Goal: Task Accomplishment & Management: Manage account settings

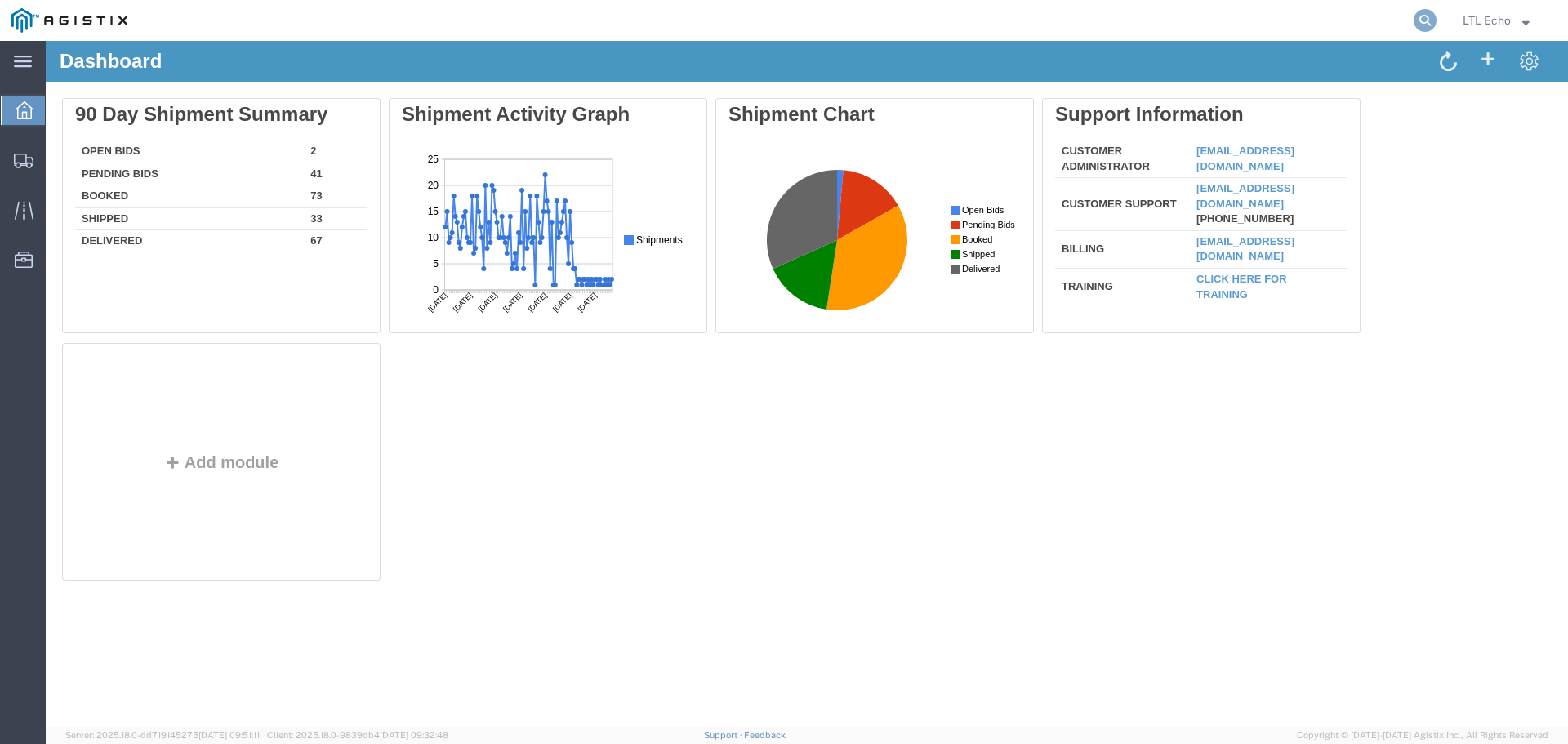
drag, startPoint x: 1425, startPoint y: 17, endPoint x: 1415, endPoint y: 17, distance: 10.0
click at [1425, 17] on icon at bounding box center [1426, 20] width 23 height 23
click at [1244, 14] on input "search" at bounding box center [1165, 20] width 496 height 40
type input "56781853"
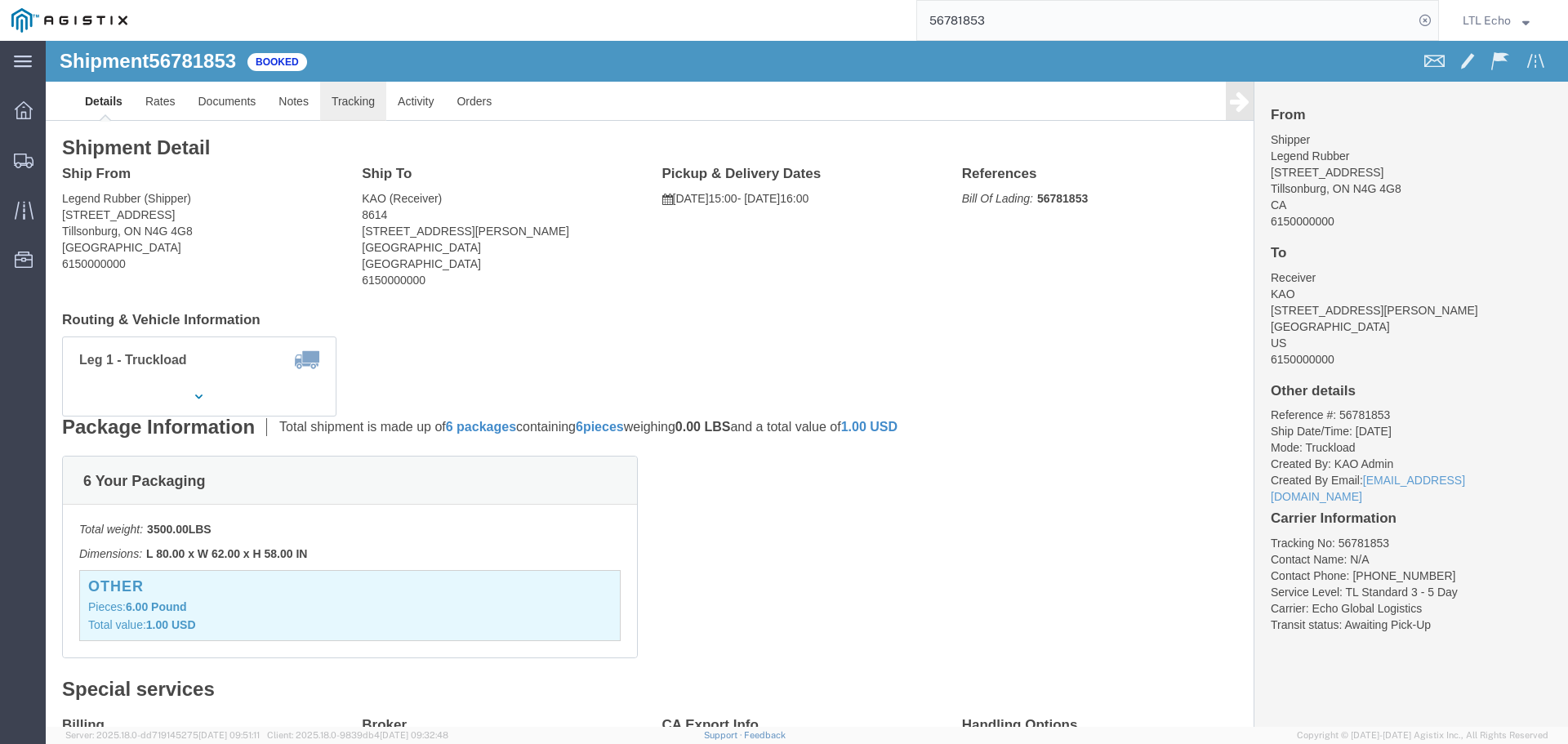
click link "Tracking"
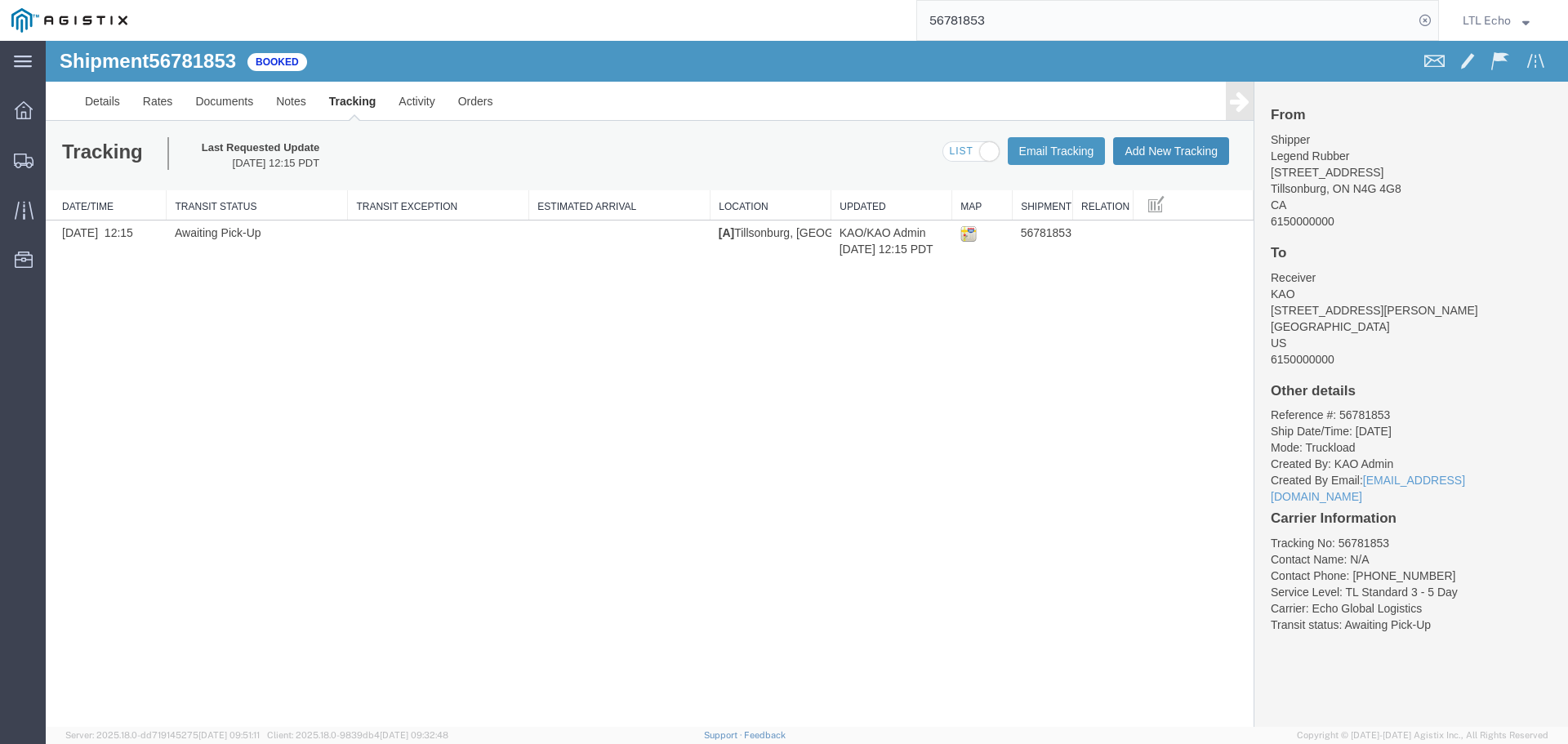
click at [1168, 151] on button "Add New Tracking" at bounding box center [1171, 151] width 116 height 28
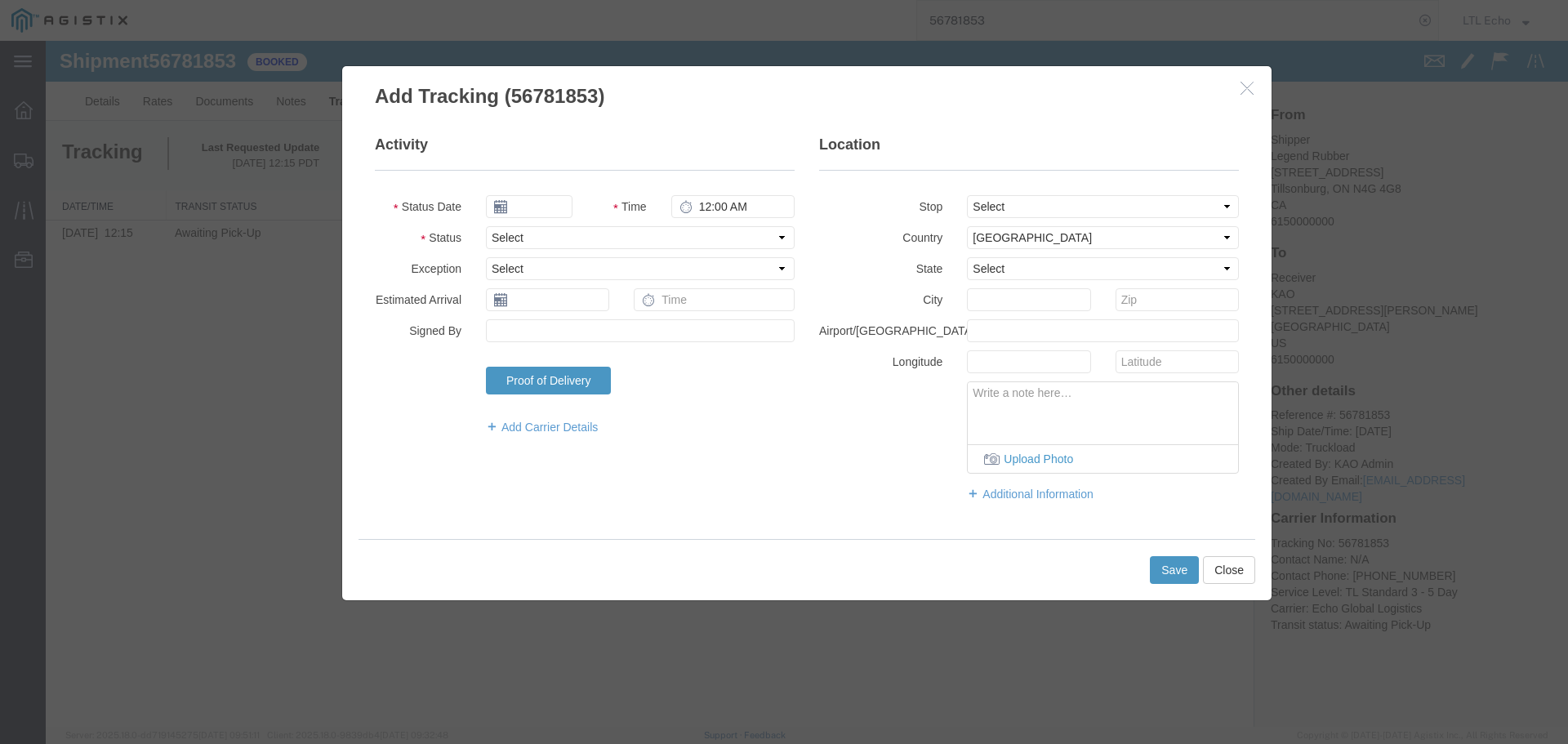
type input "[DATE]"
type input "11:00 AM"
click at [525, 244] on select "Select Arrival Notice Available Arrival Notice Imported Arrive at Delivery Loca…" at bounding box center [639, 238] width 309 height 23
select select "PICKEDUP"
click at [525, 243] on select "Select Arrival Notice Available Arrival Notice Imported Arrive at Delivery Loca…" at bounding box center [639, 238] width 309 height 23
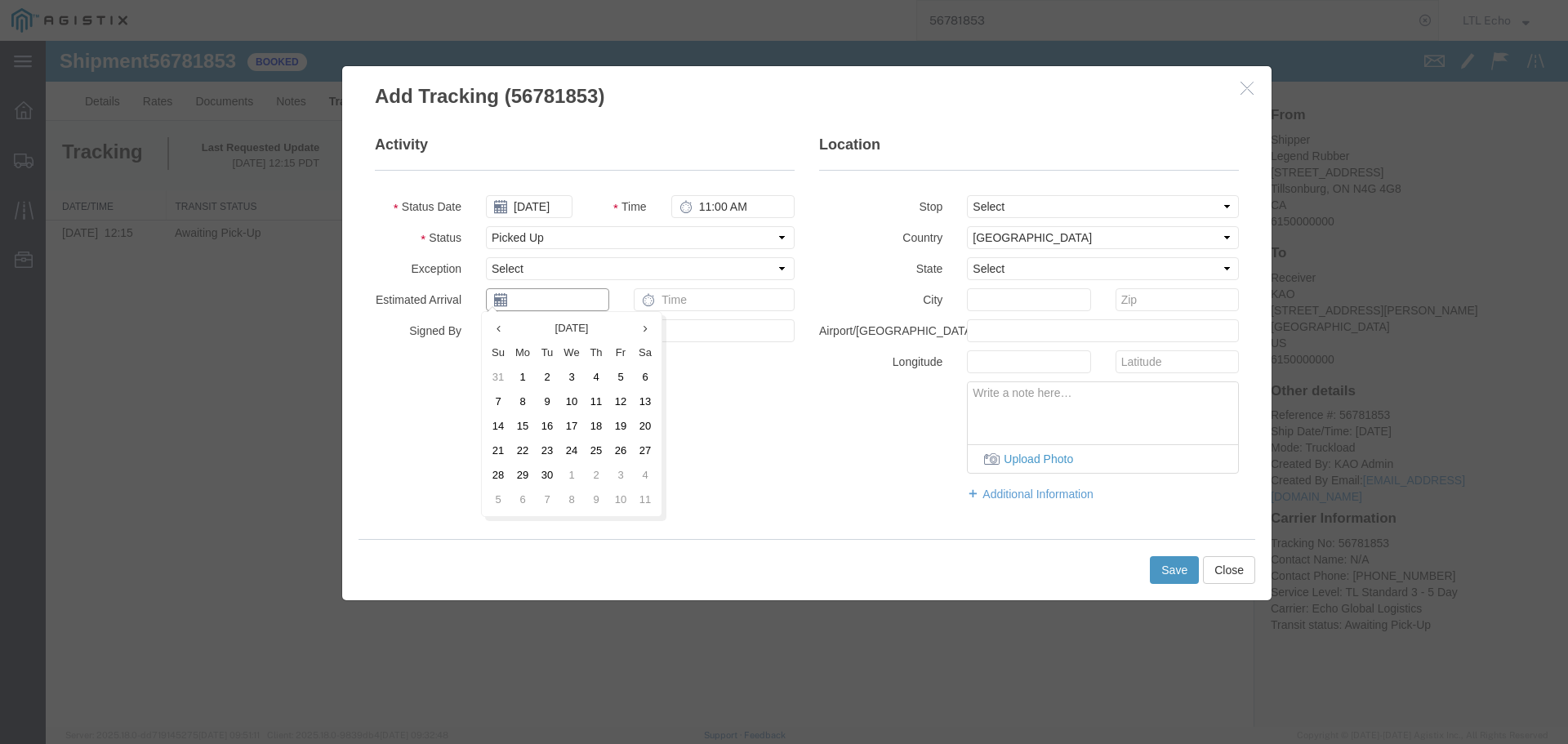
click at [527, 288] on input "text" at bounding box center [547, 300] width 123 height 23
click at [593, 401] on td "11" at bounding box center [596, 402] width 24 height 24
type input "[DATE]"
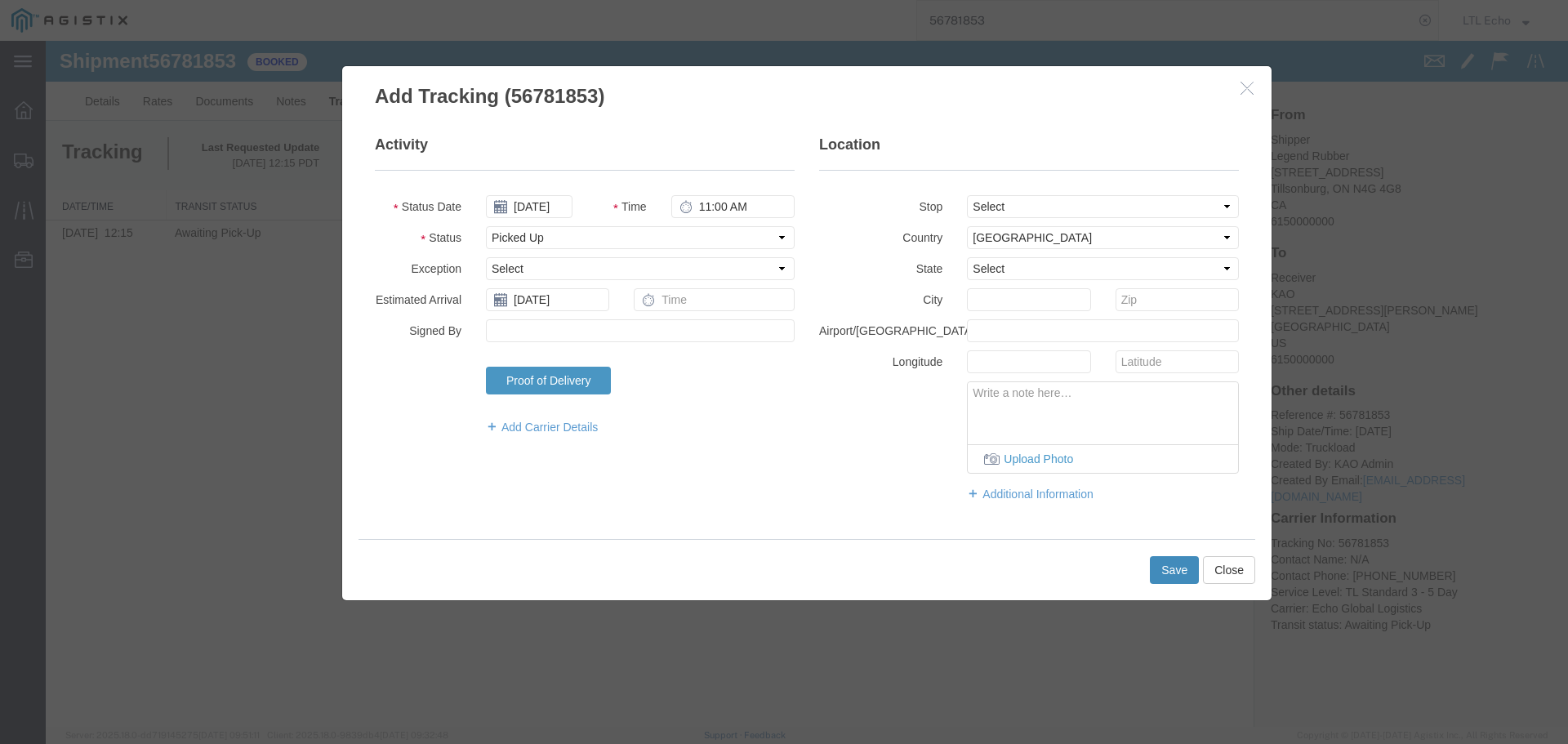
click at [1177, 569] on button "Save" at bounding box center [1174, 570] width 49 height 28
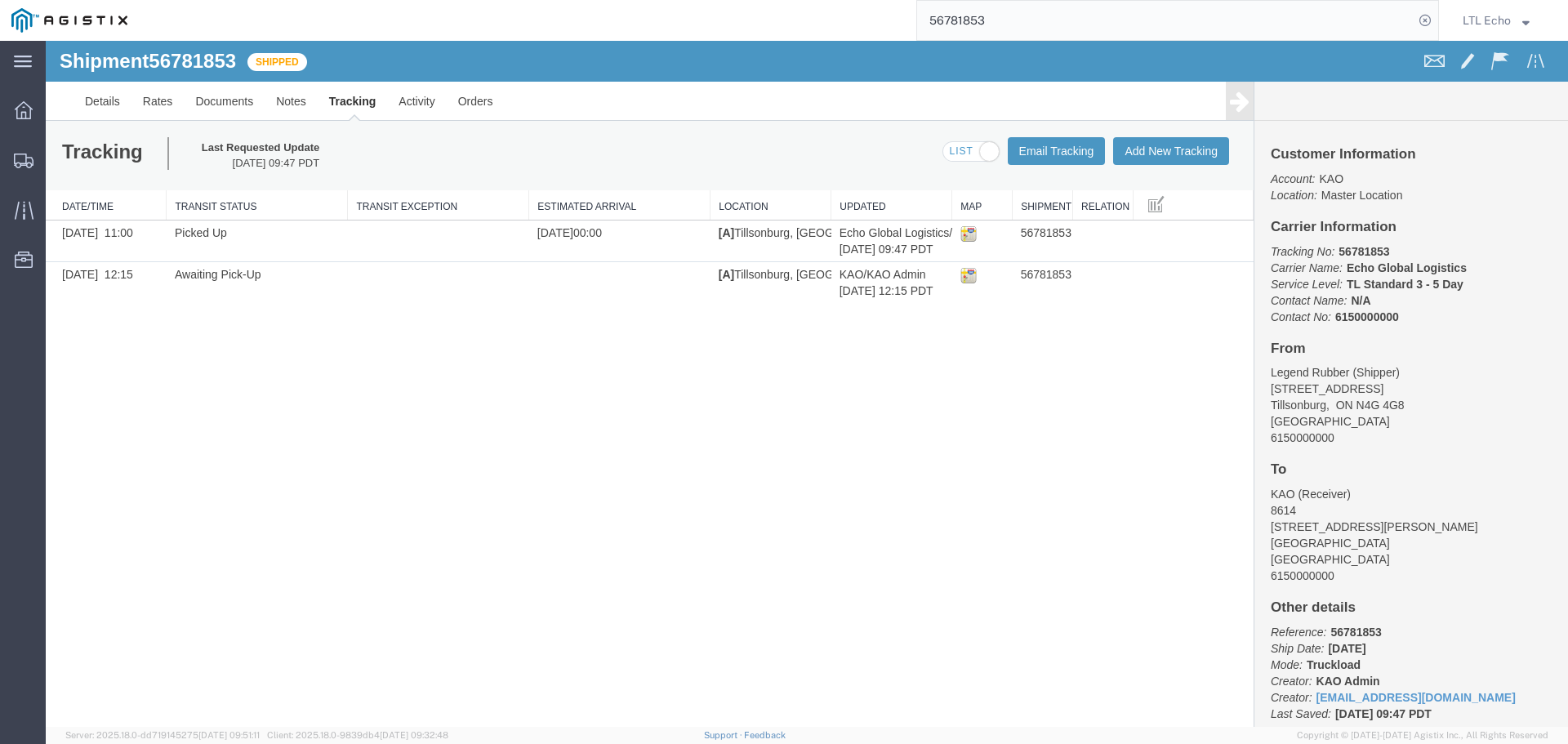
click at [947, 28] on input "56781853" at bounding box center [1165, 20] width 496 height 40
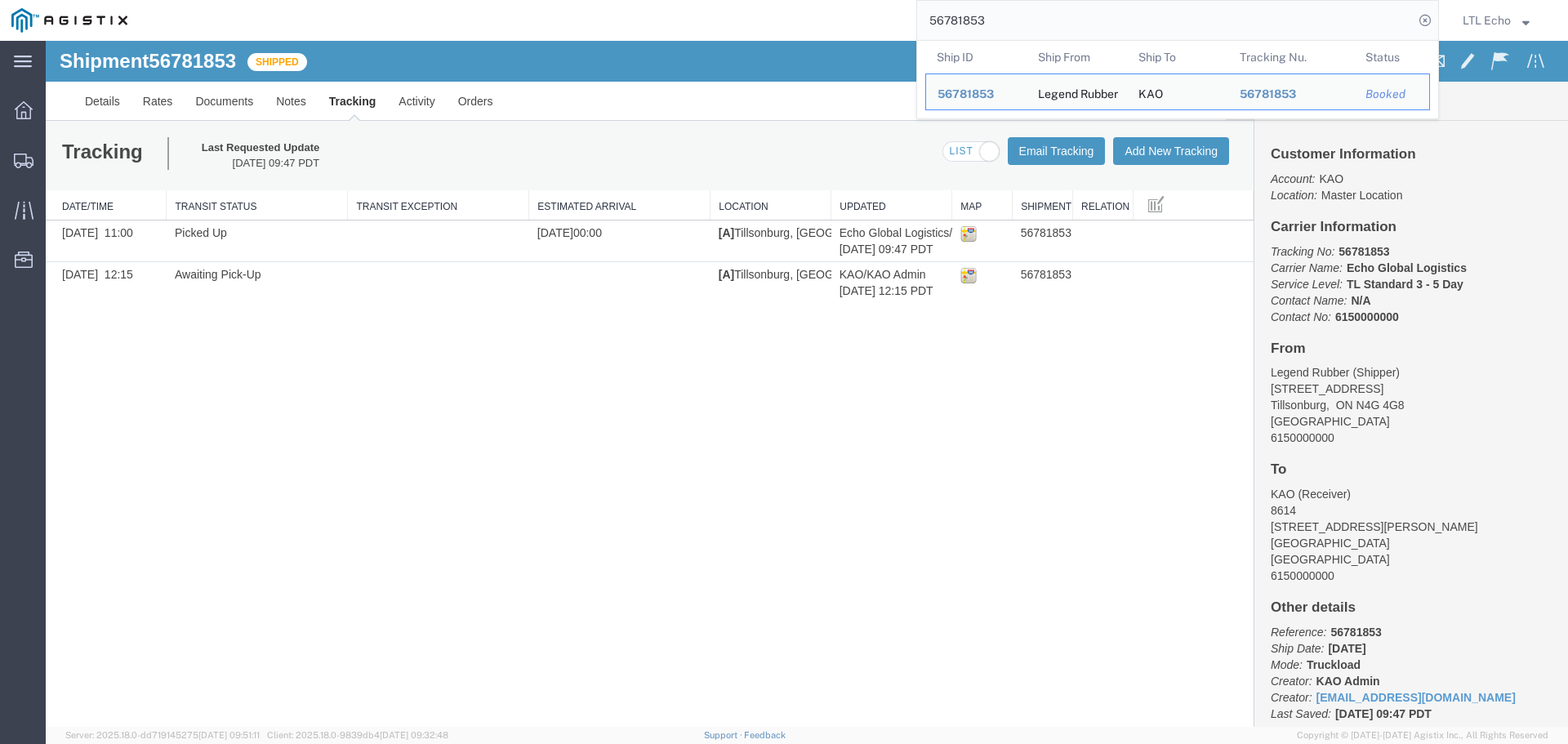
click at [947, 28] on input "56781853" at bounding box center [1165, 20] width 496 height 40
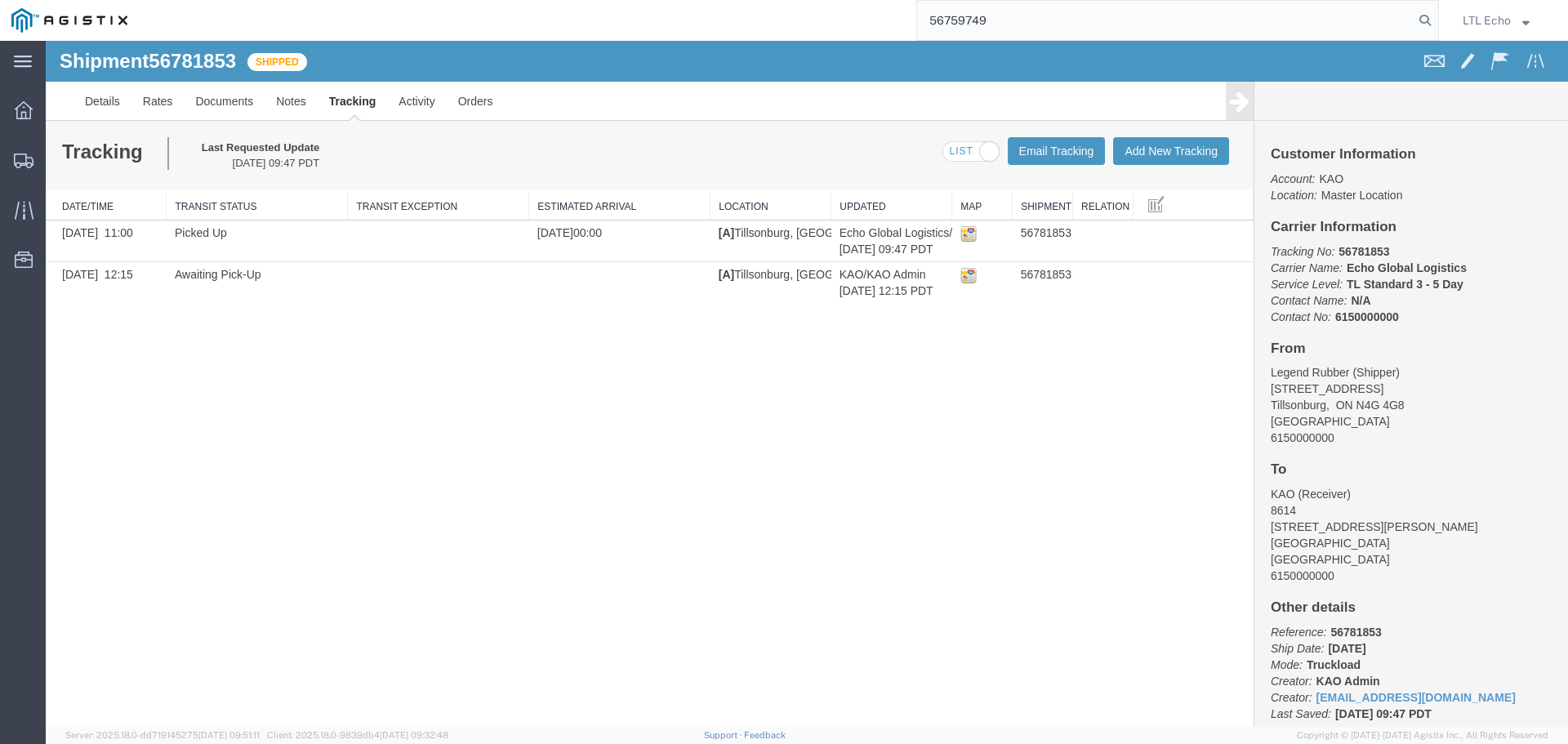
type input "56759749"
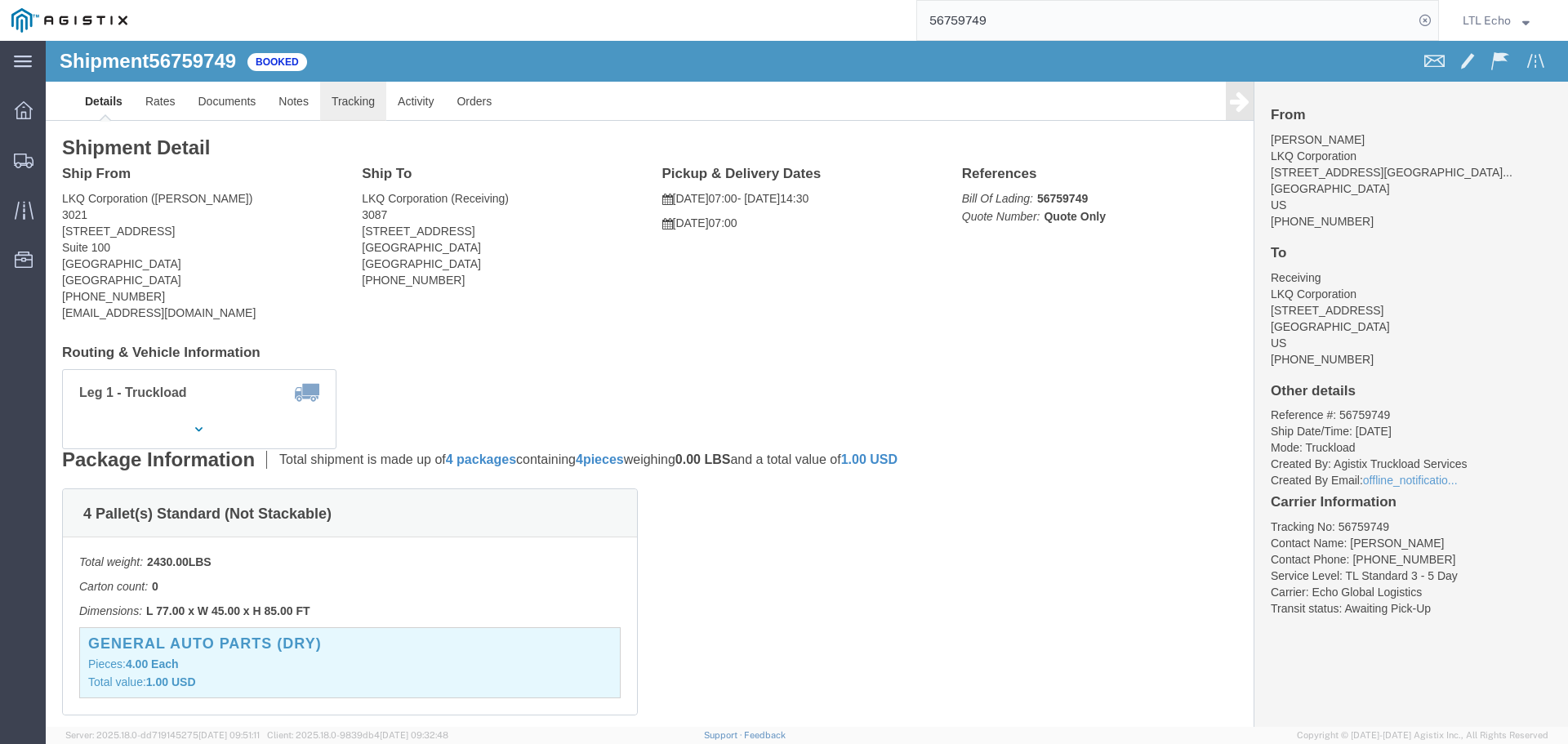
click link "Tracking"
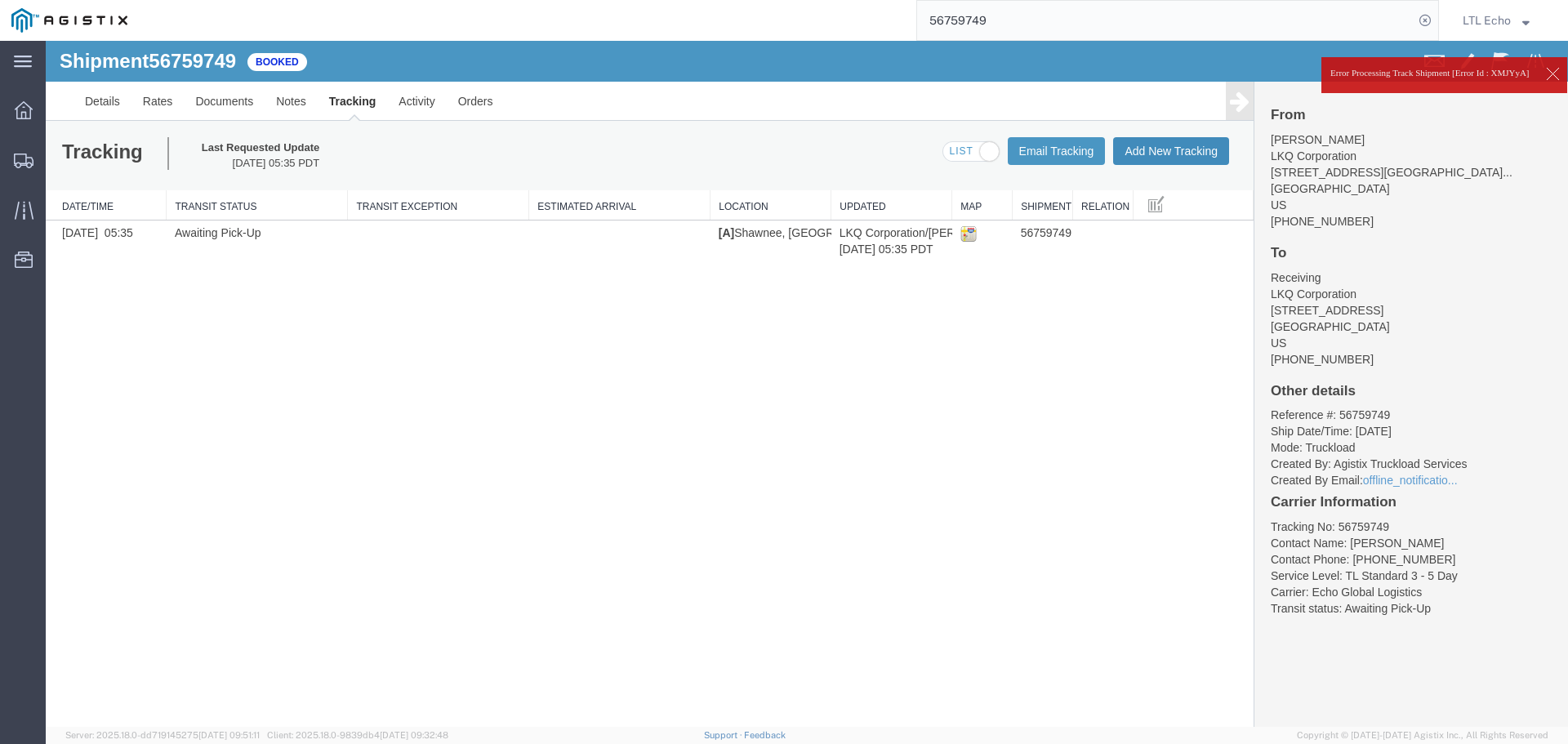
click at [1154, 151] on button "Add New Tracking" at bounding box center [1171, 151] width 116 height 28
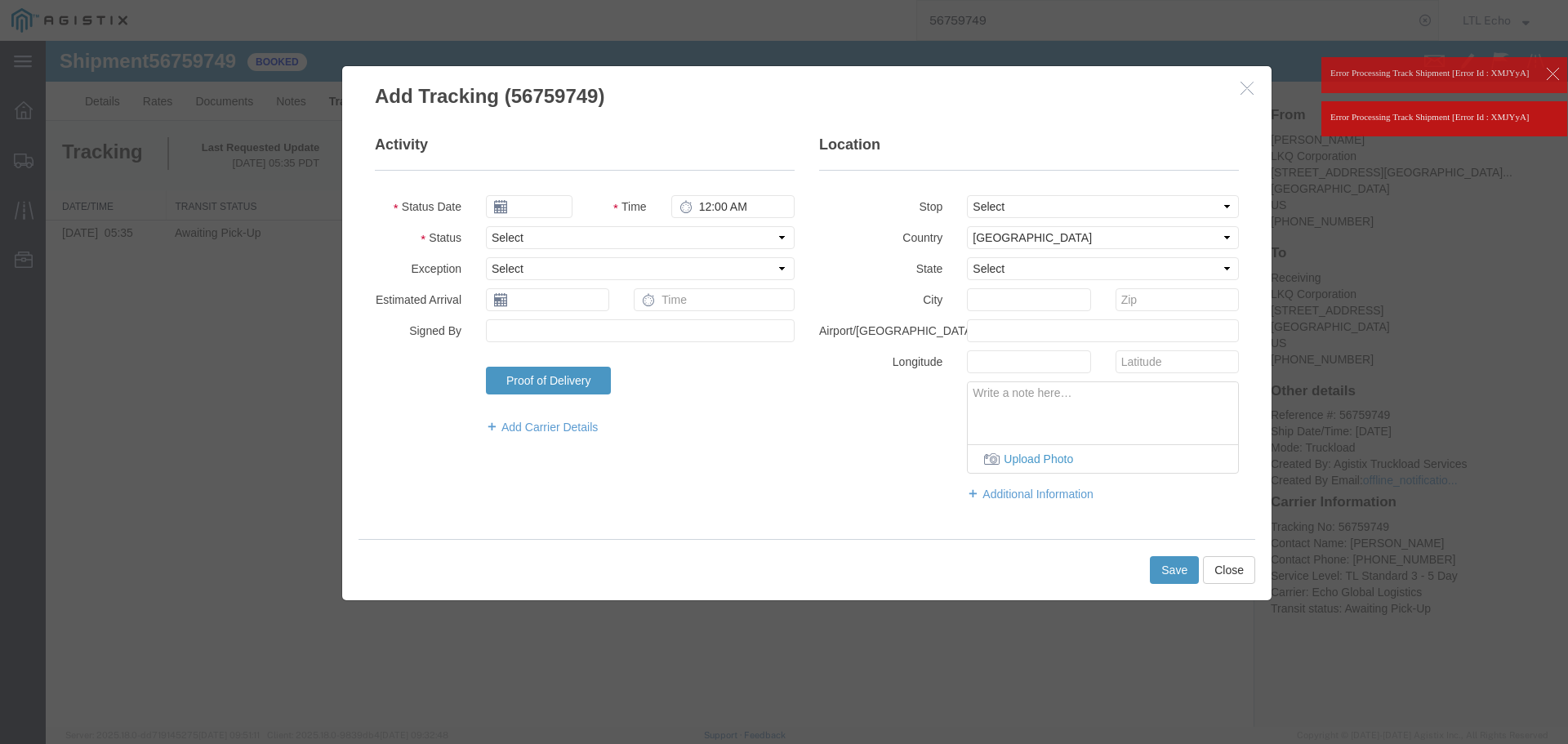
type input "[DATE]"
type input "11:00 AM"
click at [564, 235] on select "Select Arrival Notice Available Arrival Notice Imported Arrive at Delivery Loca…" at bounding box center [639, 238] width 309 height 23
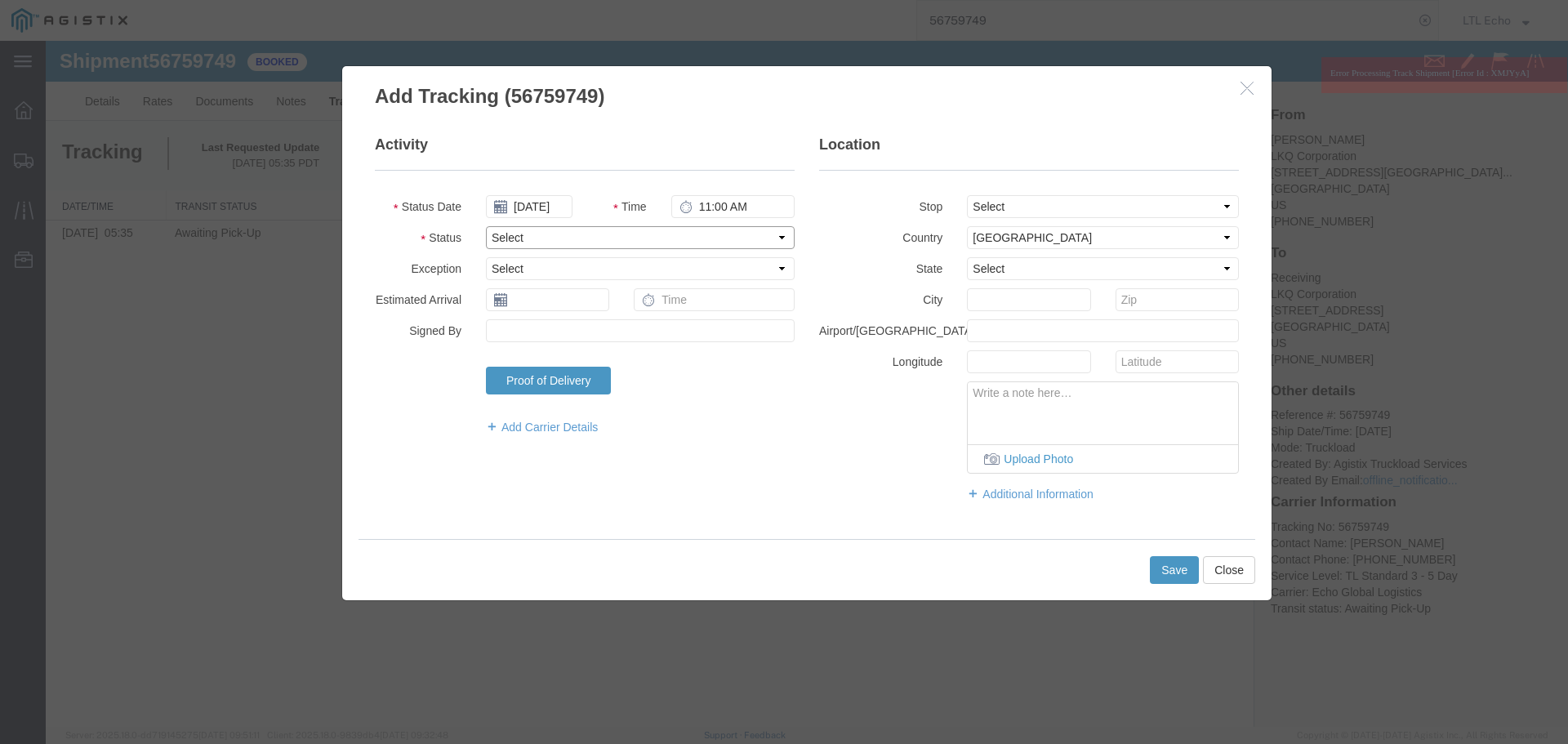
select select "DELIVRED"
click at [564, 235] on select "Select Arrival Notice Available Arrival Notice Imported Arrive at Delivery Loca…" at bounding box center [639, 238] width 309 height 23
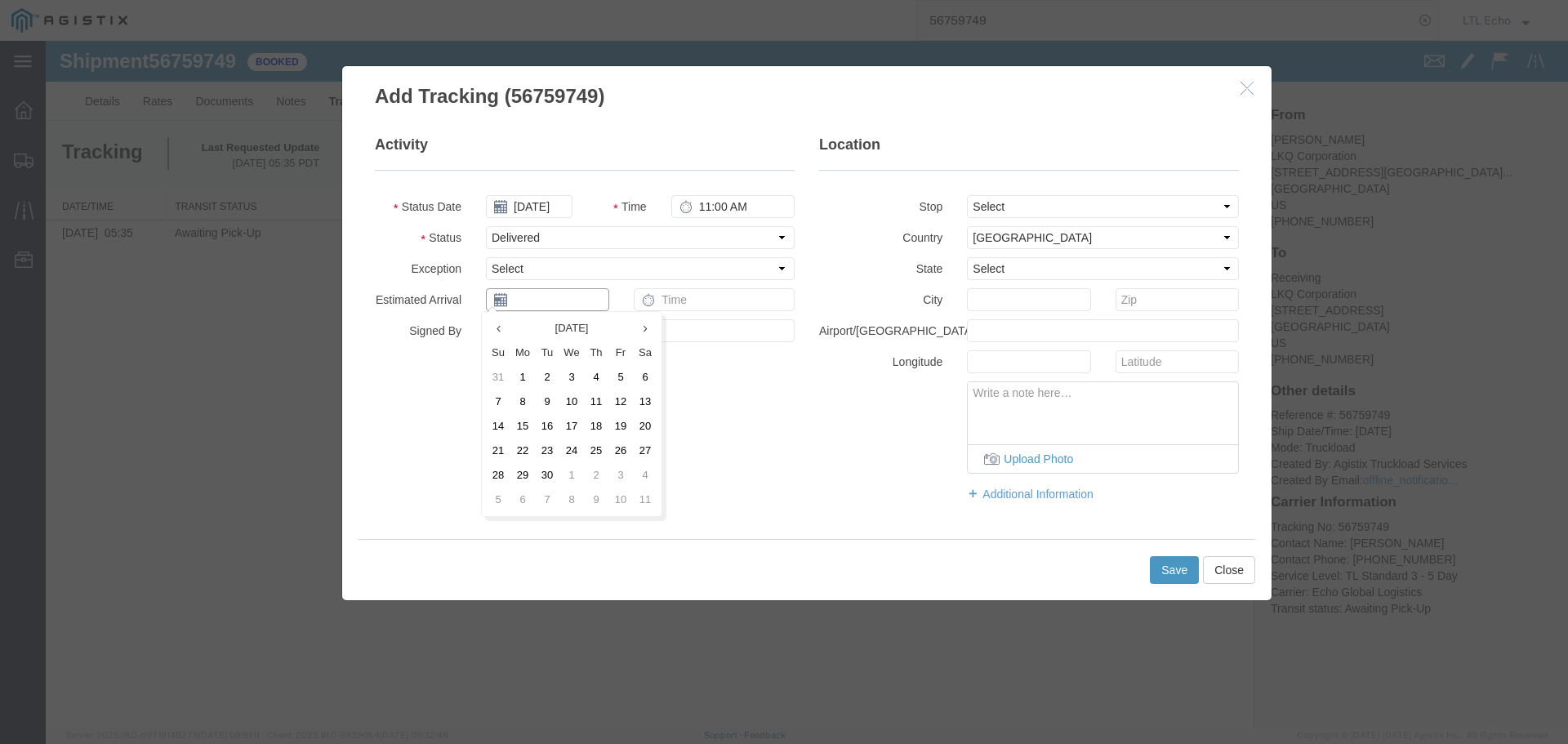
click at [560, 291] on input "text" at bounding box center [547, 300] width 123 height 23
click at [578, 402] on td "10" at bounding box center [571, 402] width 24 height 24
type input "[DATE]"
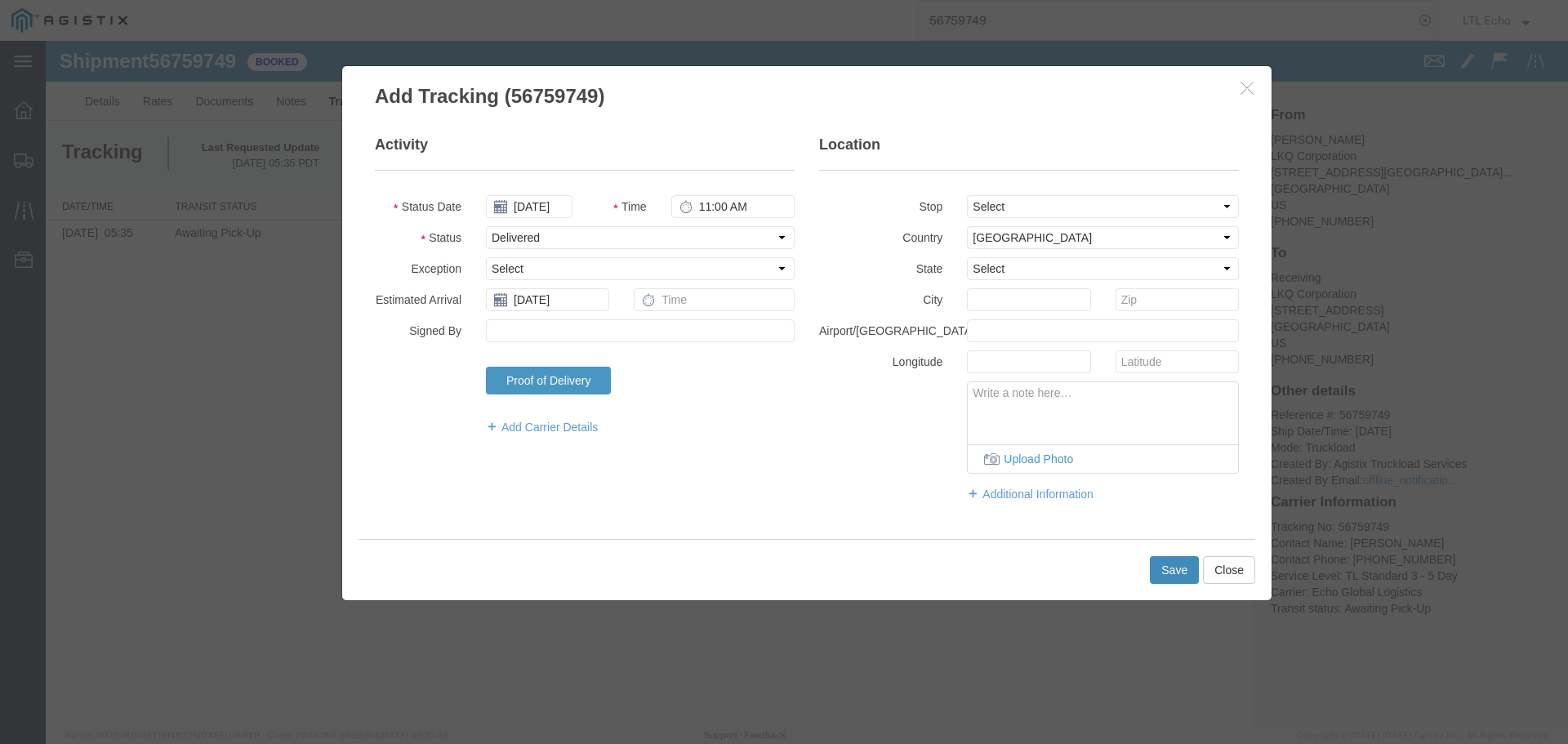
click at [1165, 573] on button "Save" at bounding box center [1174, 570] width 49 height 28
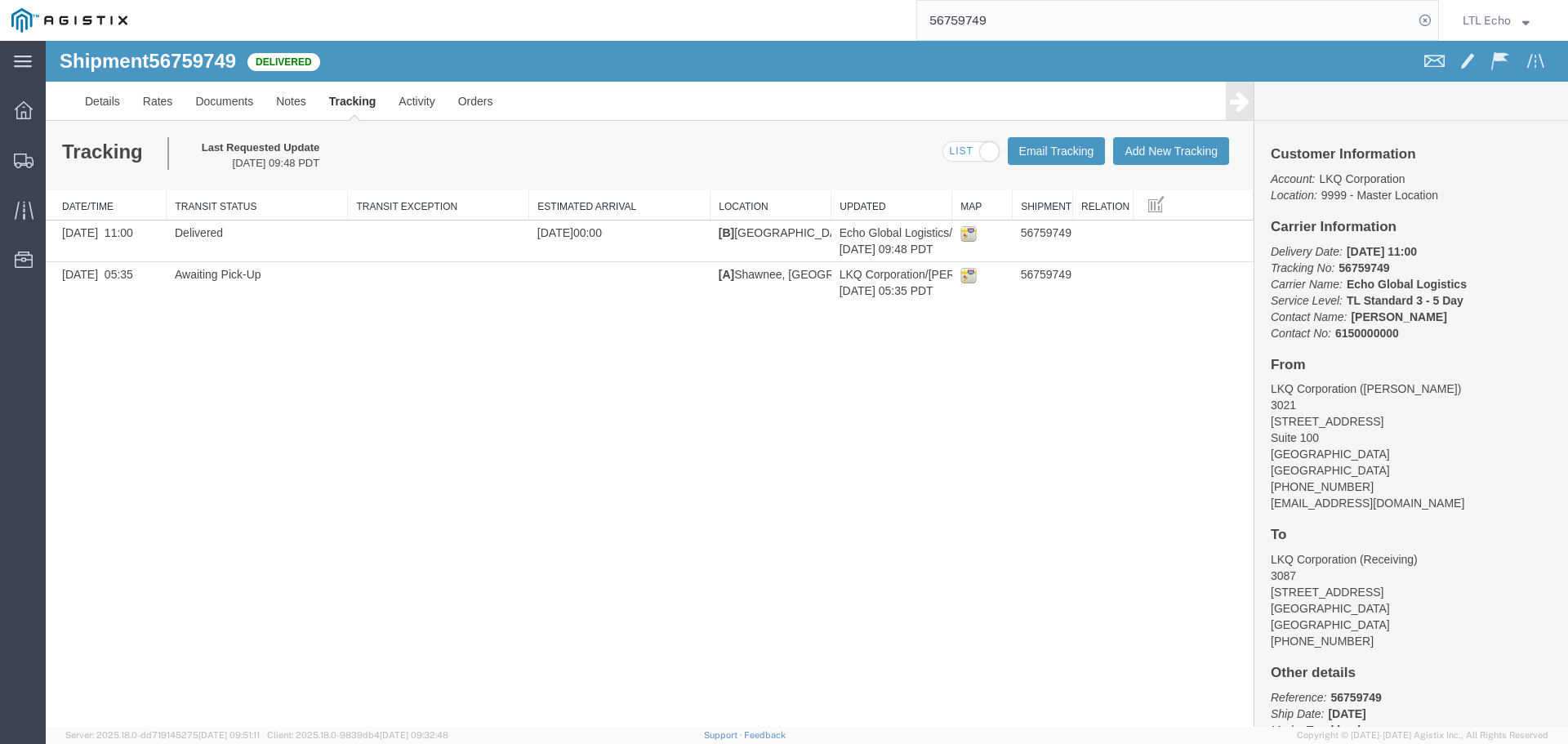
click at [953, 22] on input "56759749" at bounding box center [1165, 20] width 496 height 40
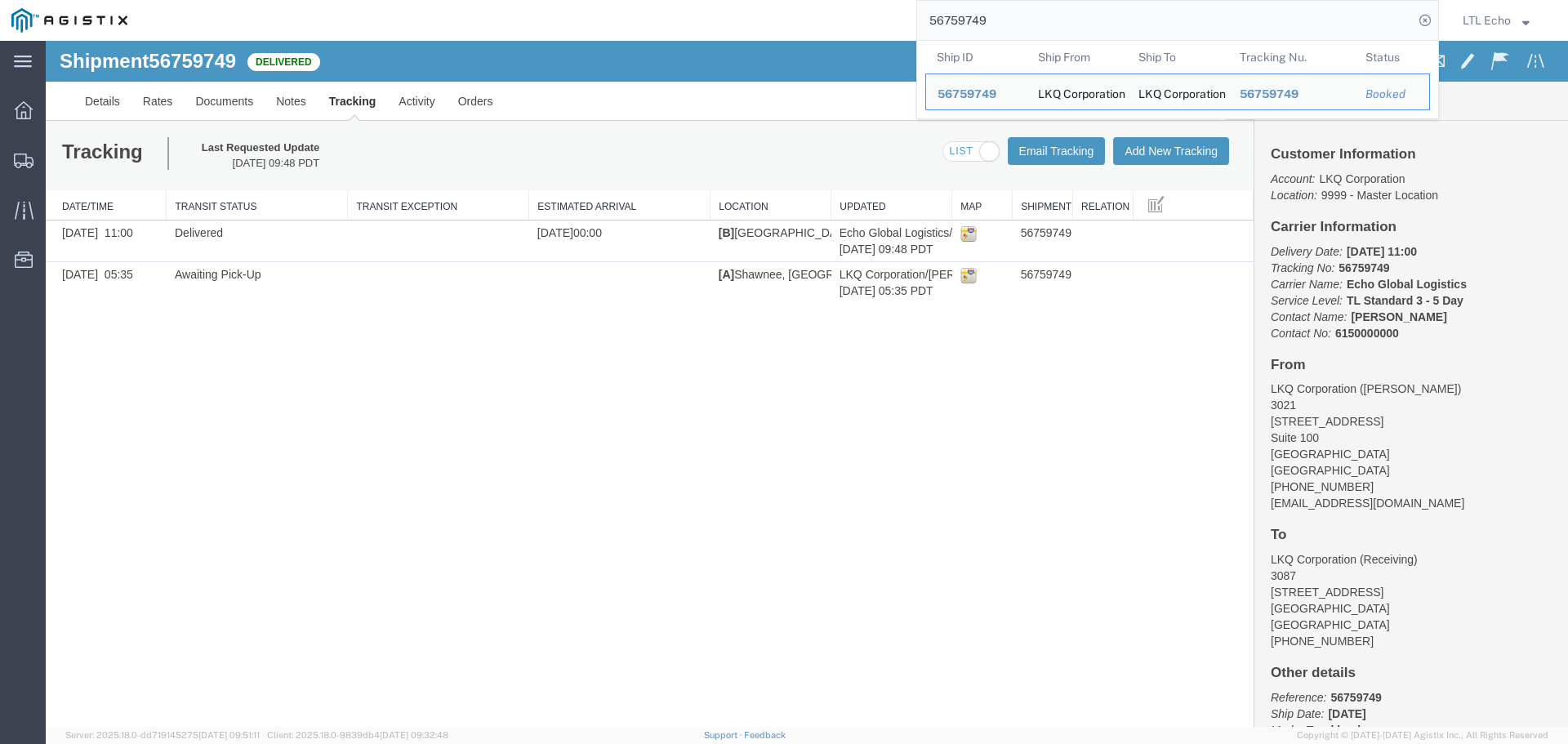
paste input "65394"
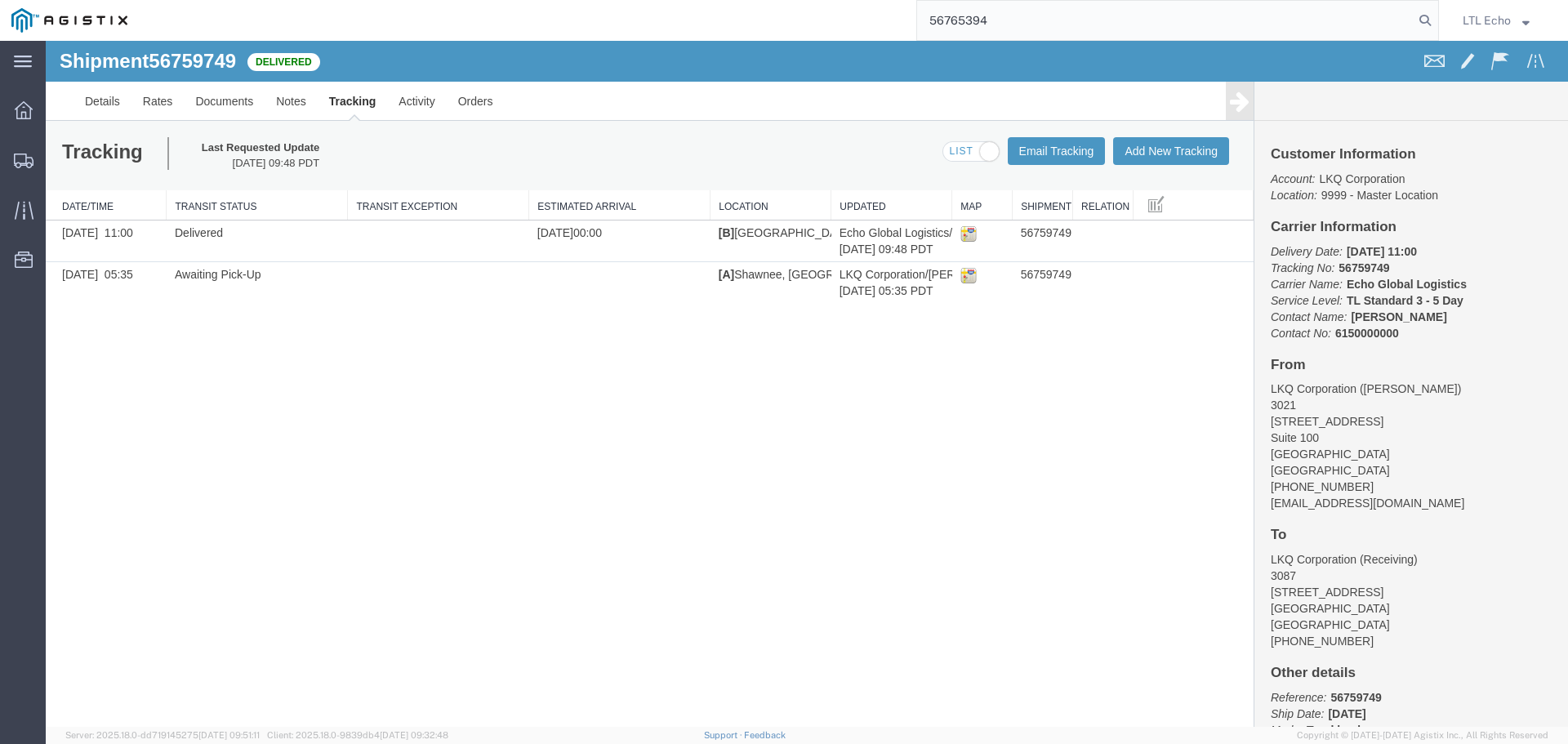
type input "56765394"
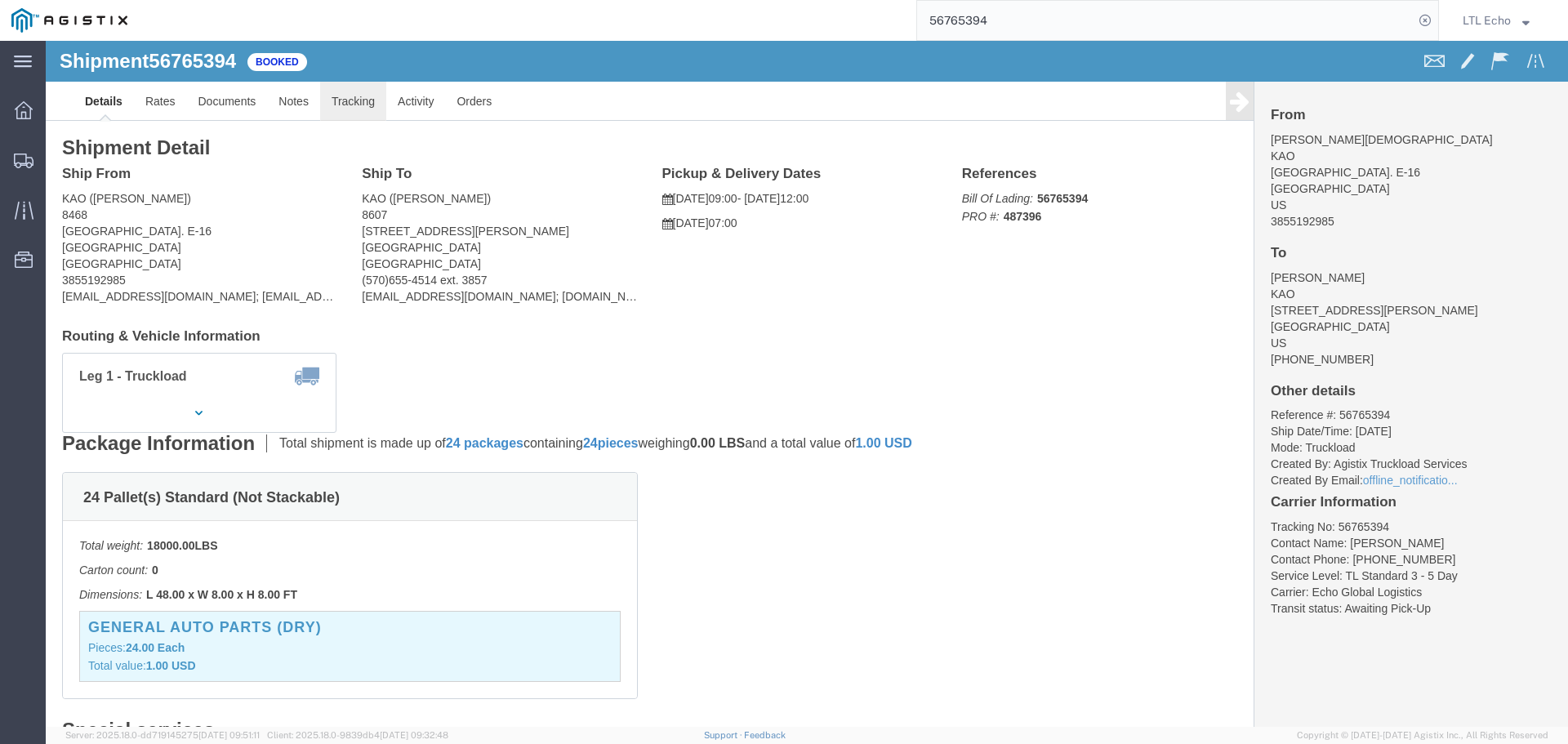
click link "Tracking"
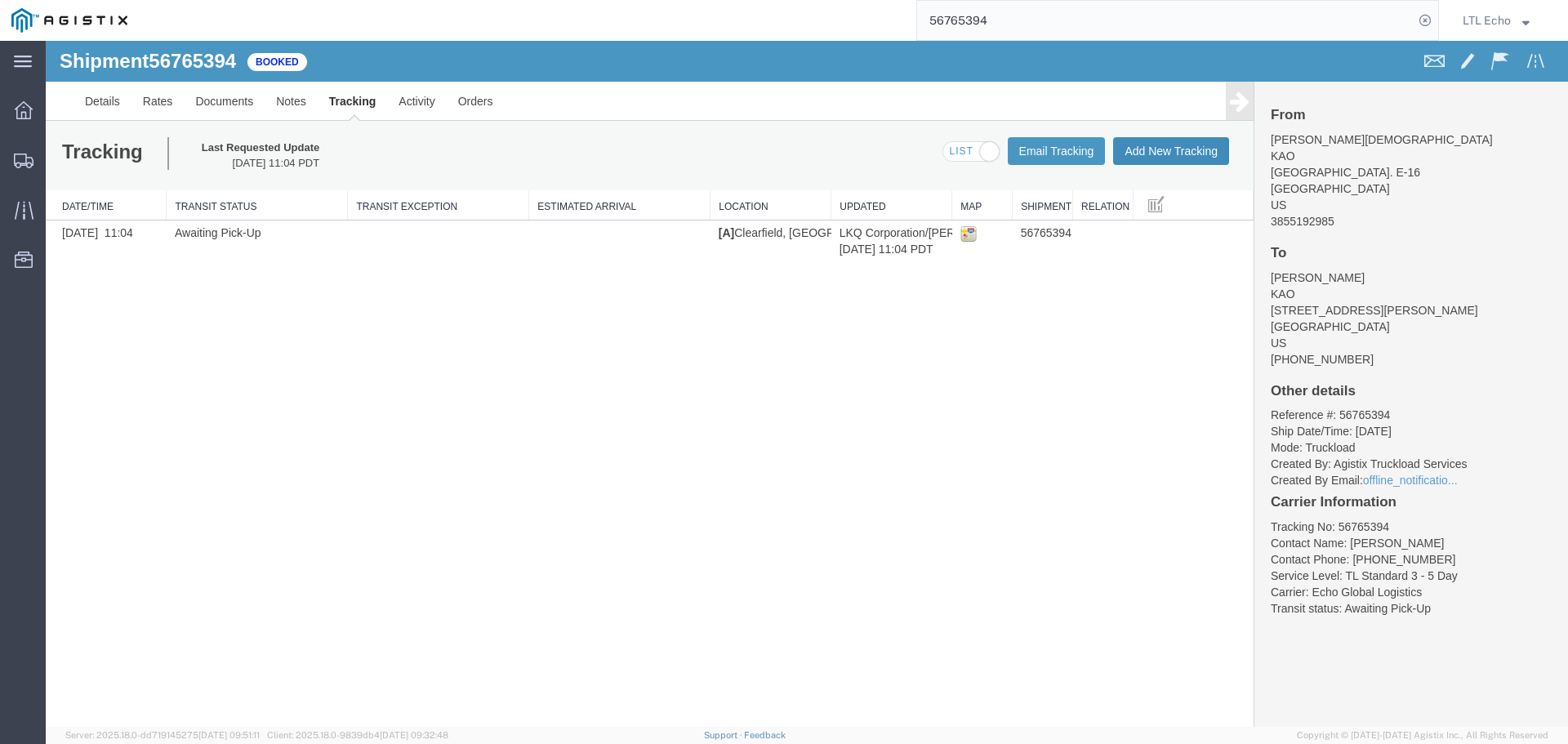
click at [1176, 142] on button "Add New Tracking" at bounding box center [1171, 151] width 116 height 28
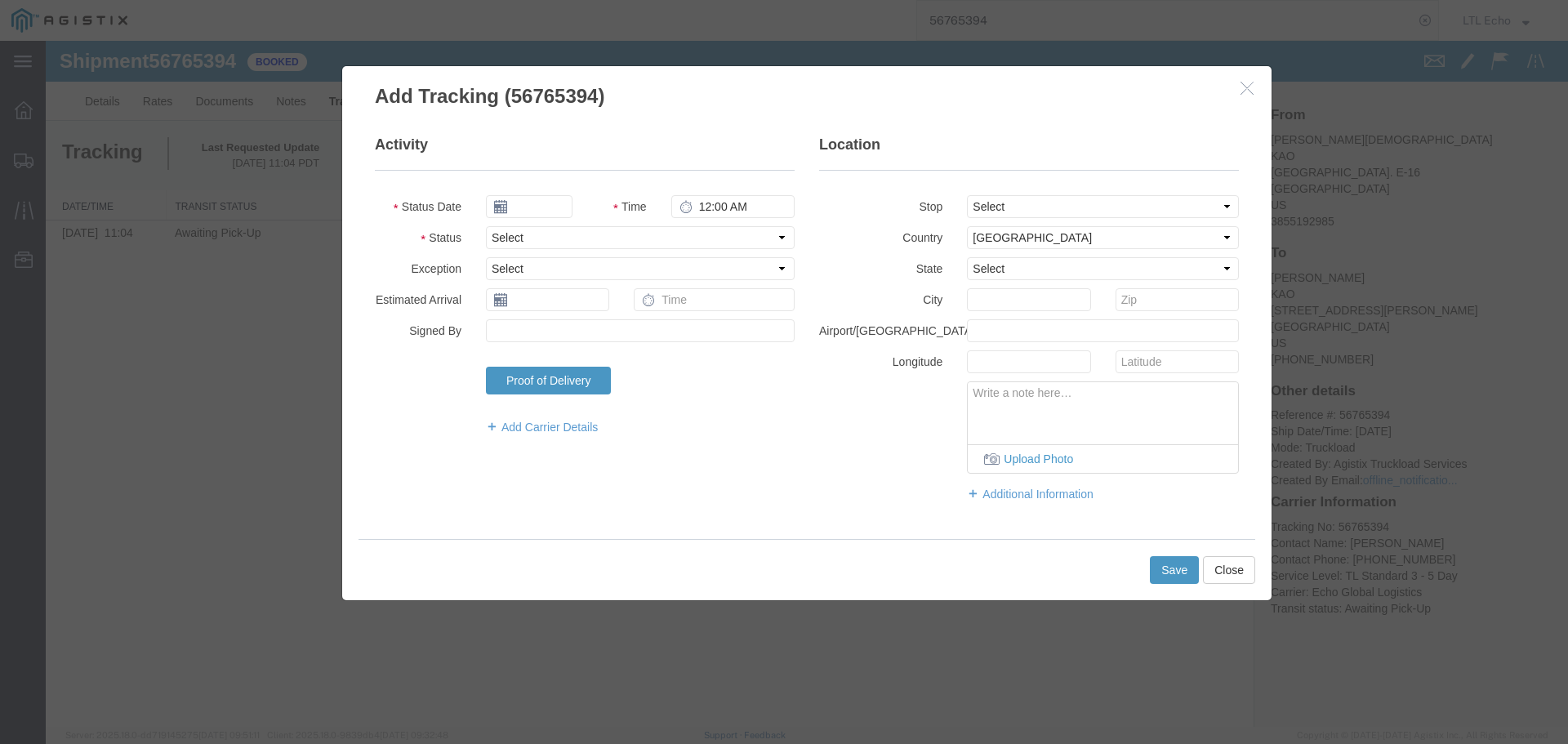
type input "[DATE]"
type input "11:00 AM"
drag, startPoint x: 547, startPoint y: 236, endPoint x: 534, endPoint y: 236, distance: 13.0
click at [543, 236] on select "Select Arrival Notice Available Arrival Notice Imported Arrive at Delivery Loca…" at bounding box center [639, 238] width 309 height 23
select select "PICKEDUP"
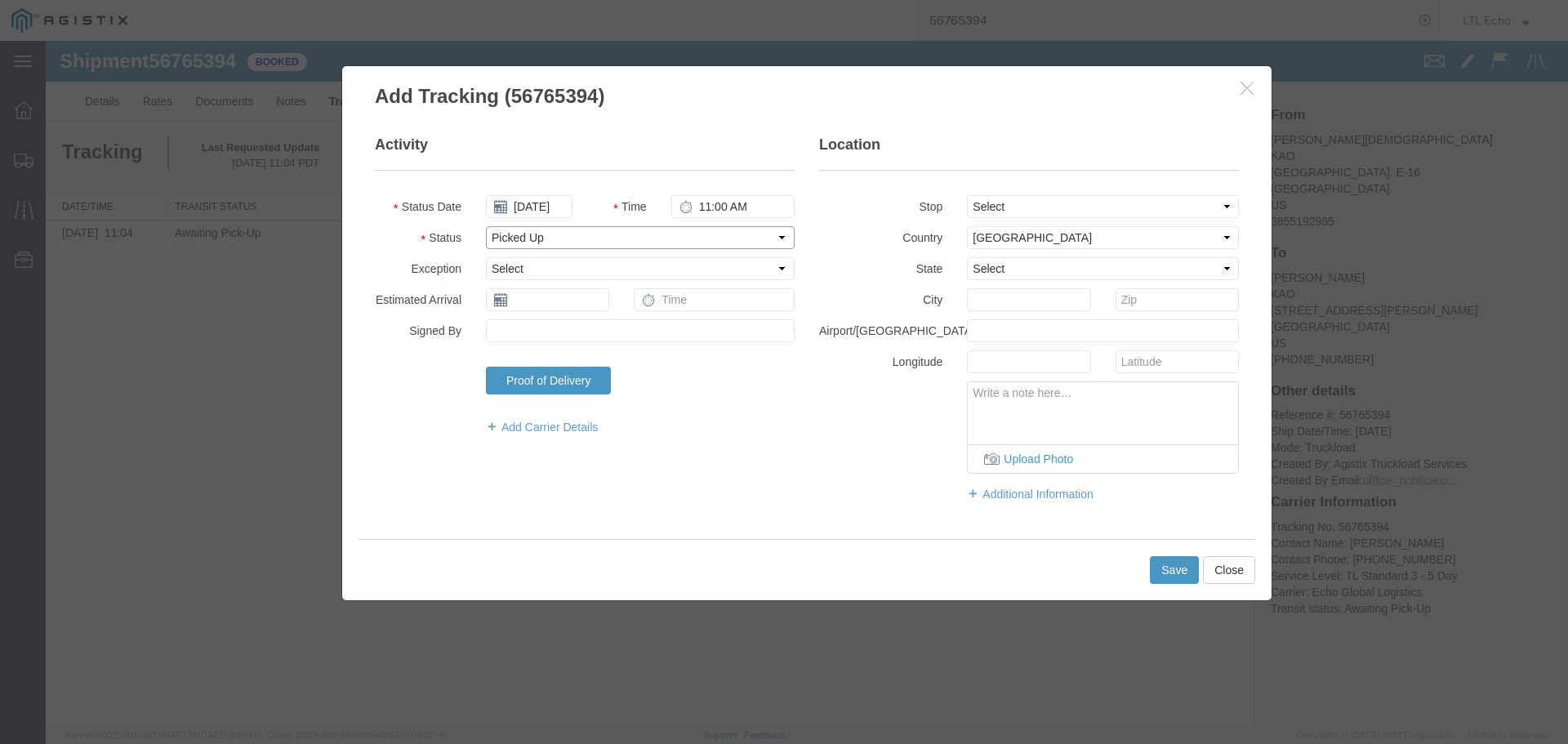
click at [534, 236] on select "Select Arrival Notice Available Arrival Notice Imported Arrive at Delivery Loca…" at bounding box center [639, 238] width 309 height 23
click at [553, 303] on input "text" at bounding box center [547, 300] width 123 height 23
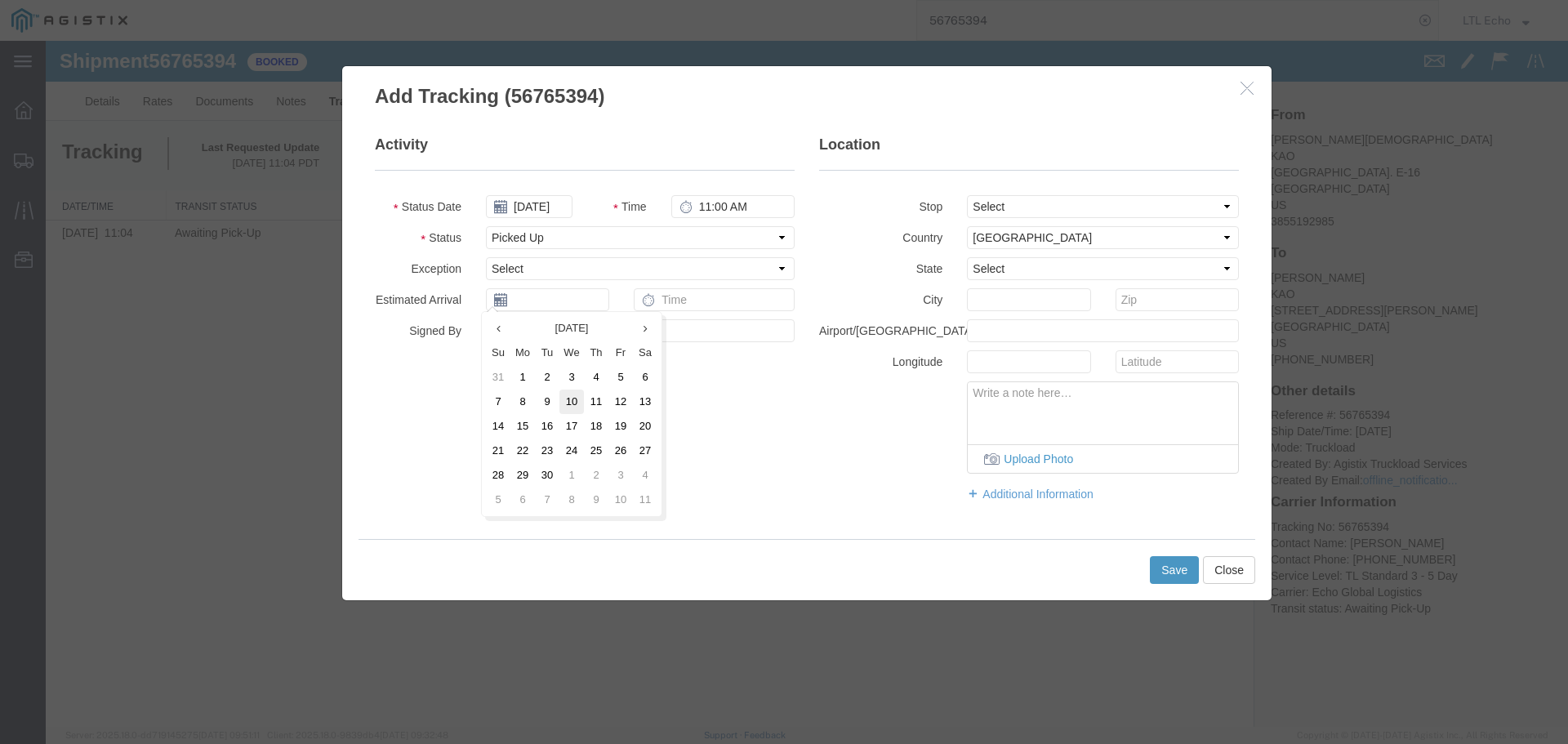
click at [566, 397] on td "10" at bounding box center [571, 402] width 24 height 24
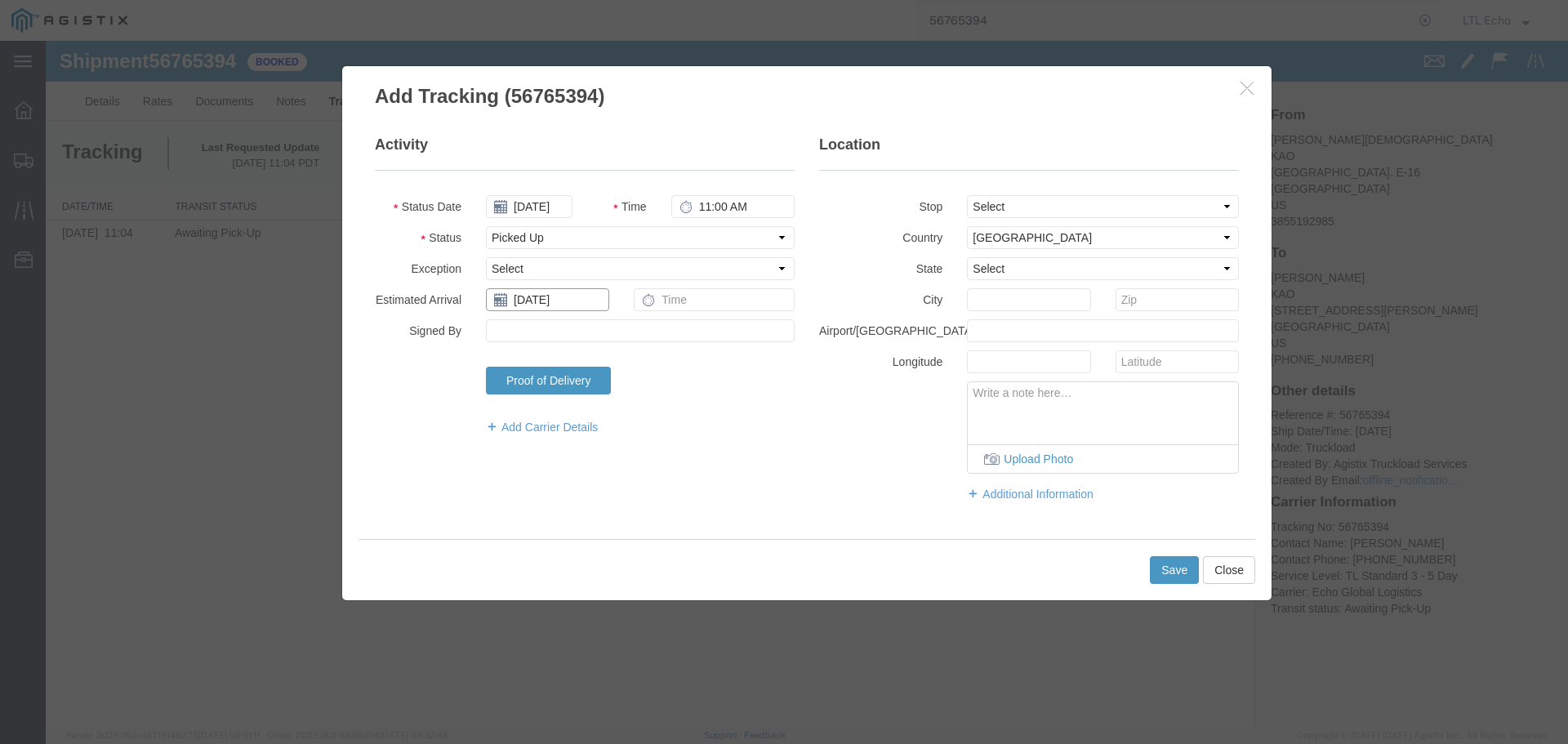
click at [541, 301] on input "[DATE]" at bounding box center [547, 300] width 123 height 23
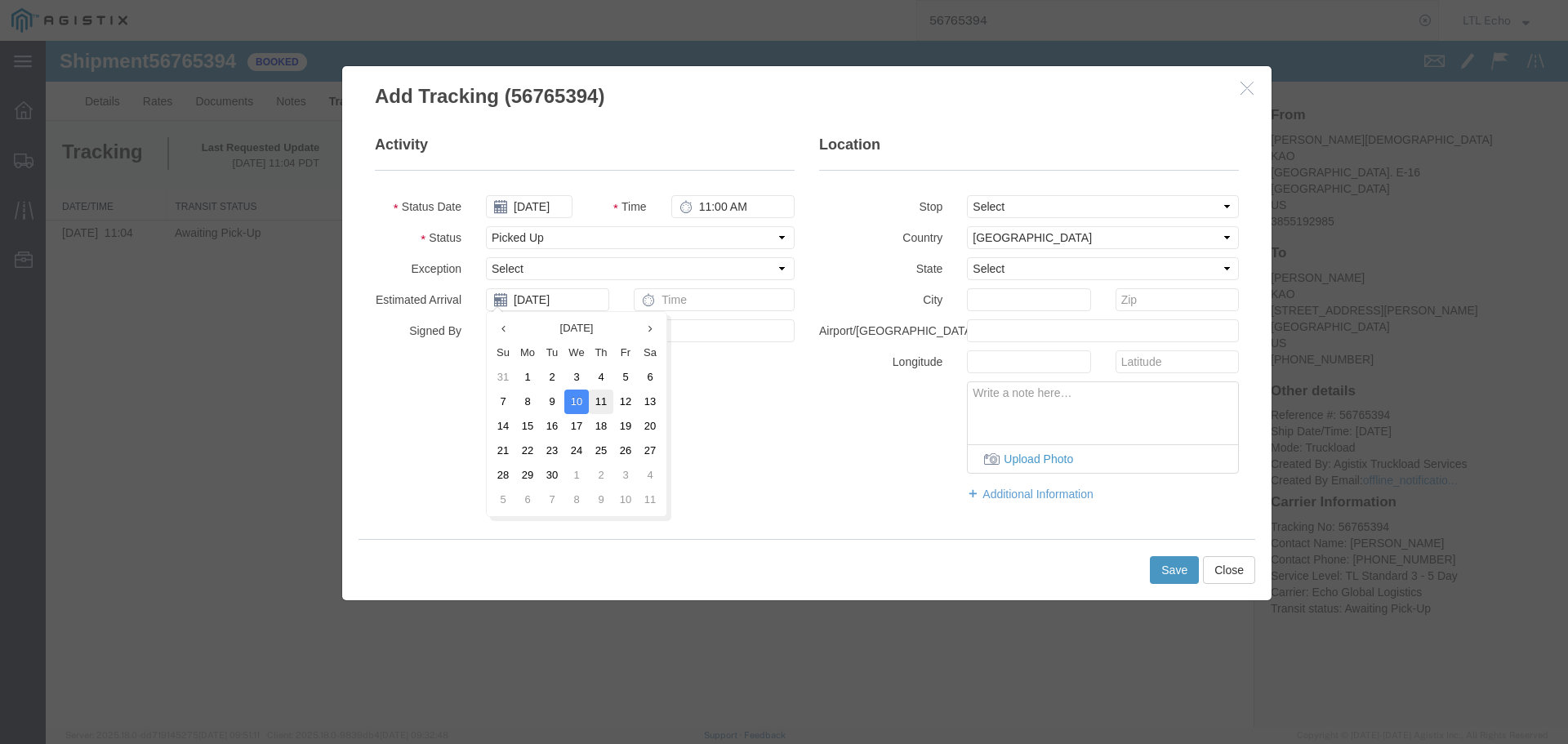
click at [596, 402] on td "11" at bounding box center [601, 402] width 24 height 24
type input "[DATE]"
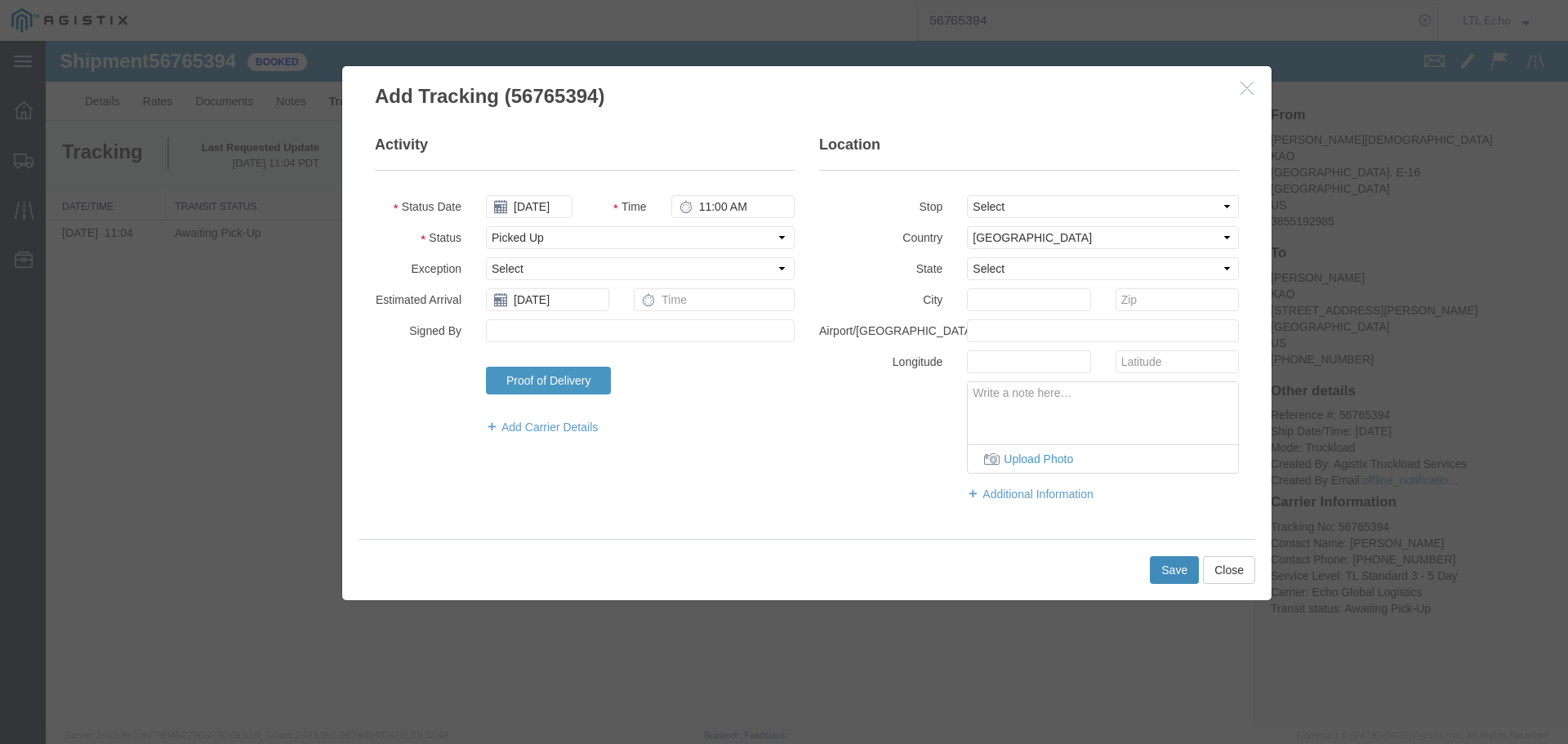
click at [1174, 572] on button "Save" at bounding box center [1174, 570] width 49 height 28
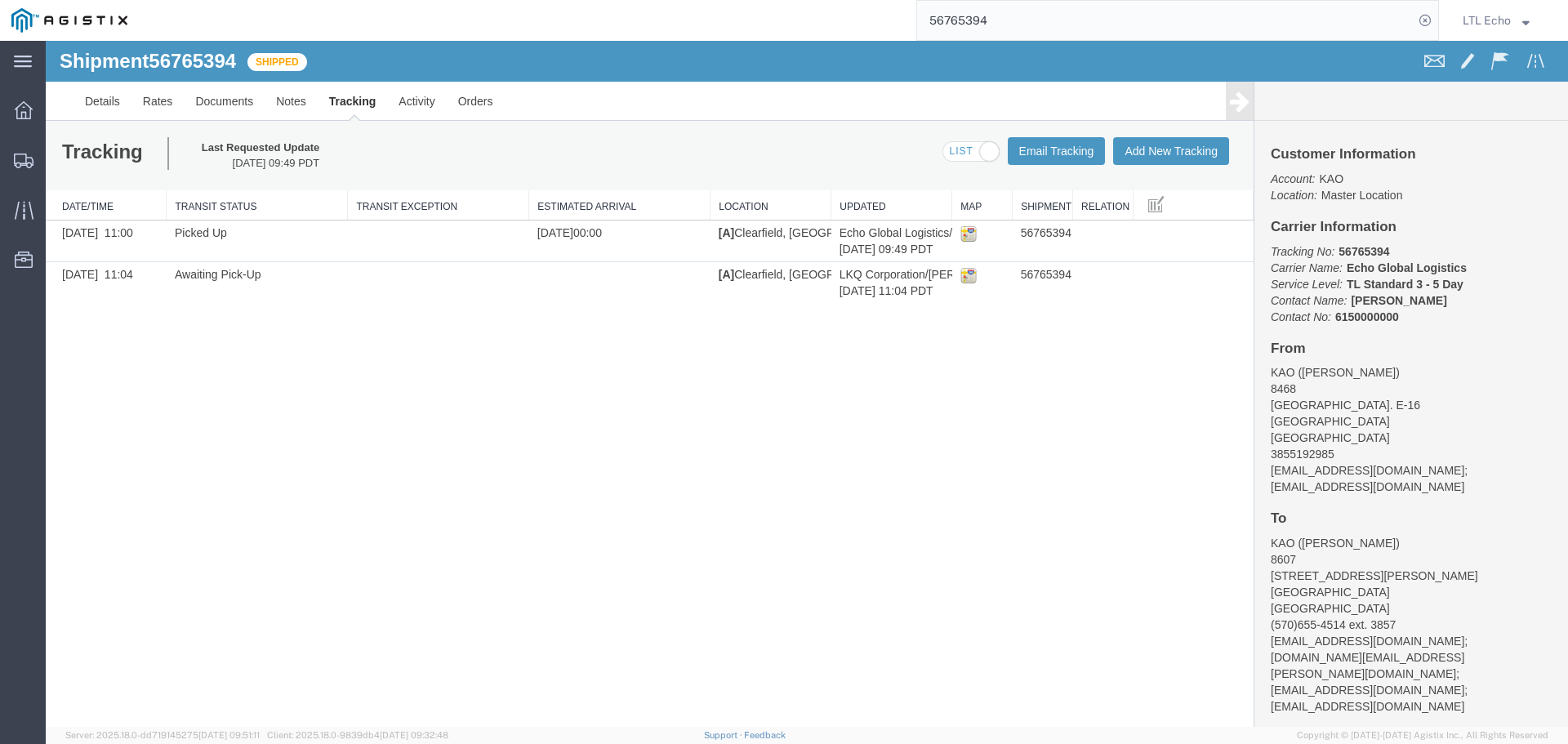
click at [970, 19] on input "56765394" at bounding box center [1165, 20] width 496 height 40
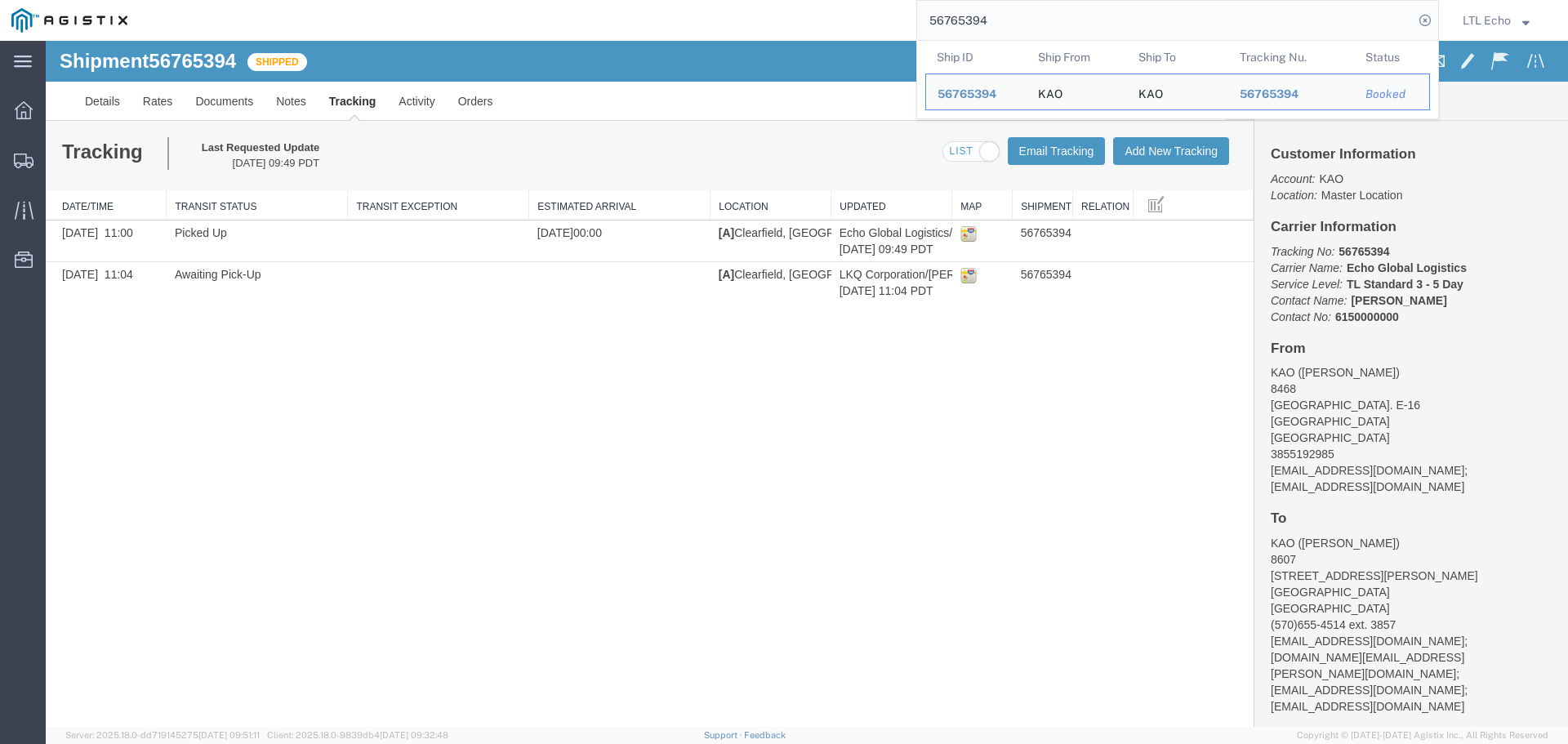
click at [970, 19] on input "56765394" at bounding box center [1165, 20] width 496 height 40
paste input "76853"
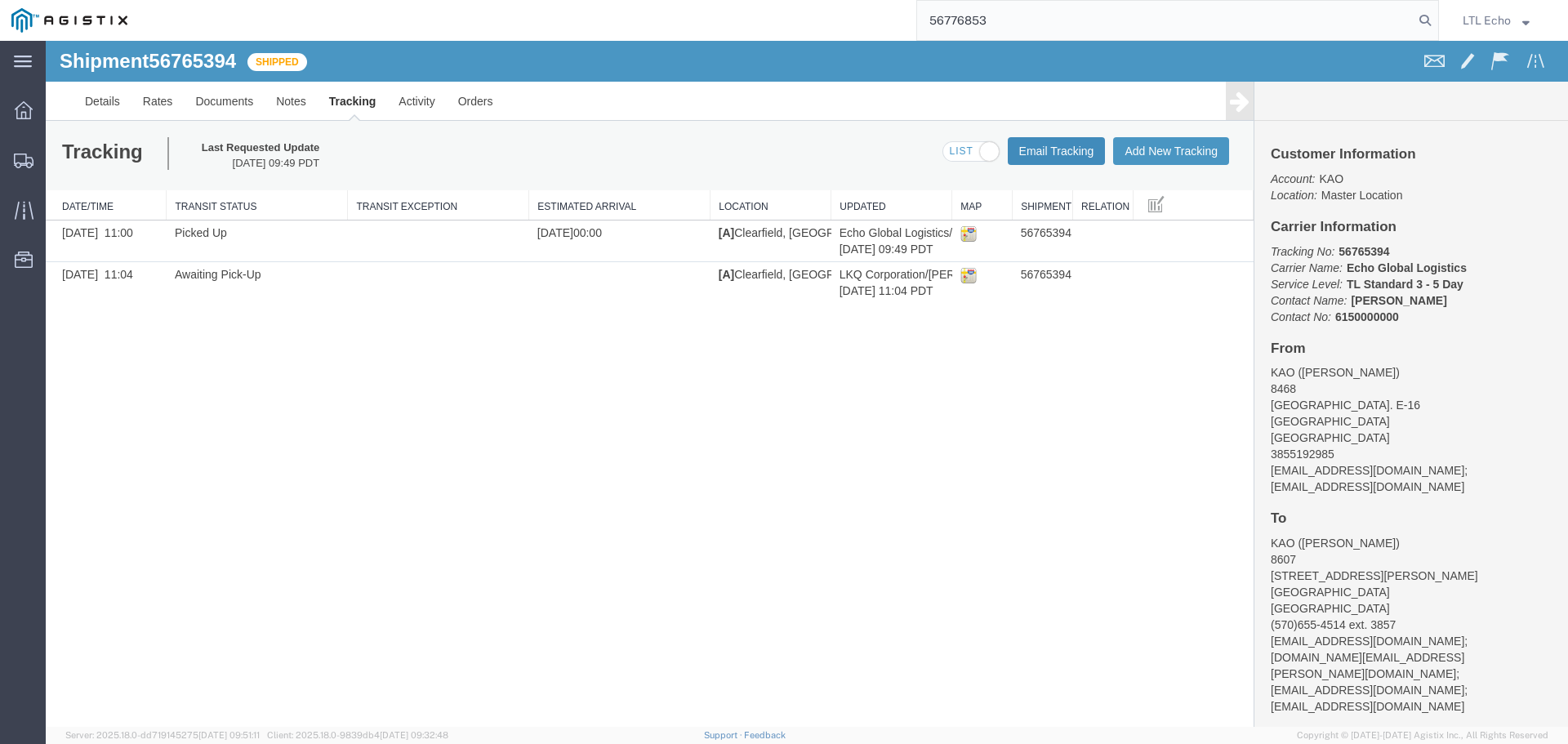
type input "56776853"
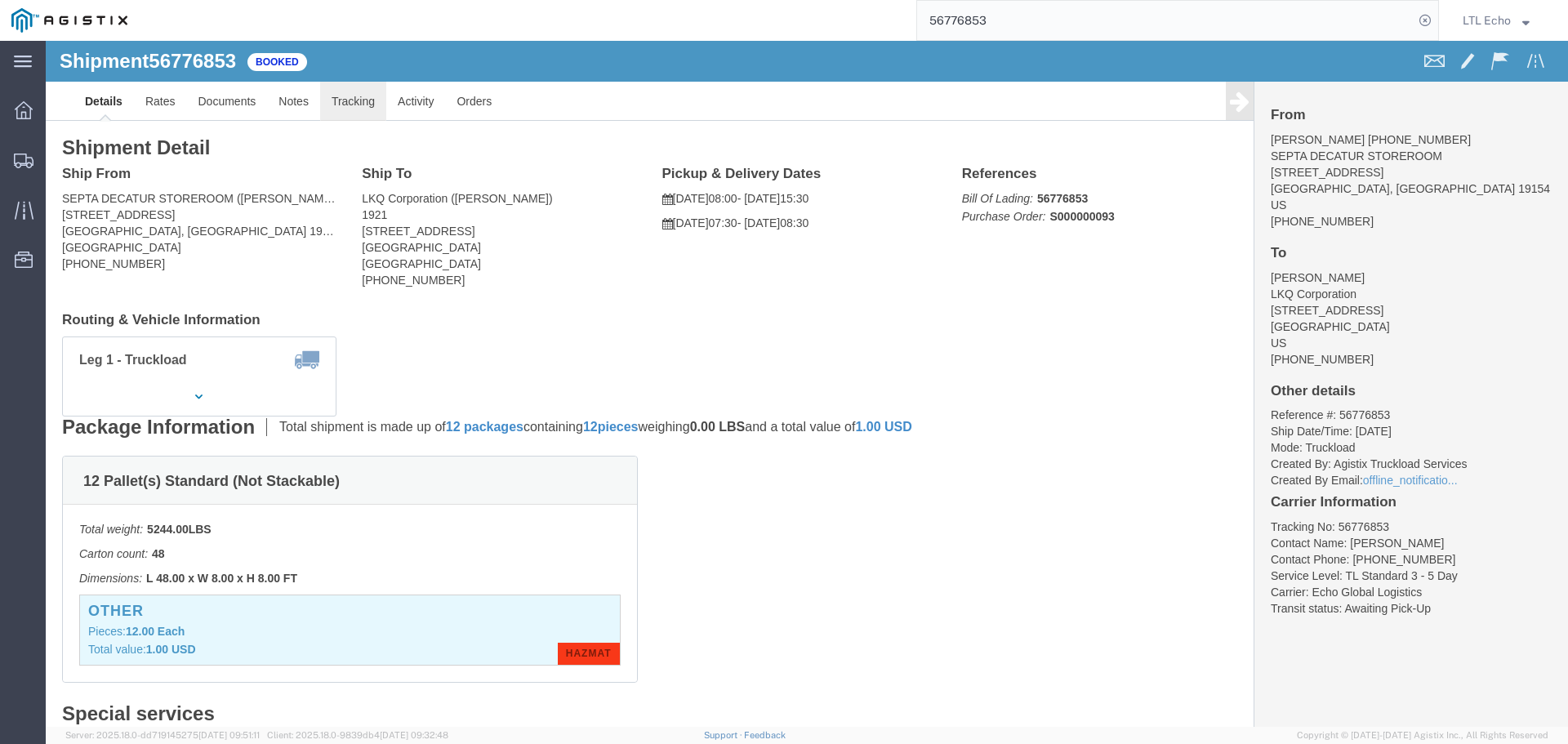
click link "Tracking"
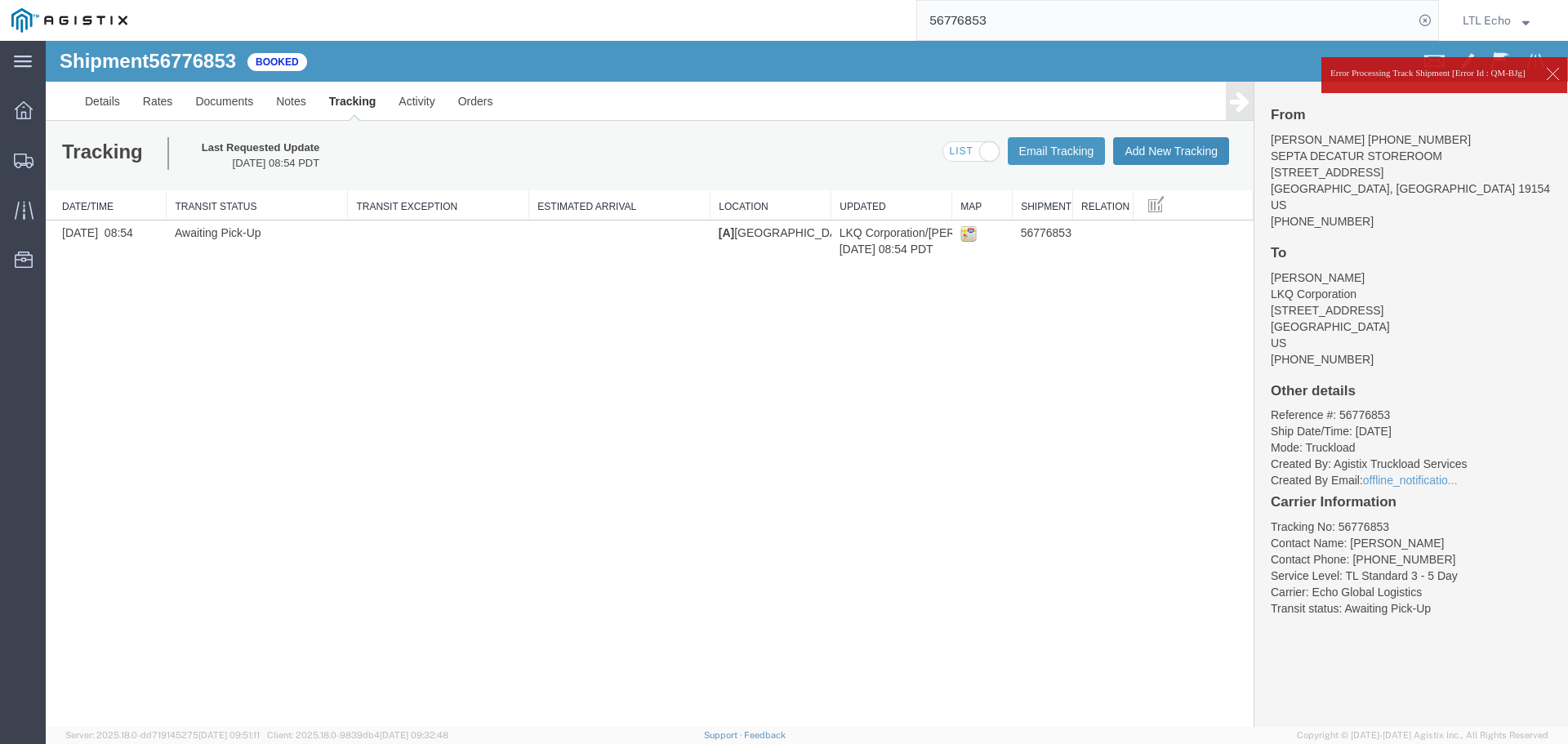
click at [1139, 149] on button "Add New Tracking" at bounding box center [1171, 151] width 116 height 28
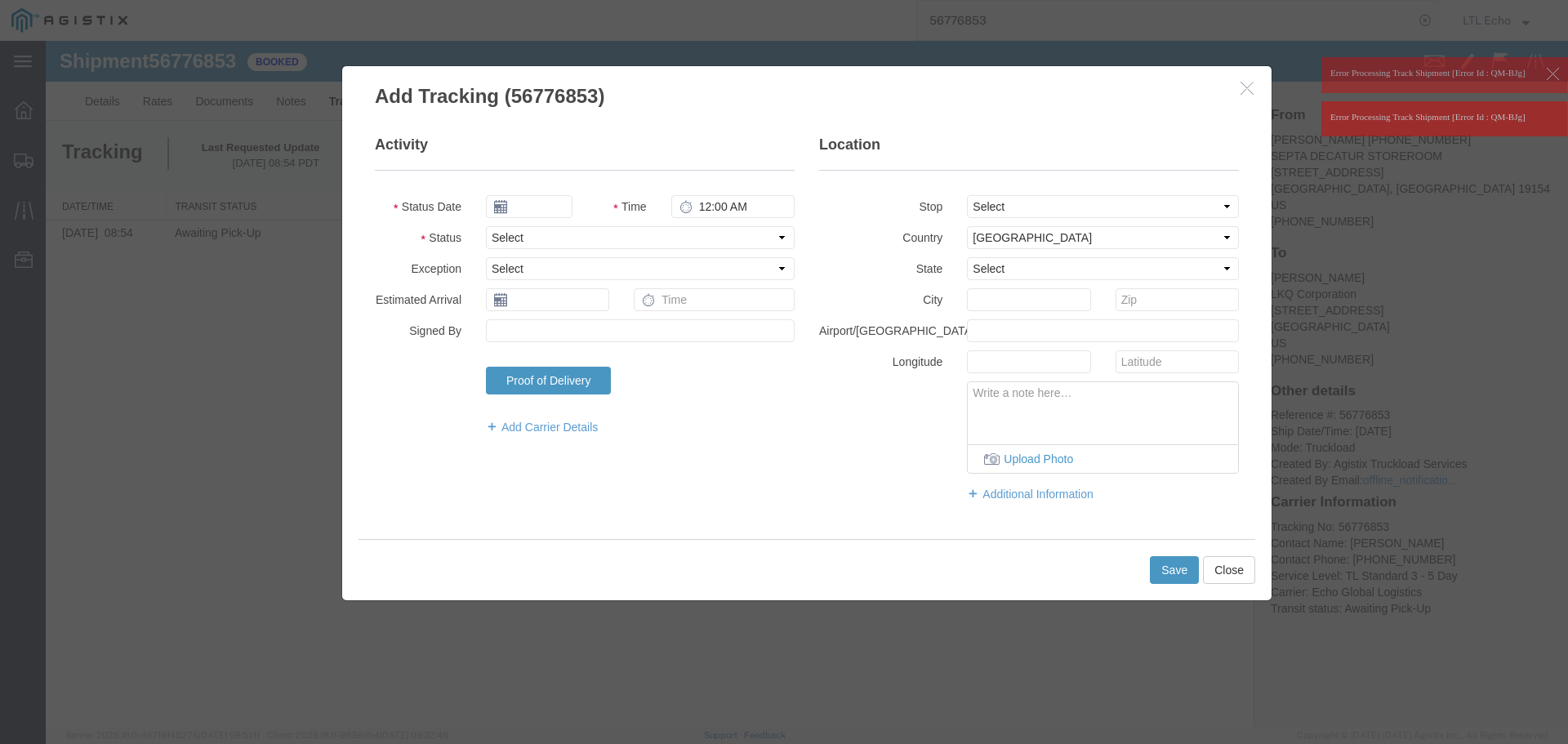
type input "[DATE]"
type input "11:00 AM"
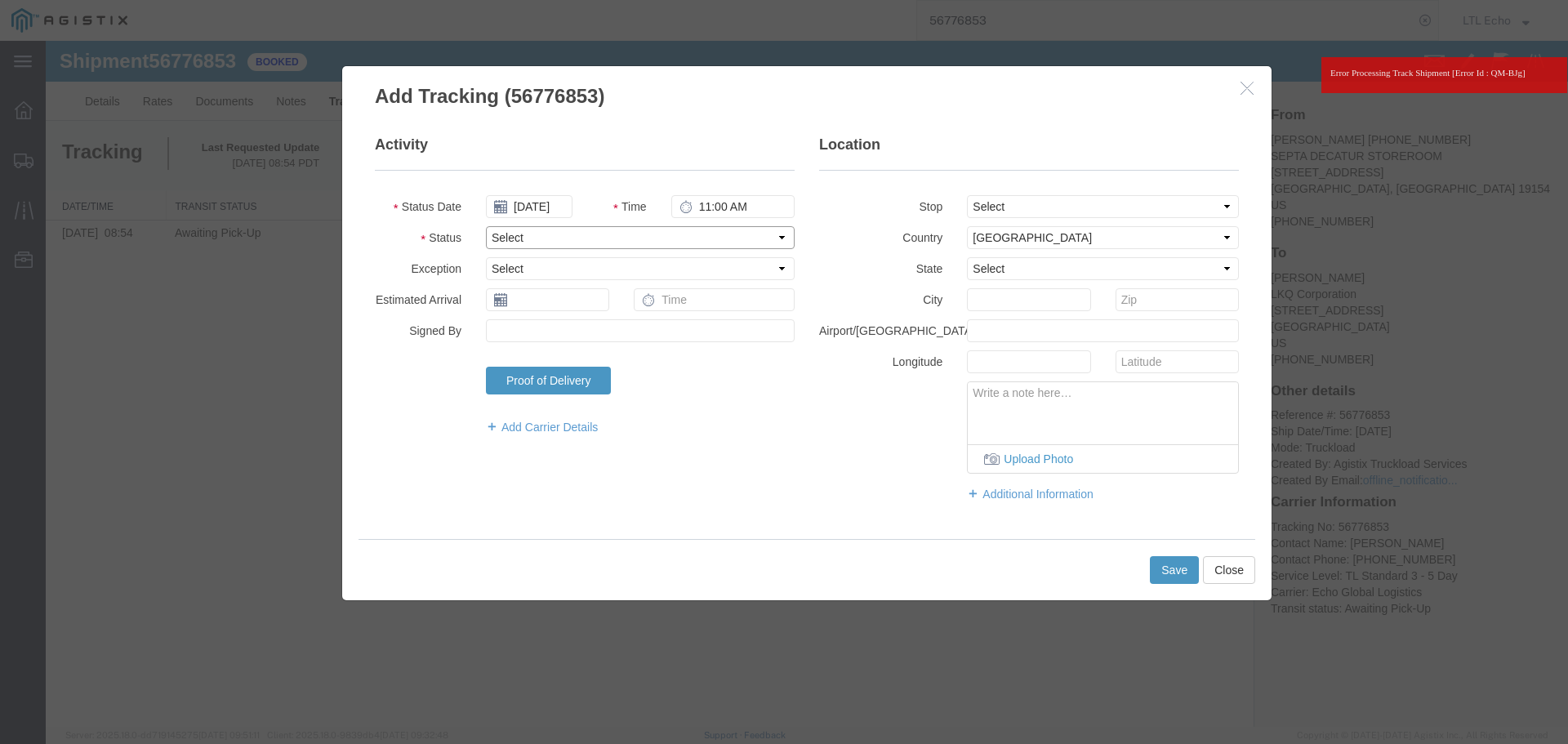
click at [525, 238] on select "Select Arrival Notice Available Arrival Notice Imported Arrive at Delivery Loca…" at bounding box center [639, 238] width 309 height 23
select select "DELIVRED"
click at [525, 238] on select "Select Arrival Notice Available Arrival Notice Imported Arrive at Delivery Loca…" at bounding box center [639, 238] width 309 height 23
click at [538, 298] on input "text" at bounding box center [547, 300] width 123 height 23
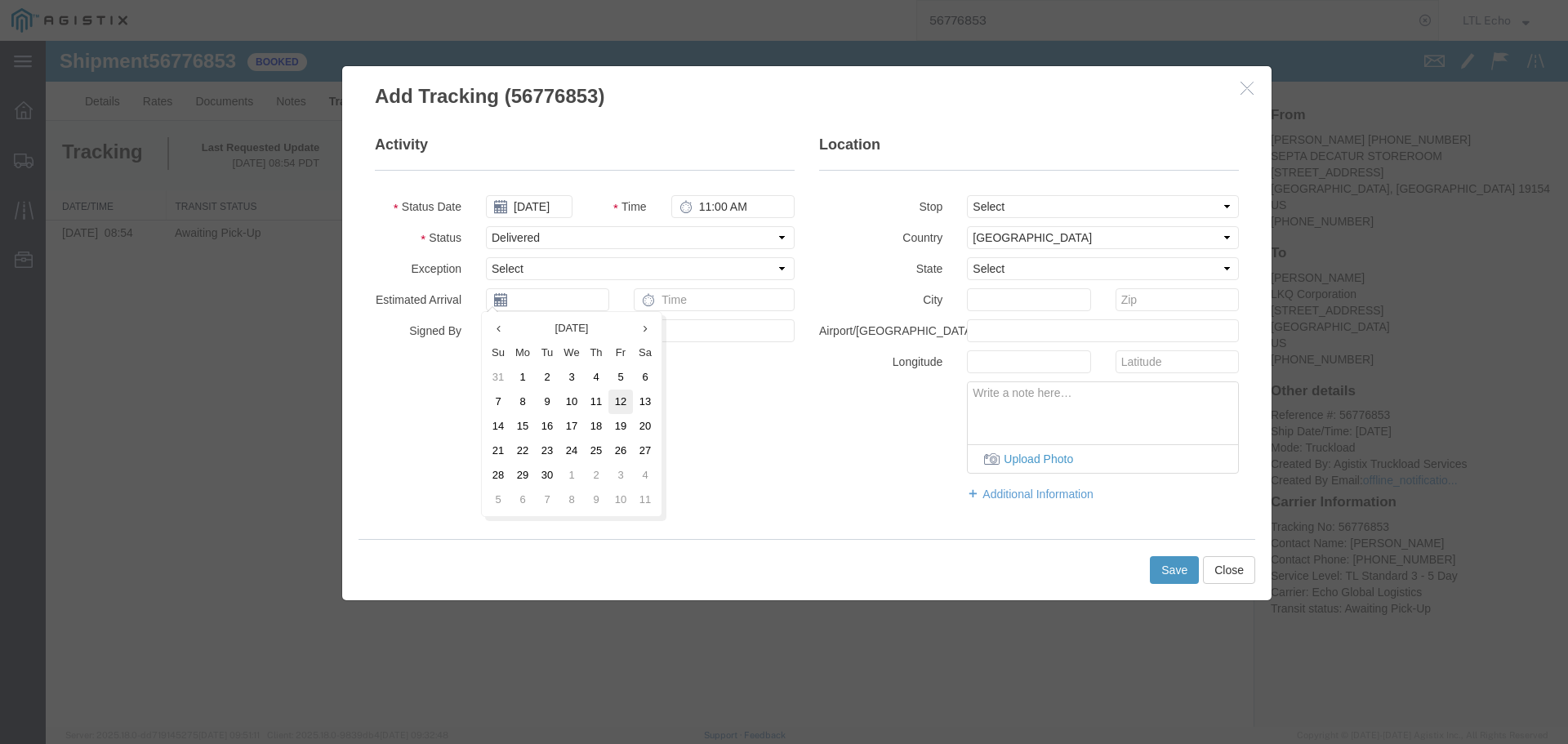
click at [623, 401] on td "12" at bounding box center [620, 402] width 24 height 24
type input "[DATE]"
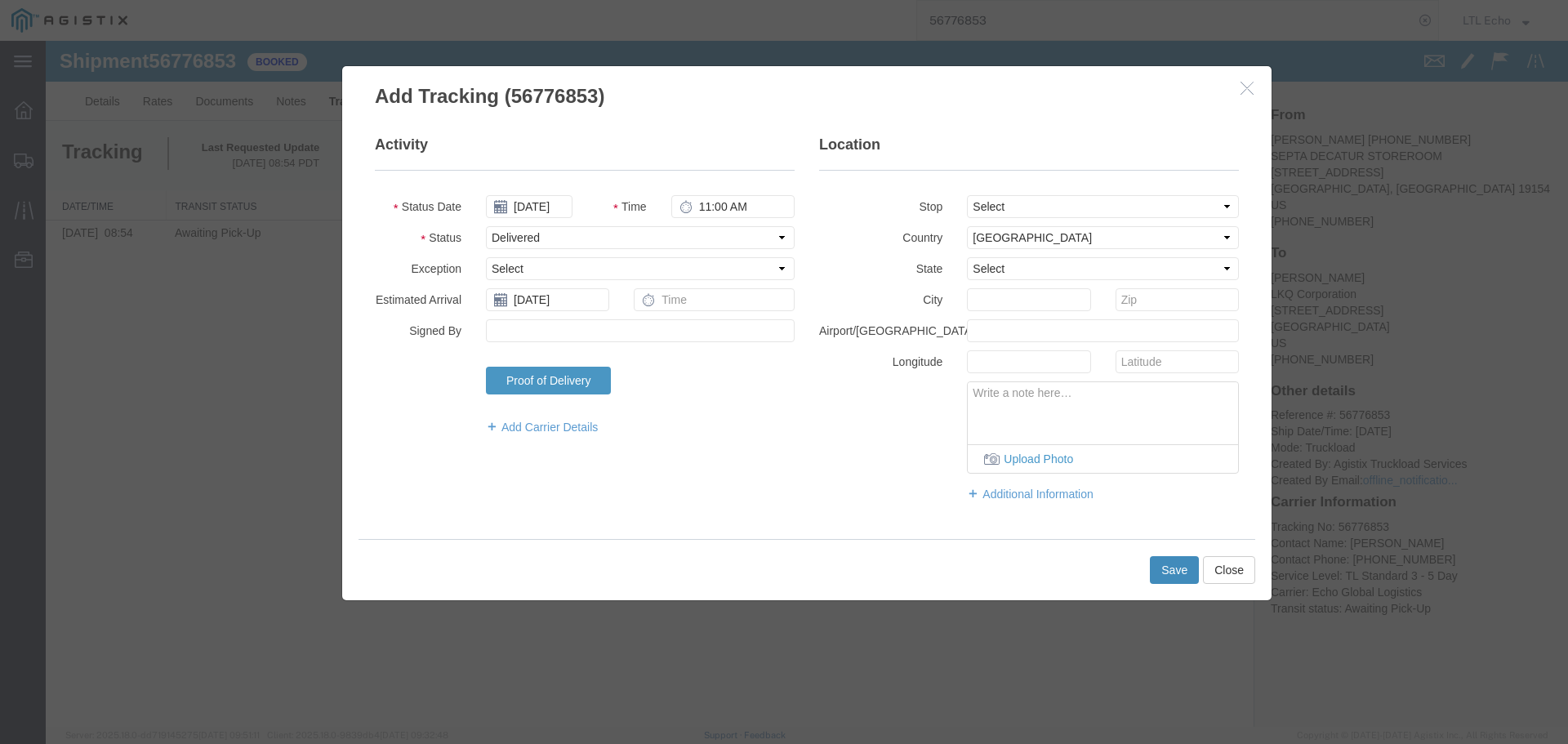
click at [1159, 575] on button "Save" at bounding box center [1174, 570] width 49 height 28
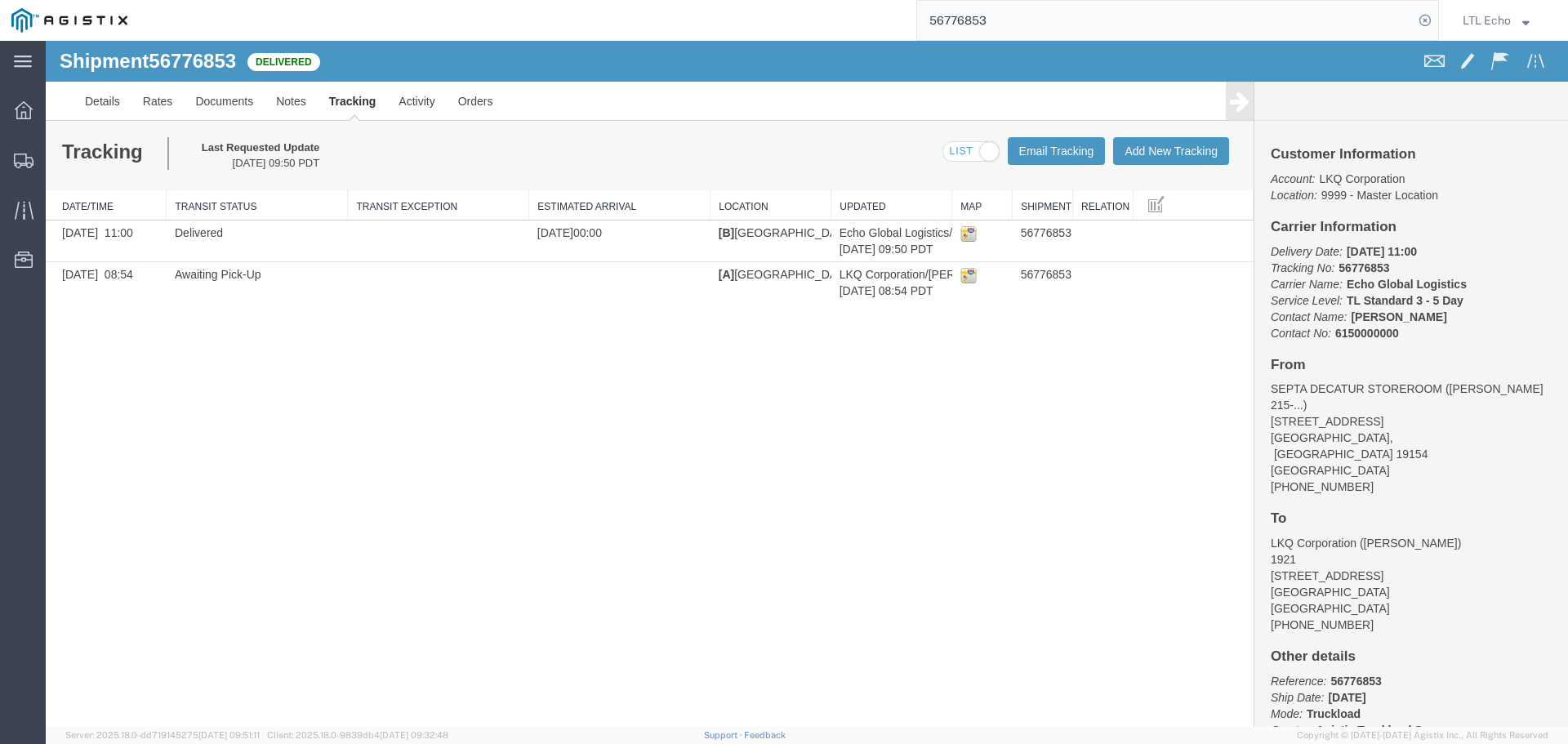
click at [966, 17] on input "56776853" at bounding box center [1165, 20] width 496 height 40
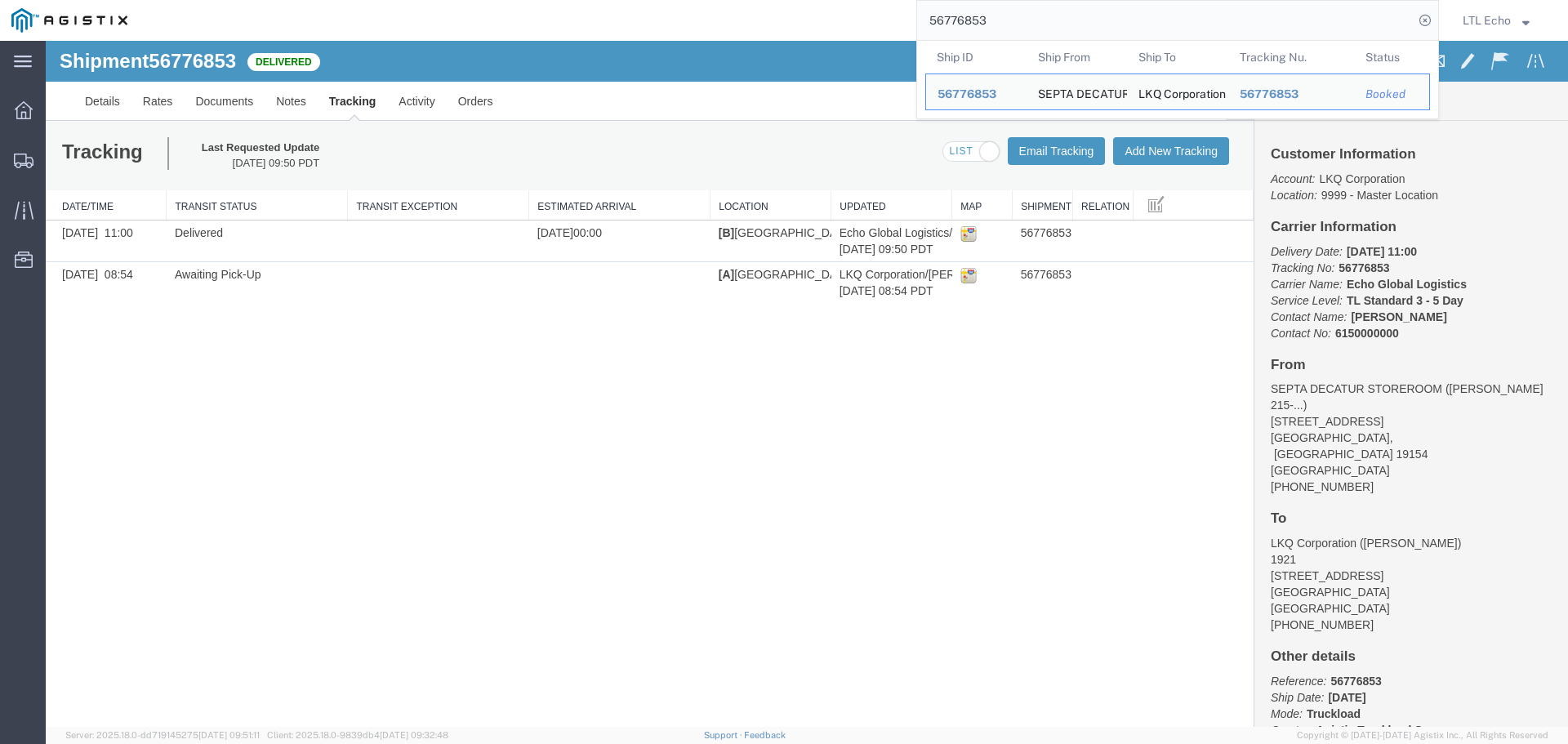
click at [965, 17] on input "56776853" at bounding box center [1165, 20] width 496 height 40
paste input "64152684"
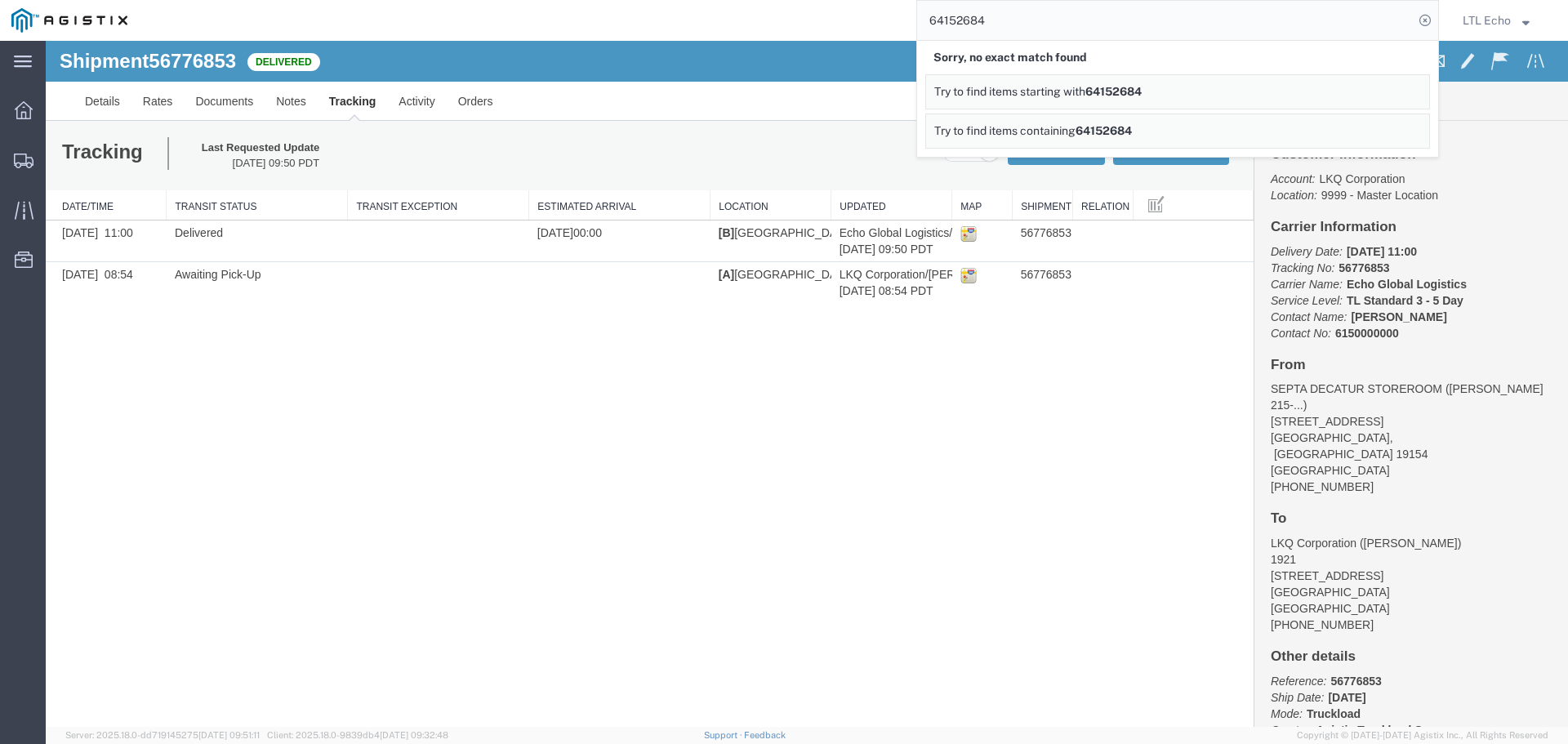
click at [944, 18] on input "64152684" at bounding box center [1165, 20] width 496 height 40
paste input "56647119"
type input "56647119"
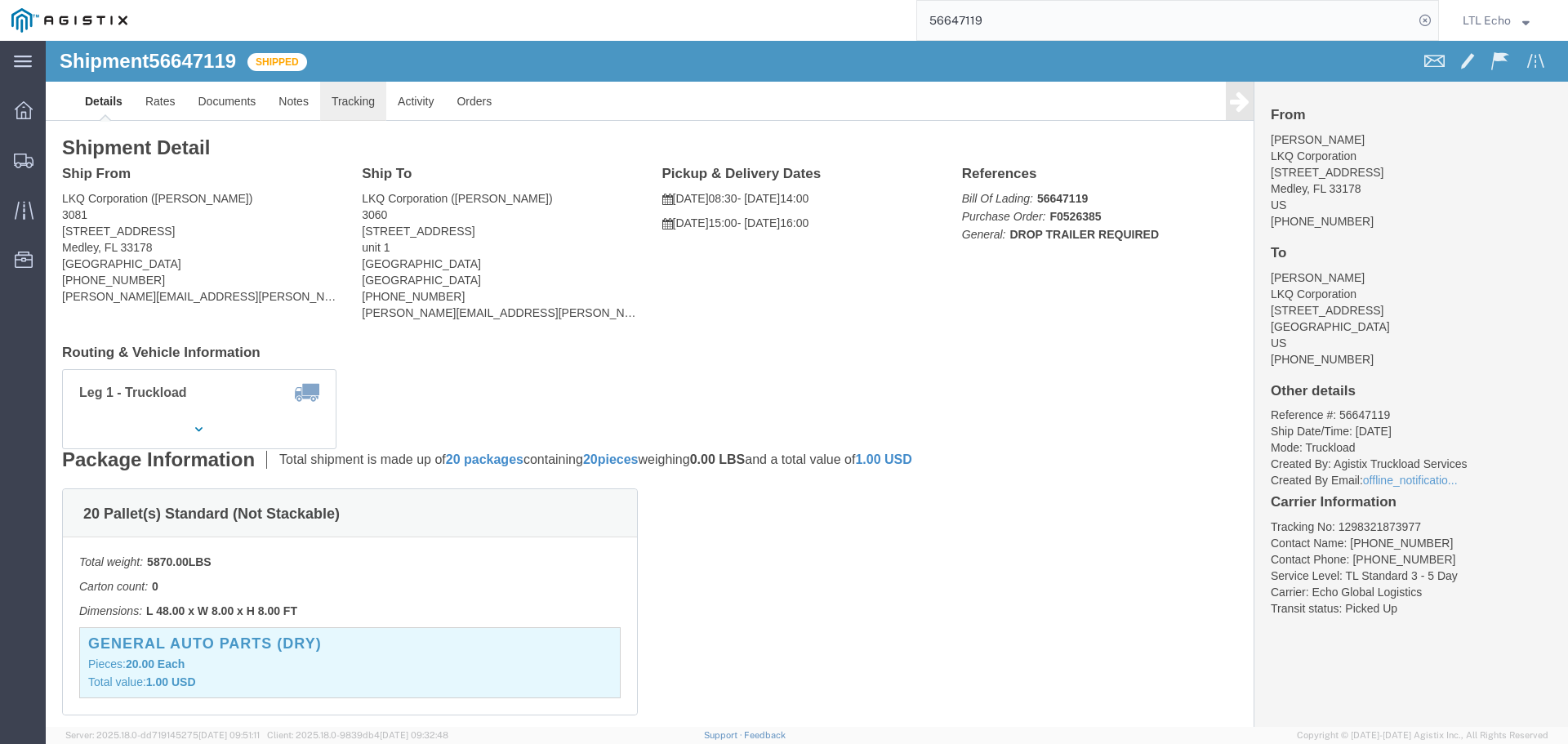
click link "Tracking"
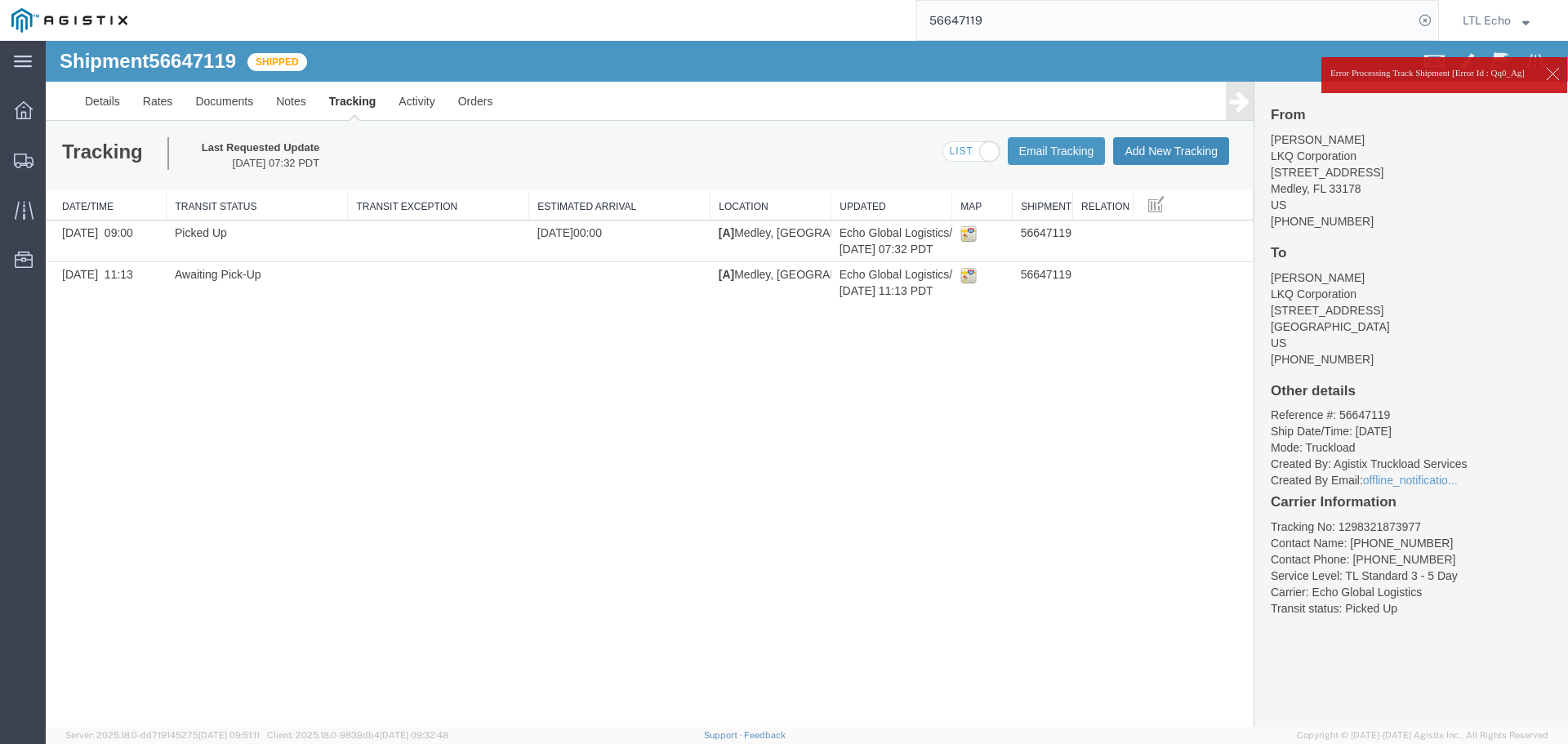
click at [1142, 147] on button "Add New Tracking" at bounding box center [1171, 151] width 116 height 28
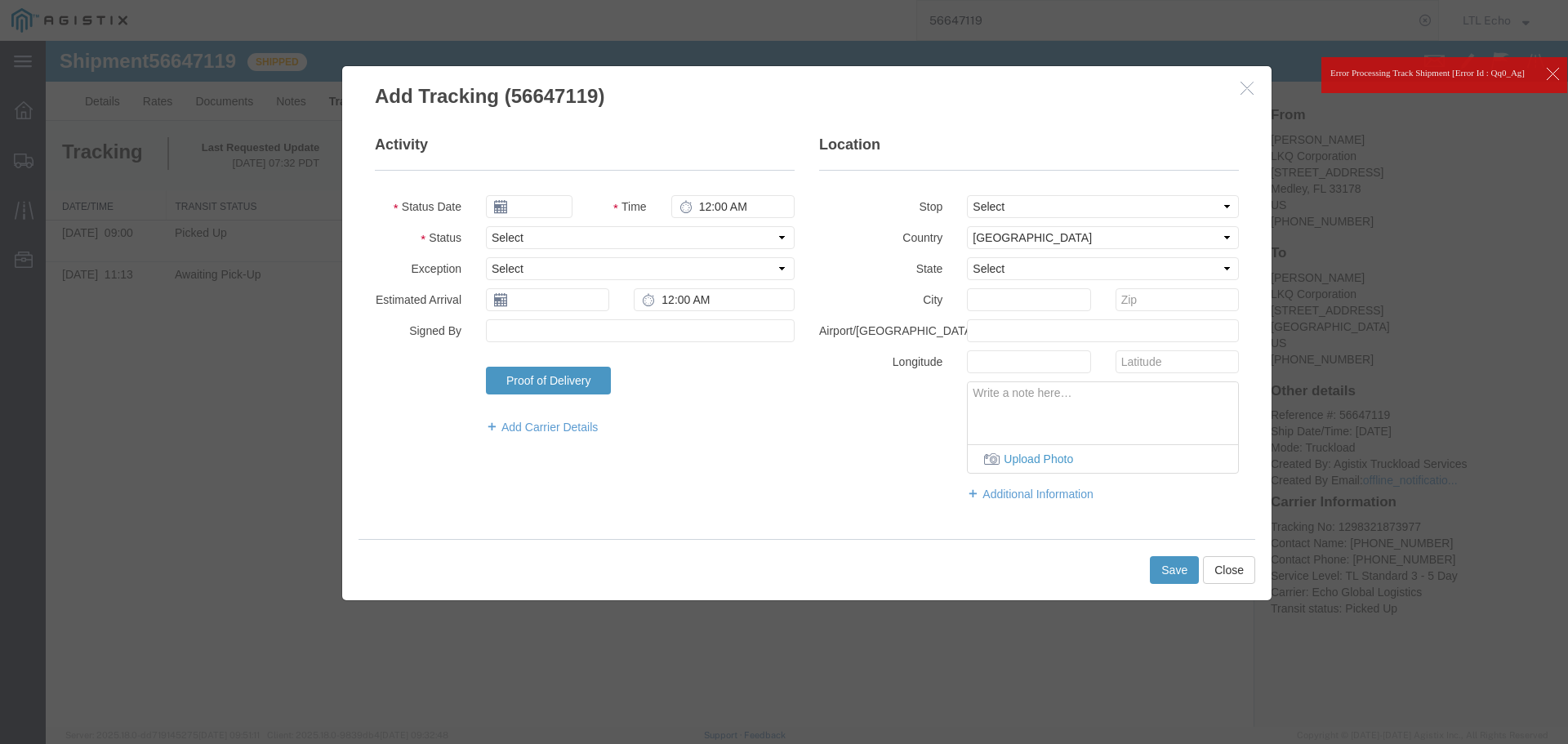
type input "[DATE]"
type input "11:00 AM"
click at [501, 241] on select "Select Arrival Notice Available Arrival Notice Imported Arrive at Delivery Loca…" at bounding box center [639, 238] width 309 height 23
select select "DELIVRED"
click at [501, 241] on select "Select Arrival Notice Available Arrival Notice Imported Arrive at Delivery Loca…" at bounding box center [639, 238] width 309 height 23
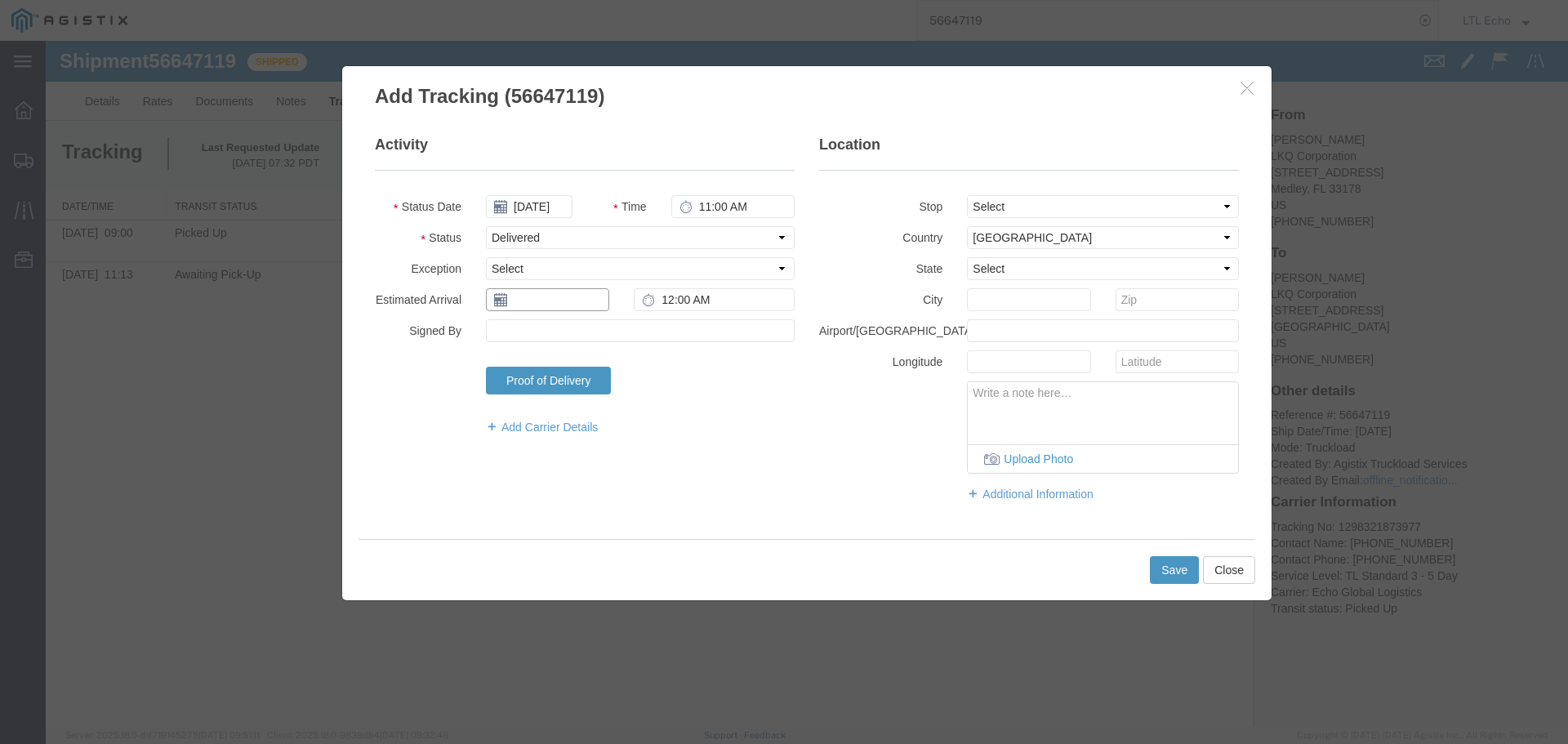
click at [526, 308] on input "text" at bounding box center [547, 300] width 123 height 23
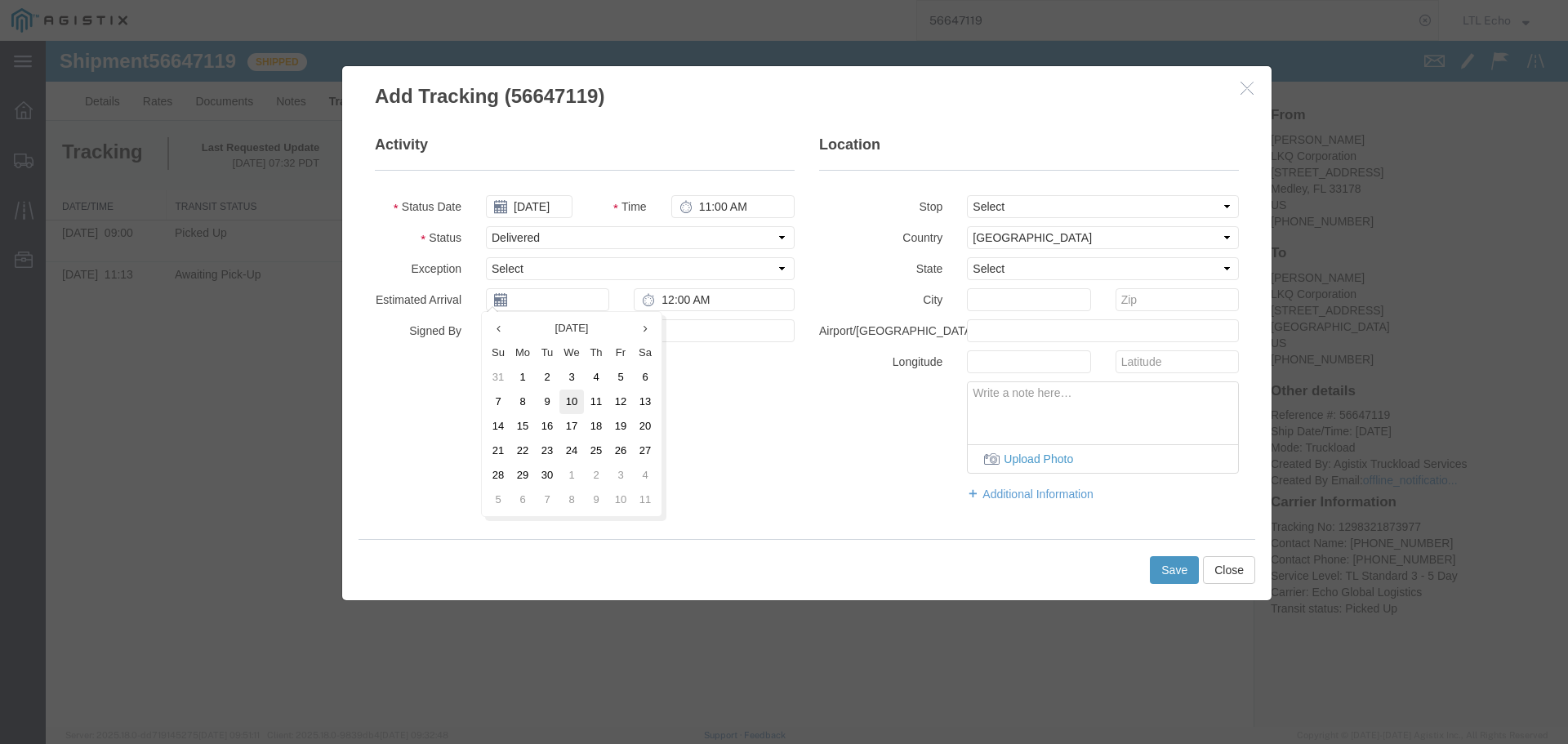
click at [575, 405] on td "10" at bounding box center [571, 402] width 24 height 24
type input "[DATE]"
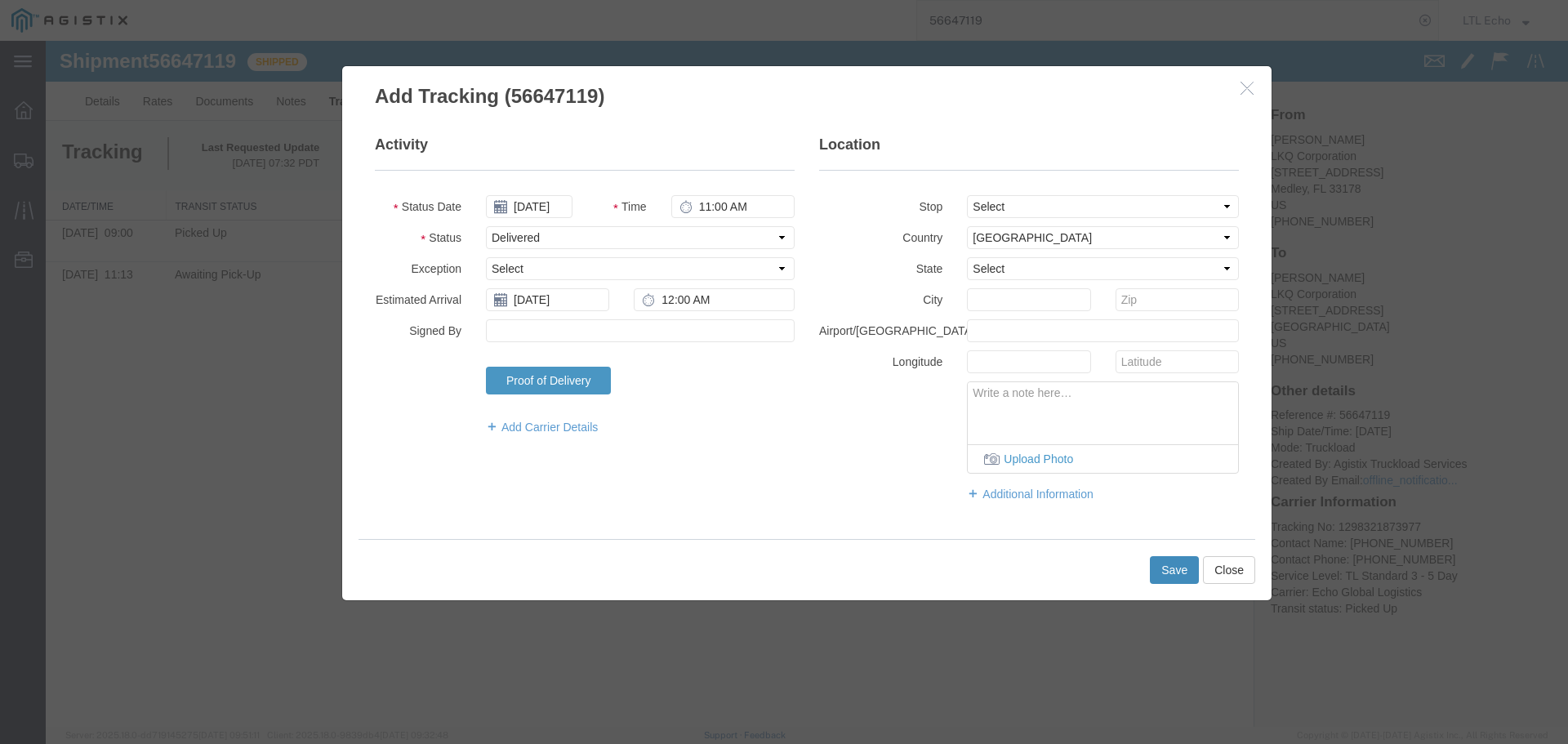
click at [1166, 570] on button "Save" at bounding box center [1174, 570] width 49 height 28
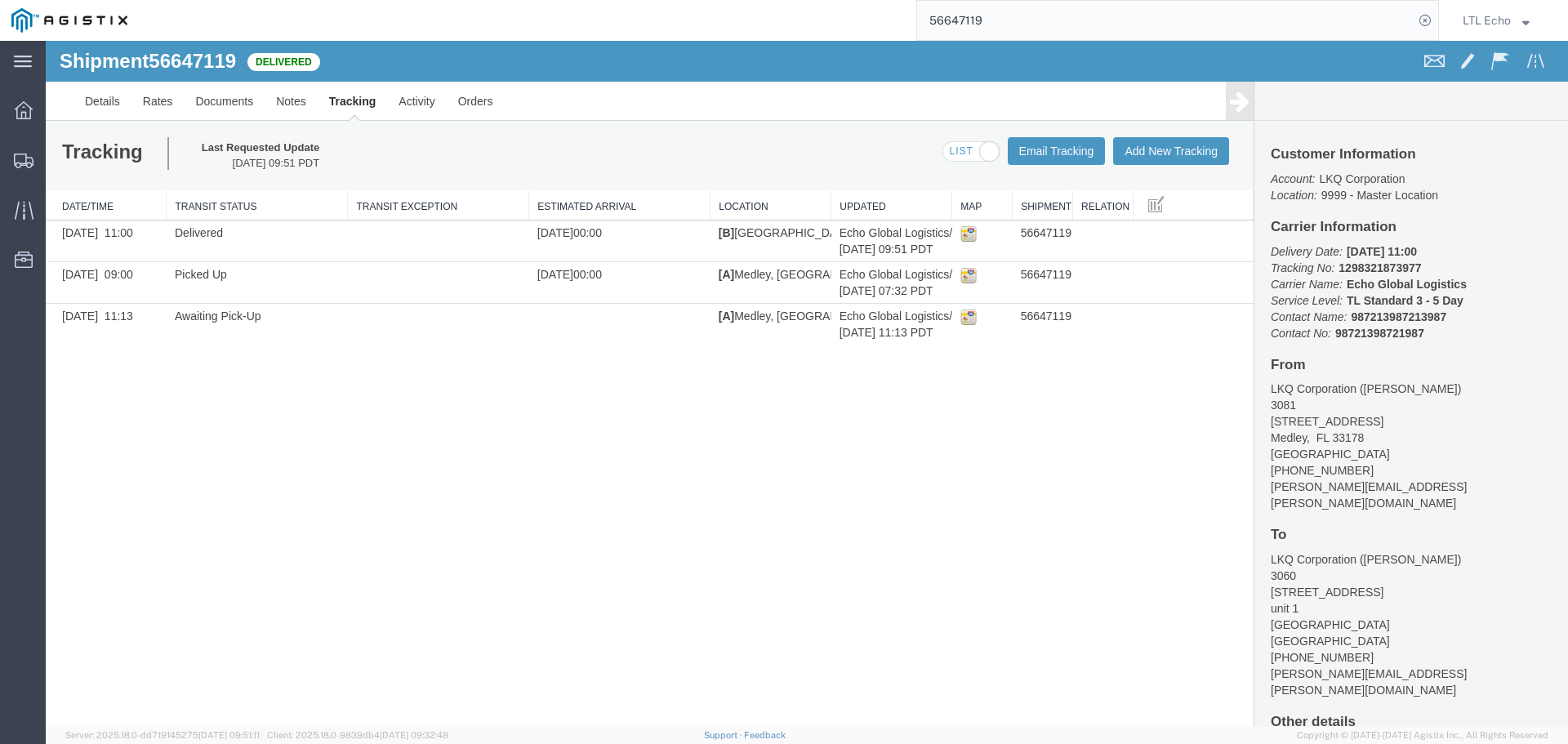
click at [957, 23] on input "56647119" at bounding box center [1165, 20] width 496 height 40
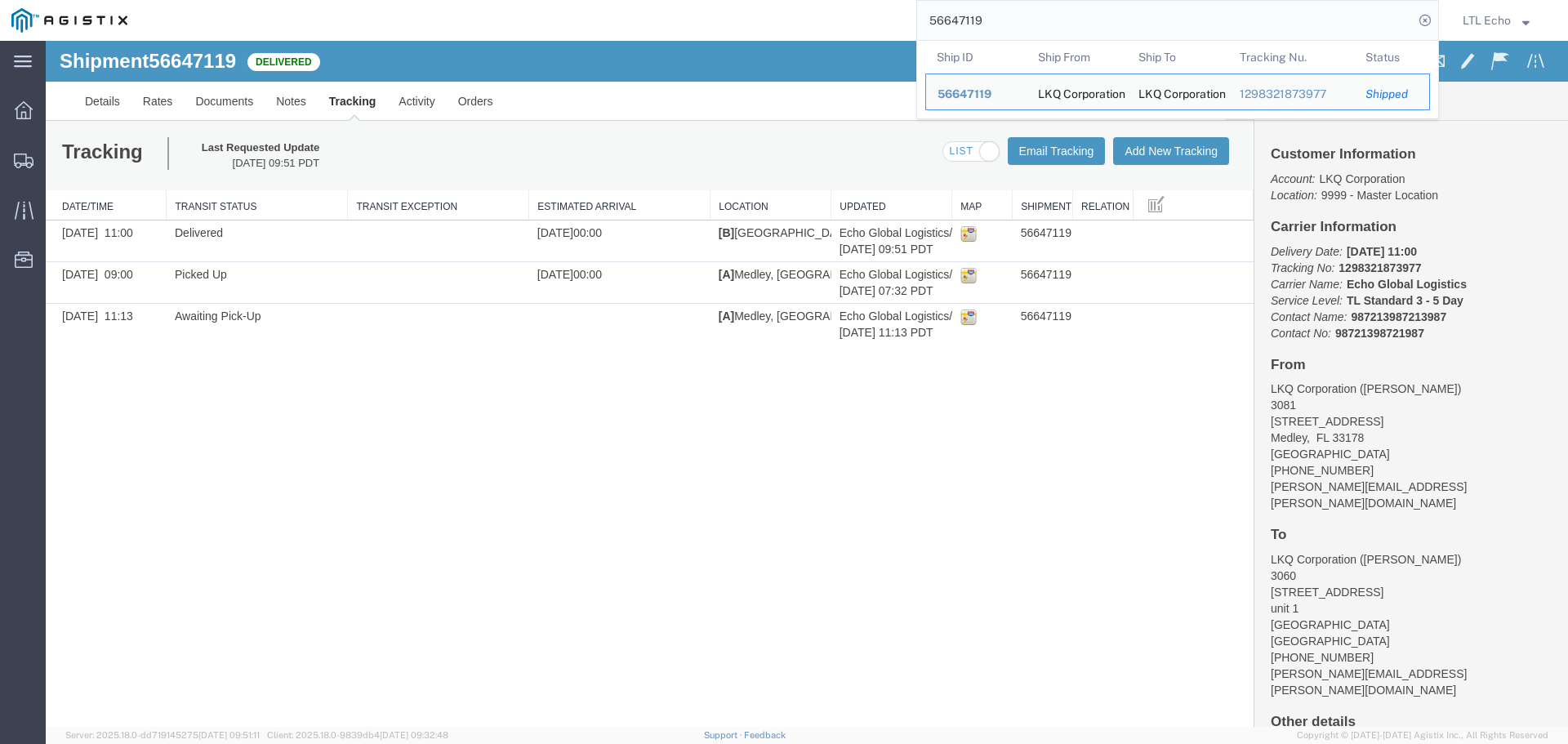
click at [957, 23] on input "56647119" at bounding box center [1165, 20] width 496 height 40
paste input "719801"
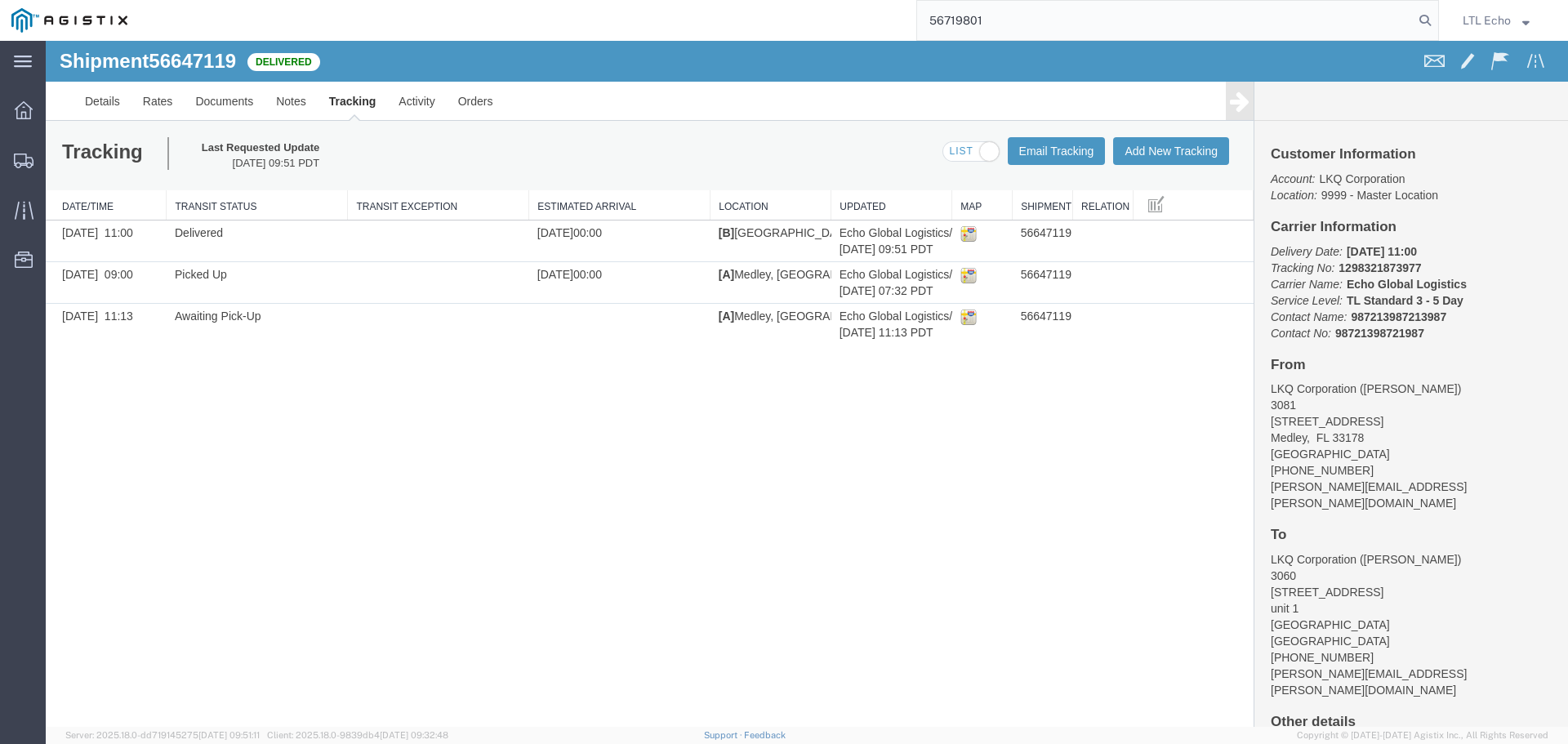
type input "56719801"
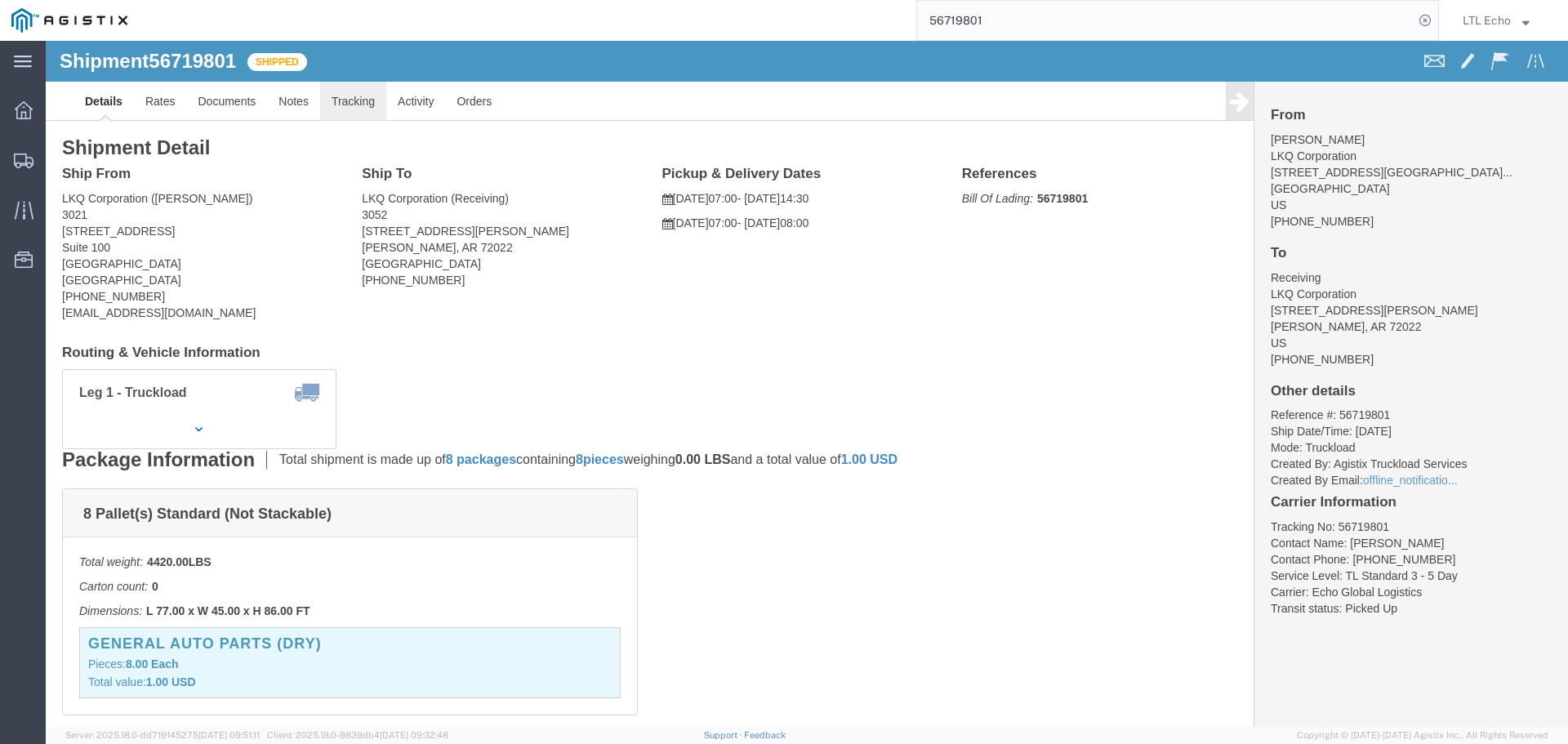
click link "Tracking"
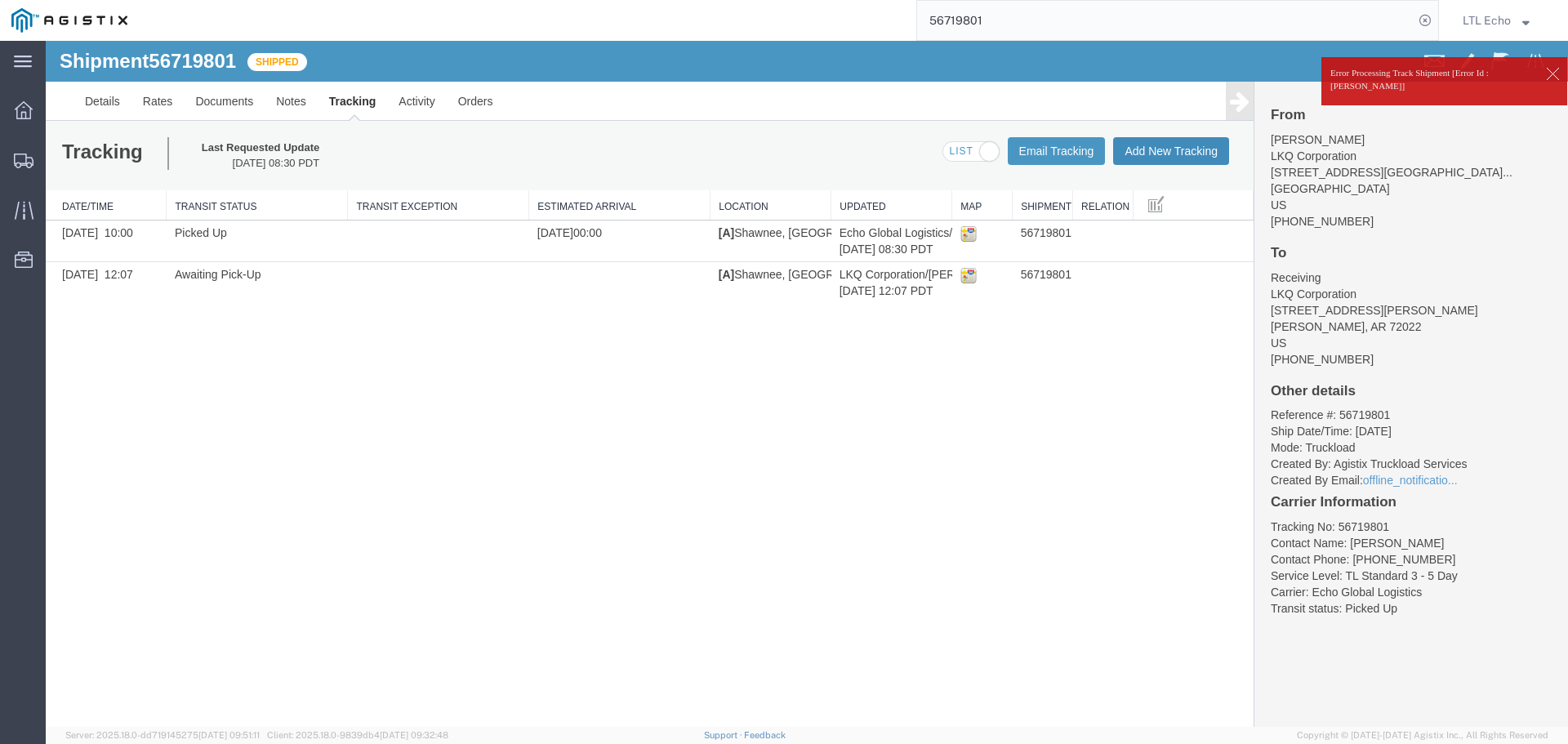
click at [1150, 141] on button "Add New Tracking" at bounding box center [1171, 151] width 116 height 28
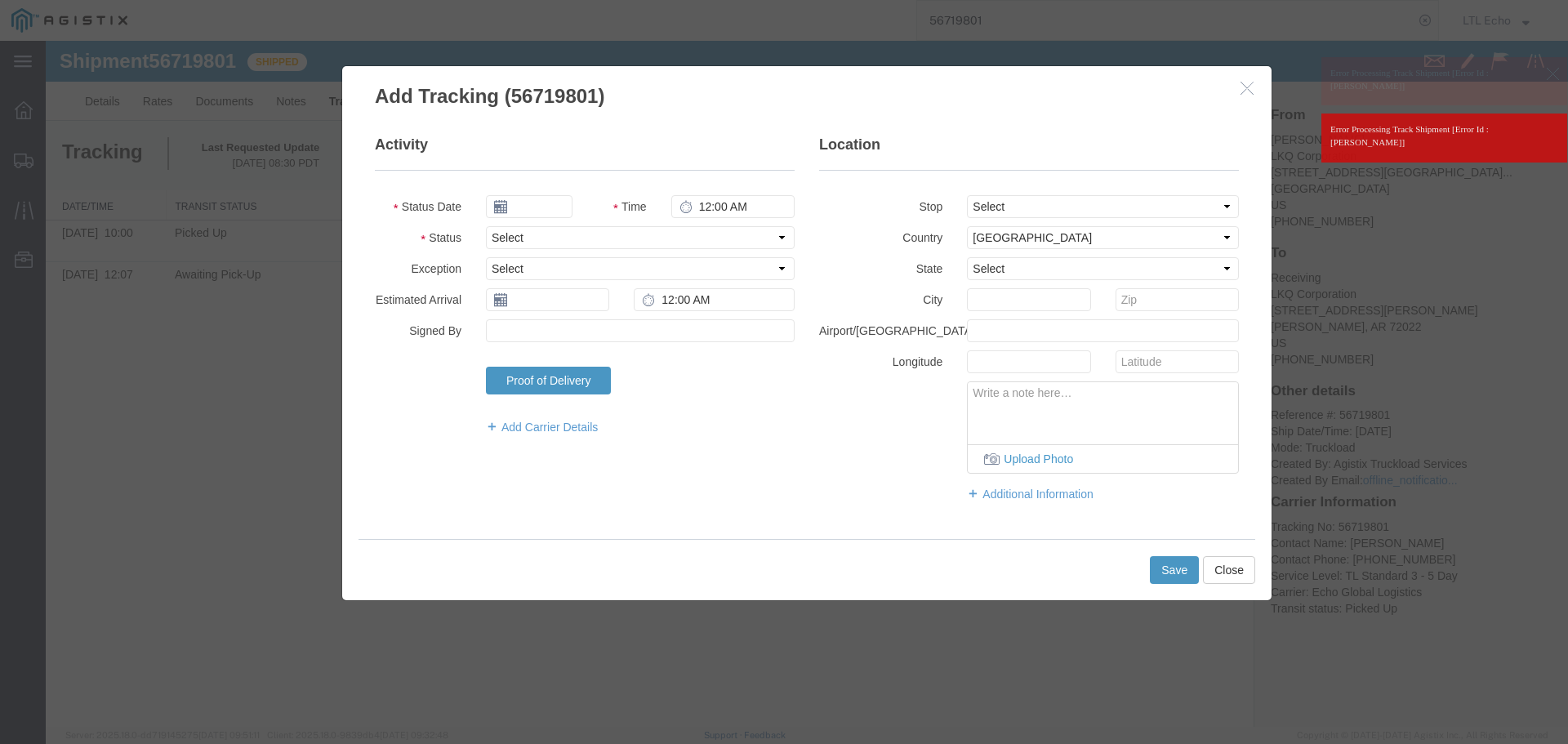
type input "[DATE]"
type input "11:00 AM"
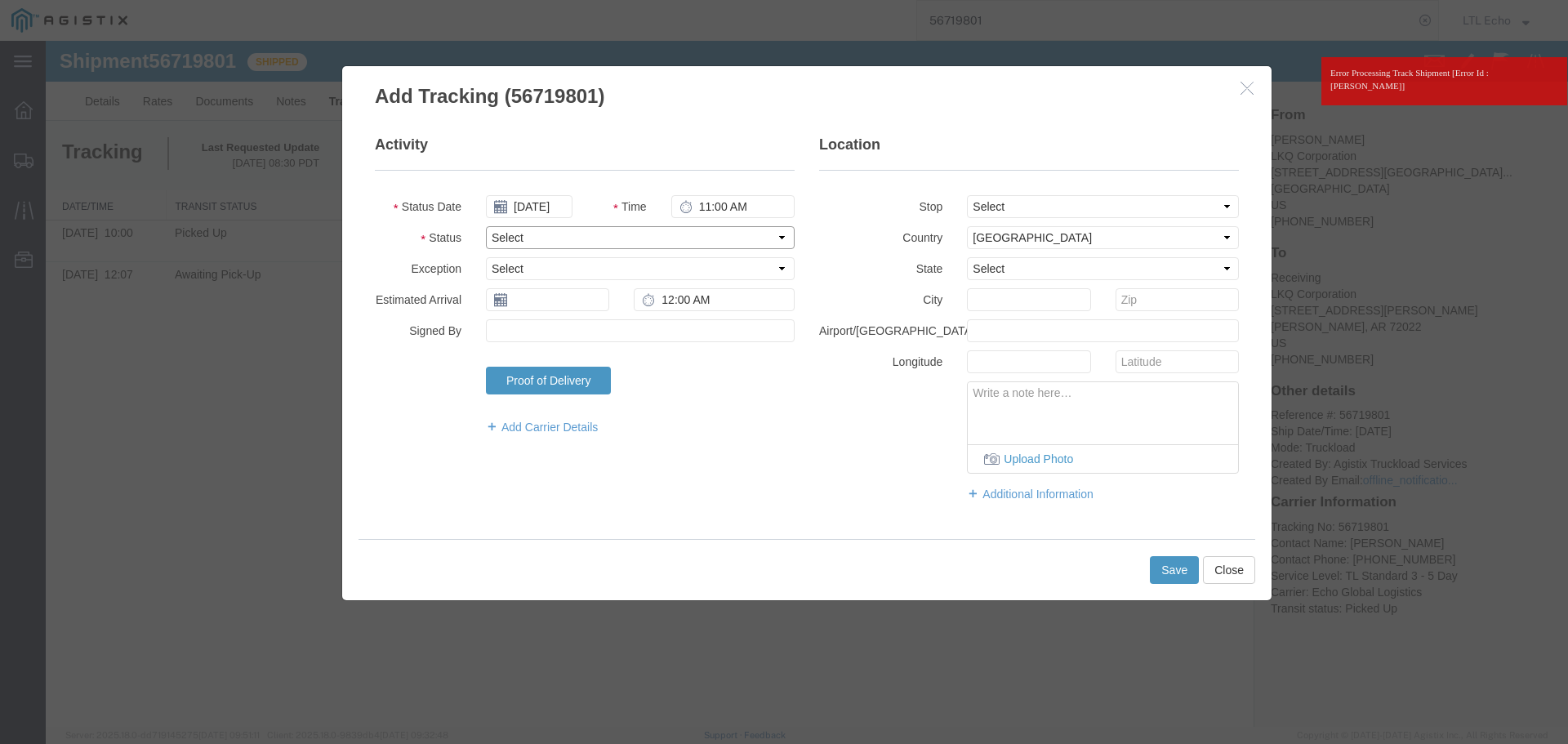
click at [564, 244] on select "Select Arrival Notice Available Arrival Notice Imported Arrive at Delivery Loca…" at bounding box center [639, 238] width 309 height 23
select select "DELIVRED"
click at [564, 244] on select "Select Arrival Notice Available Arrival Notice Imported Arrive at Delivery Loca…" at bounding box center [639, 238] width 309 height 23
click at [532, 295] on input "text" at bounding box center [547, 300] width 123 height 23
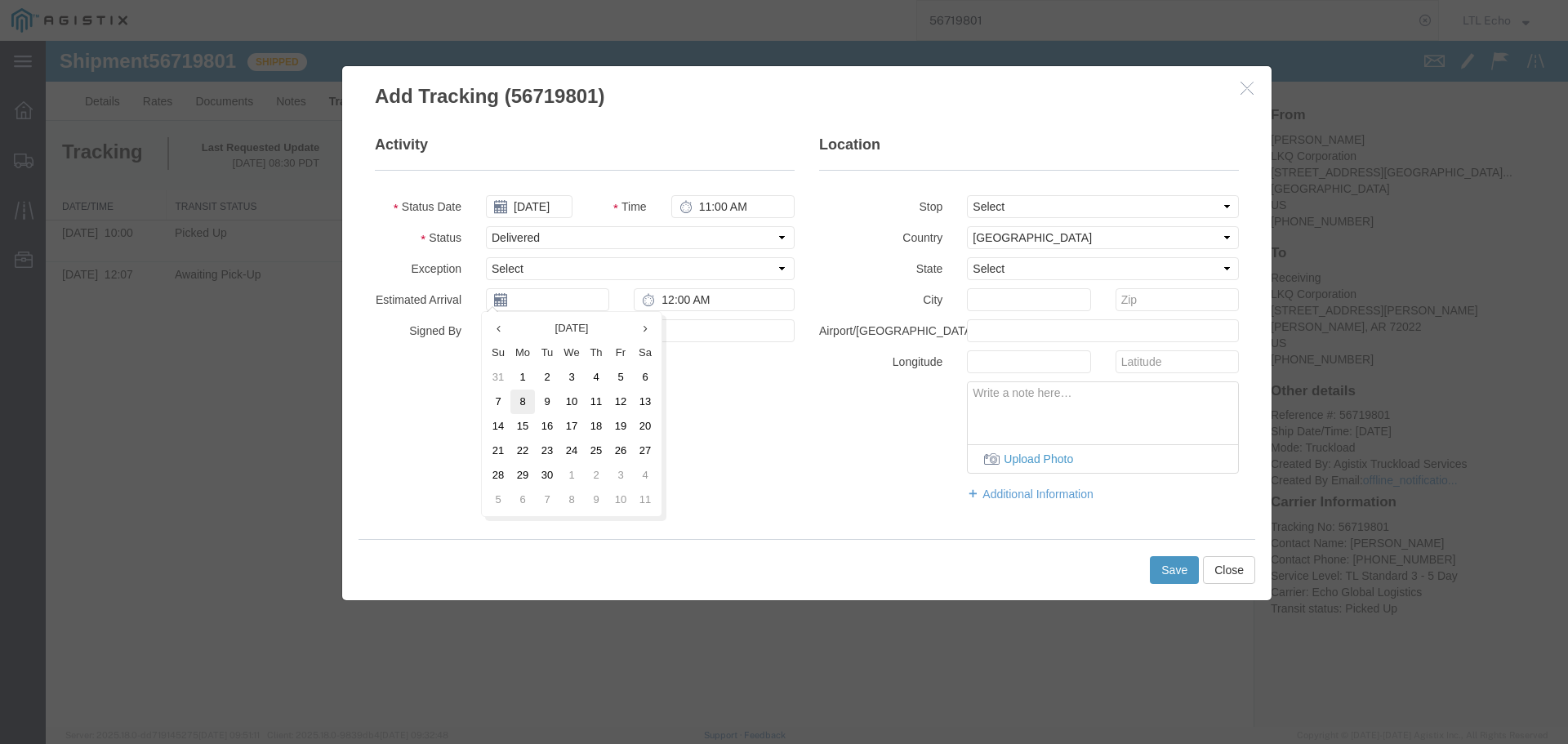
click at [525, 397] on td "8" at bounding box center [522, 402] width 24 height 24
type input "[DATE]"
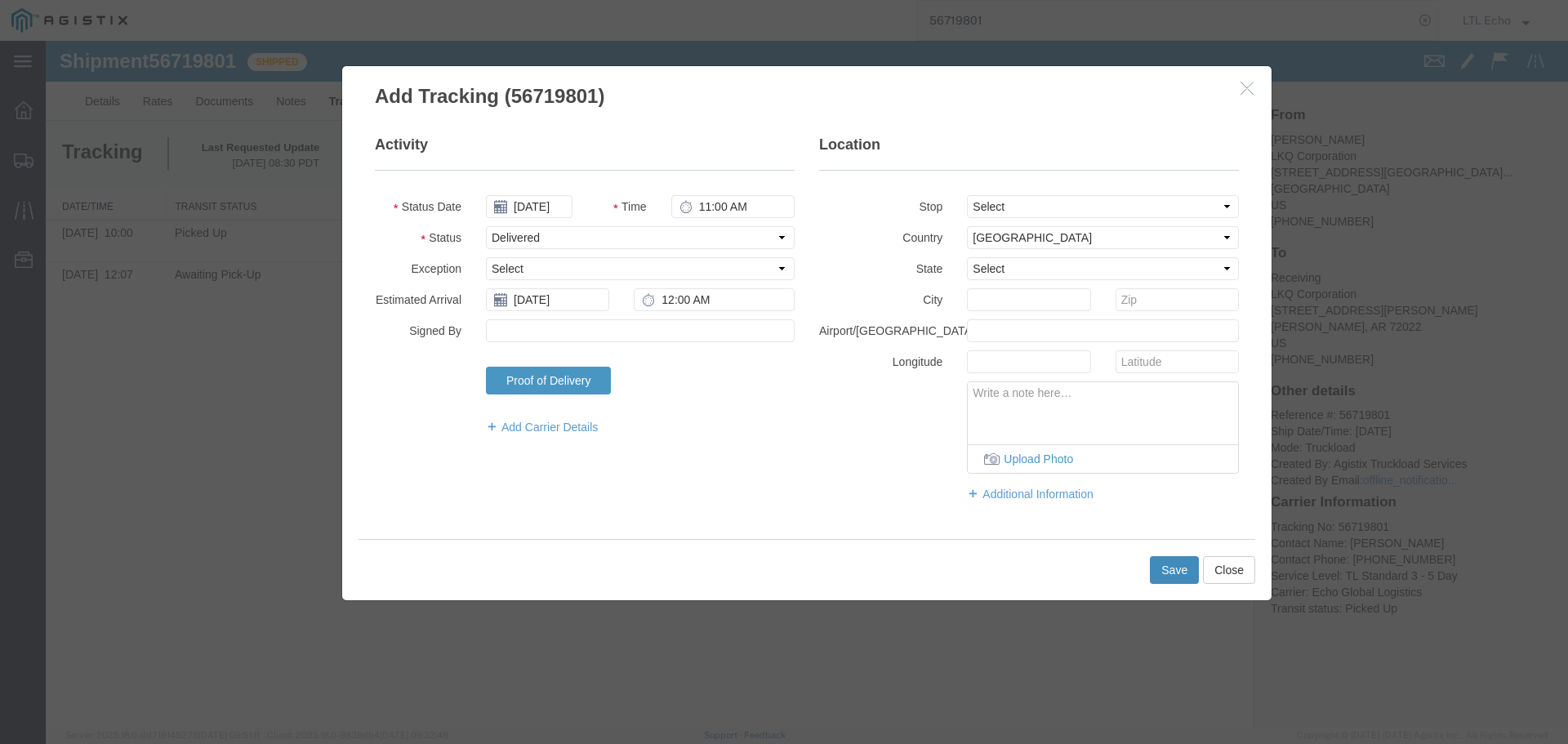
click at [1182, 579] on button "Save" at bounding box center [1174, 570] width 49 height 28
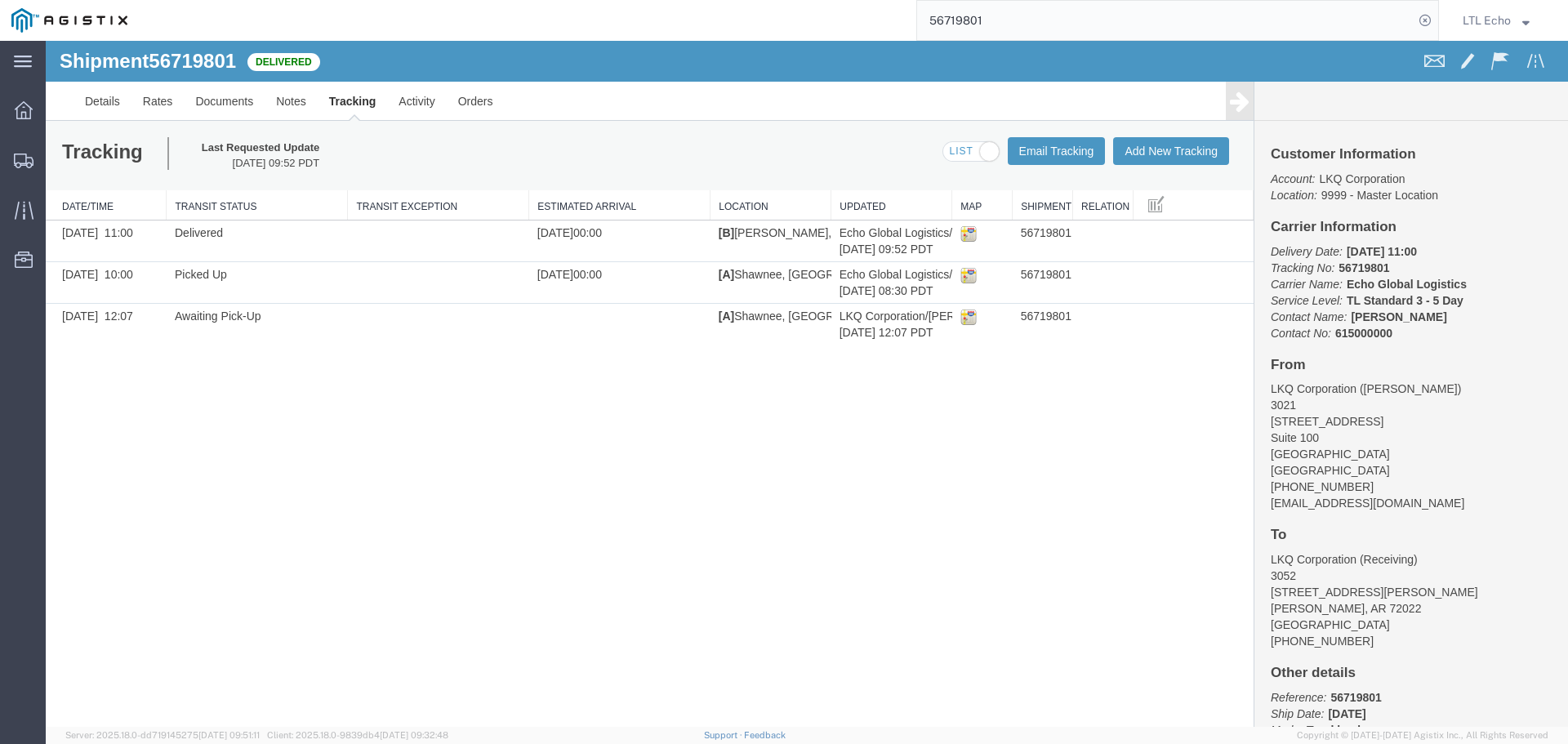
click at [963, 24] on input "56719801" at bounding box center [1165, 20] width 496 height 40
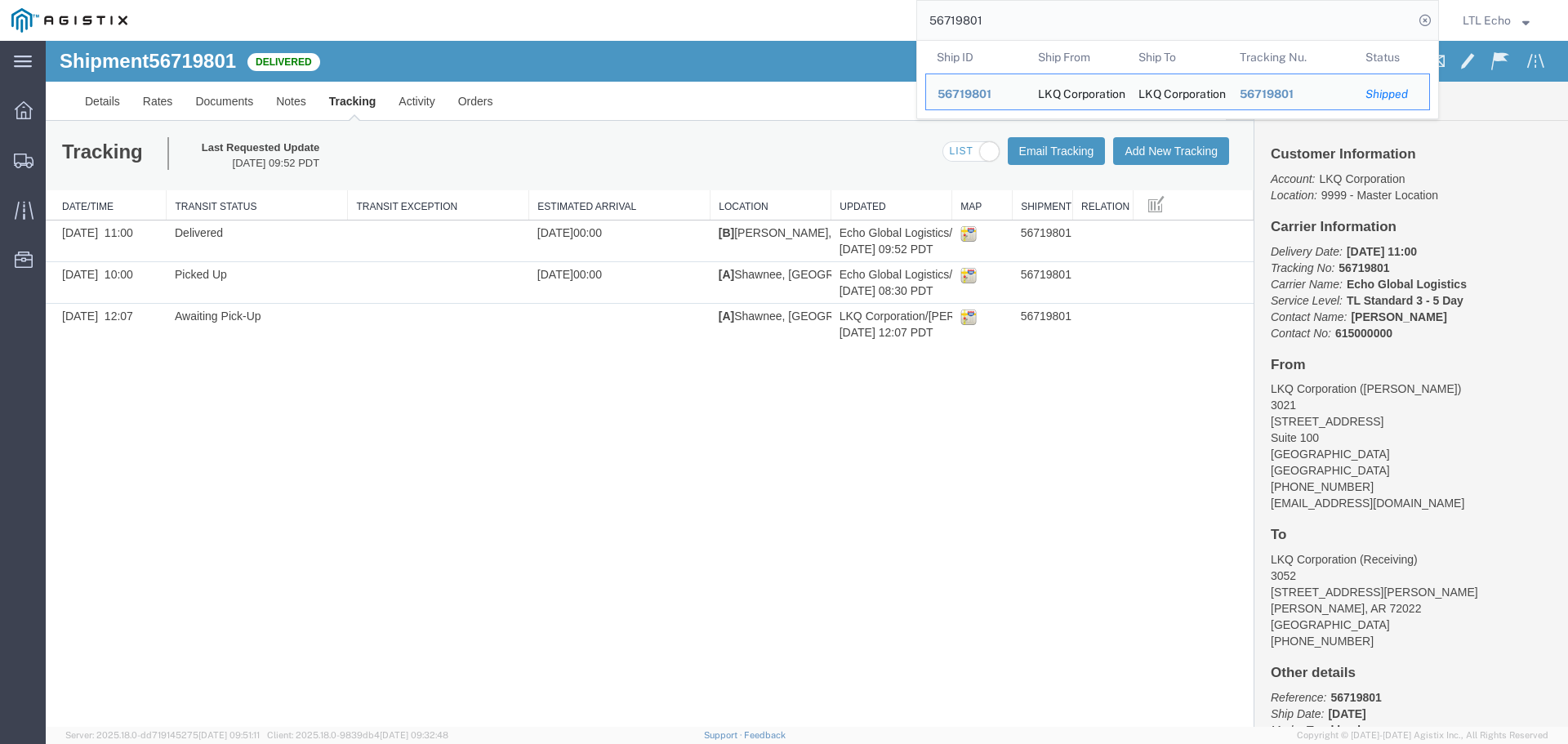
click at [963, 24] on input "56719801" at bounding box center [1165, 20] width 496 height 40
paste input "370119"
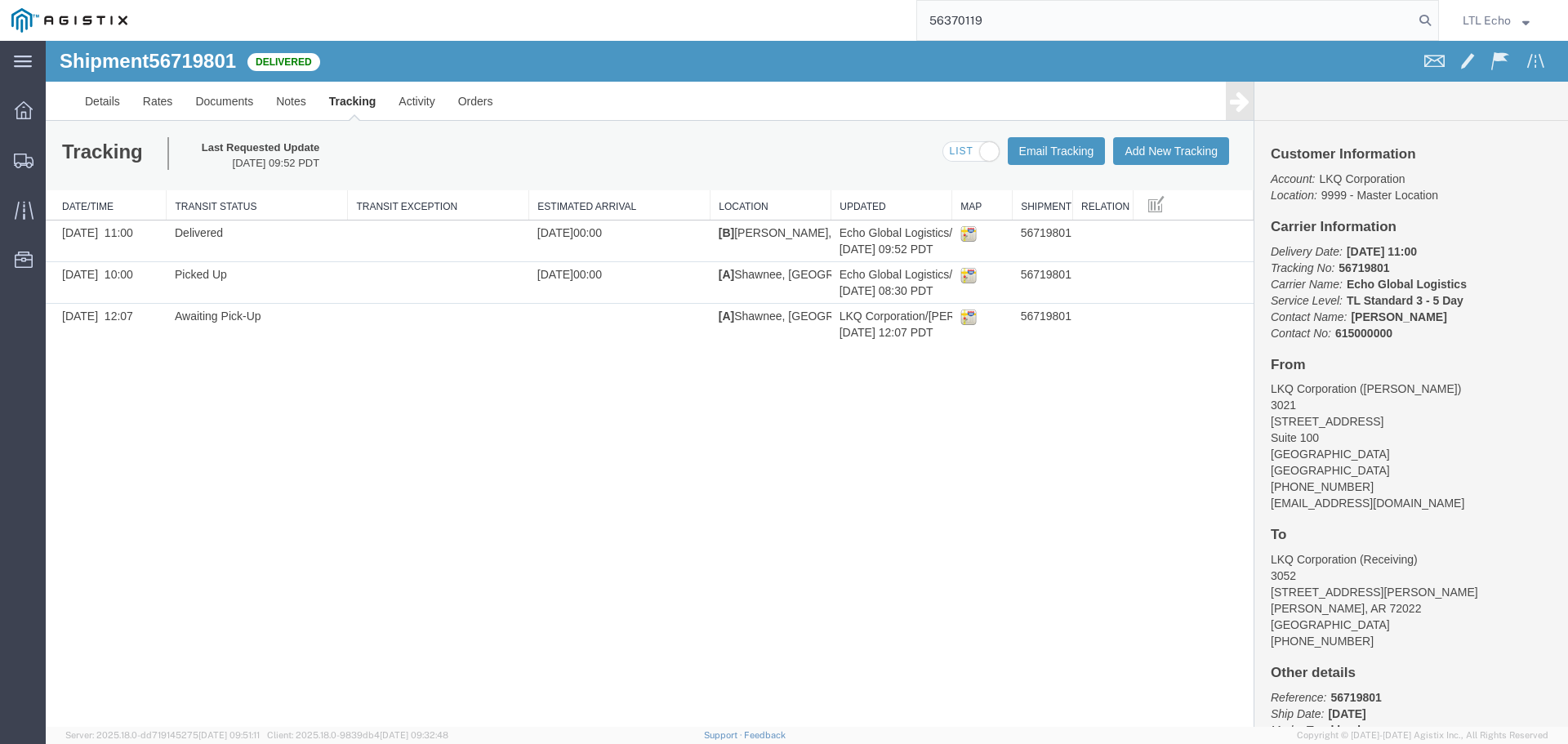
type input "56370119"
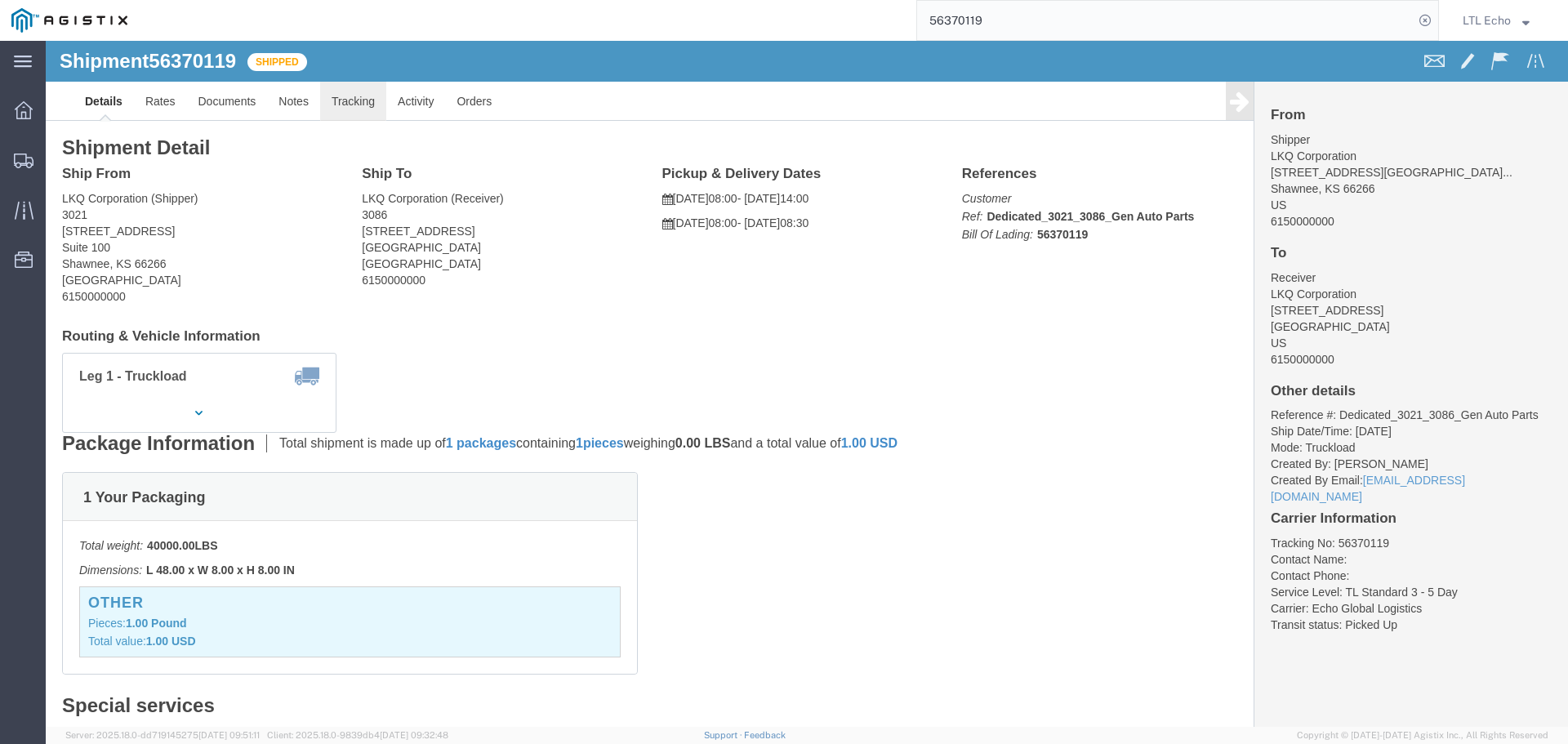
click link "Tracking"
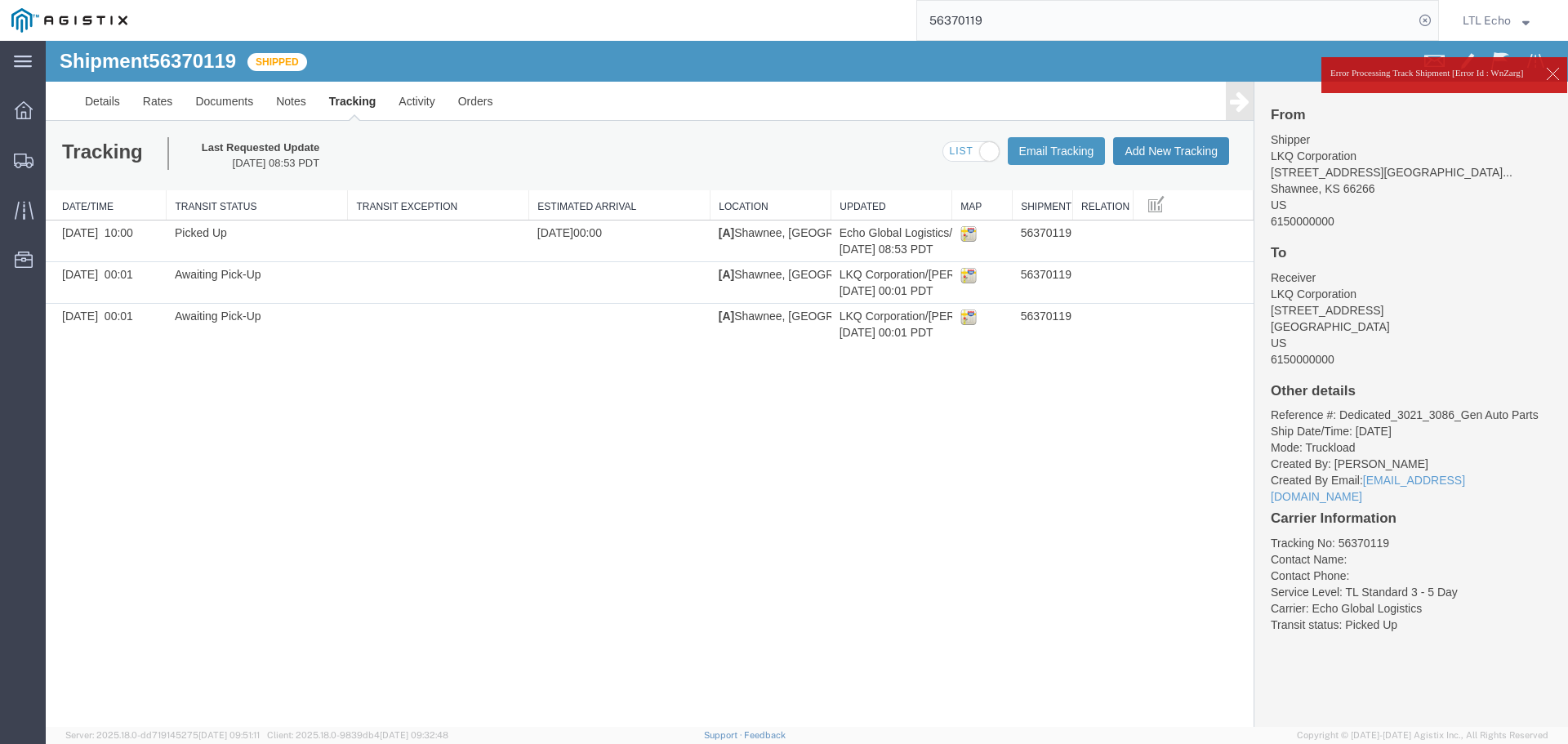
click at [1146, 149] on button "Add New Tracking" at bounding box center [1171, 151] width 116 height 28
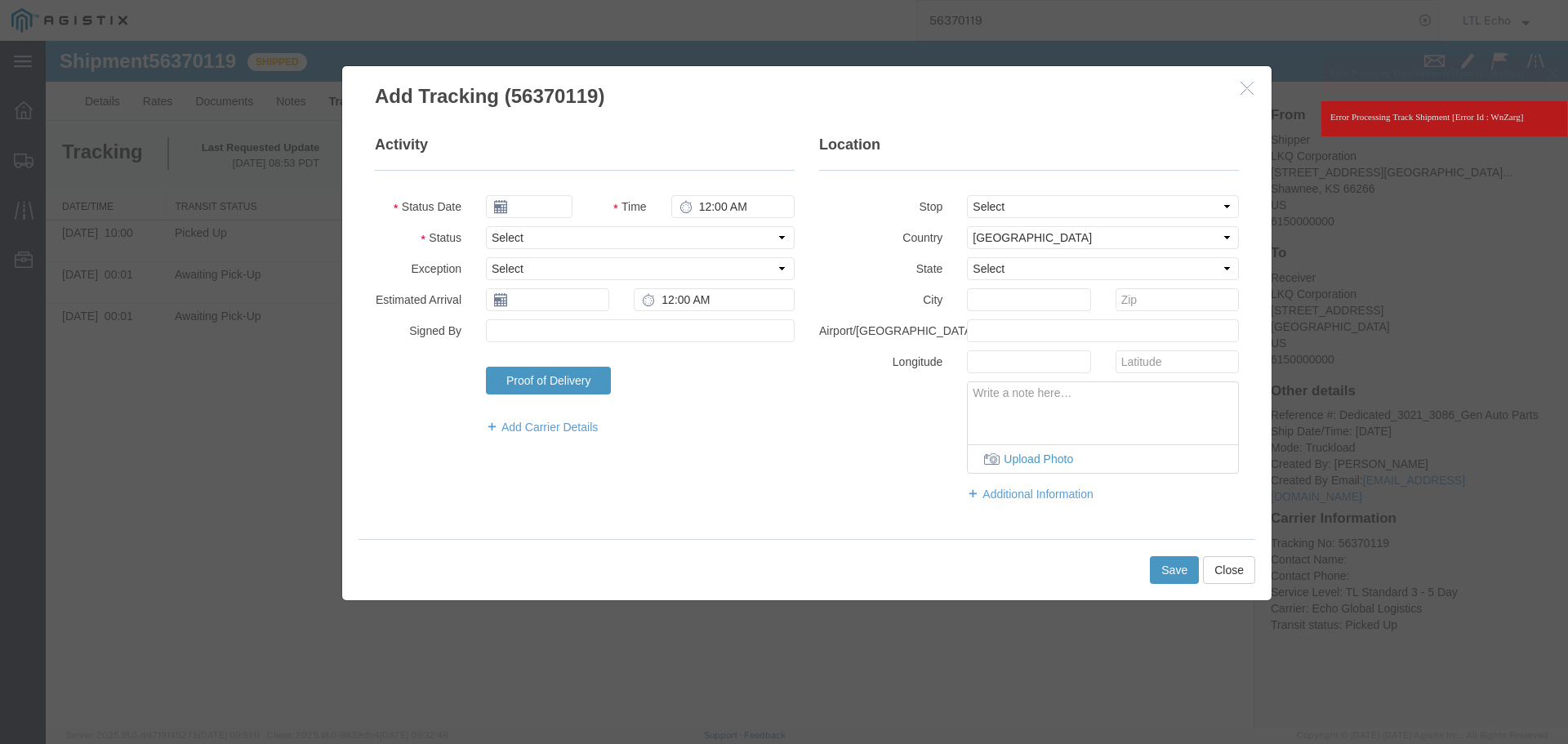
type input "[DATE]"
type input "11:00 AM"
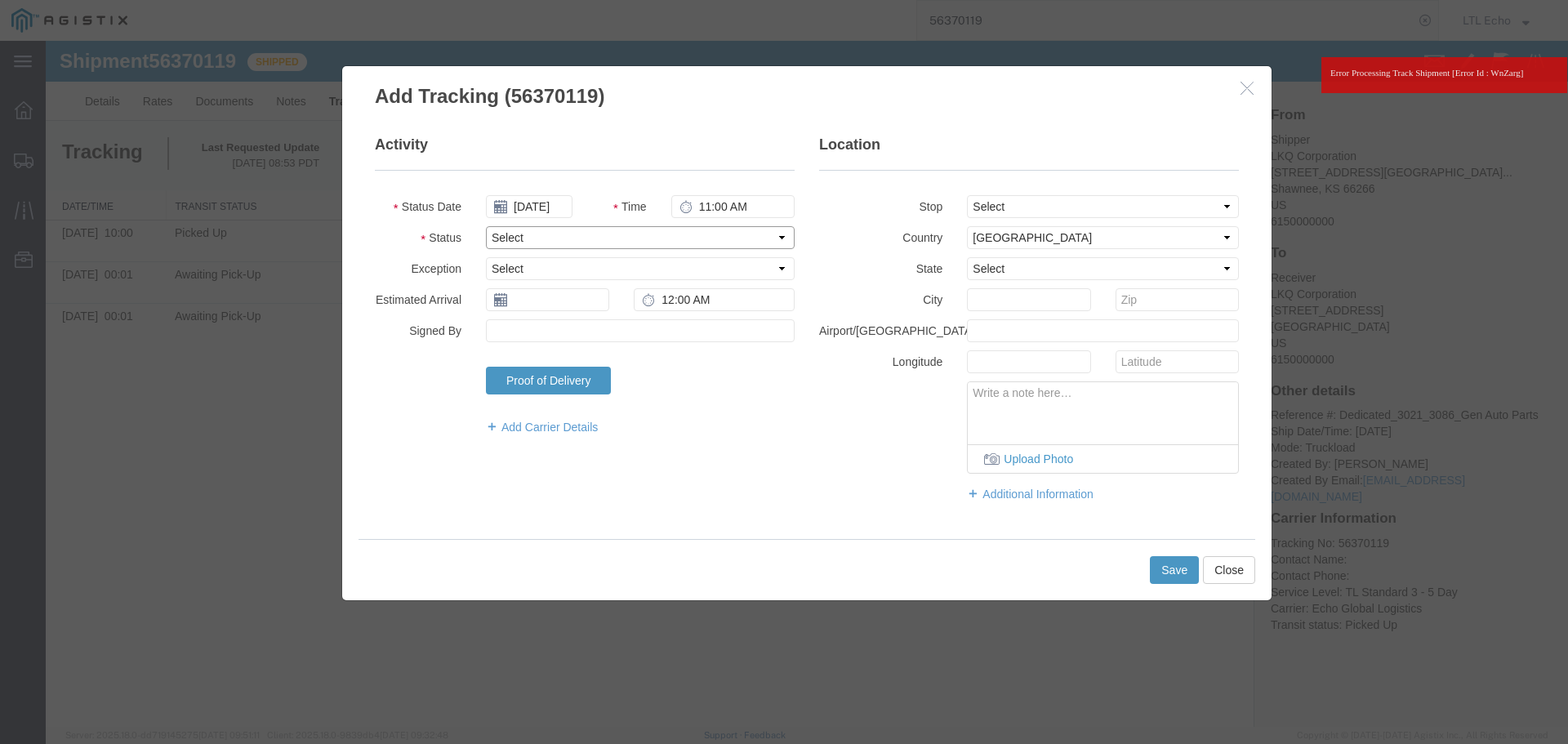
click at [544, 235] on select "Select Arrival Notice Available Arrival Notice Imported Arrive at Delivery Loca…" at bounding box center [639, 238] width 309 height 23
select select "DELIVRED"
click at [544, 236] on select "Select Arrival Notice Available Arrival Notice Imported Arrive at Delivery Loca…" at bounding box center [639, 238] width 309 height 23
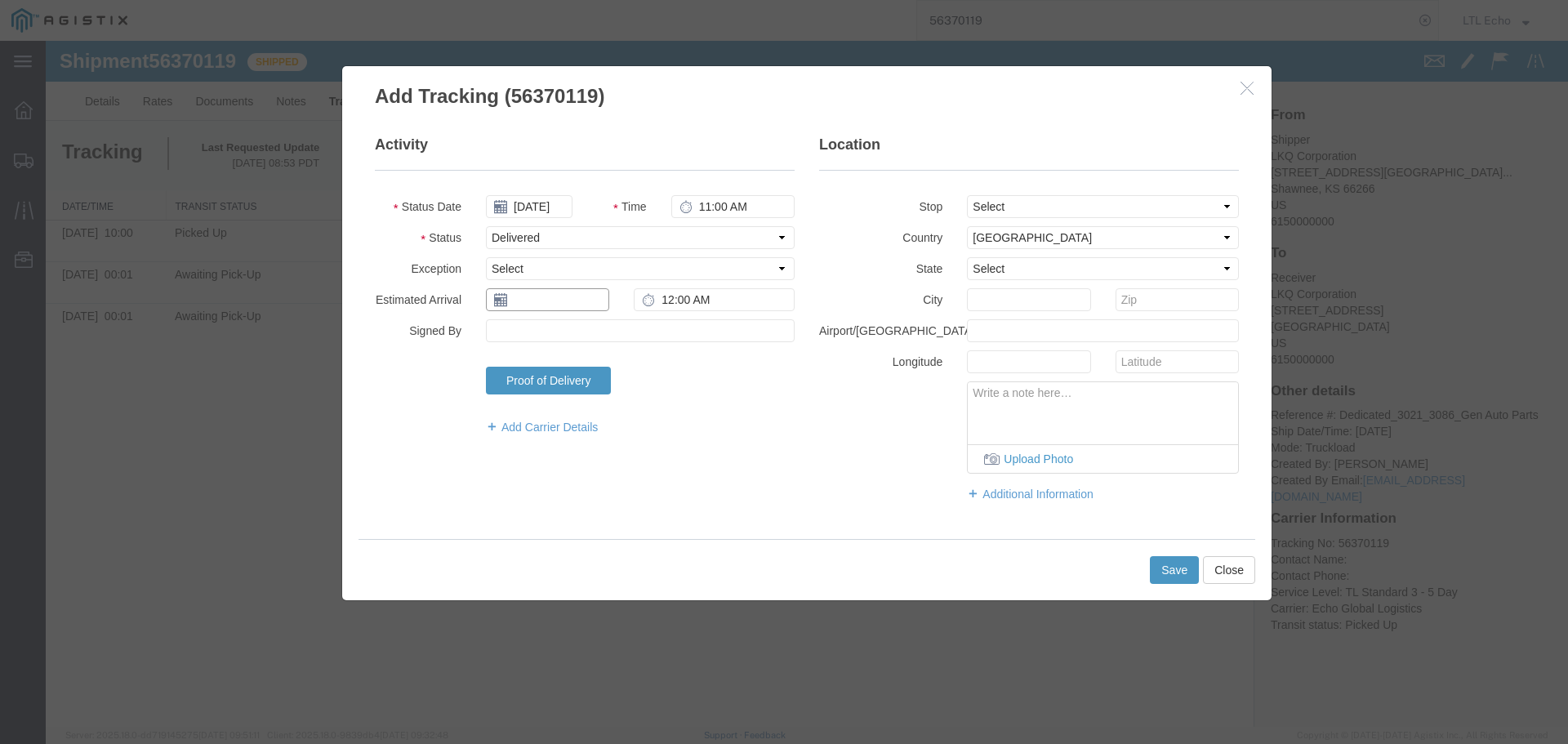
click at [554, 290] on input "text" at bounding box center [547, 300] width 123 height 23
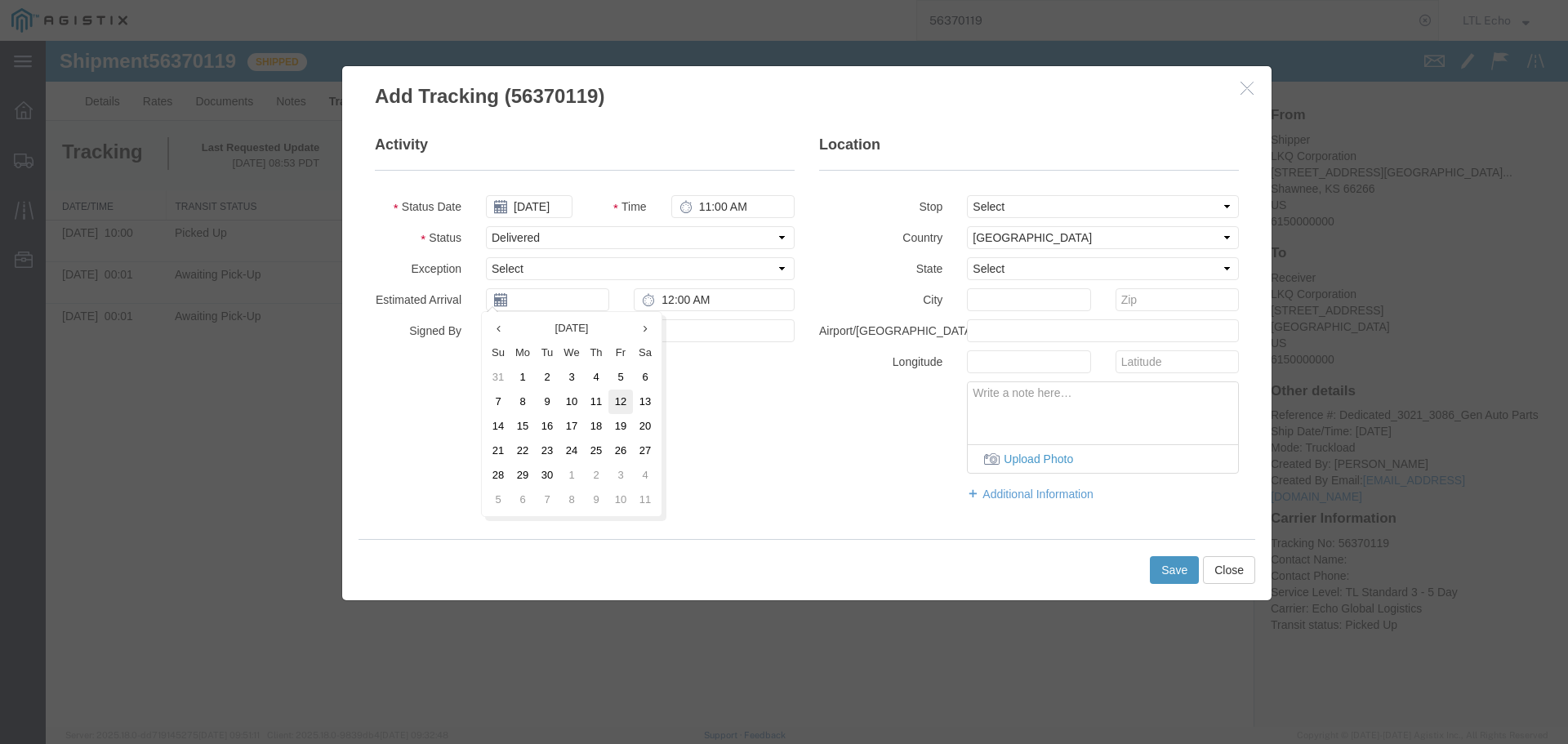
click at [624, 406] on td "12" at bounding box center [620, 402] width 24 height 24
type input "[DATE]"
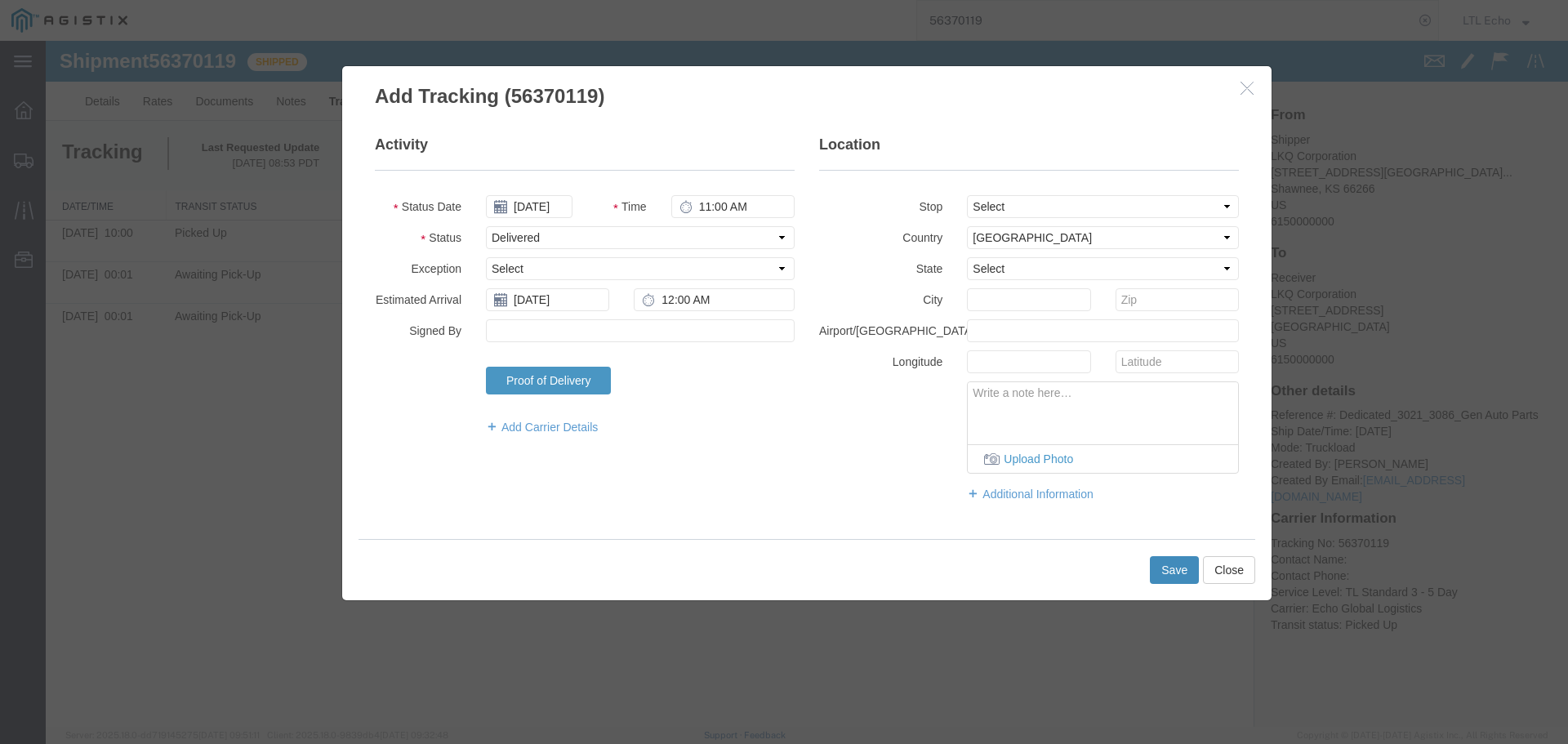
click at [1182, 574] on button "Save" at bounding box center [1174, 570] width 49 height 28
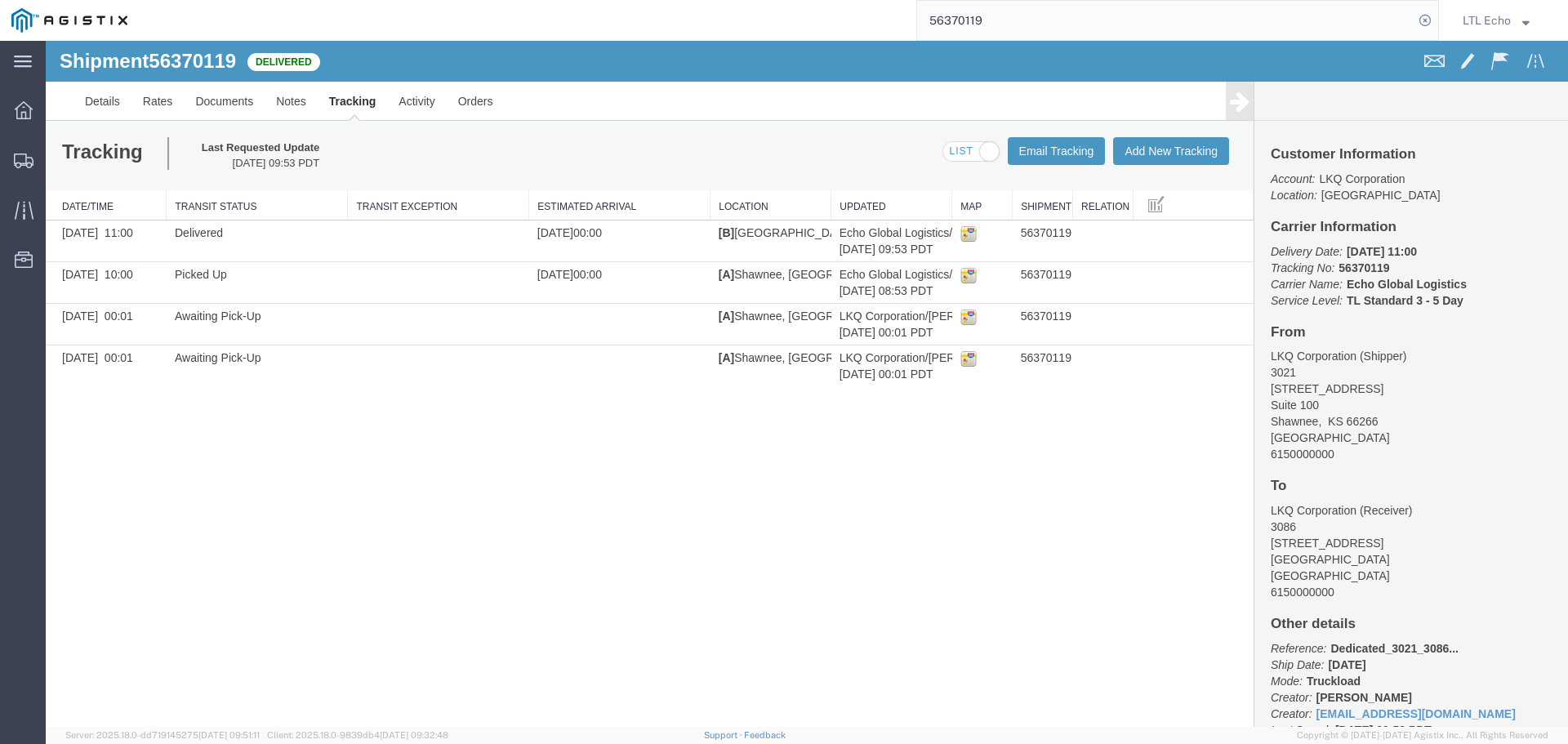
click at [963, 15] on input "56370119" at bounding box center [1165, 20] width 496 height 40
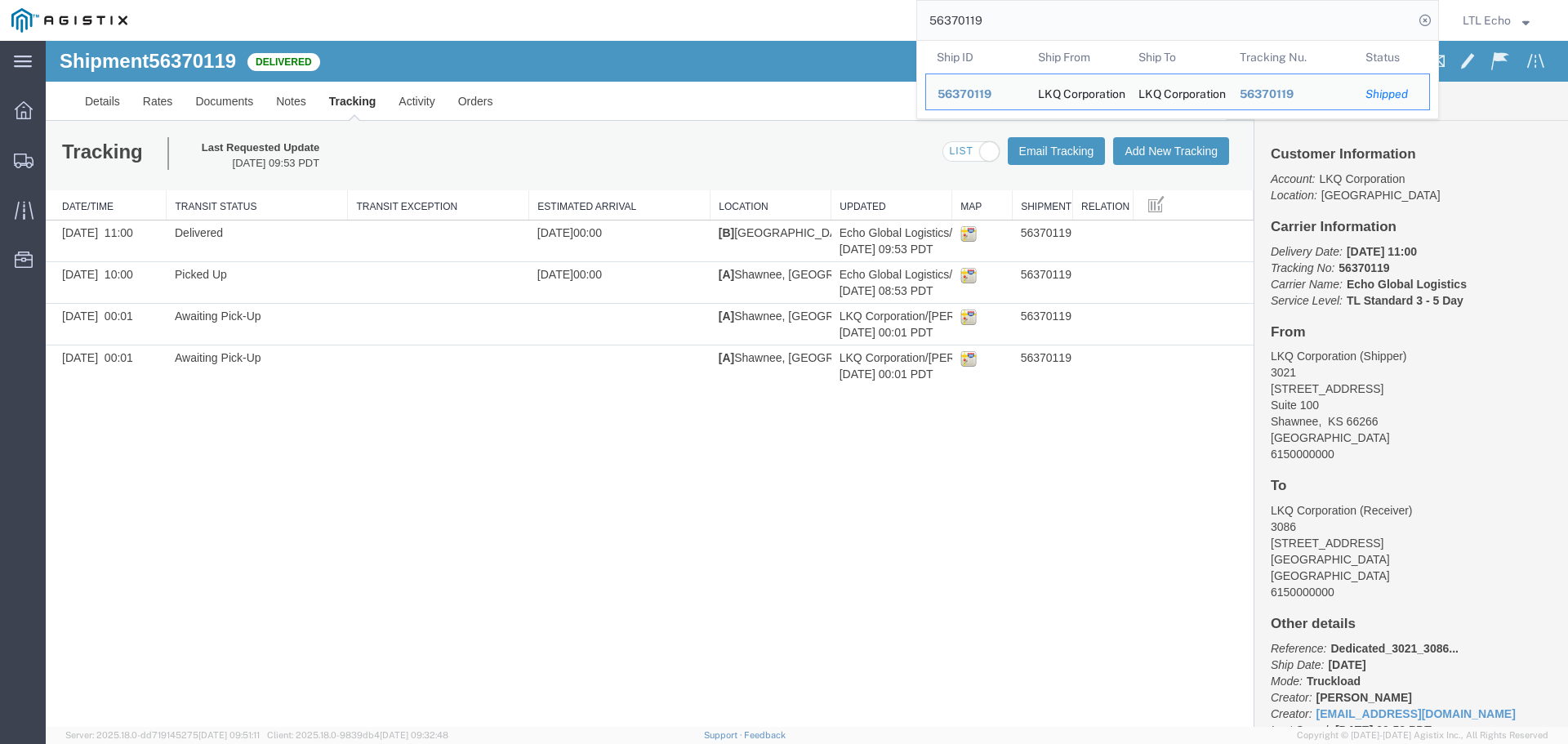
click at [963, 15] on input "56370119" at bounding box center [1165, 20] width 496 height 40
paste input "719801"
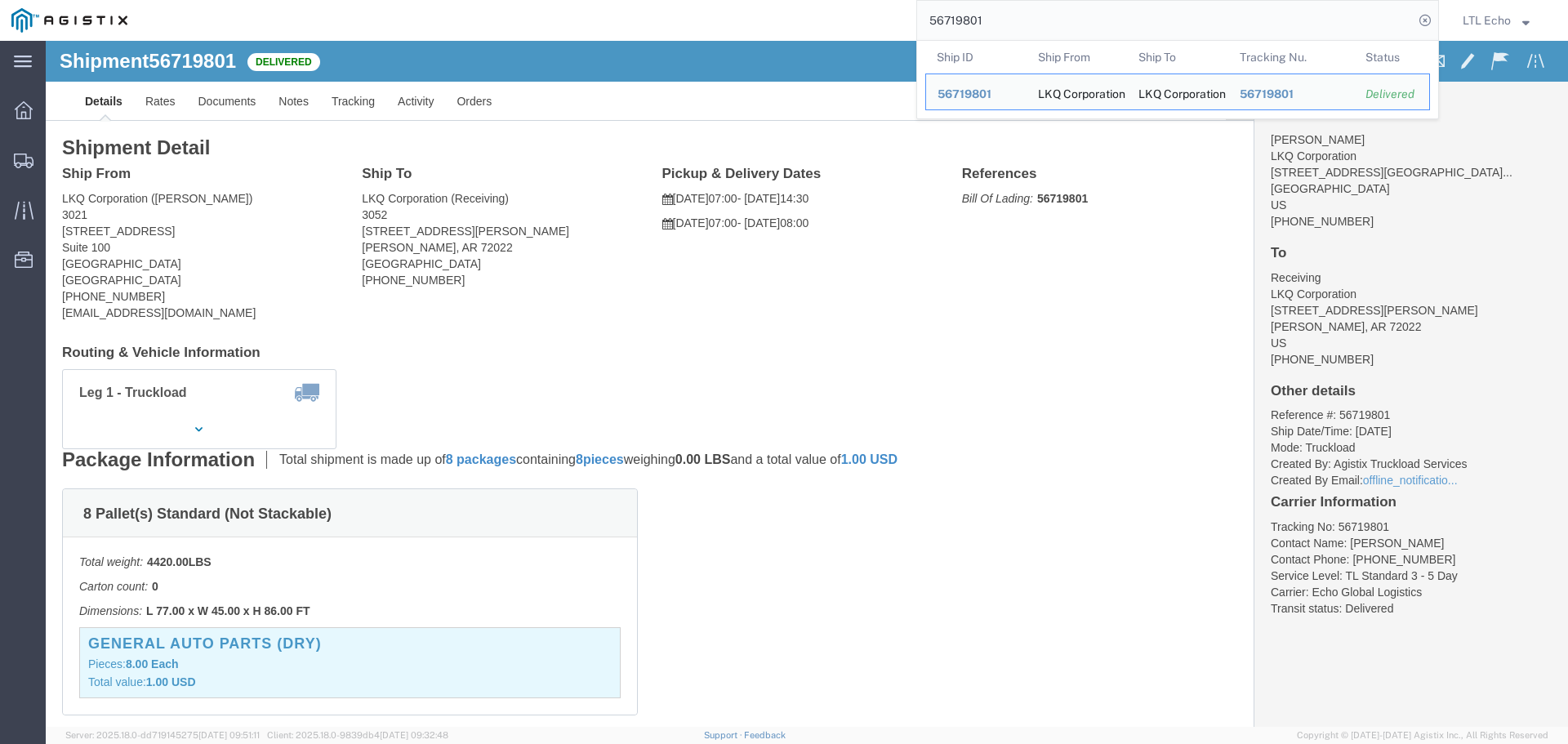
click at [966, 18] on input "56719801" at bounding box center [1165, 20] width 496 height 40
paste input "370119"
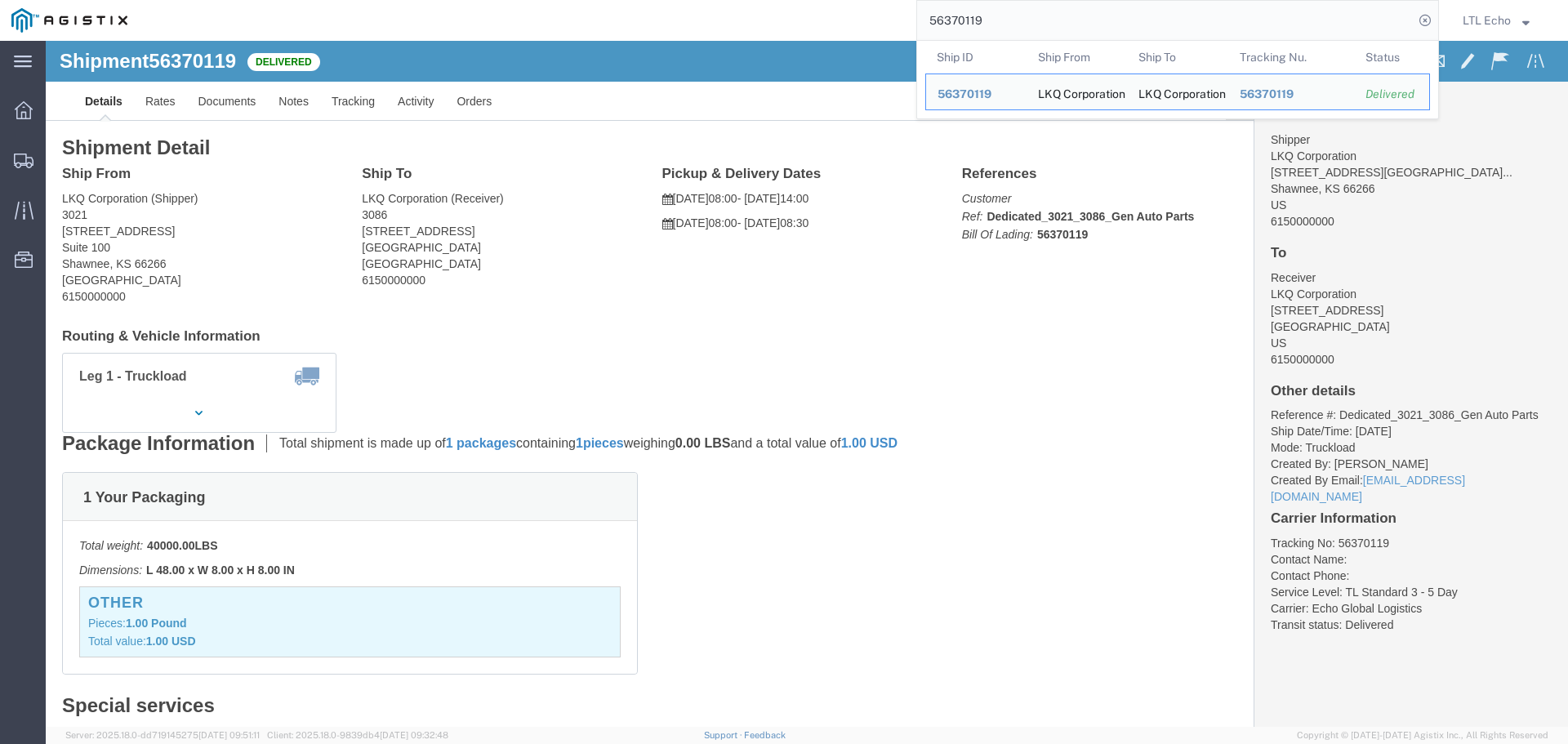
click at [960, 18] on input "56370119" at bounding box center [1165, 20] width 496 height 40
paste input "715708"
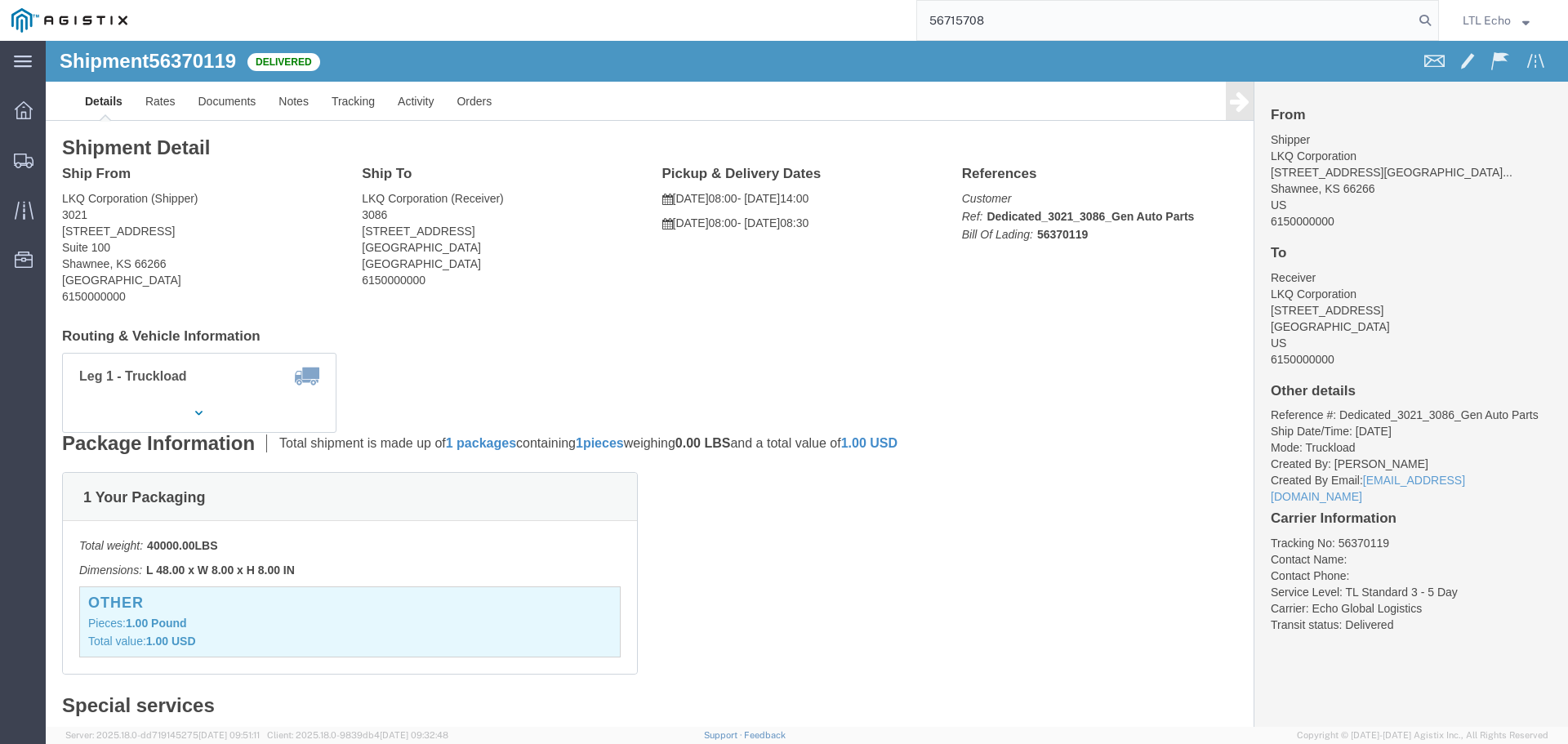
type input "56715708"
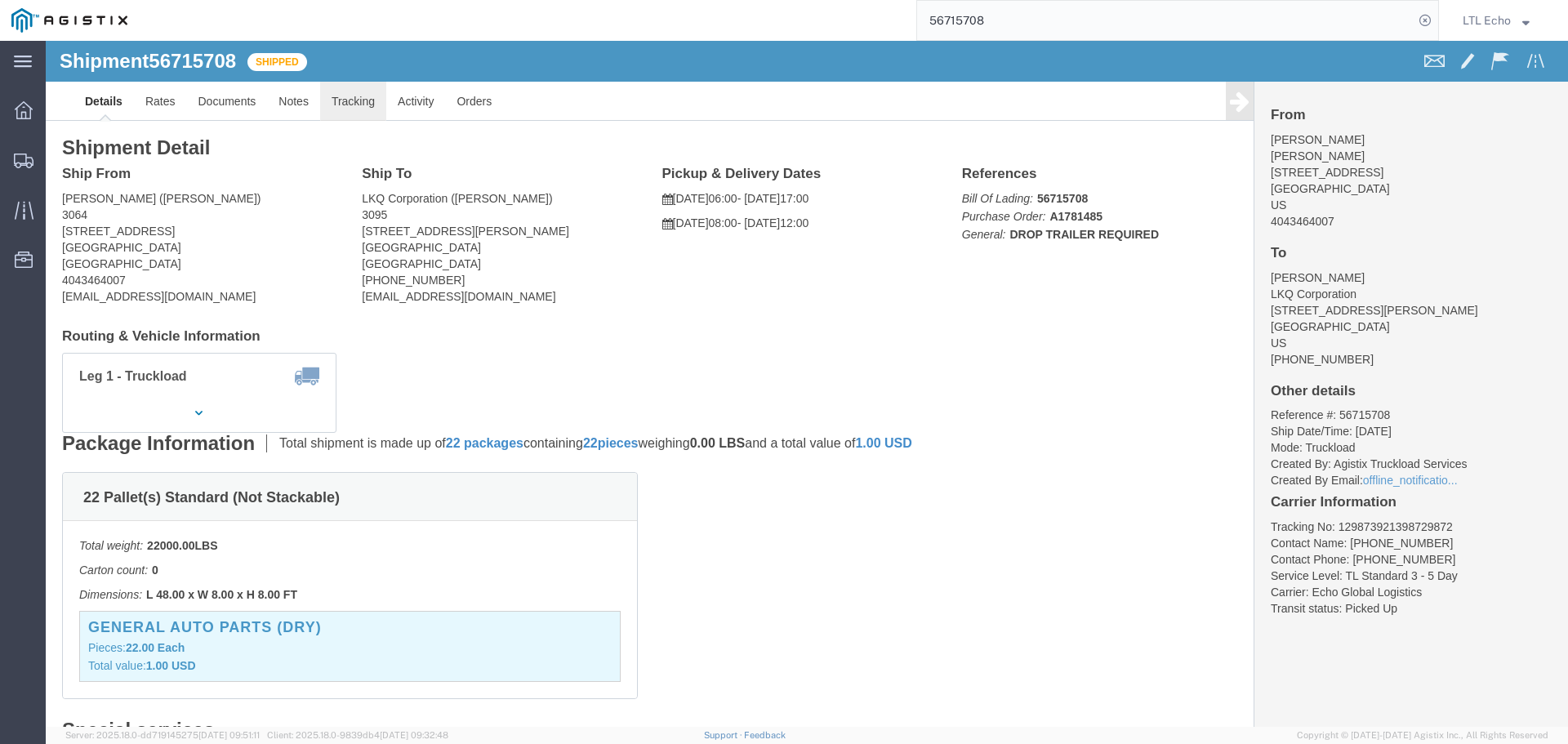
click link "Tracking"
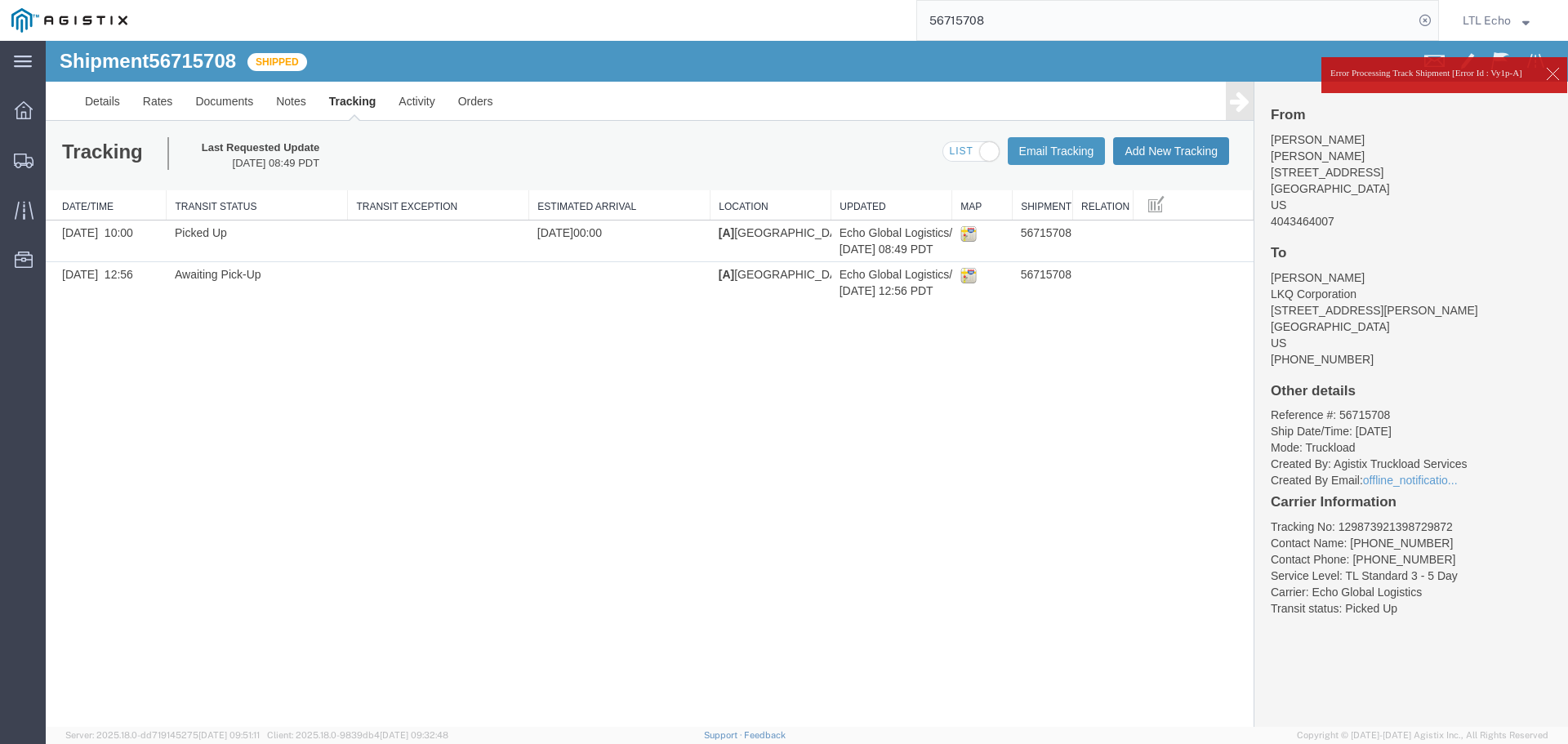
click at [1168, 144] on button "Add New Tracking" at bounding box center [1171, 151] width 116 height 28
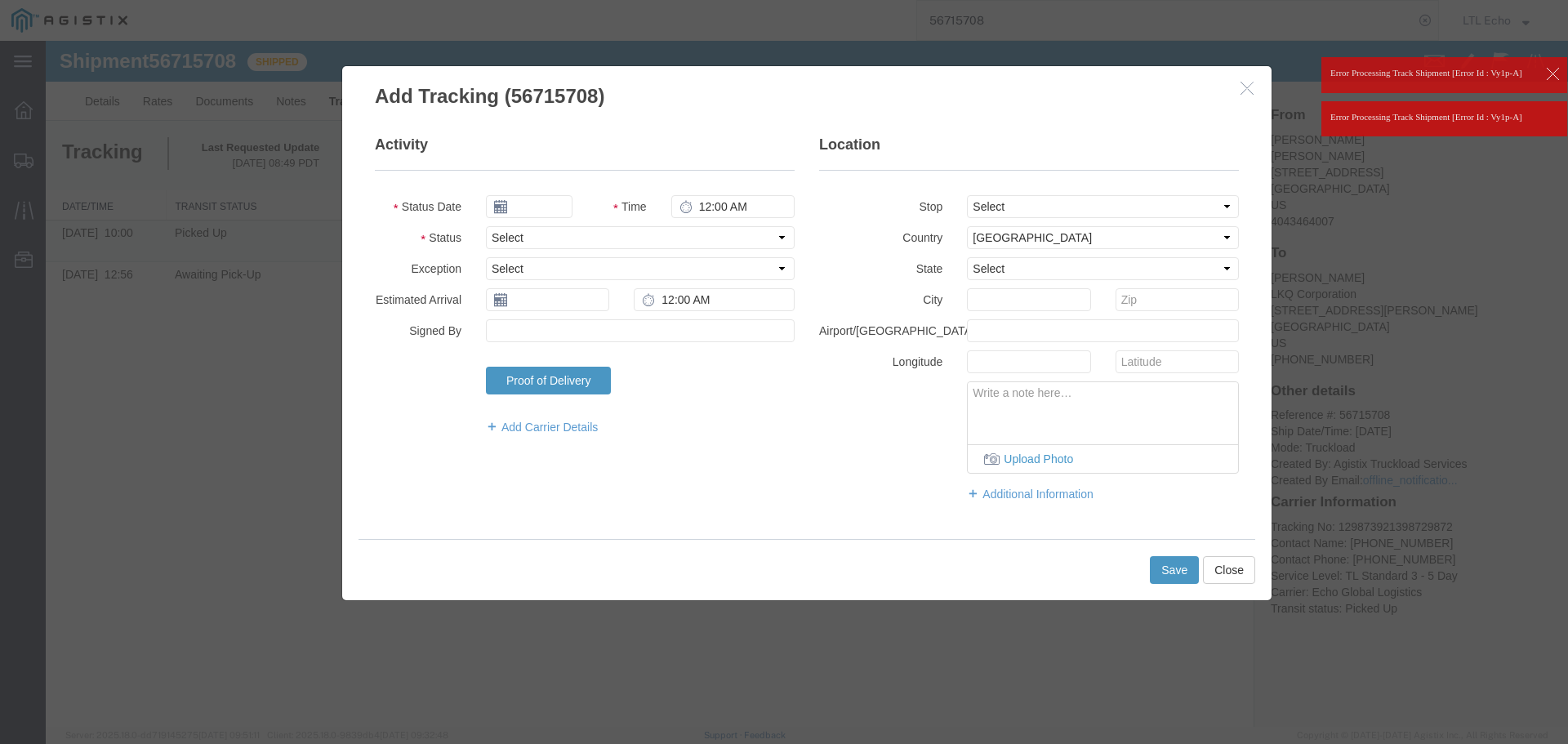
type input "[DATE]"
type input "11:00 AM"
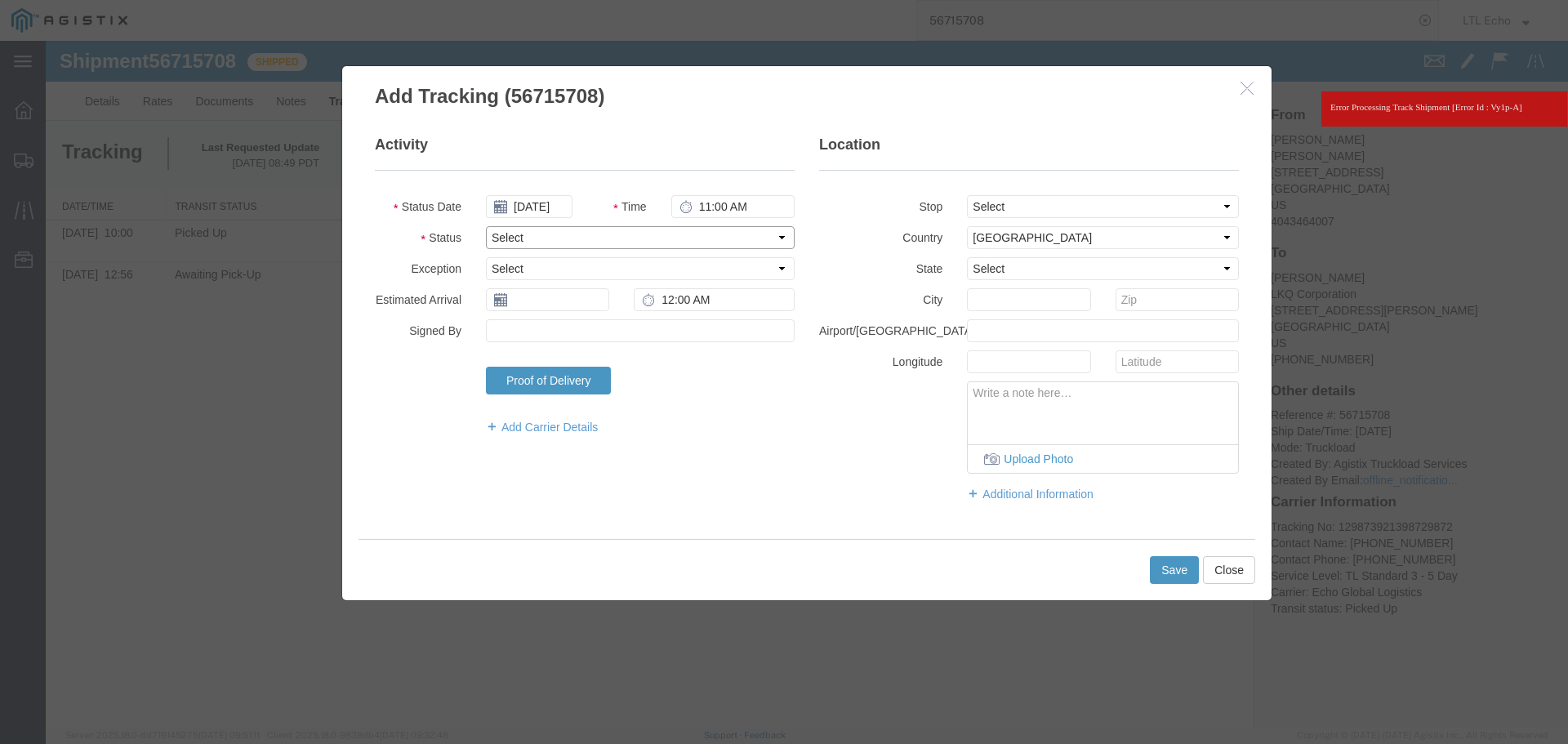
click at [513, 238] on select "Select Arrival Notice Available Arrival Notice Imported Arrive at Delivery Loca…" at bounding box center [639, 238] width 309 height 23
select select "DELIVRED"
click at [513, 238] on select "Select Arrival Notice Available Arrival Notice Imported Arrive at Delivery Loca…" at bounding box center [639, 238] width 309 height 23
click at [538, 301] on input "text" at bounding box center [547, 300] width 123 height 23
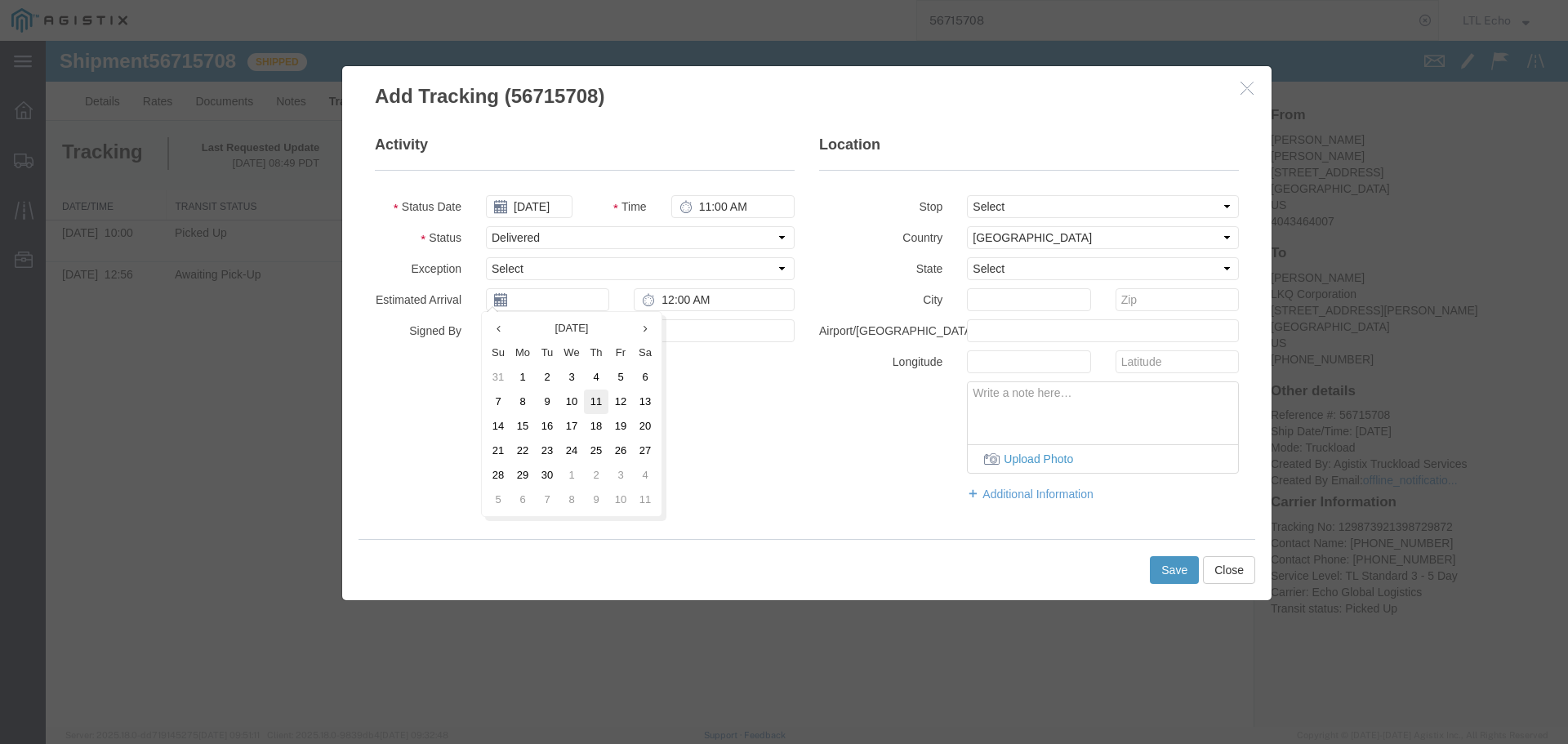
click at [599, 395] on td "11" at bounding box center [596, 402] width 24 height 24
type input "[DATE]"
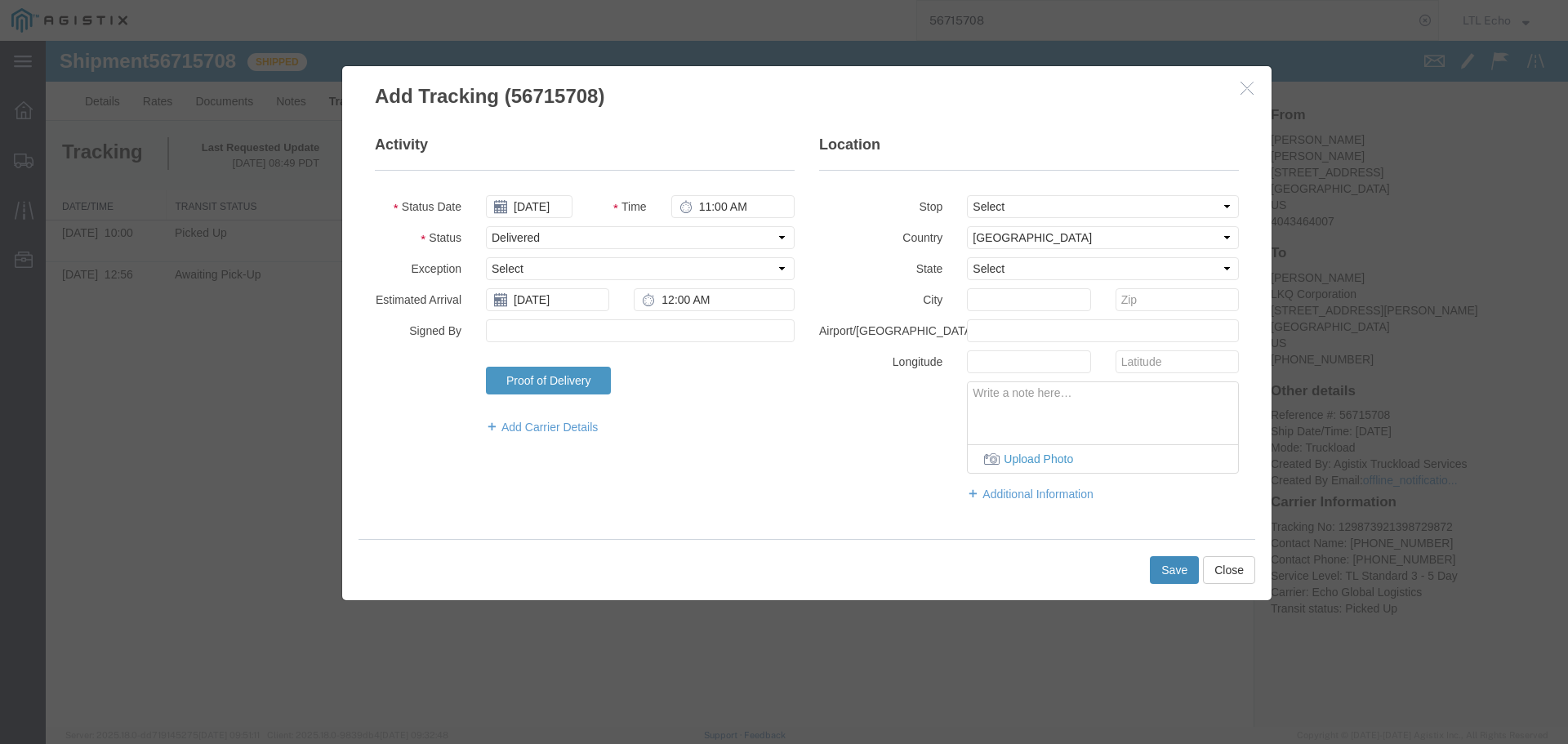
click at [1156, 558] on button "Save" at bounding box center [1174, 570] width 49 height 28
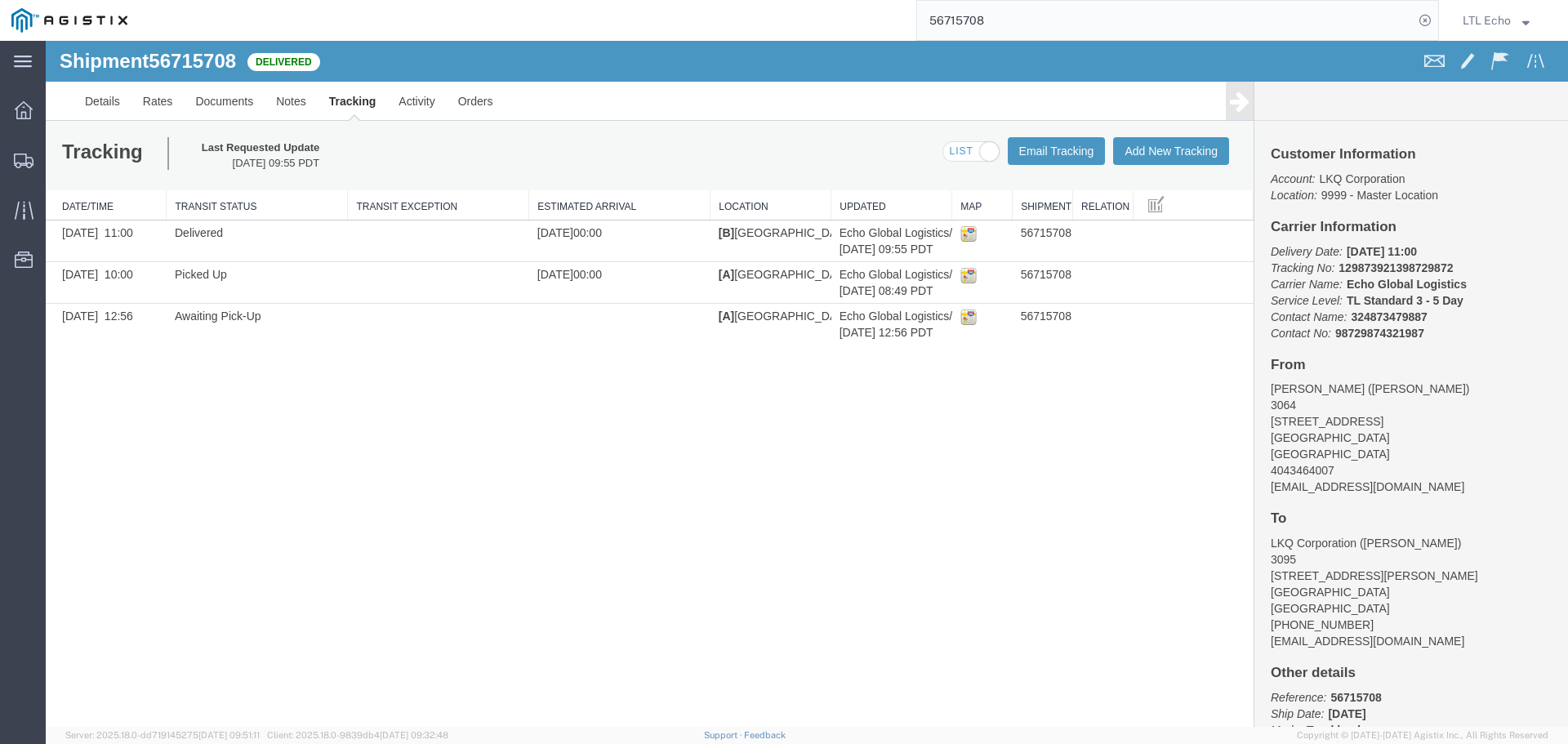
click at [953, 15] on input "56715708" at bounding box center [1165, 20] width 496 height 40
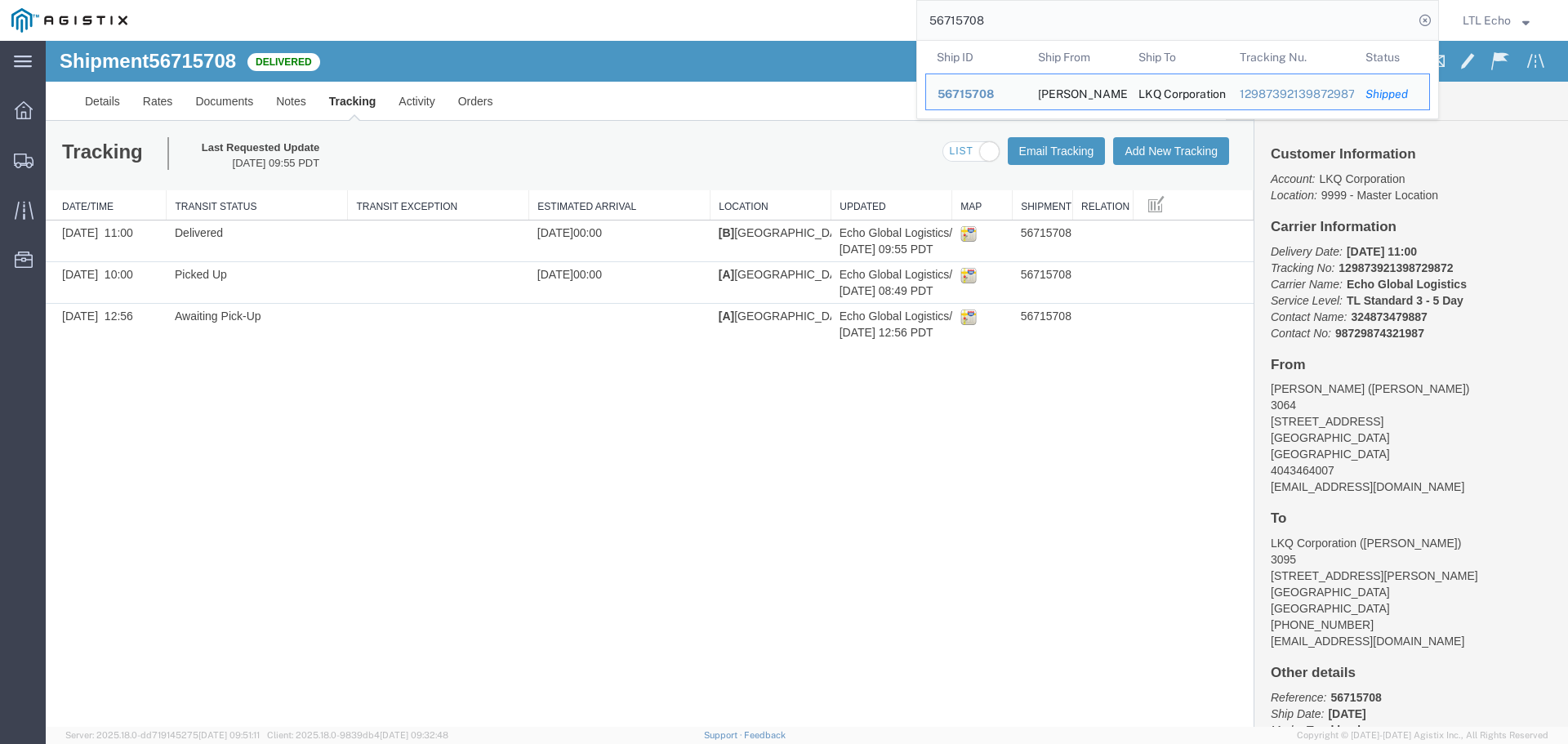
click at [953, 15] on input "56715708" at bounding box center [1165, 20] width 496 height 40
paste input "29593"
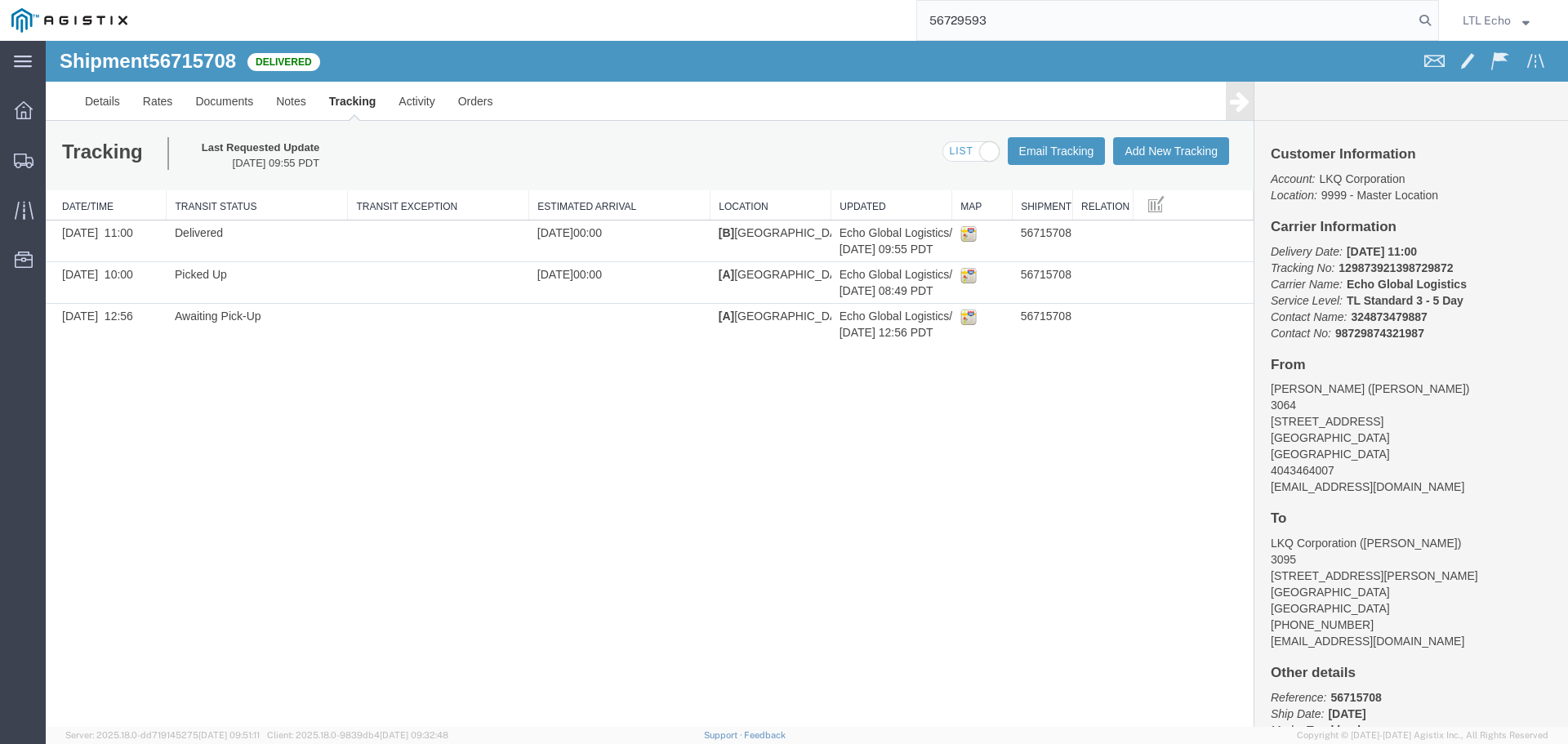
type input "56729593"
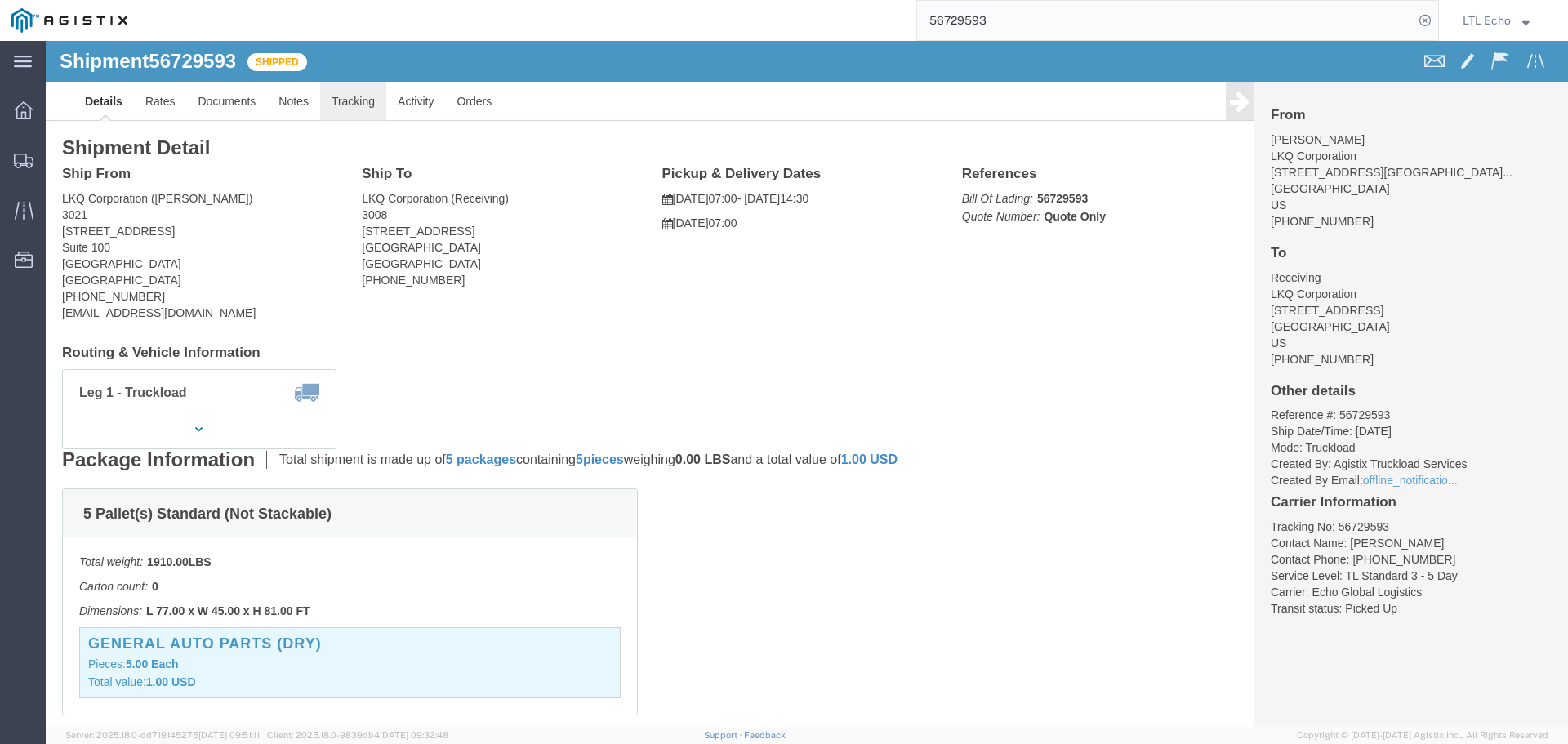
click link "Tracking"
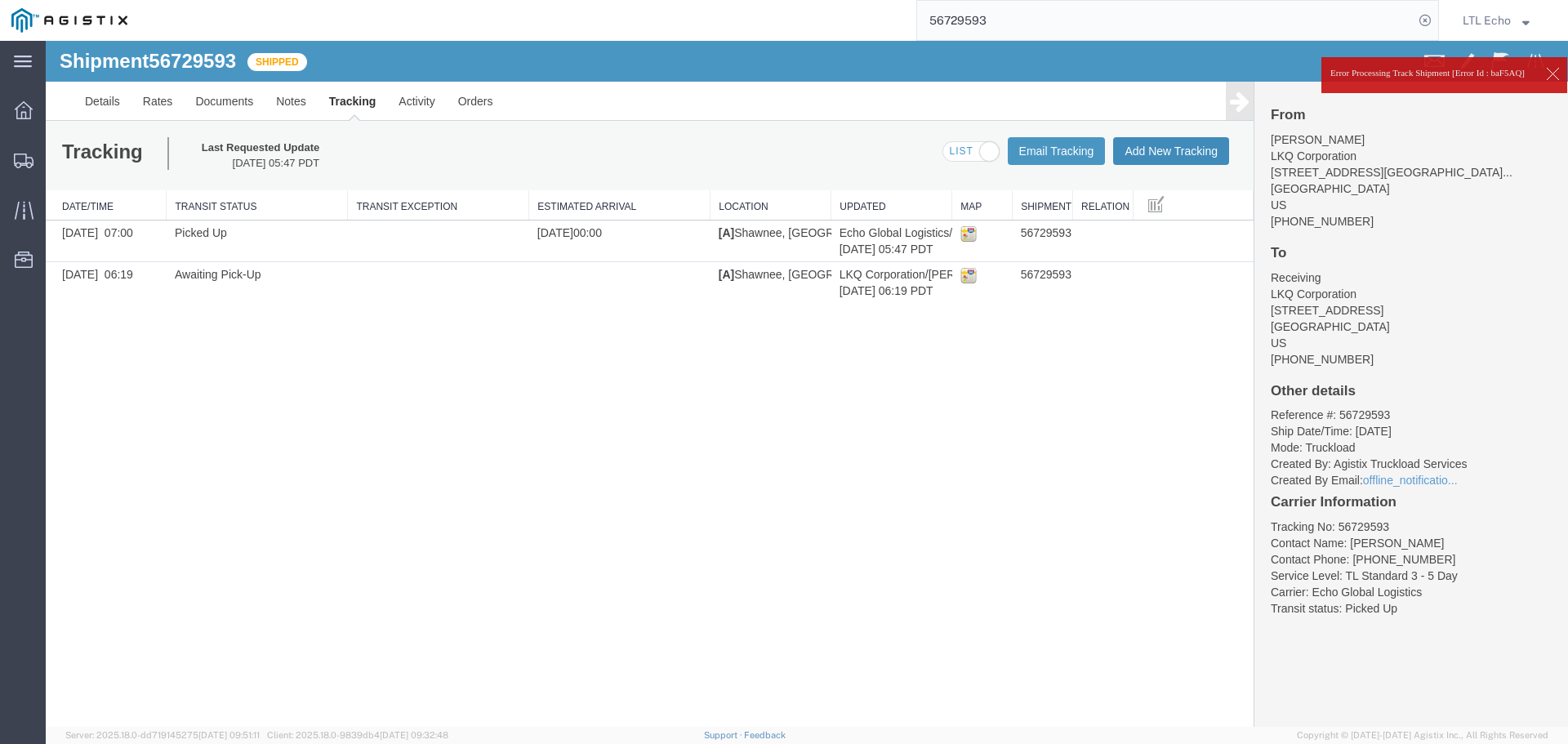
click at [1149, 157] on button "Add New Tracking" at bounding box center [1171, 151] width 116 height 28
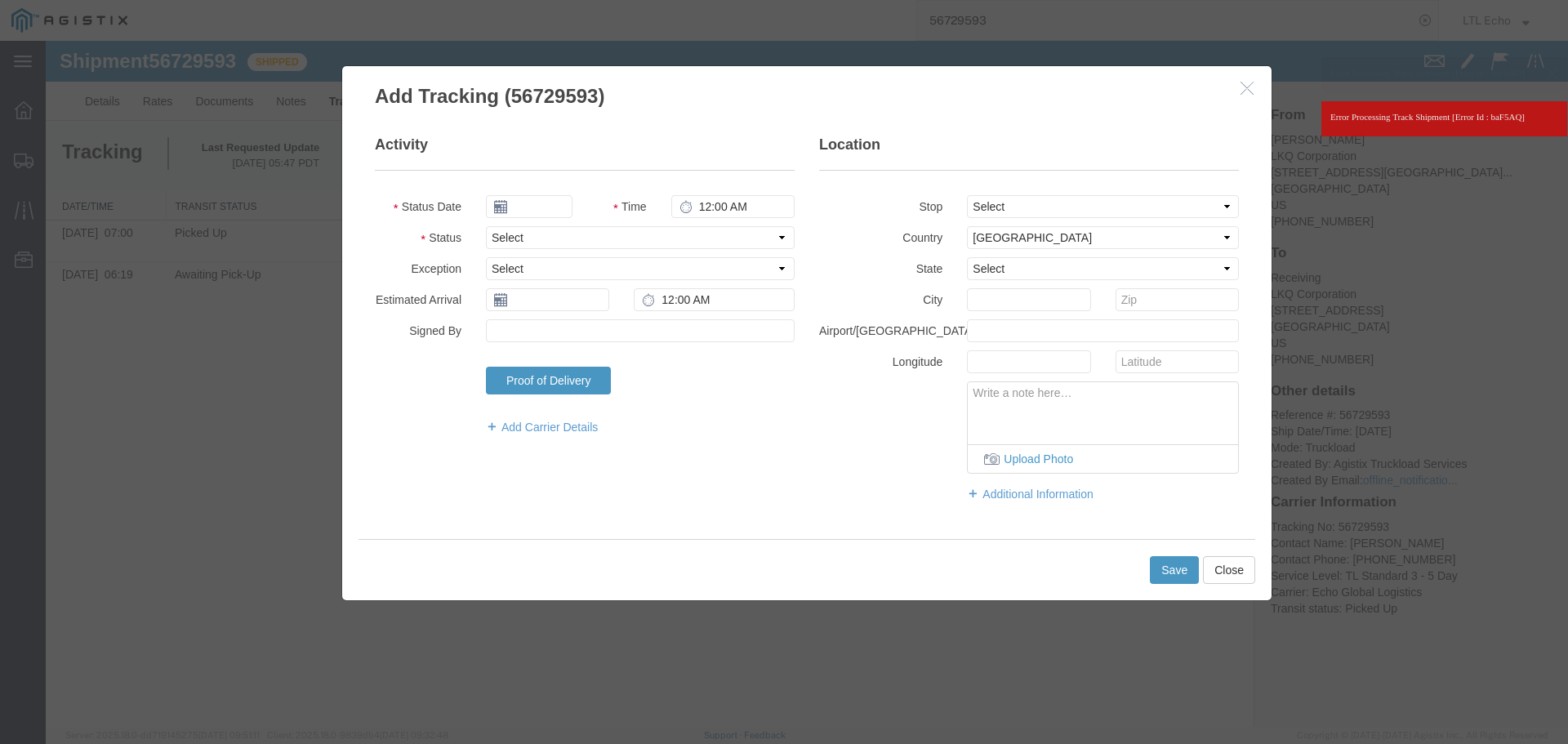
type input "[DATE]"
type input "11:00 AM"
click at [606, 236] on select "Select Arrival Notice Available Arrival Notice Imported Arrive at Delivery Loca…" at bounding box center [639, 238] width 309 height 23
select select "DELIVRED"
click at [606, 236] on select "Select Arrival Notice Available Arrival Notice Imported Arrive at Delivery Loca…" at bounding box center [639, 238] width 309 height 23
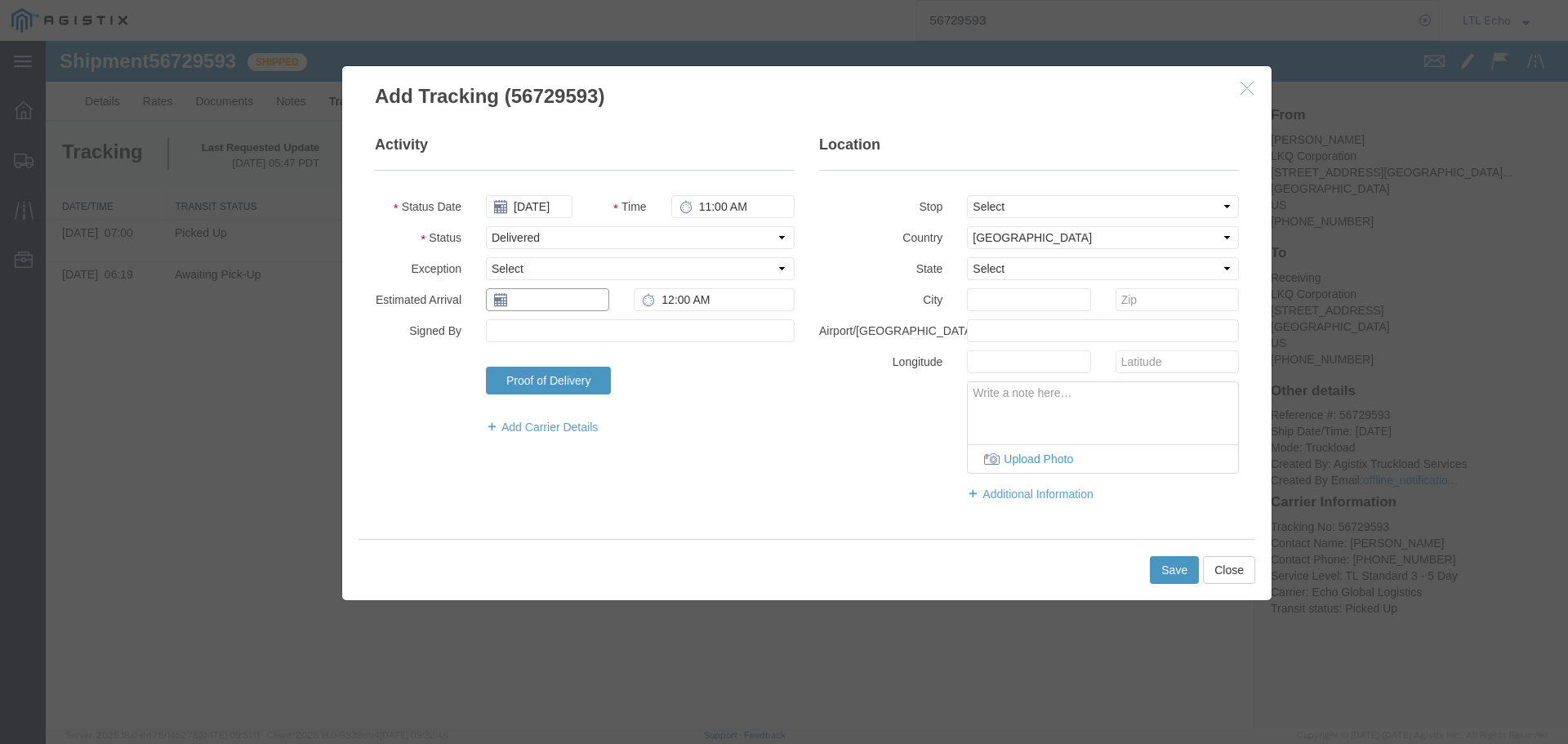
click at [563, 300] on input "text" at bounding box center [547, 300] width 123 height 23
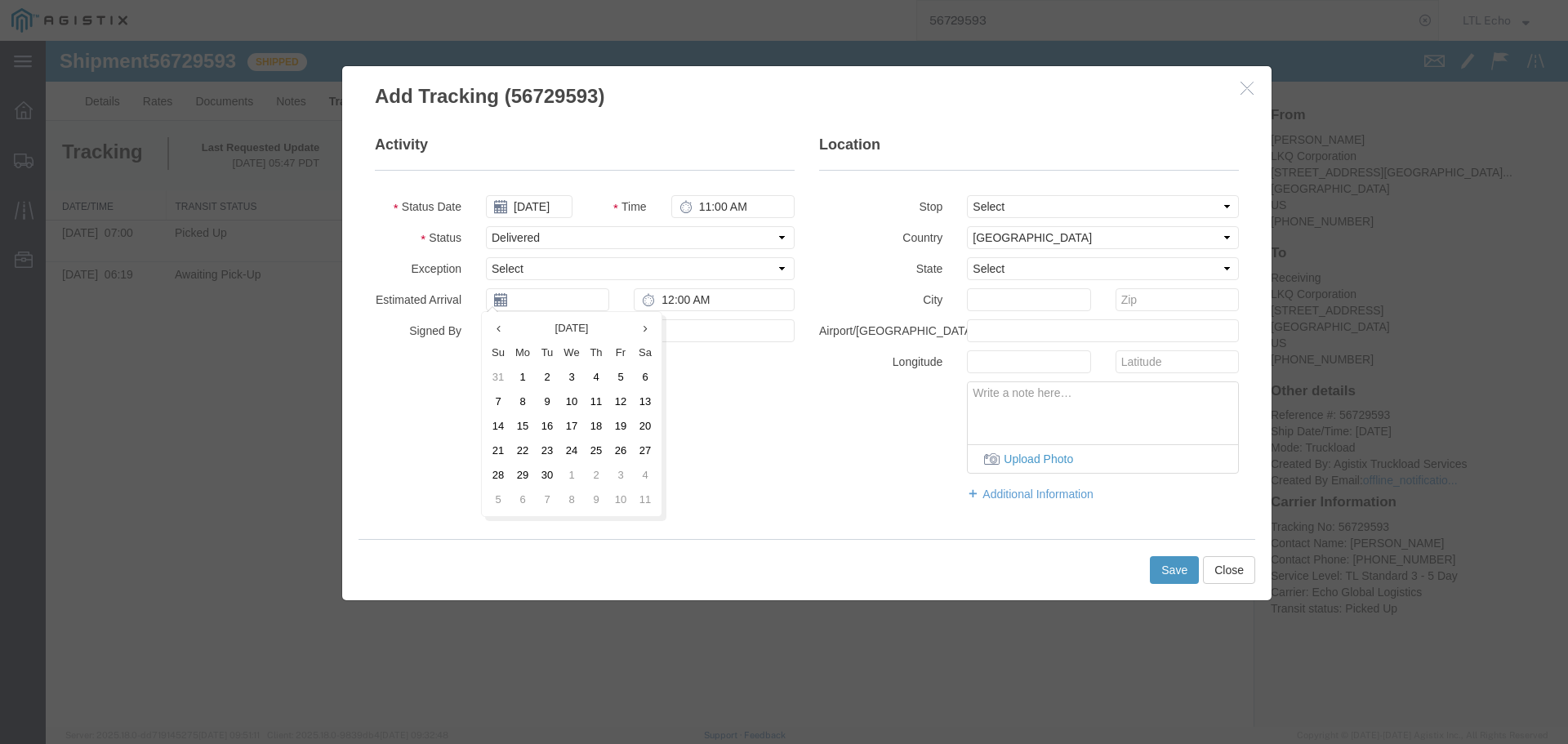
click at [595, 400] on td "11" at bounding box center [596, 402] width 24 height 24
type input "[DATE]"
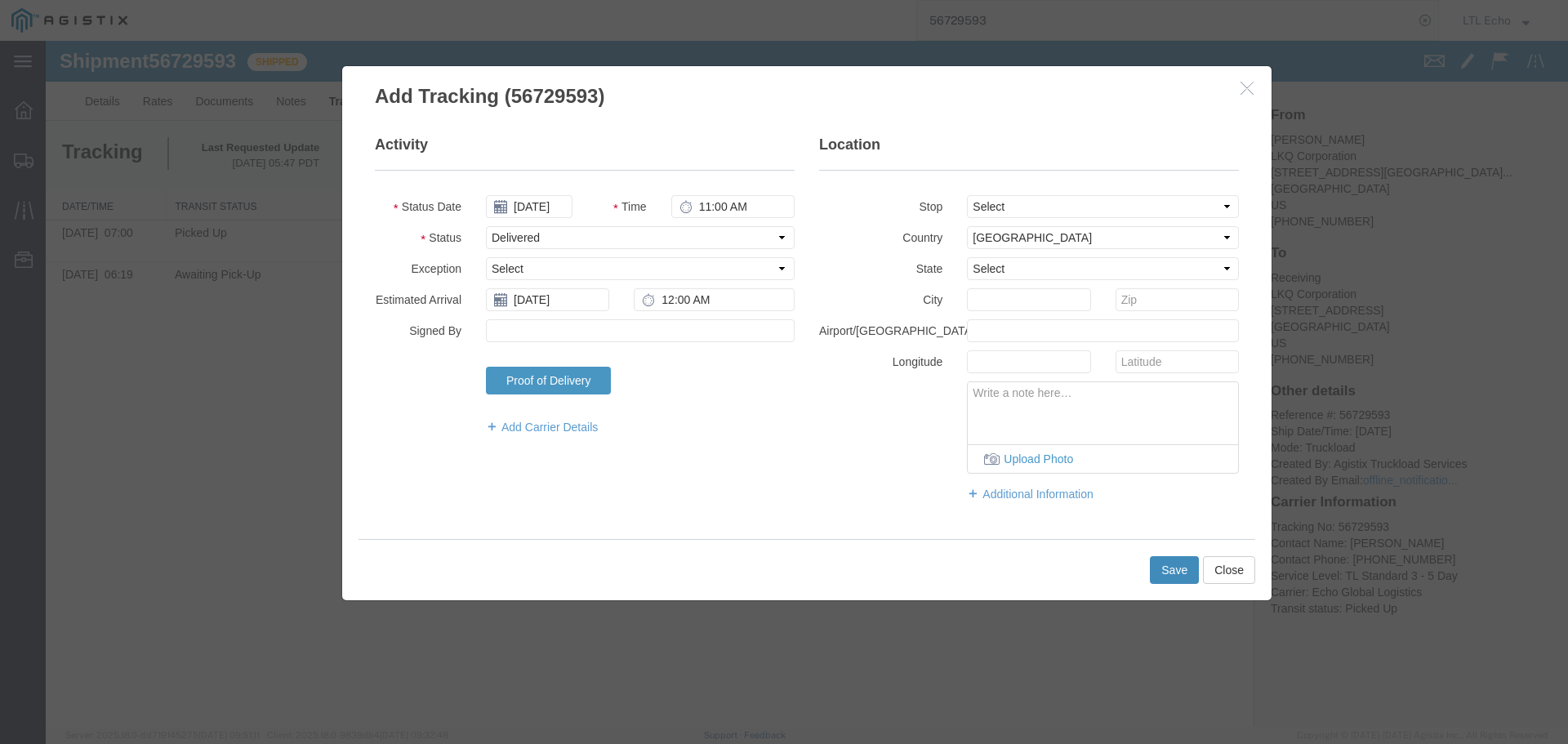
click at [1168, 571] on button "Save" at bounding box center [1174, 570] width 49 height 28
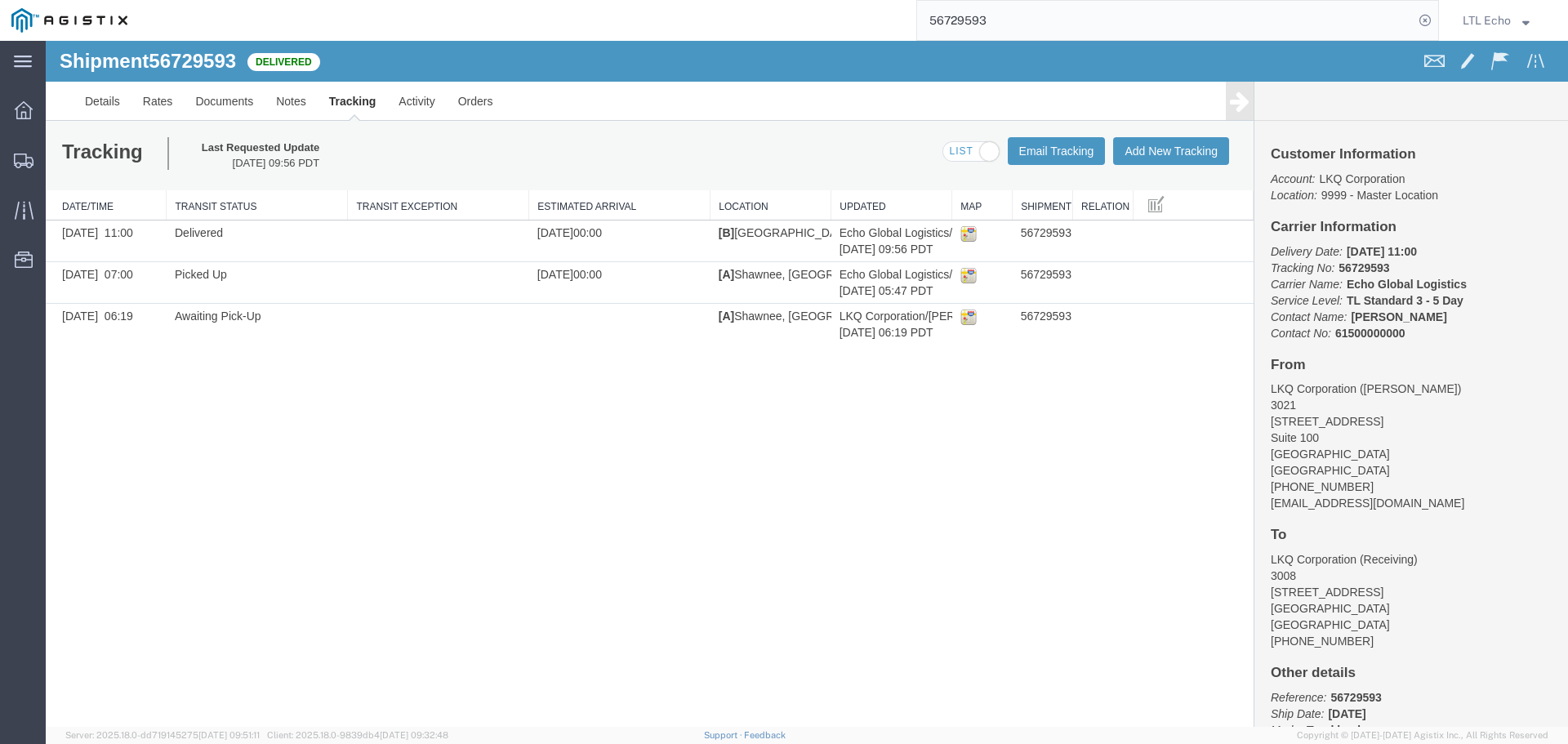
click at [946, 22] on input "56729593" at bounding box center [1165, 20] width 496 height 40
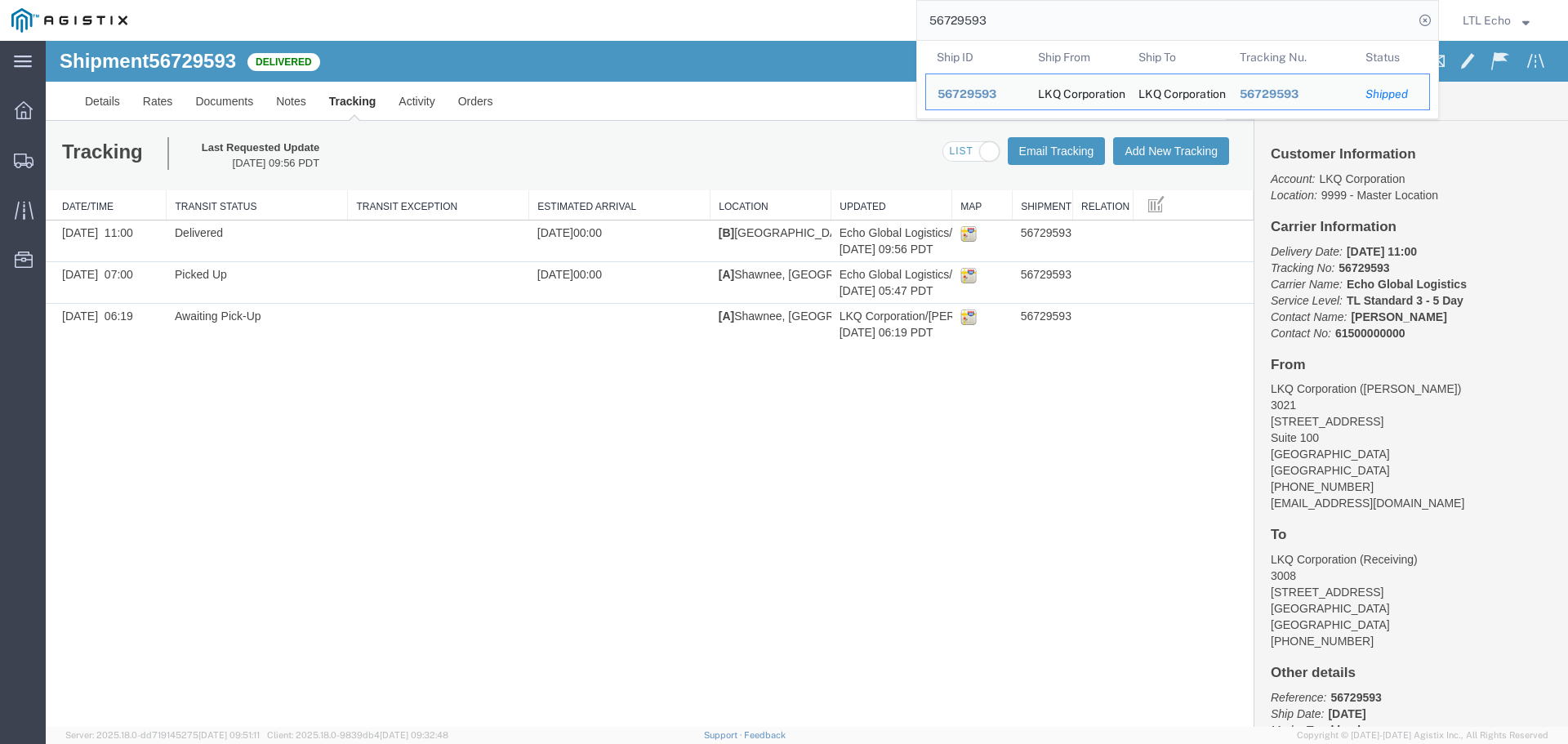
click at [946, 22] on input "56729593" at bounding box center [1165, 20] width 496 height 40
paste input "654"
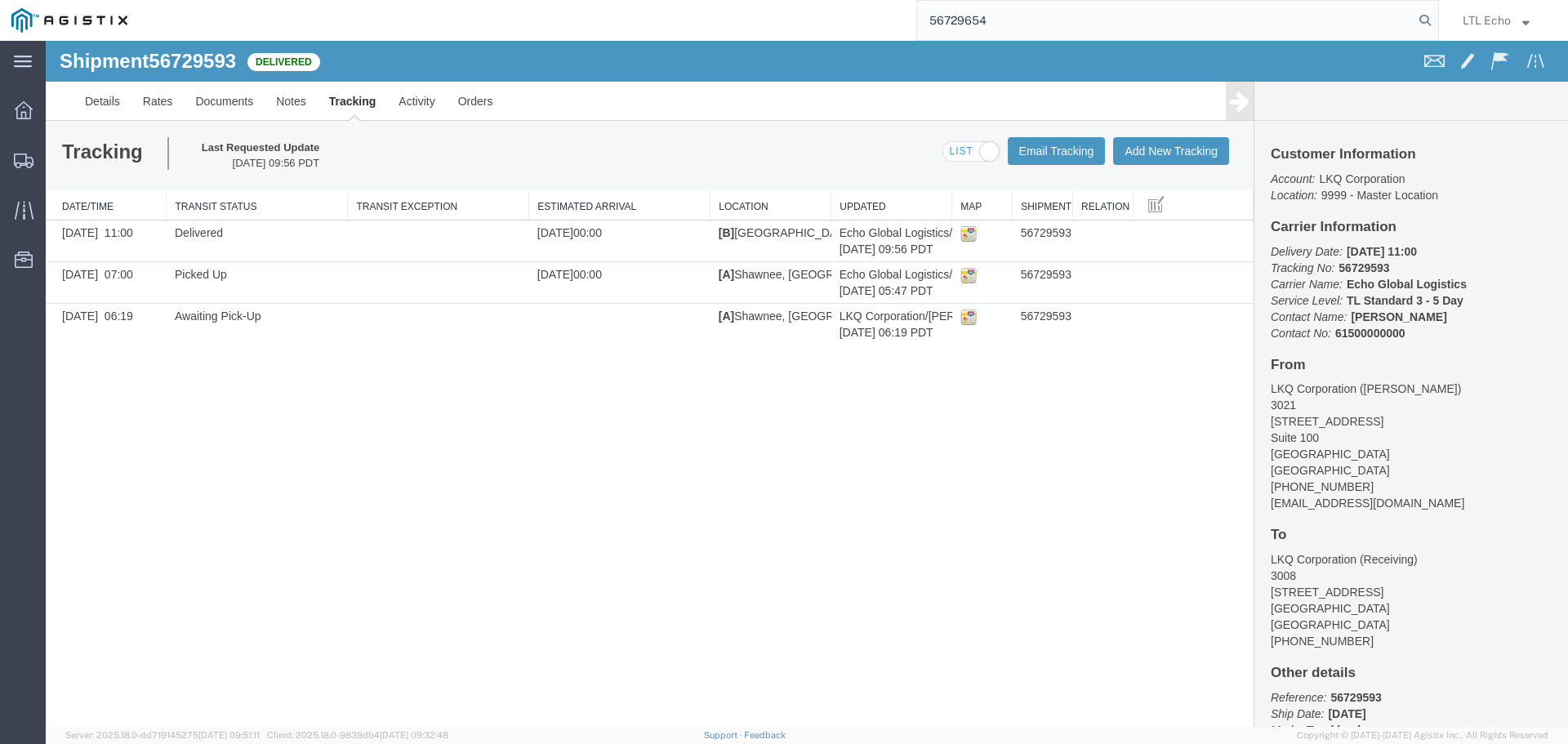
type input "56729654"
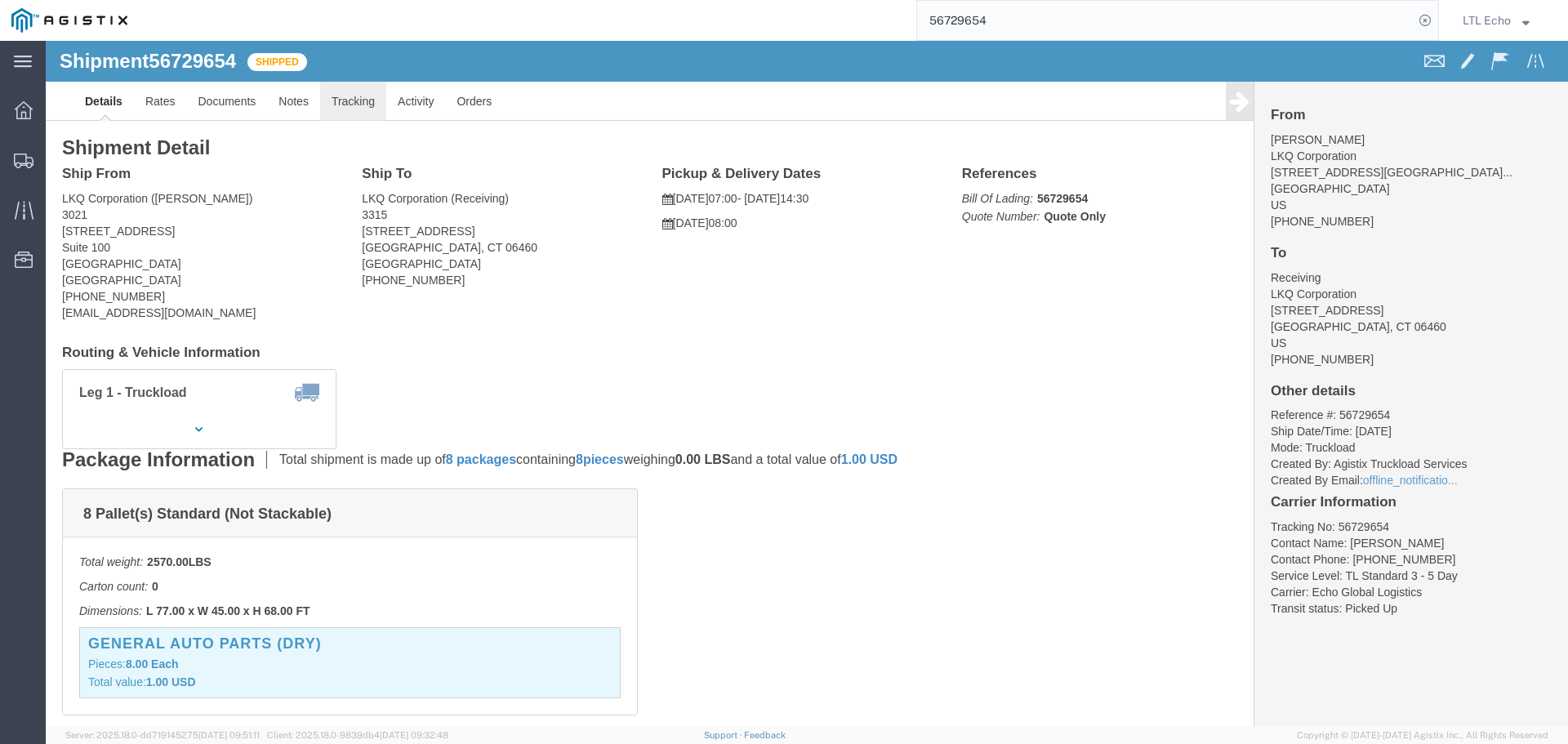
click link "Tracking"
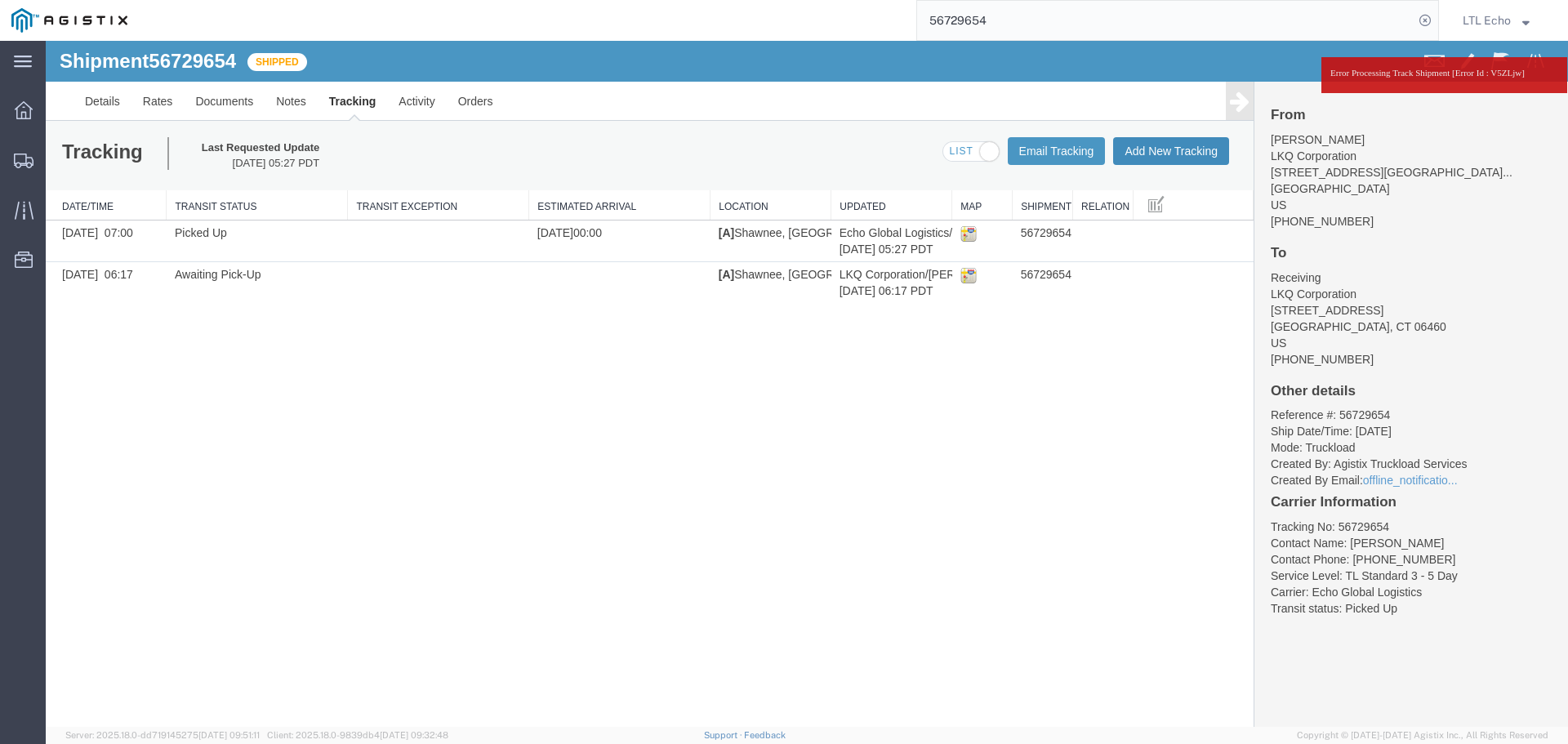
click at [1139, 150] on button "Add New Tracking" at bounding box center [1171, 151] width 116 height 28
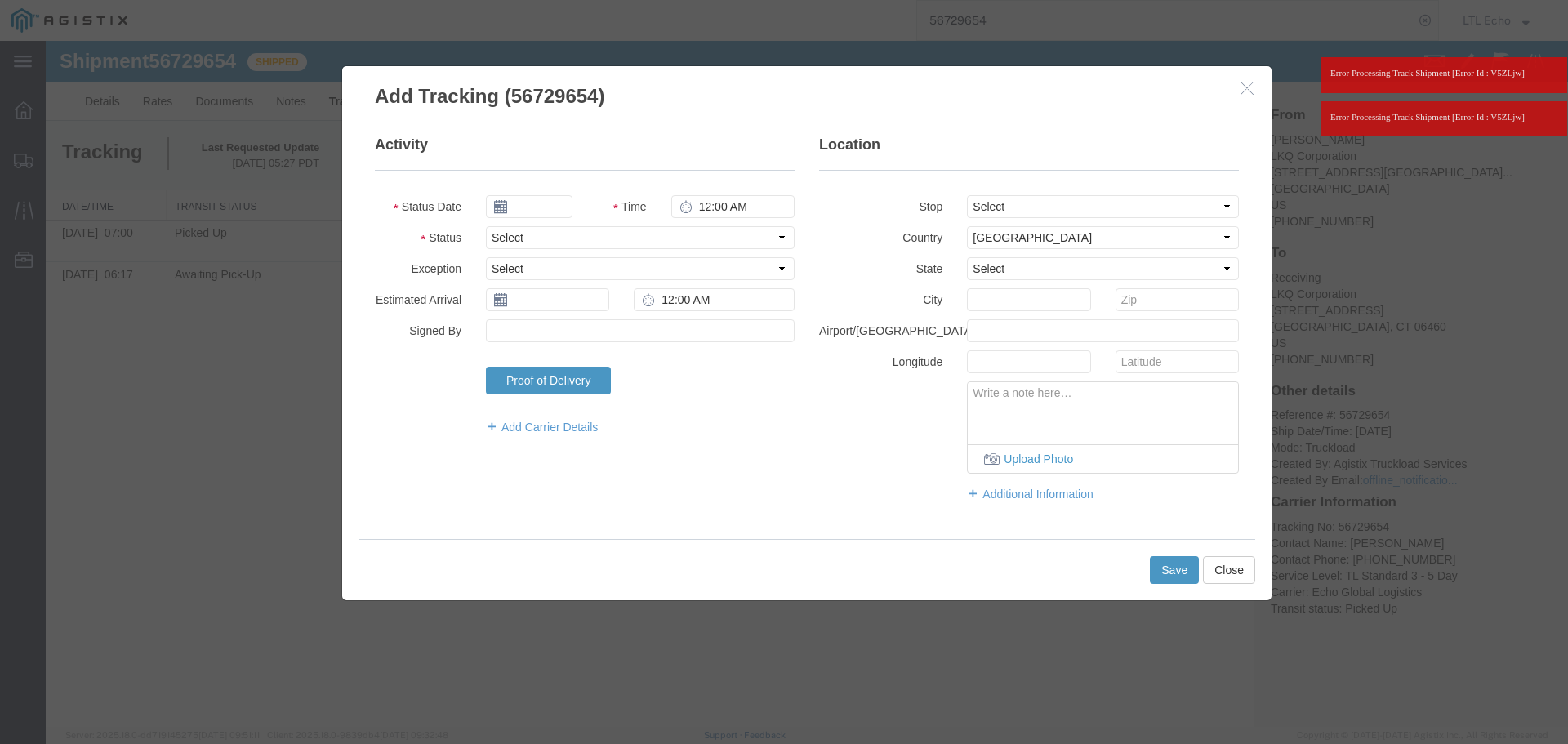
type input "[DATE]"
type input "11:00 AM"
click at [551, 237] on select "Select Arrival Notice Available Arrival Notice Imported Arrive at Delivery Loca…" at bounding box center [639, 238] width 309 height 23
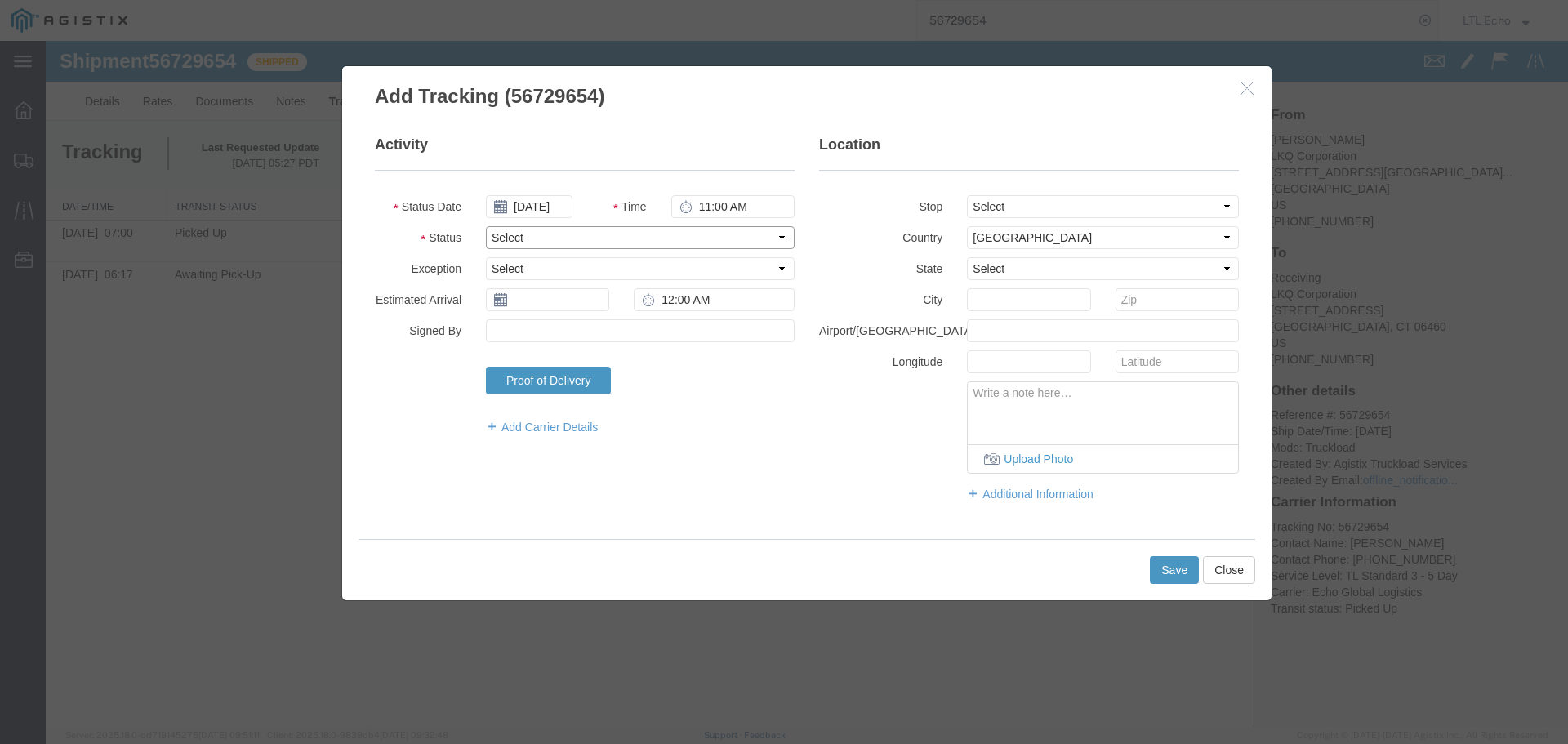
select select "DELIVRED"
click at [551, 237] on select "Select Arrival Notice Available Arrival Notice Imported Arrive at Delivery Loca…" at bounding box center [639, 238] width 309 height 23
click at [524, 299] on input "text" at bounding box center [547, 300] width 123 height 23
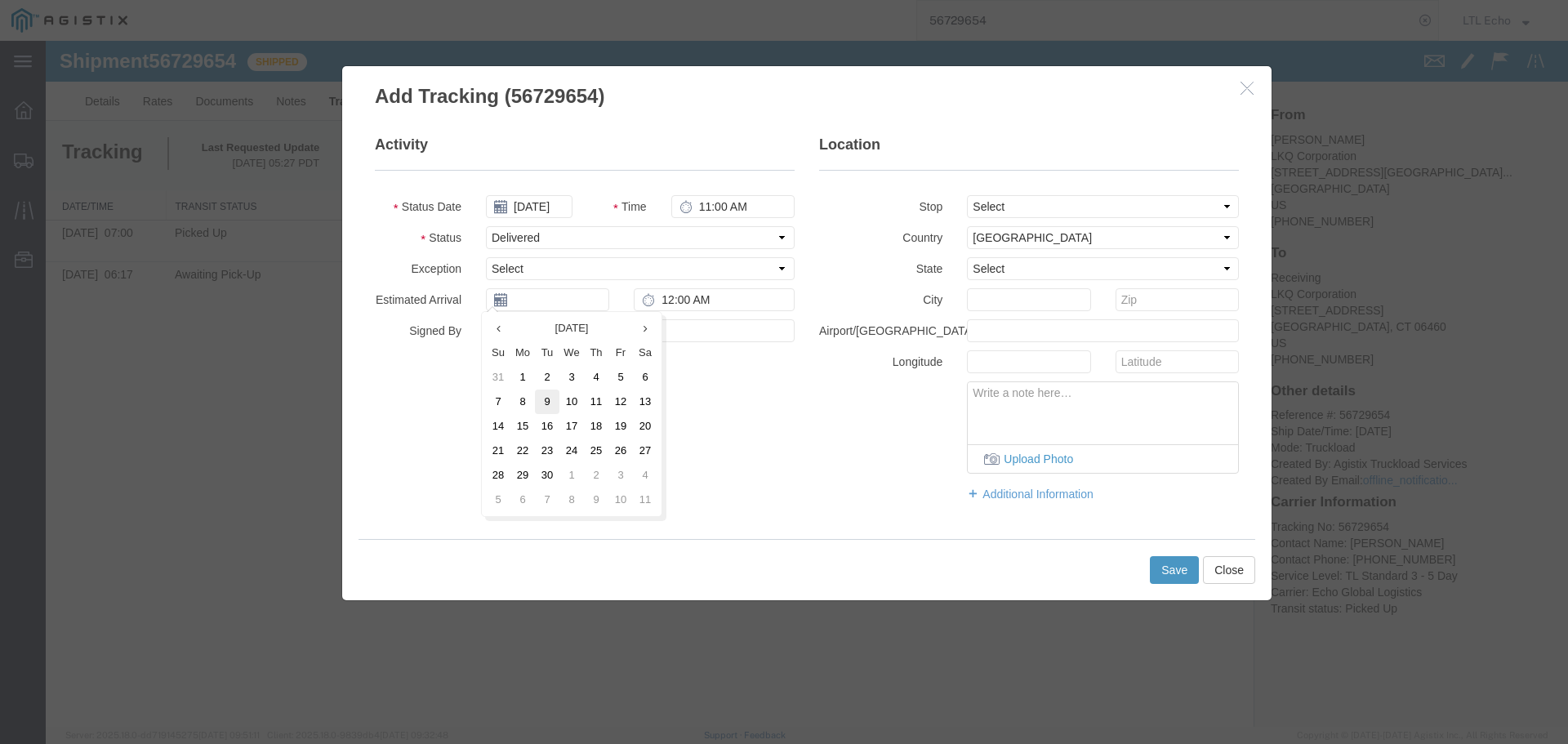
click at [542, 402] on td "9" at bounding box center [547, 402] width 24 height 24
type input "[DATE]"
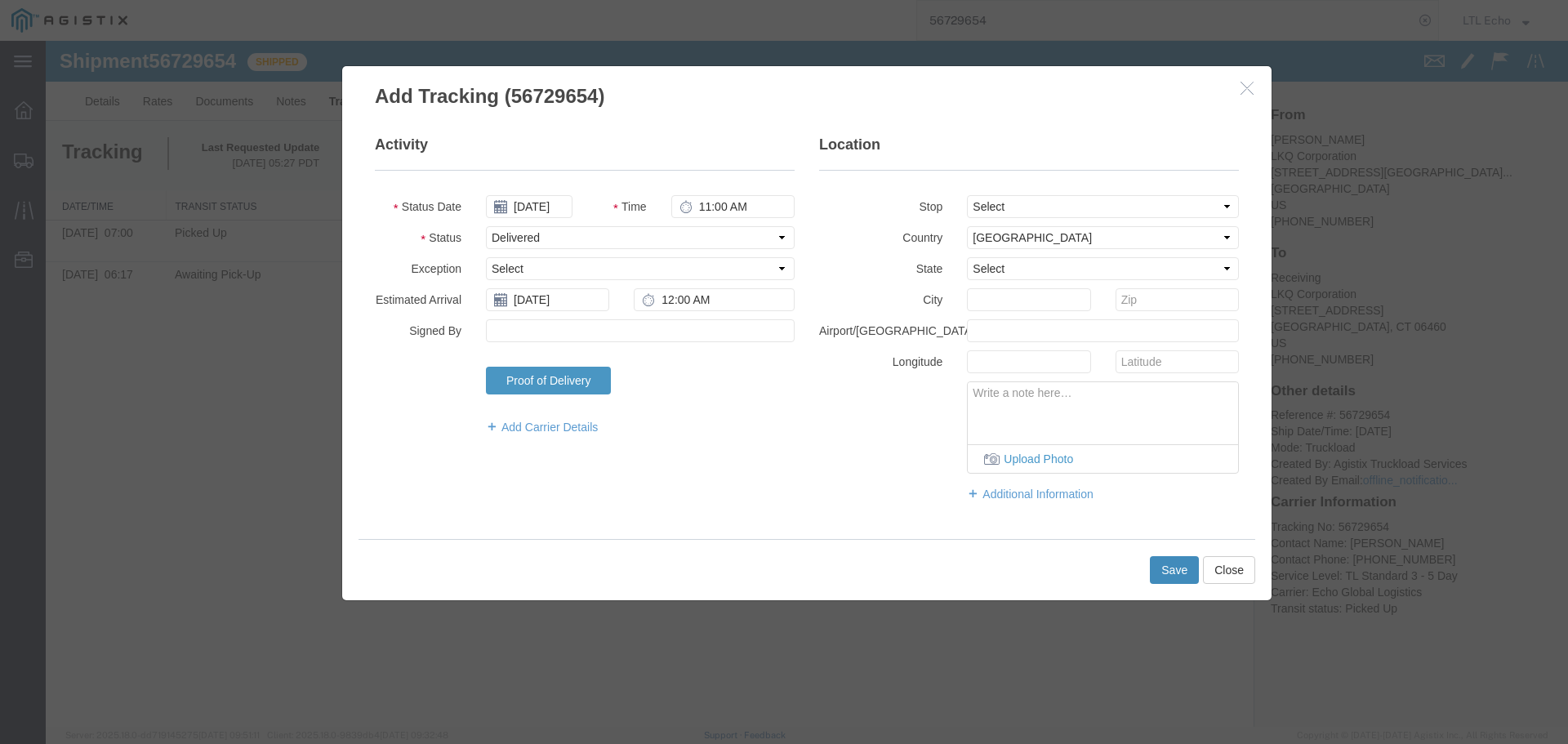
click at [1167, 559] on button "Save" at bounding box center [1174, 570] width 49 height 28
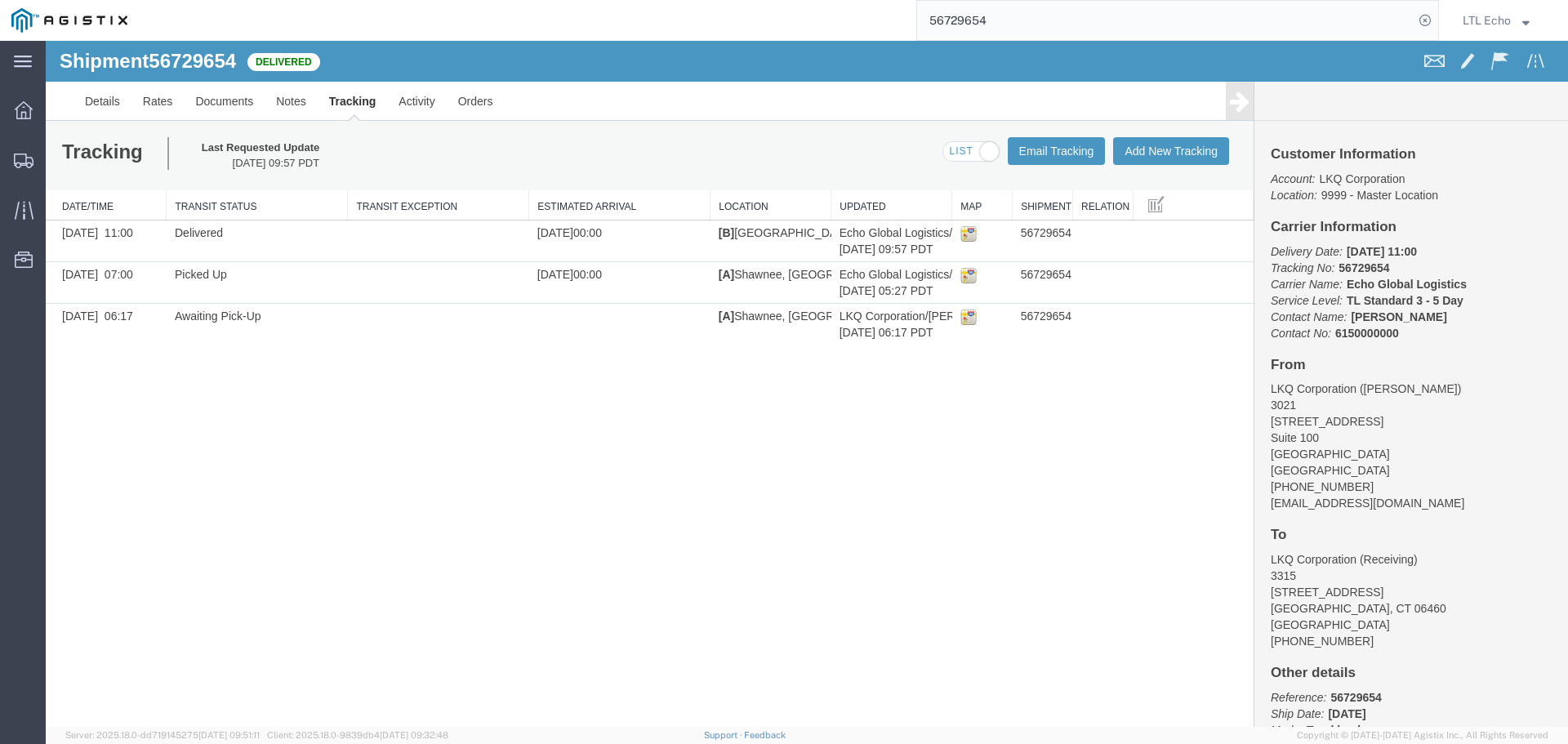
click at [927, 17] on input "56729654" at bounding box center [1165, 20] width 496 height 40
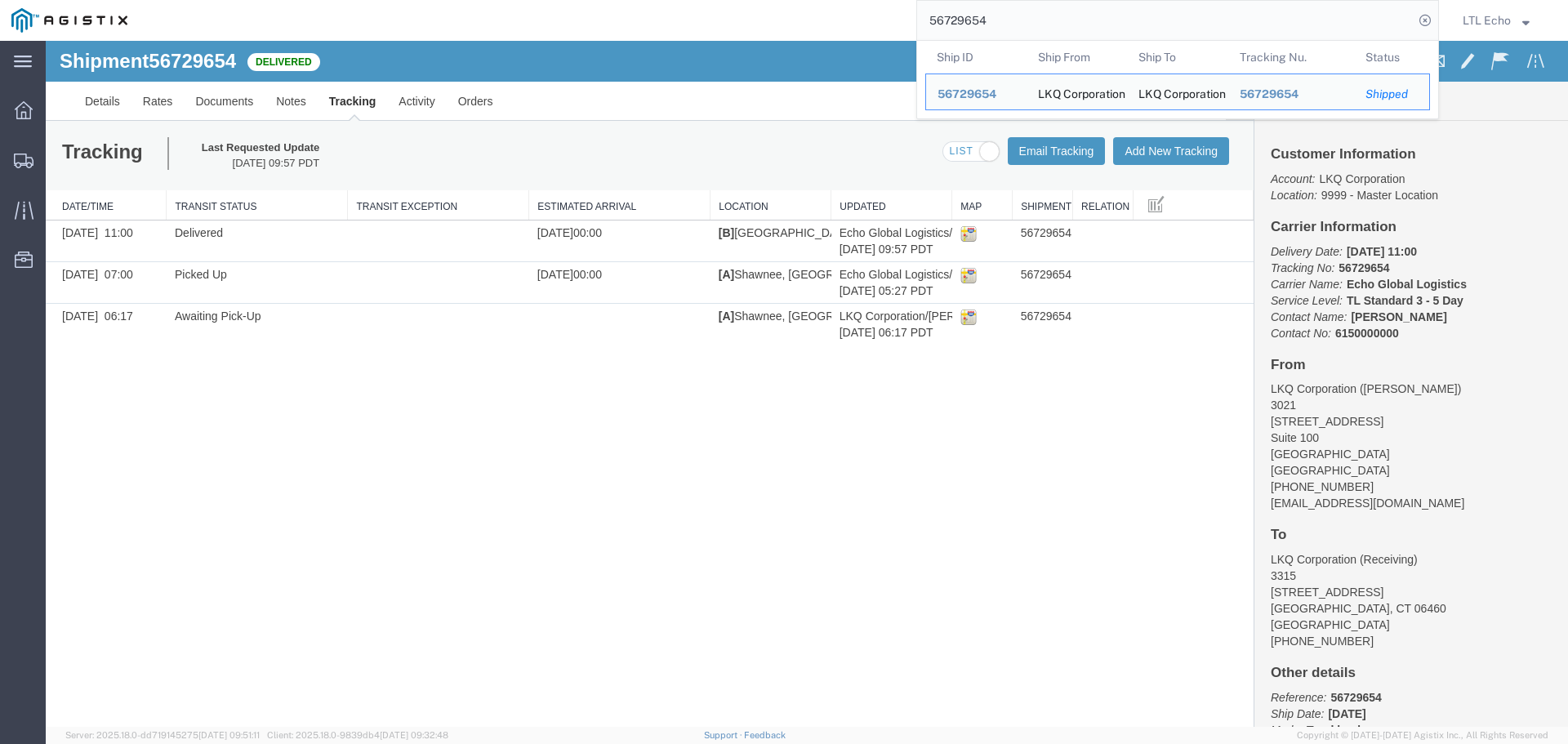
click at [927, 17] on input "56729654" at bounding box center [1165, 20] width 496 height 40
paste input "383320"
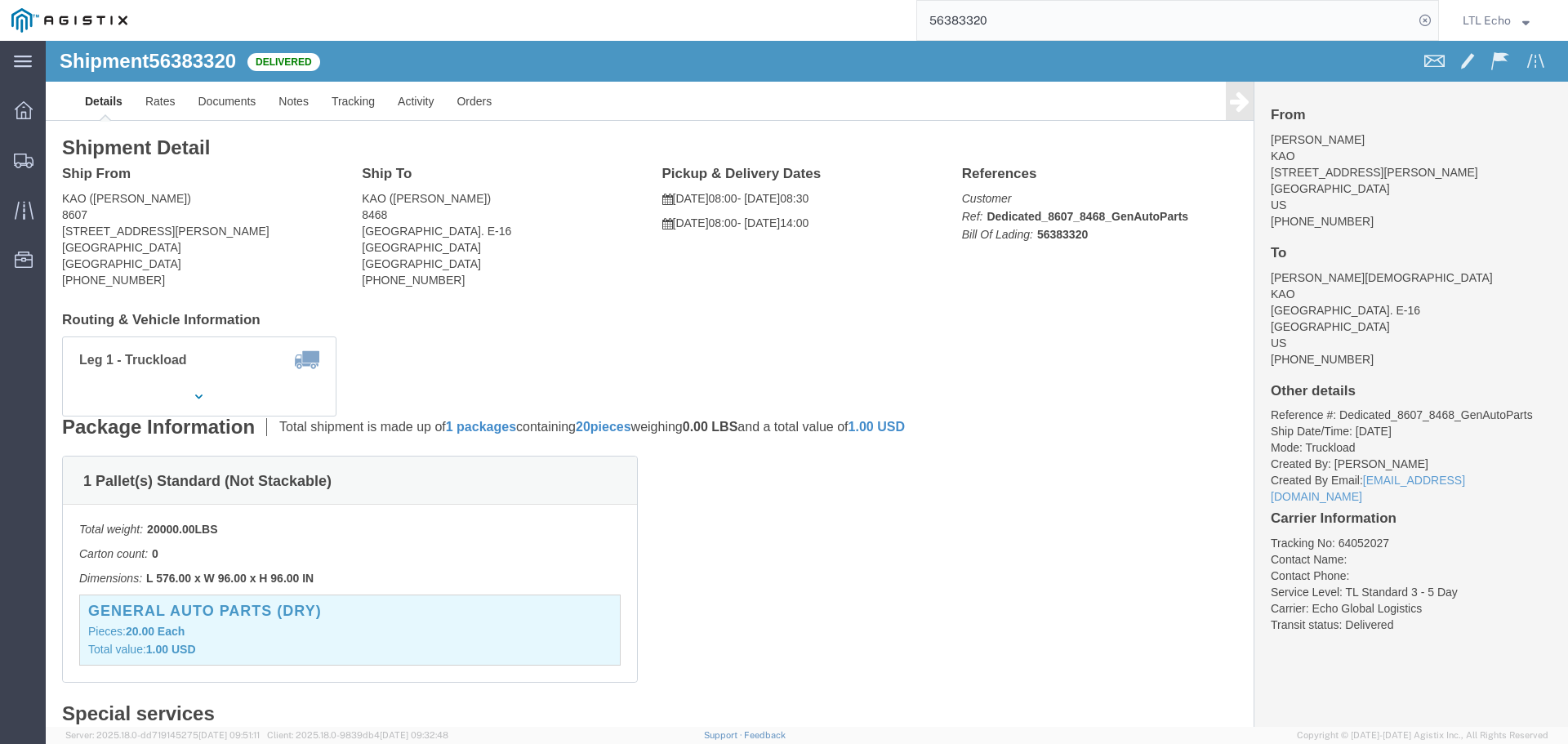
click at [960, 23] on input "56383320" at bounding box center [1165, 20] width 496 height 40
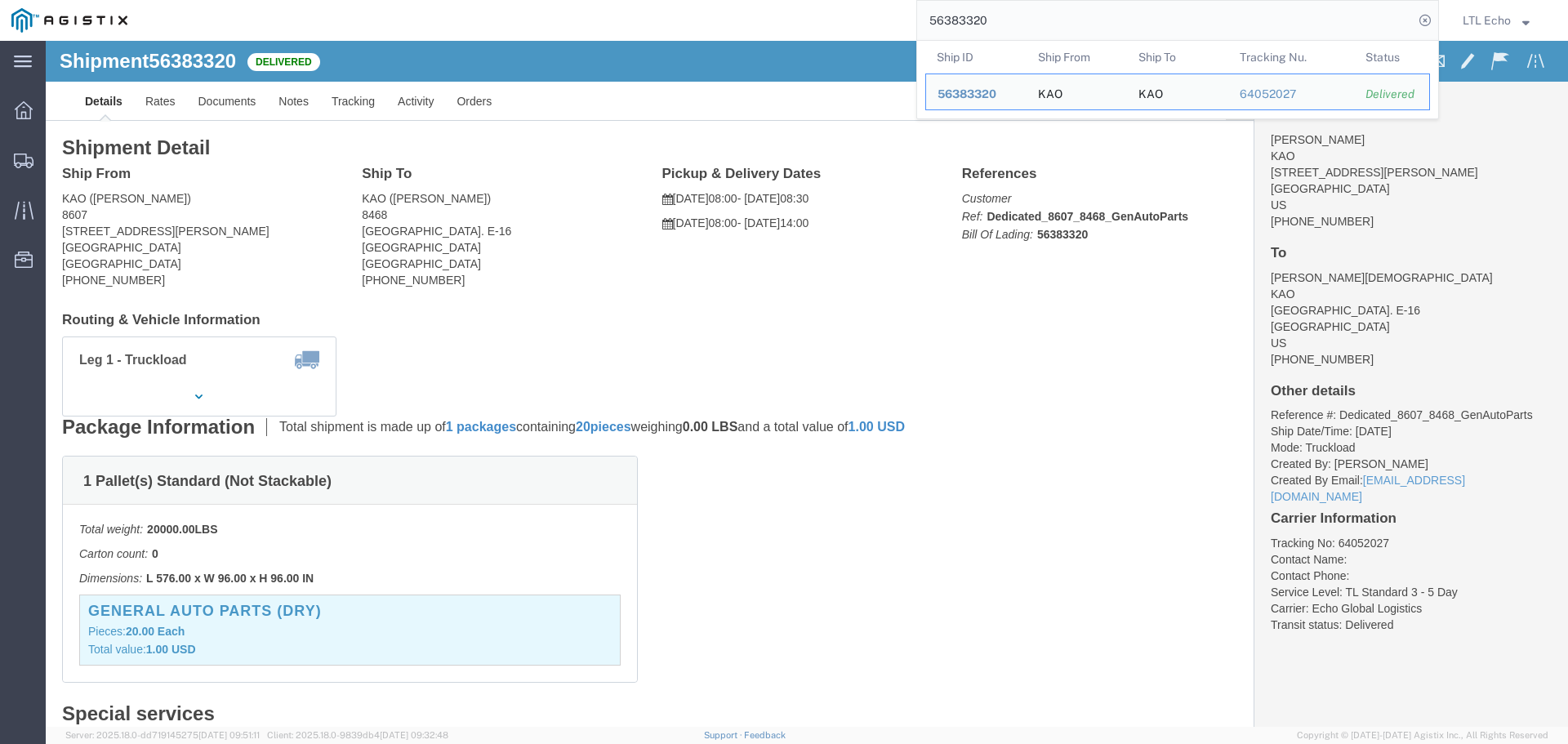
click at [960, 23] on input "56383320" at bounding box center [1165, 20] width 496 height 40
paste input "564004"
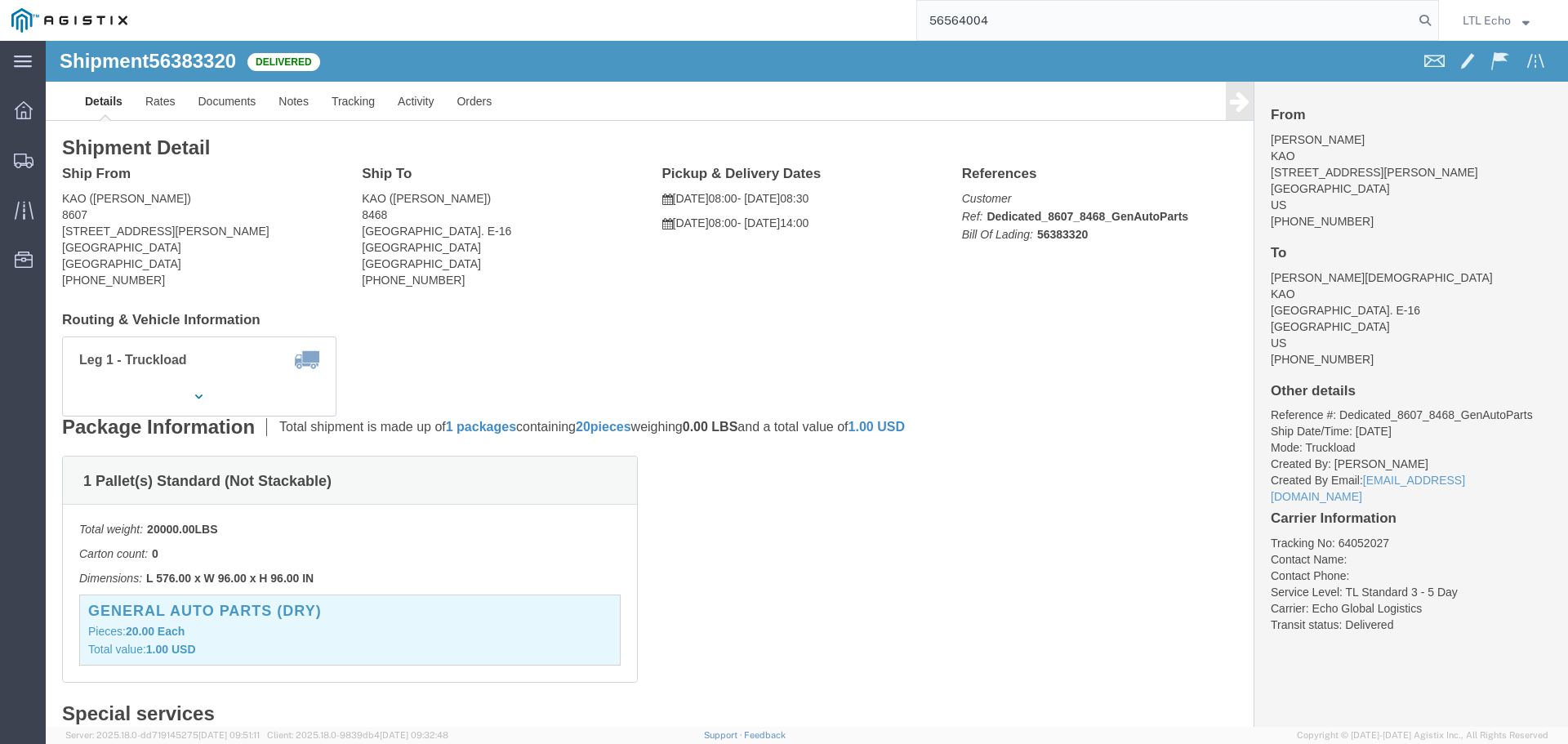
type input "56564004"
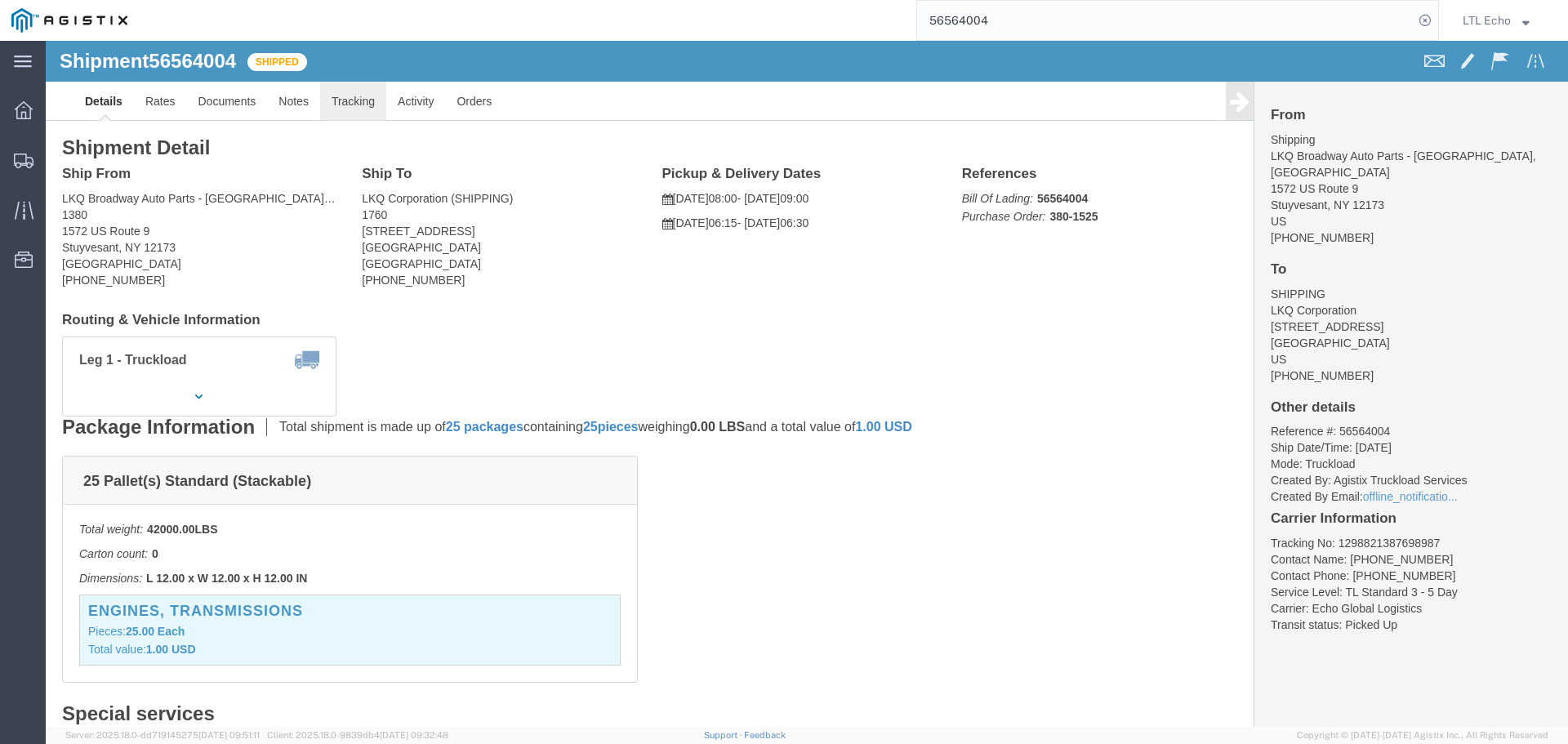
click link "Tracking"
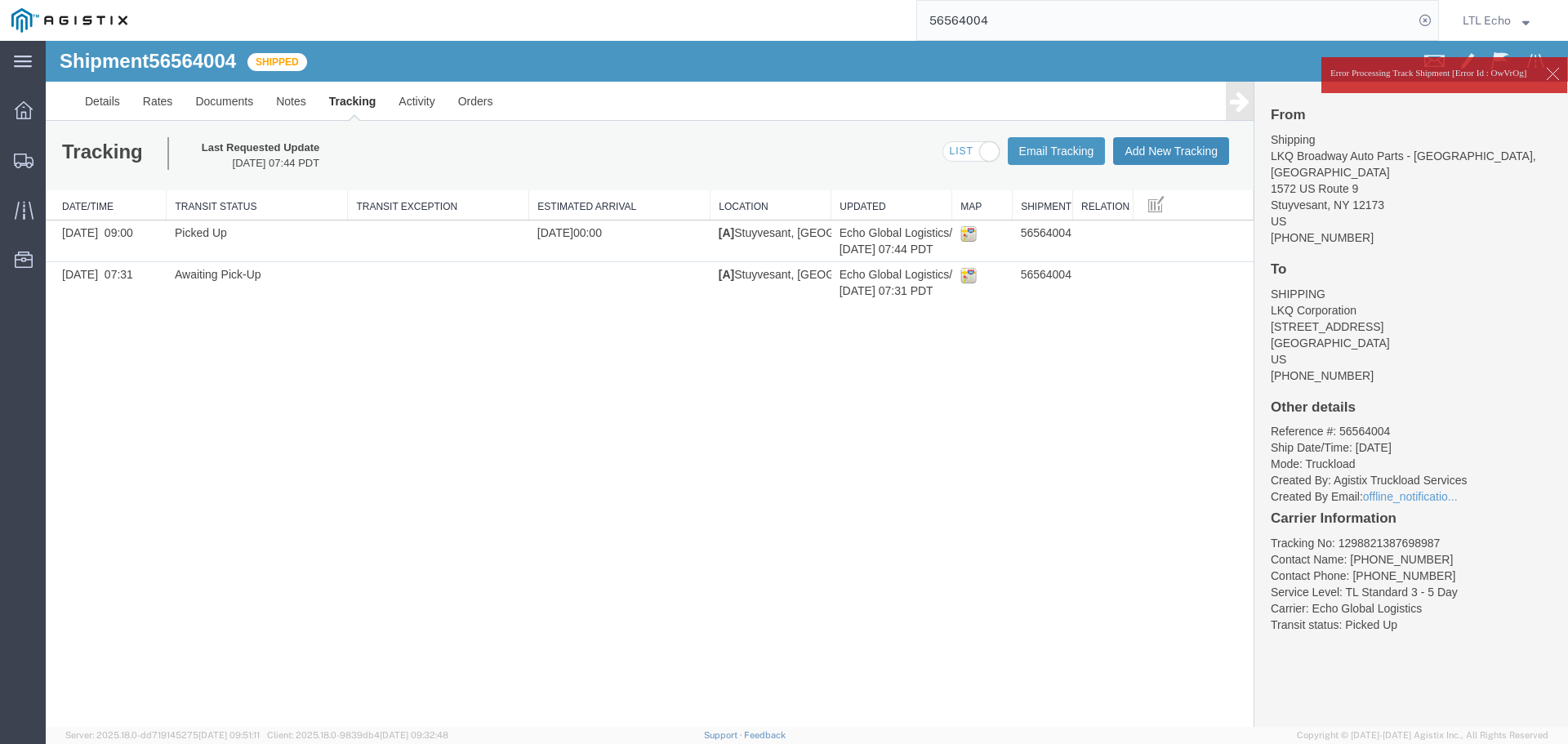
click at [1149, 150] on button "Add New Tracking" at bounding box center [1171, 151] width 116 height 28
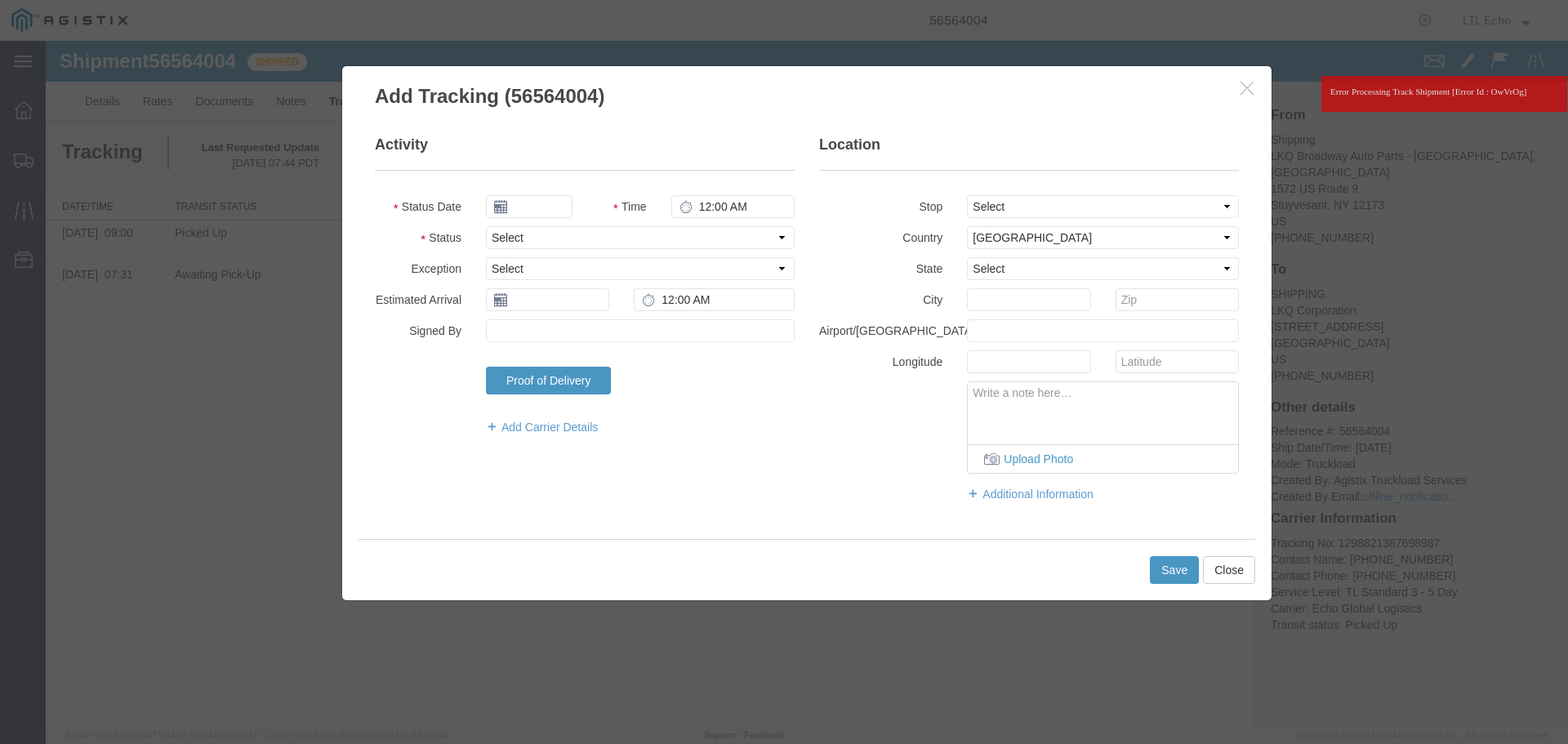
type input "[DATE]"
type input "11:00 AM"
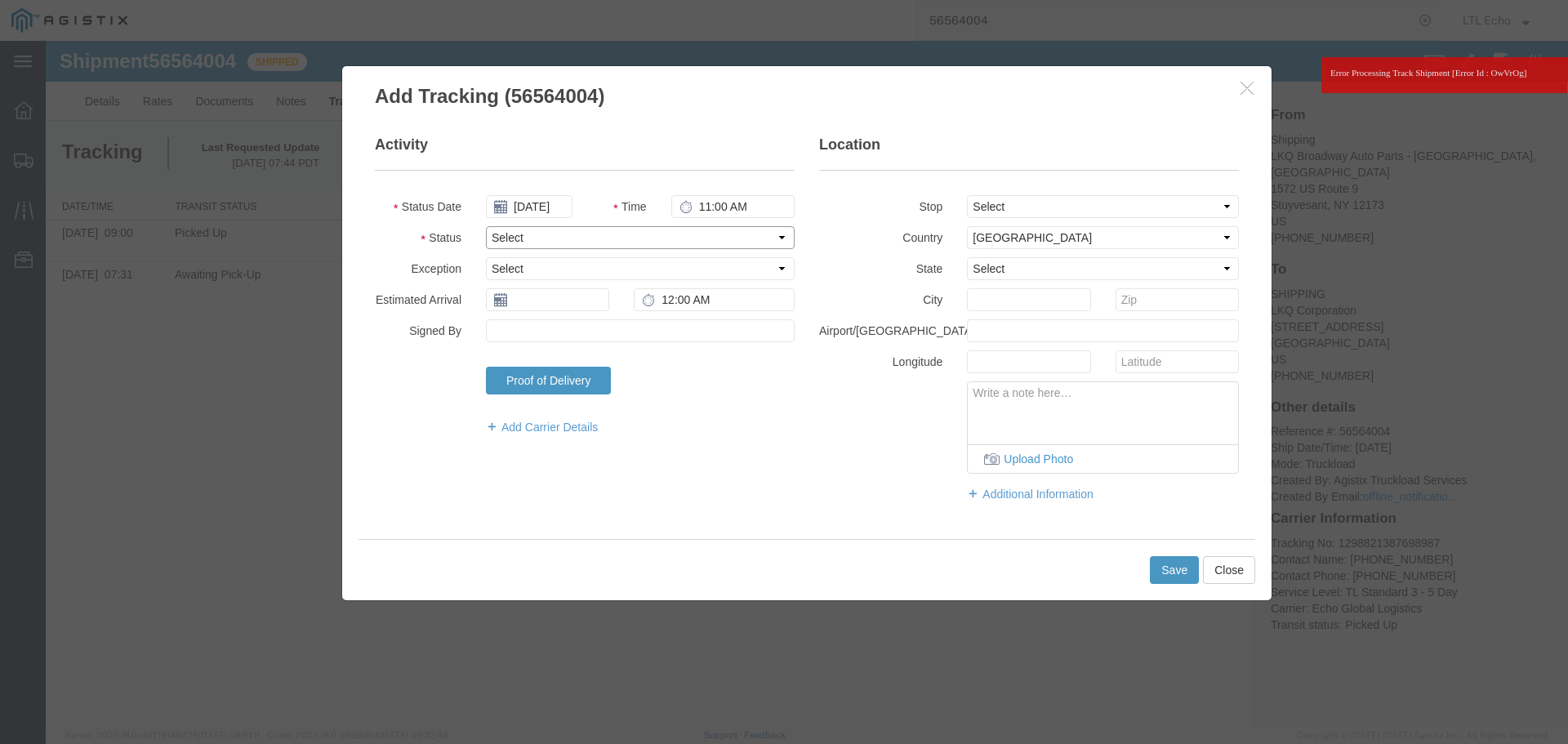
click at [564, 239] on select "Select Arrival Notice Available Arrival Notice Imported Arrive at Delivery Loca…" at bounding box center [639, 238] width 309 height 23
select select "DELIVRED"
click at [564, 239] on select "Select Arrival Notice Available Arrival Notice Imported Arrive at Delivery Loca…" at bounding box center [639, 238] width 309 height 23
drag, startPoint x: 538, startPoint y: 286, endPoint x: 531, endPoint y: 293, distance: 9.9
click at [537, 286] on fieldset "Activity Status Date [DATE] Time 11:00 AM Status Select Arrival Notice Availabl…" at bounding box center [585, 293] width 420 height 317
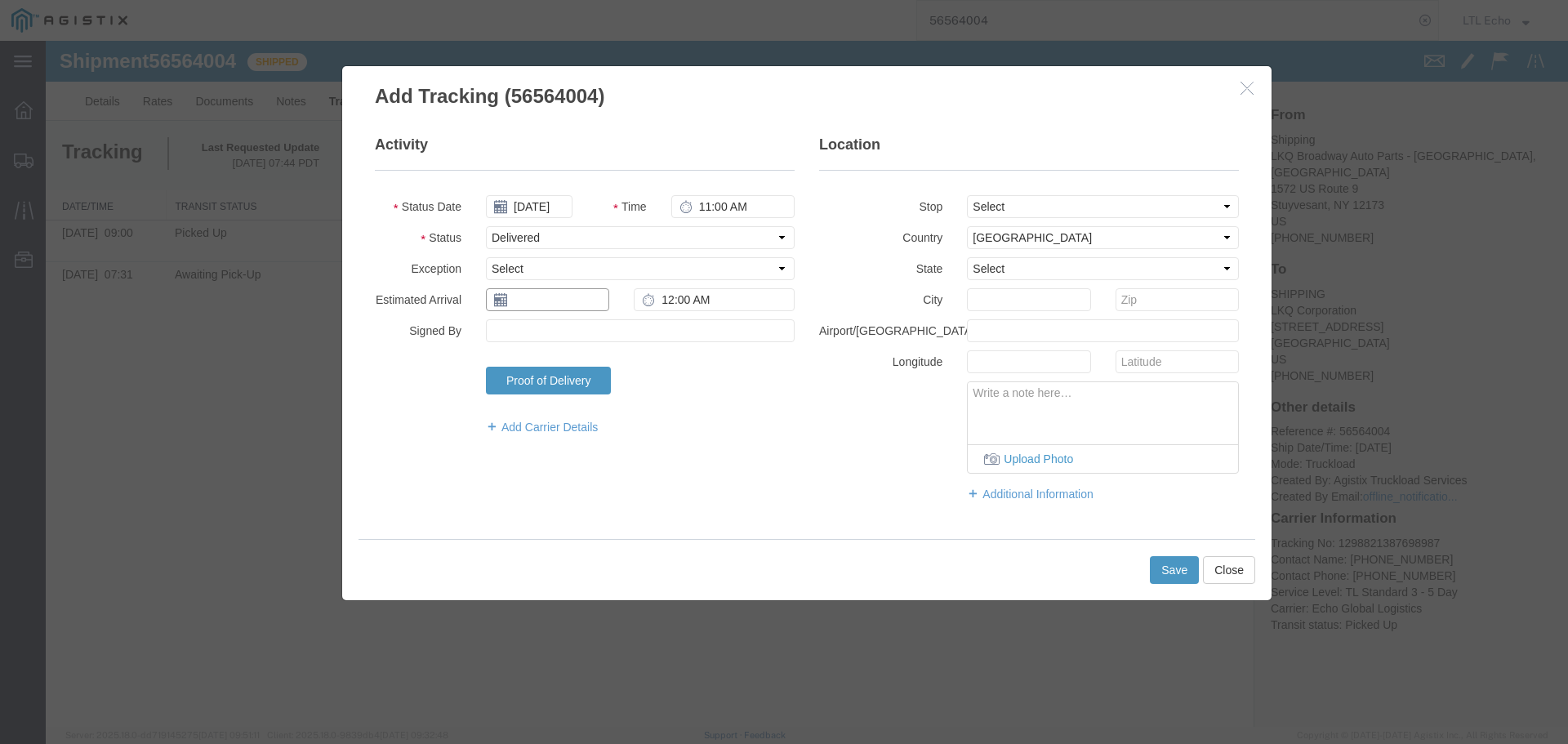
click at [531, 293] on input "text" at bounding box center [547, 300] width 123 height 23
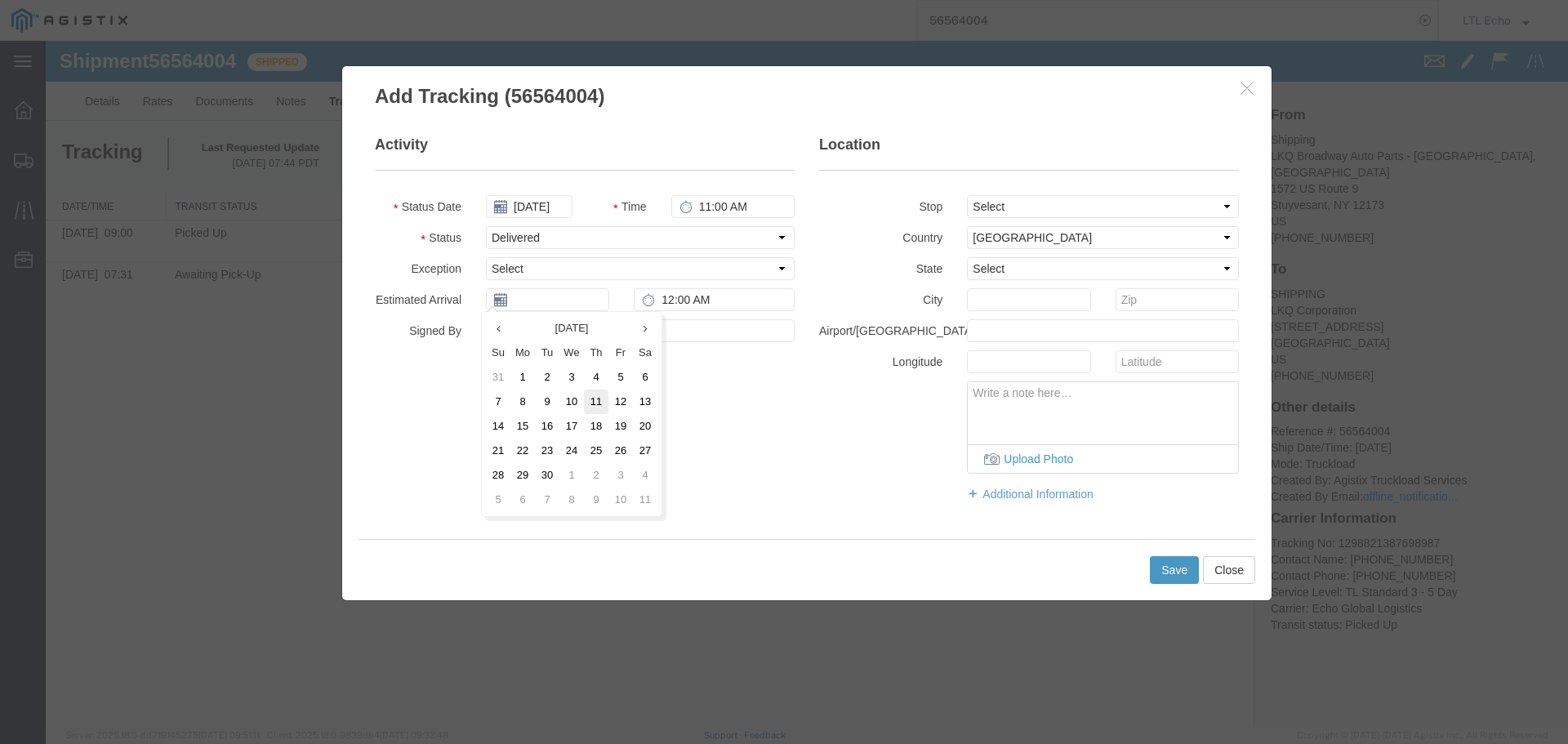
click at [591, 402] on td "11" at bounding box center [596, 402] width 24 height 24
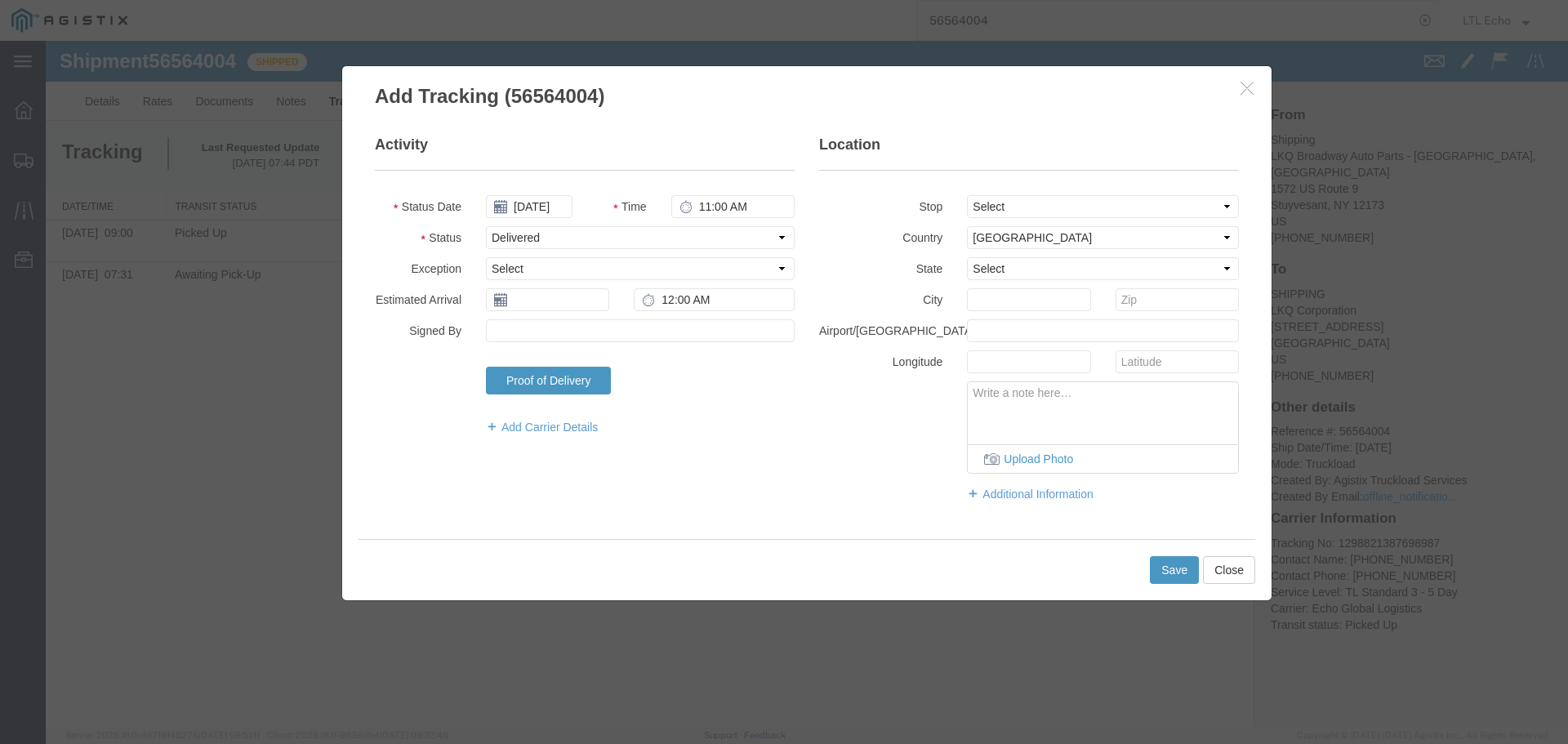
type input "[DATE]"
click at [1168, 563] on button "Save" at bounding box center [1174, 570] width 49 height 28
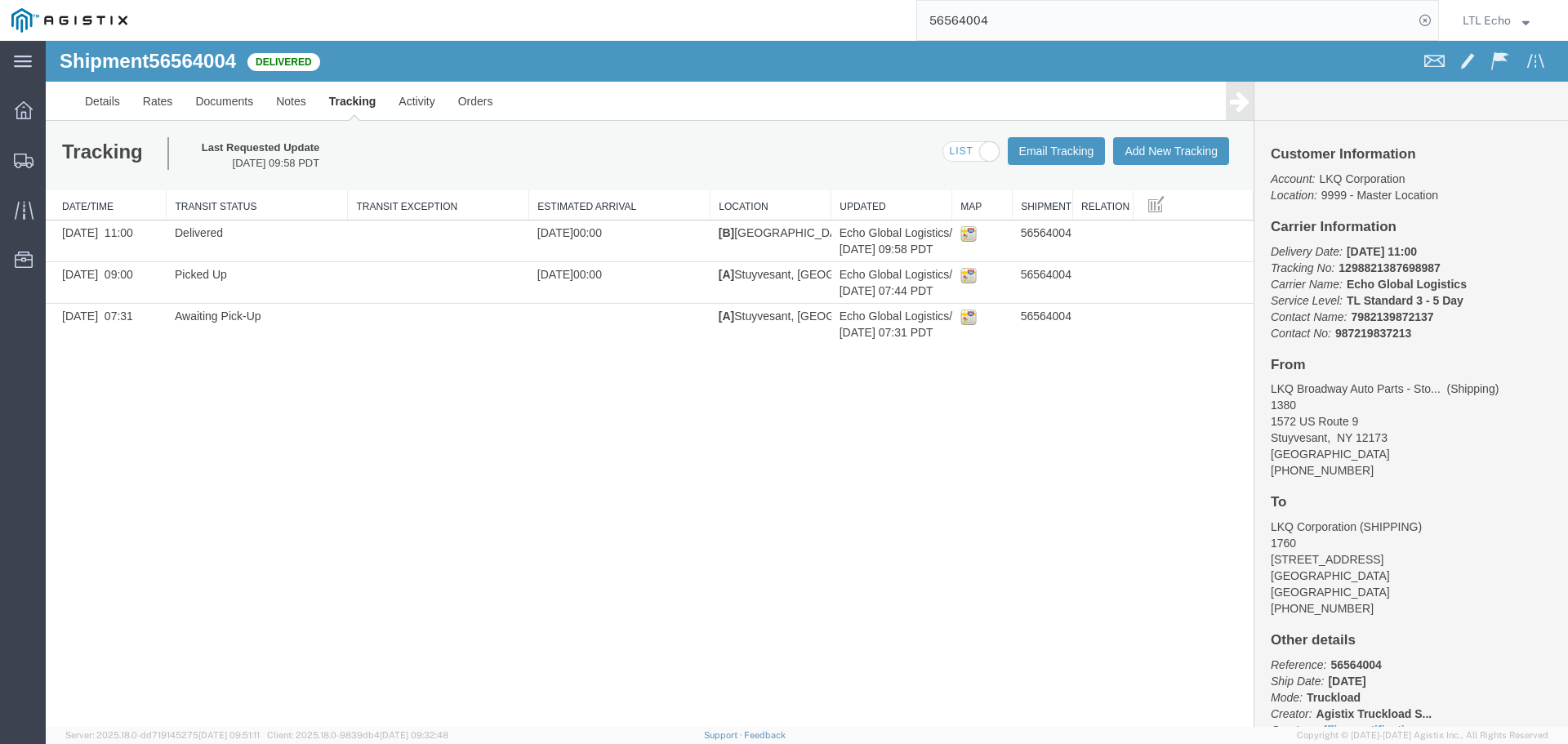
click at [963, 18] on input "56564004" at bounding box center [1165, 20] width 496 height 40
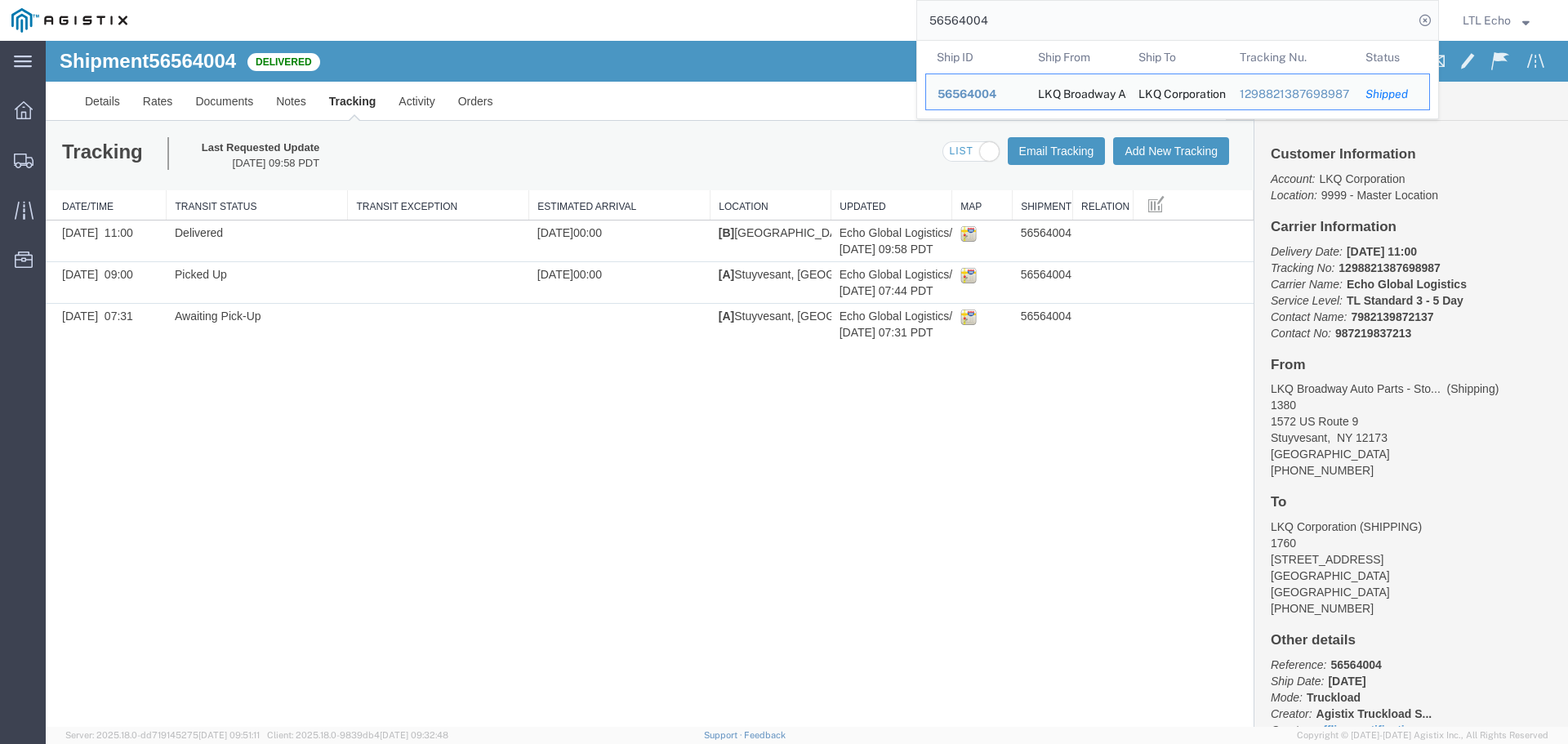
click at [963, 18] on input "56564004" at bounding box center [1165, 20] width 496 height 40
paste input "736646"
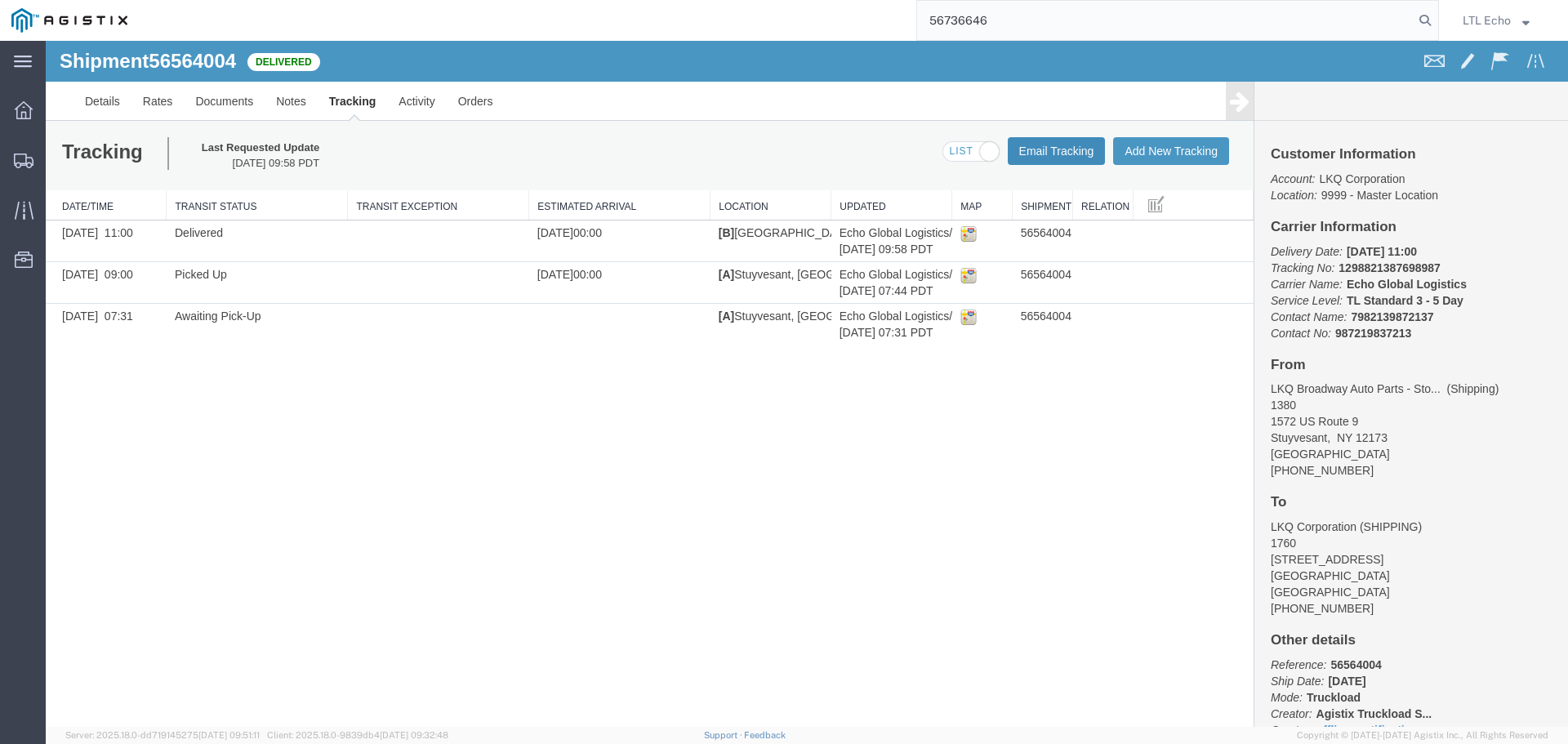
type input "56736646"
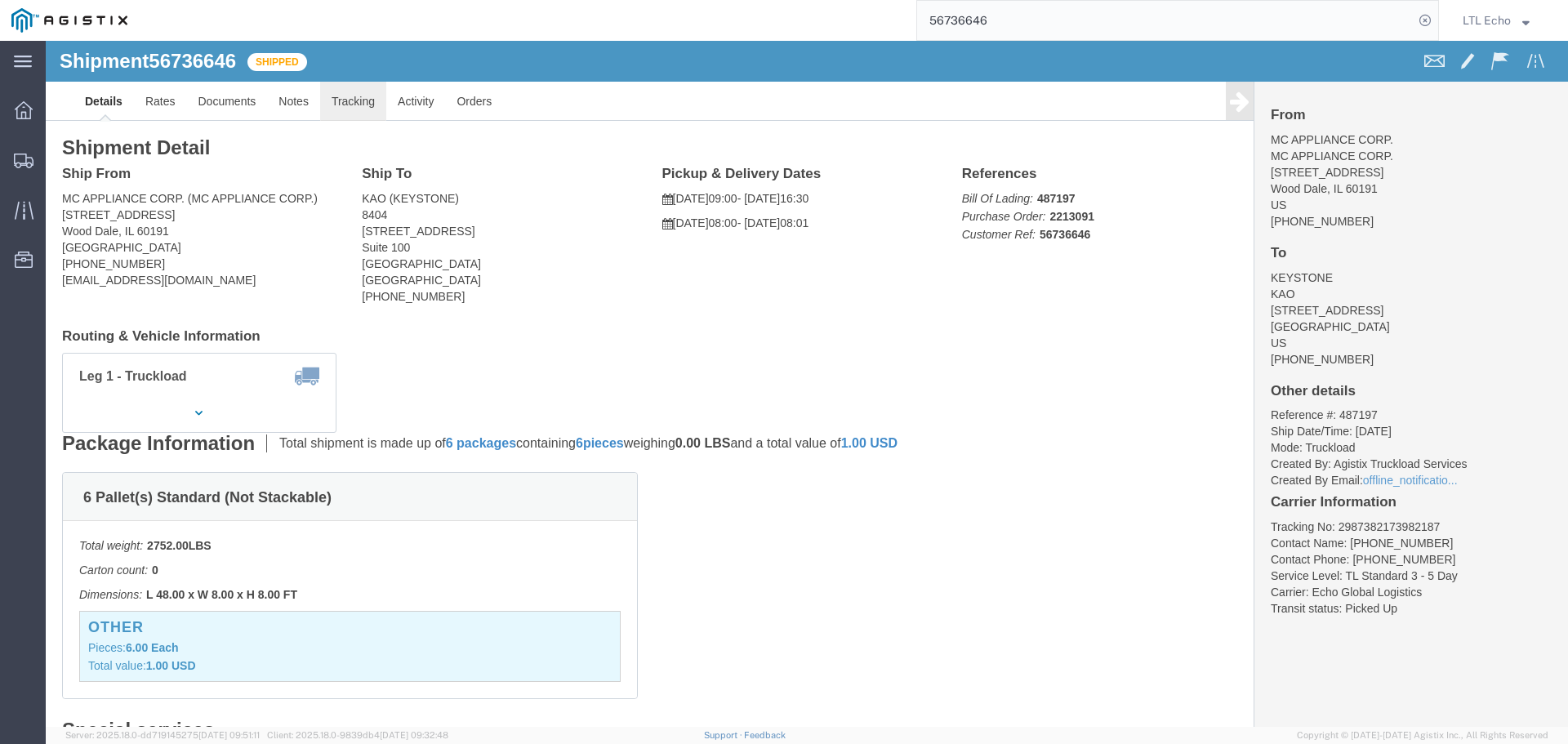
click link "Tracking"
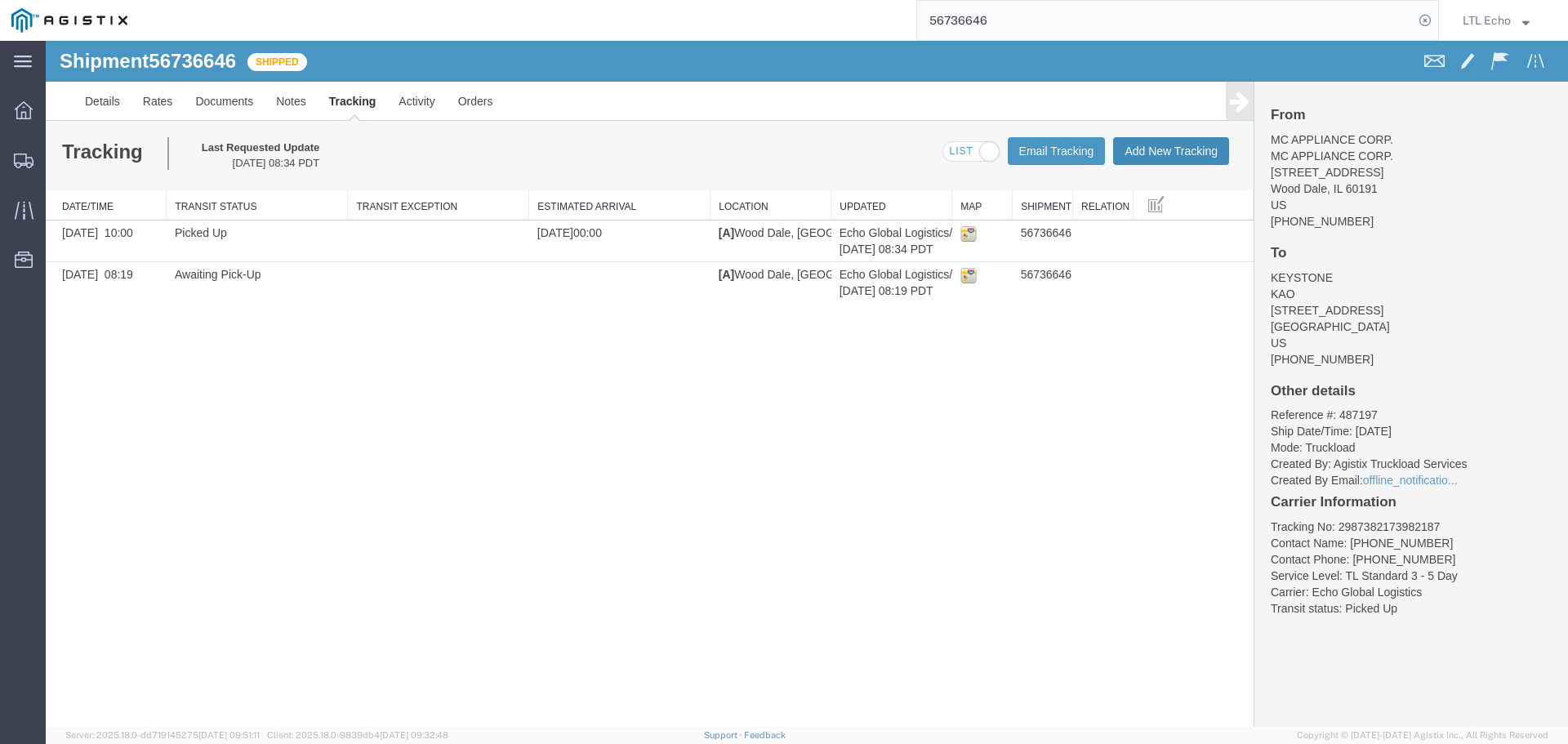
click at [1168, 141] on button "Add New Tracking" at bounding box center [1171, 151] width 116 height 28
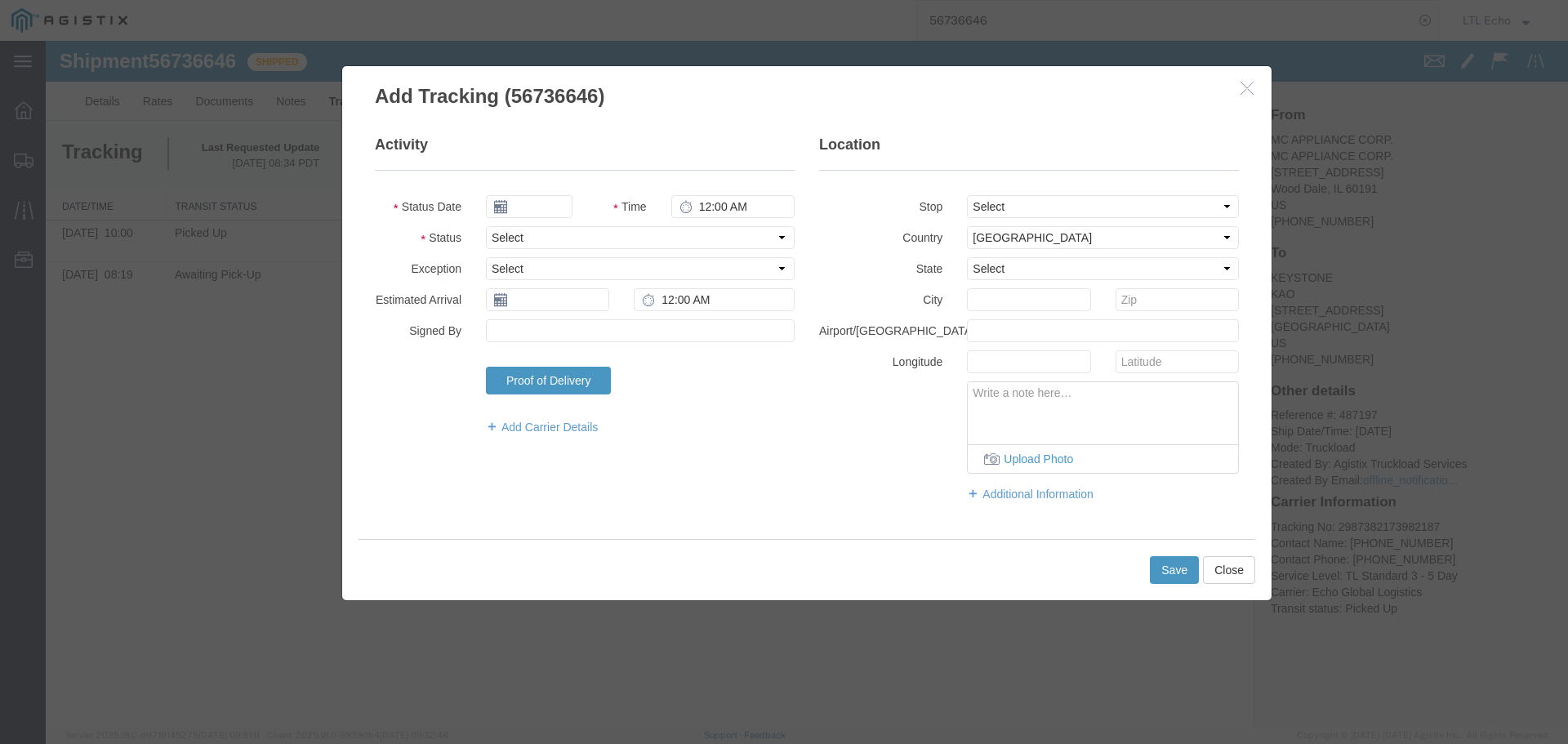
type input "[DATE]"
type input "11:00 AM"
click at [535, 238] on select "Select Arrival Notice Available Arrival Notice Imported Arrive at Delivery Loca…" at bounding box center [639, 238] width 309 height 23
select select "DELIVRED"
click at [535, 238] on select "Select Arrival Notice Available Arrival Notice Imported Arrive at Delivery Loca…" at bounding box center [639, 238] width 309 height 23
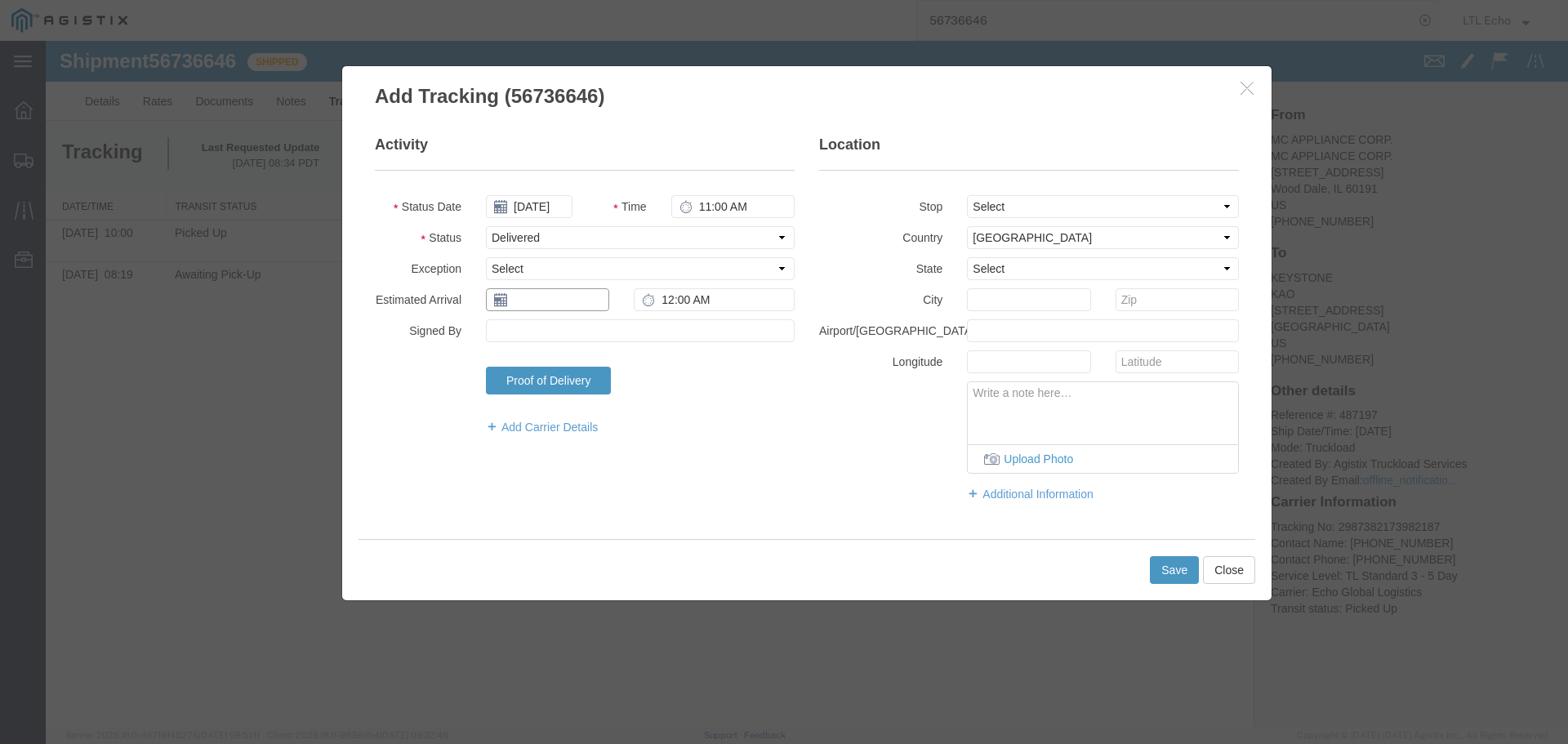
click at [535, 294] on input "text" at bounding box center [547, 300] width 123 height 23
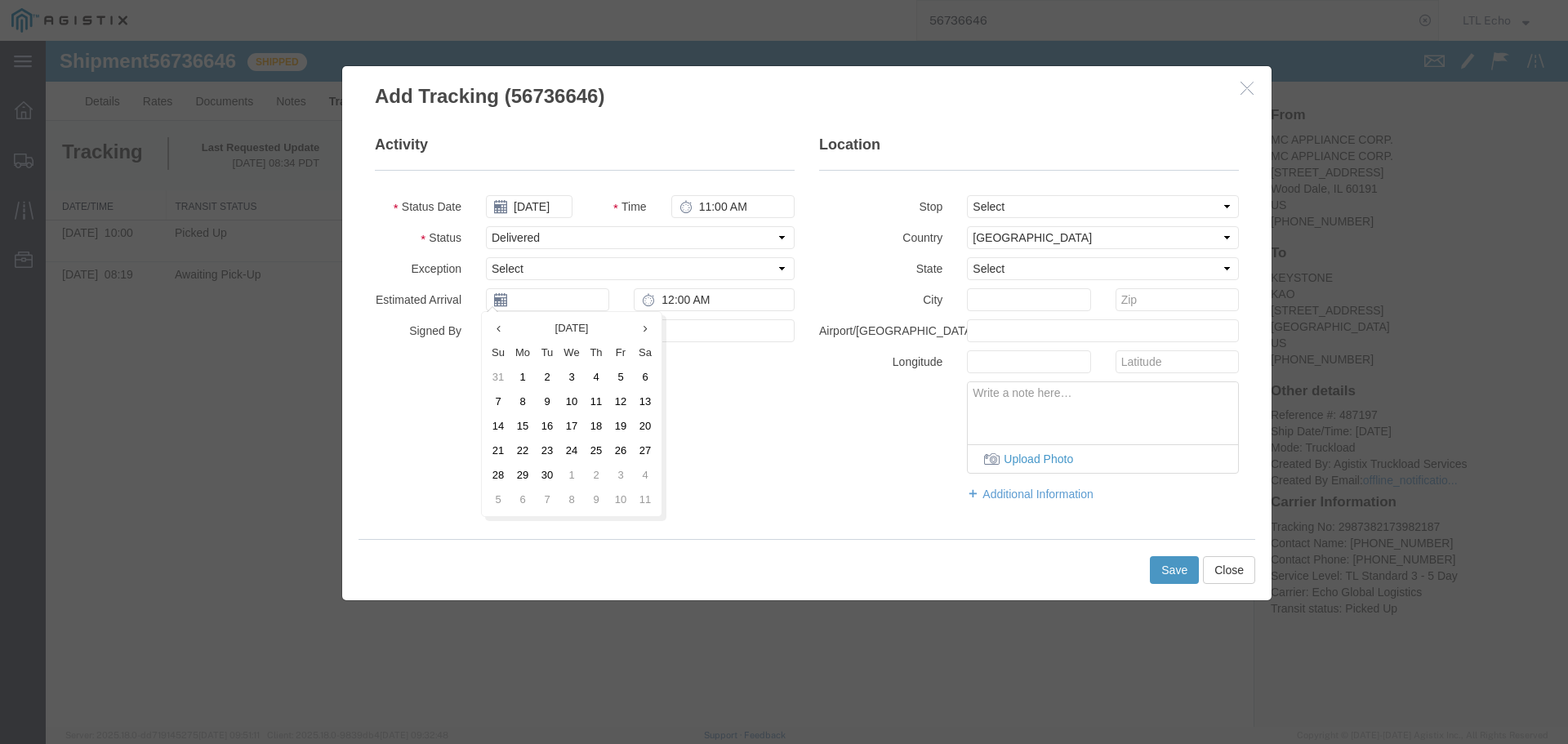
click at [603, 398] on td "11" at bounding box center [596, 402] width 24 height 24
type input "[DATE]"
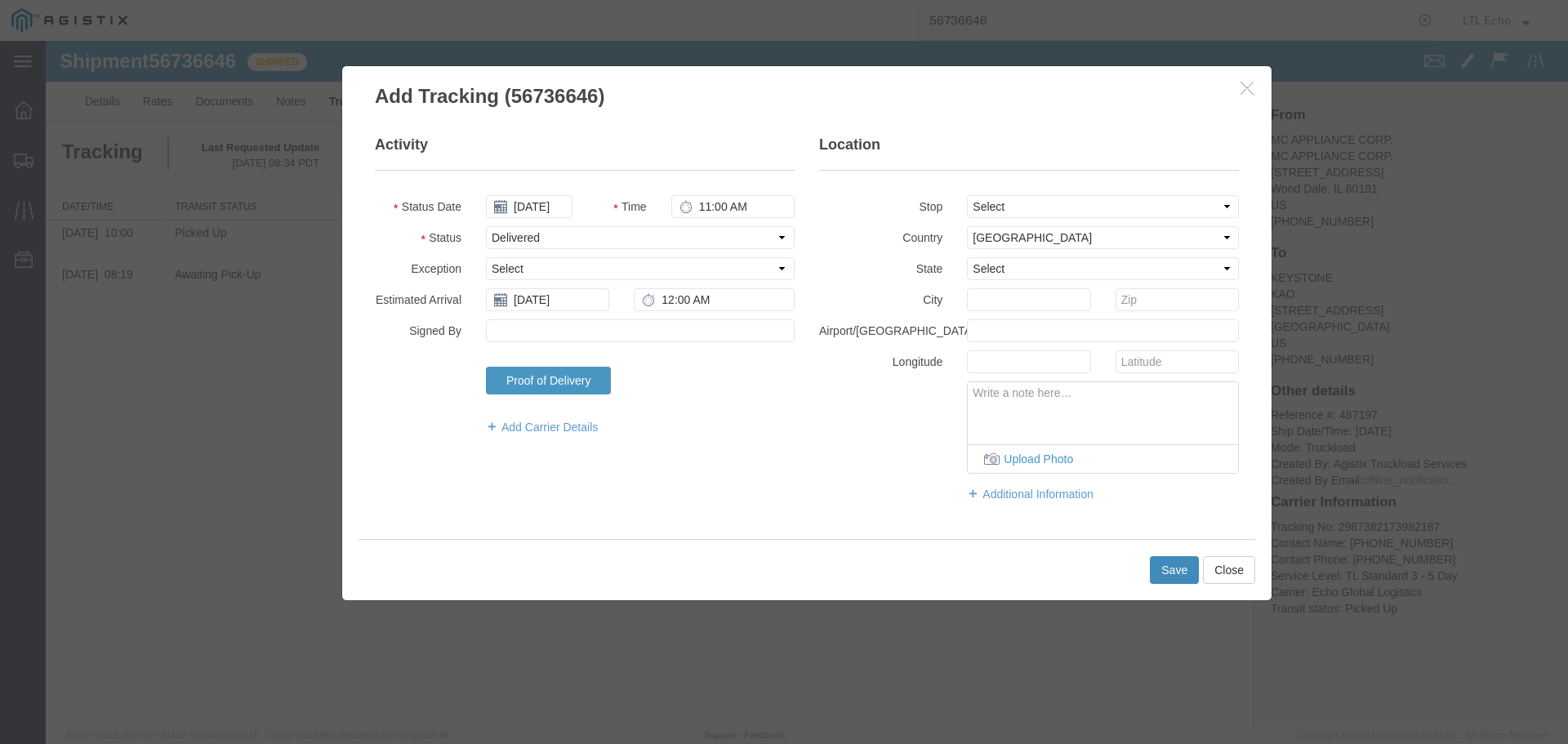
click at [1178, 573] on button "Save" at bounding box center [1174, 570] width 49 height 28
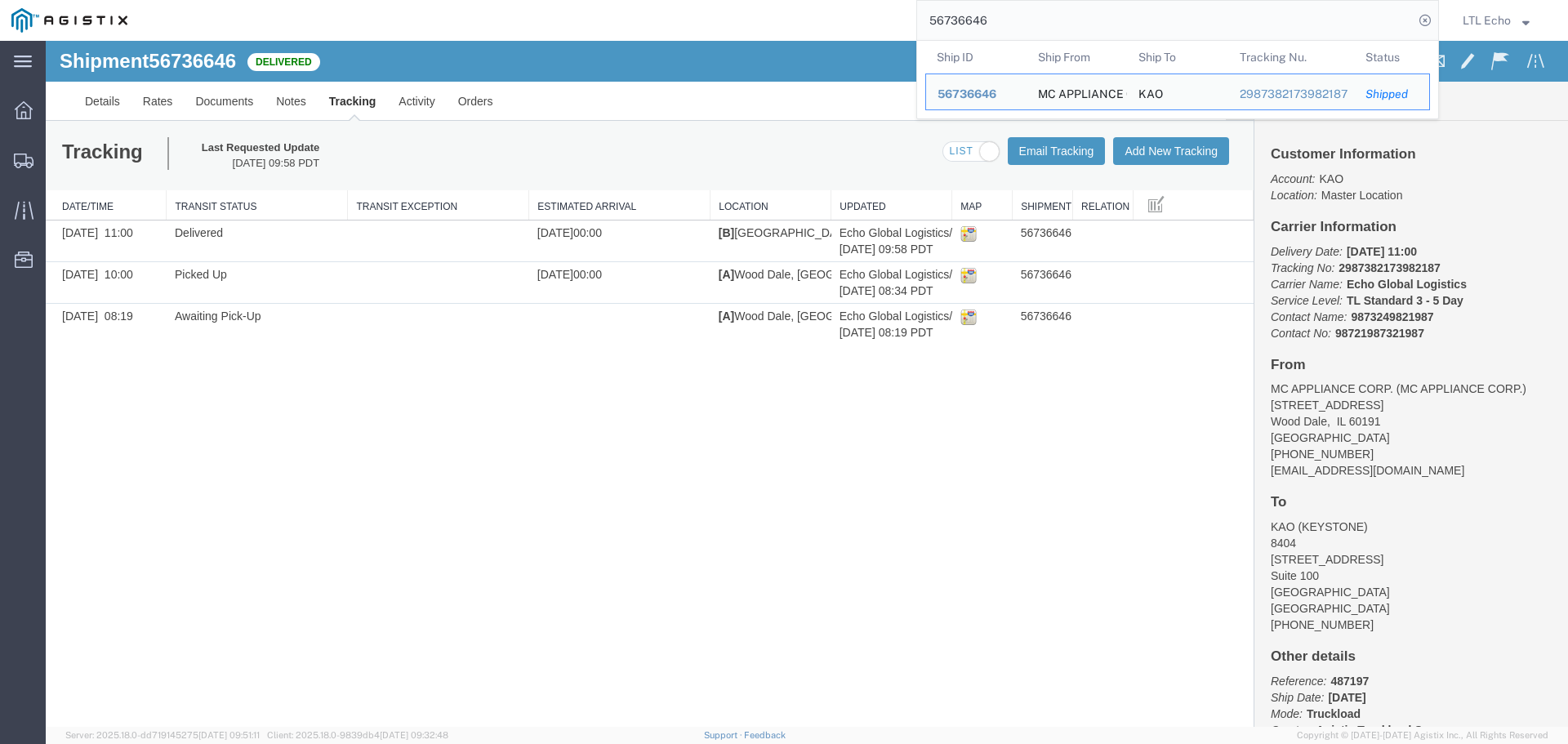
click at [934, 15] on input "56736646" at bounding box center [1165, 20] width 496 height 40
paste input "00855"
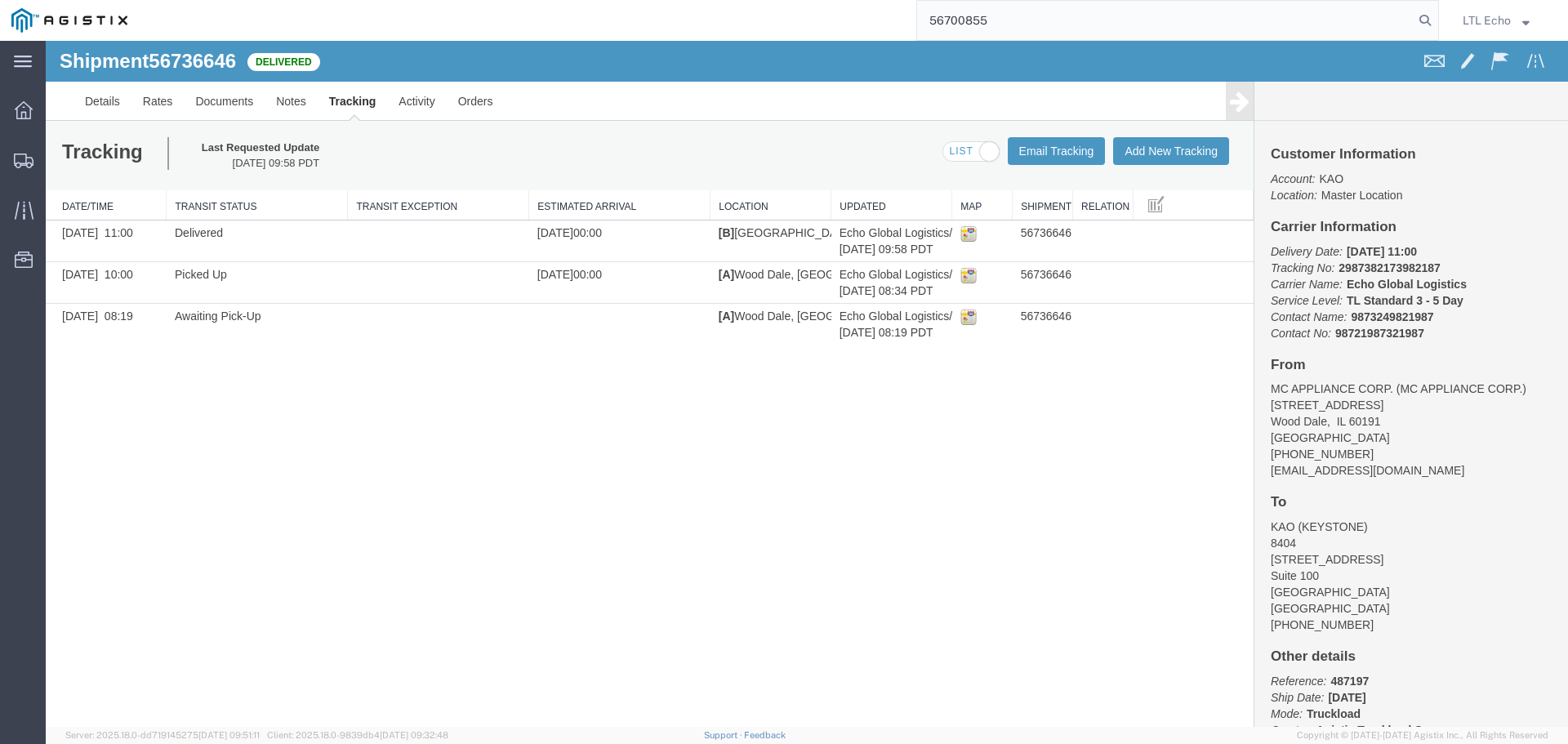
type input "56700855"
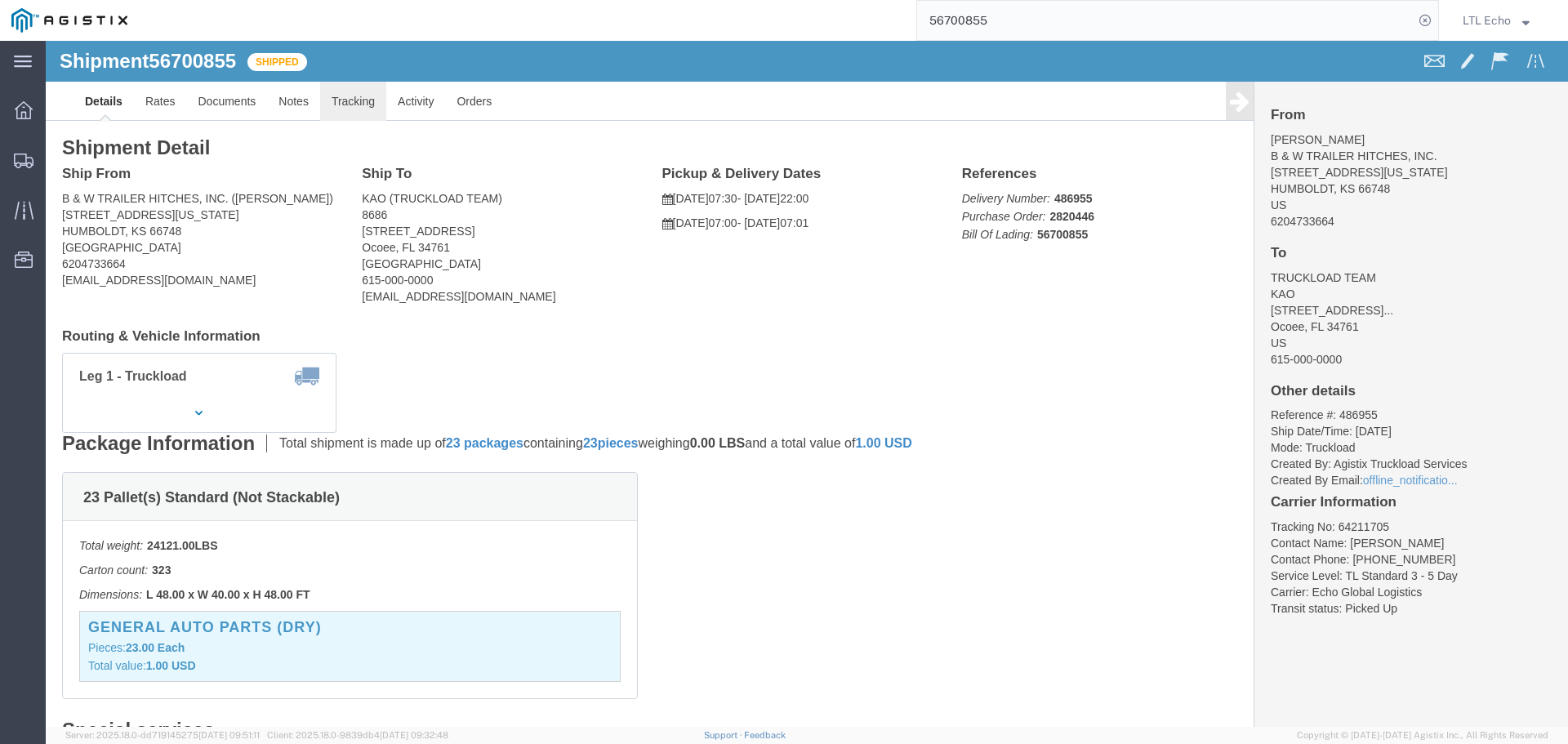
click link "Tracking"
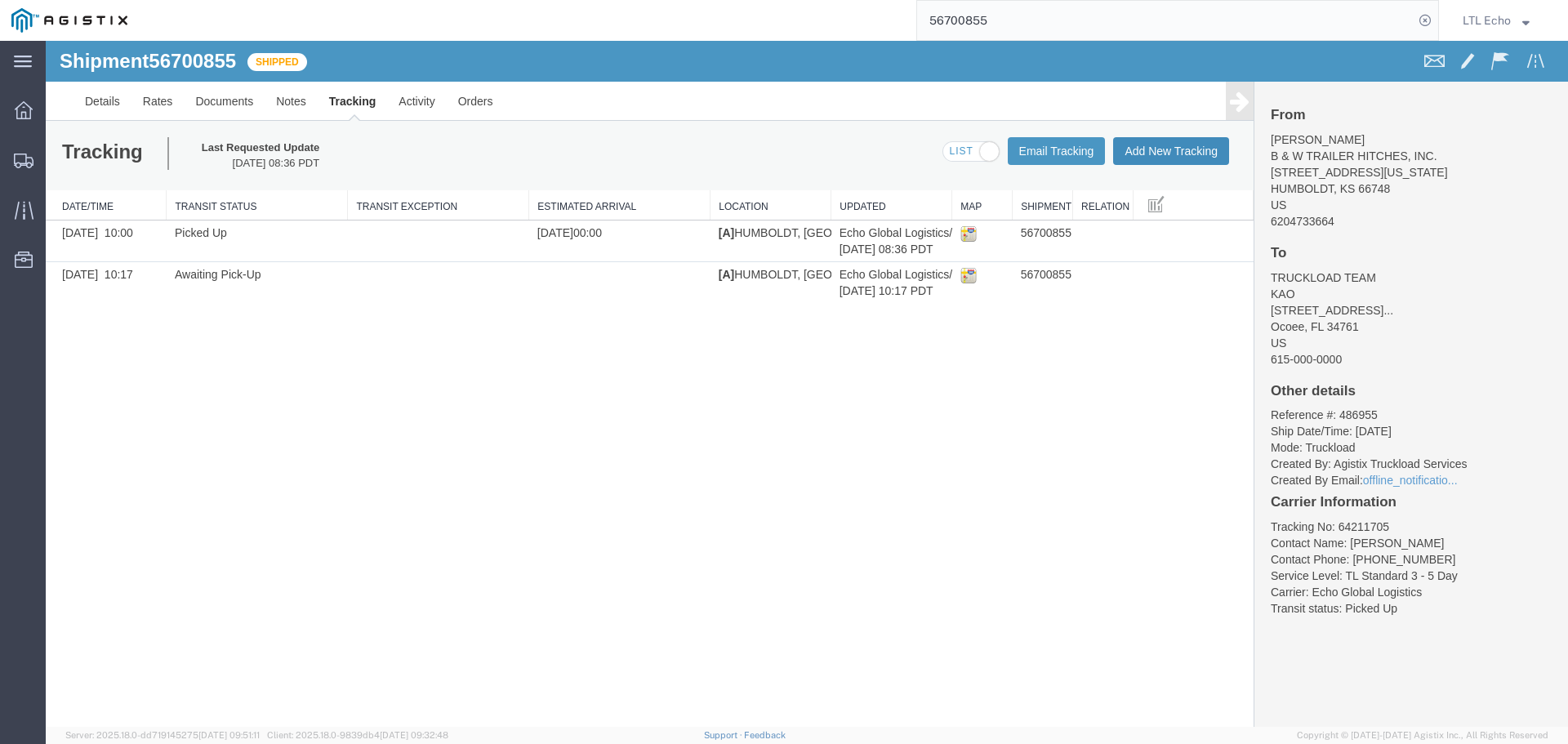
click at [1183, 149] on button "Add New Tracking" at bounding box center [1171, 151] width 116 height 28
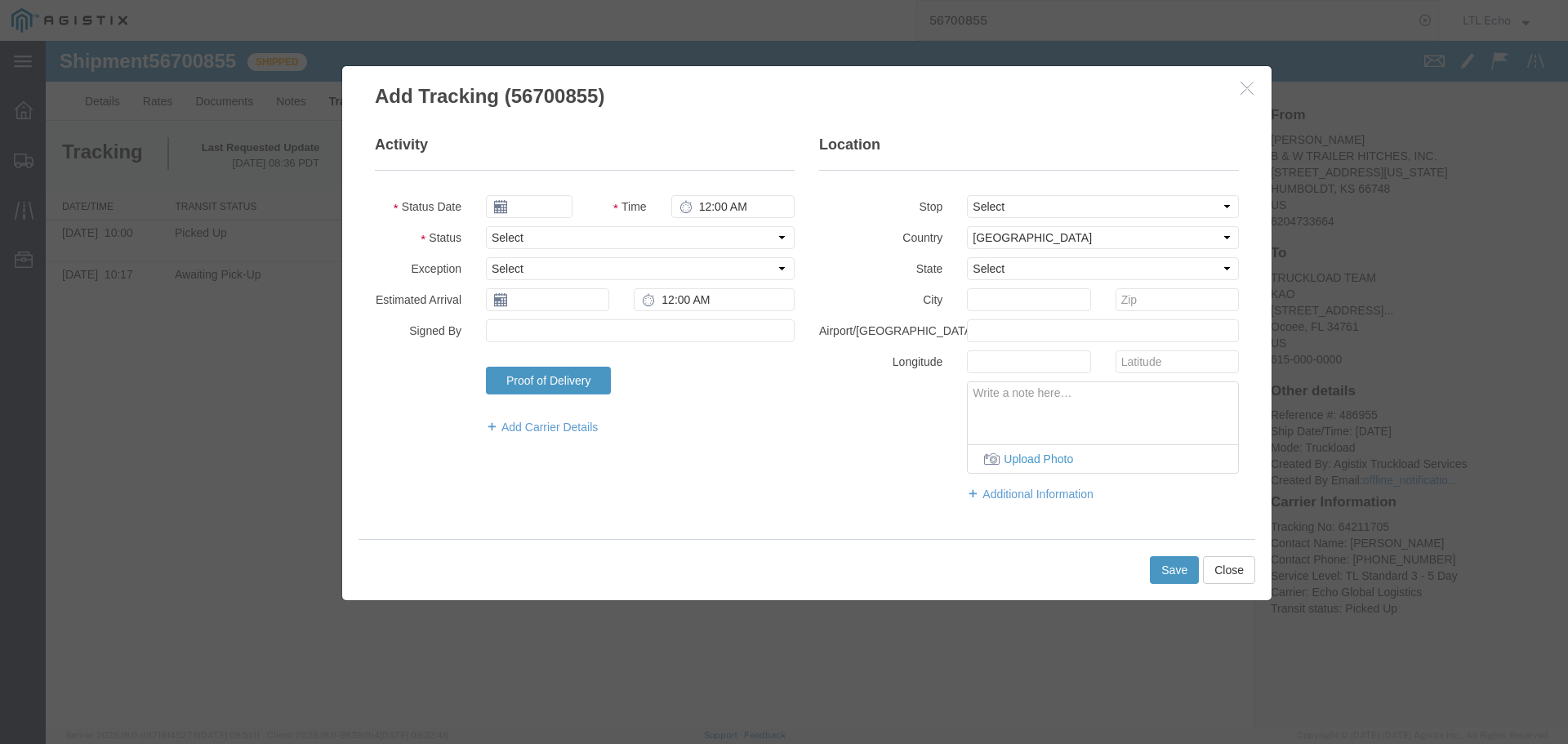
type input "[DATE]"
type input "11:00 AM"
click at [553, 239] on select "Select Arrival Notice Available Arrival Notice Imported Arrive at Delivery Loca…" at bounding box center [639, 238] width 309 height 23
select select "DELIVRED"
click at [553, 239] on select "Select Arrival Notice Available Arrival Notice Imported Arrive at Delivery Loca…" at bounding box center [639, 238] width 309 height 23
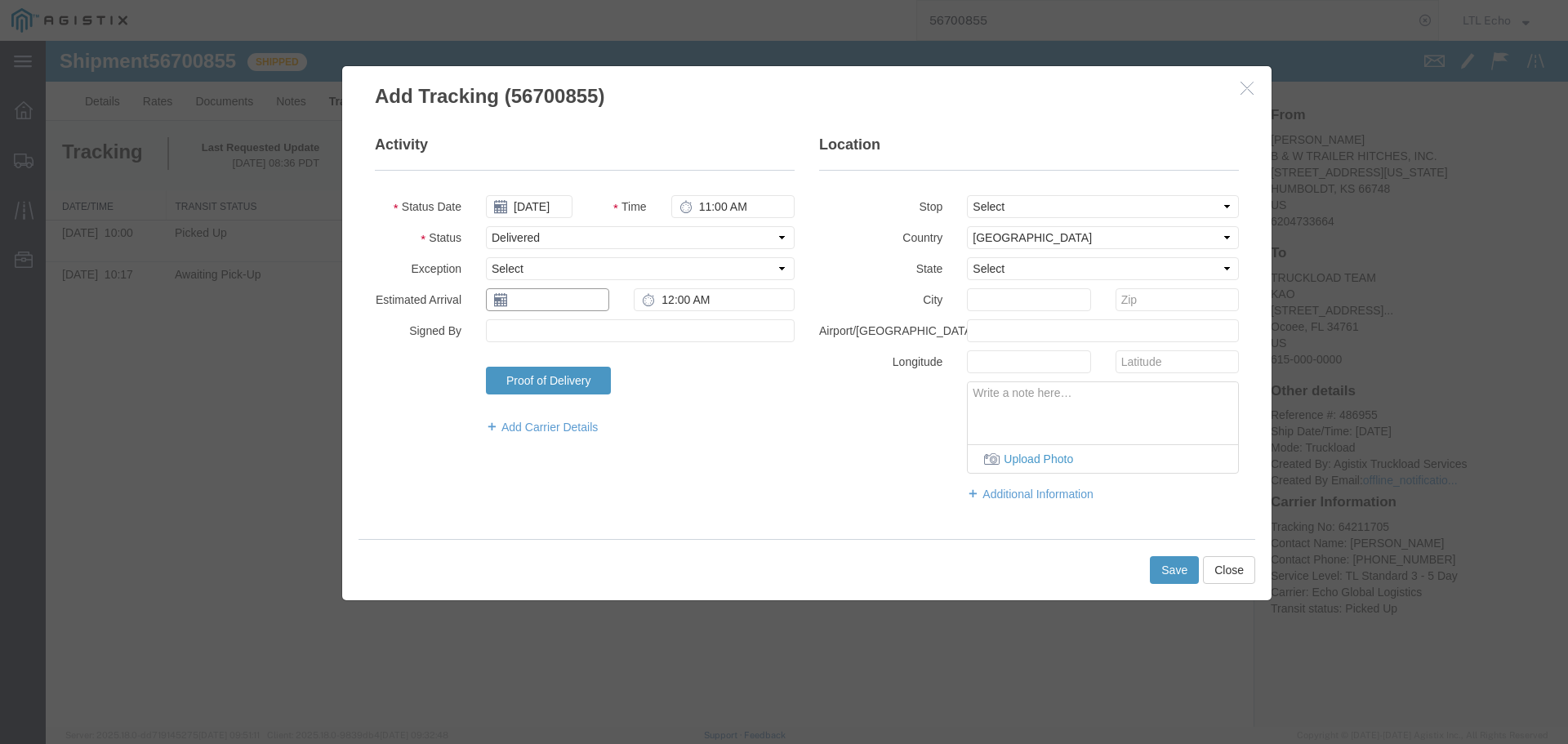
click at [545, 294] on input "text" at bounding box center [547, 300] width 123 height 23
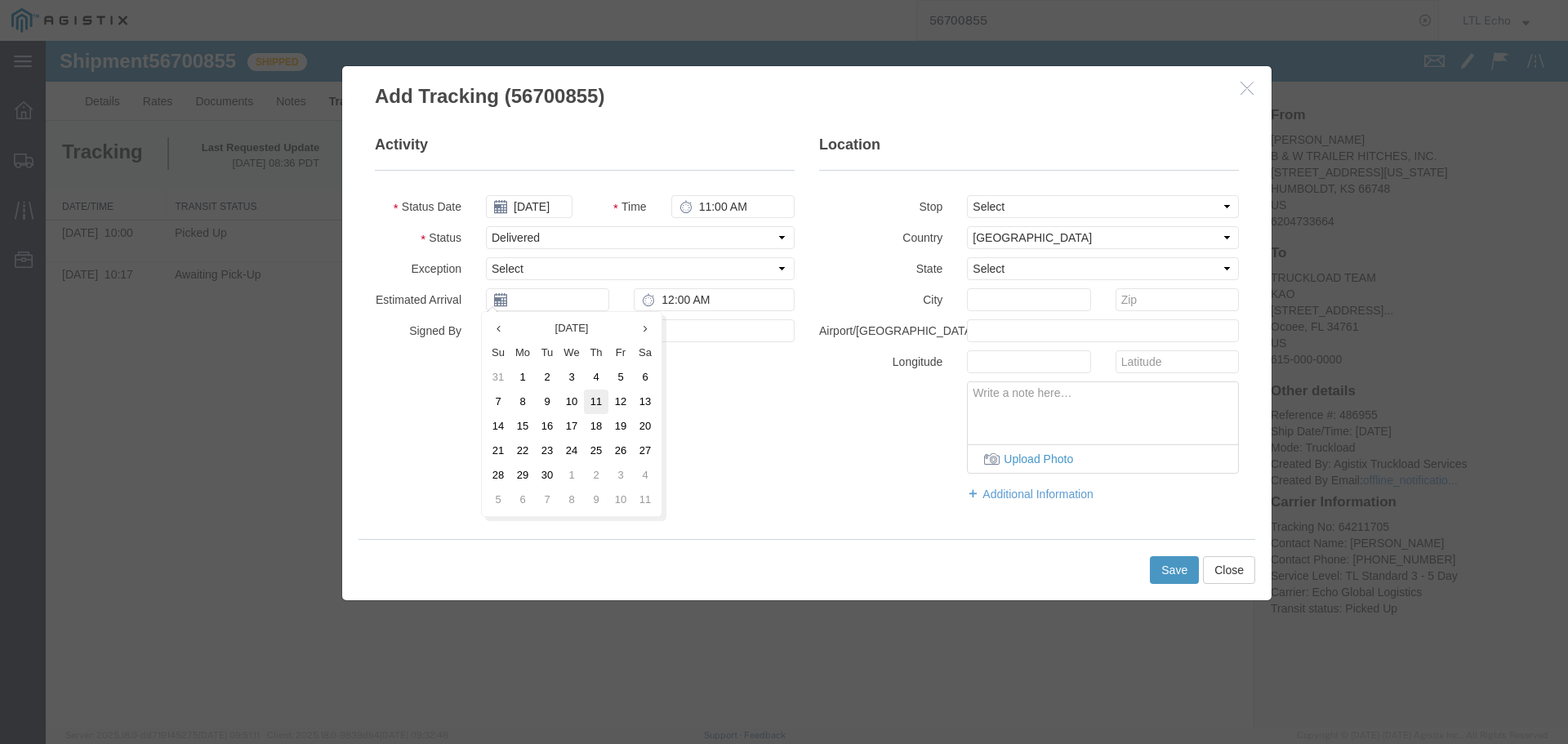
click at [597, 402] on td "11" at bounding box center [596, 402] width 24 height 24
type input "[DATE]"
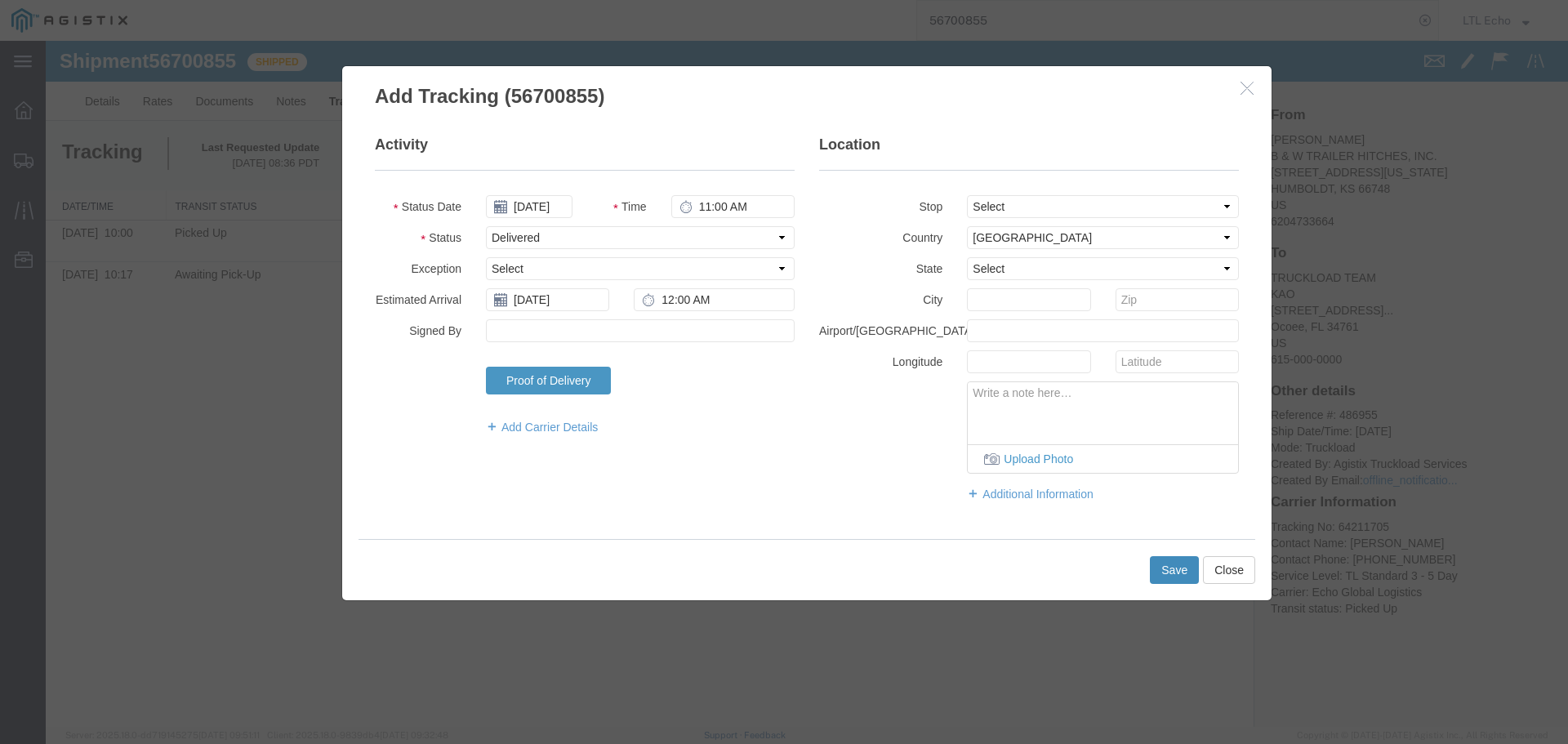
click at [1178, 579] on button "Save" at bounding box center [1174, 570] width 49 height 28
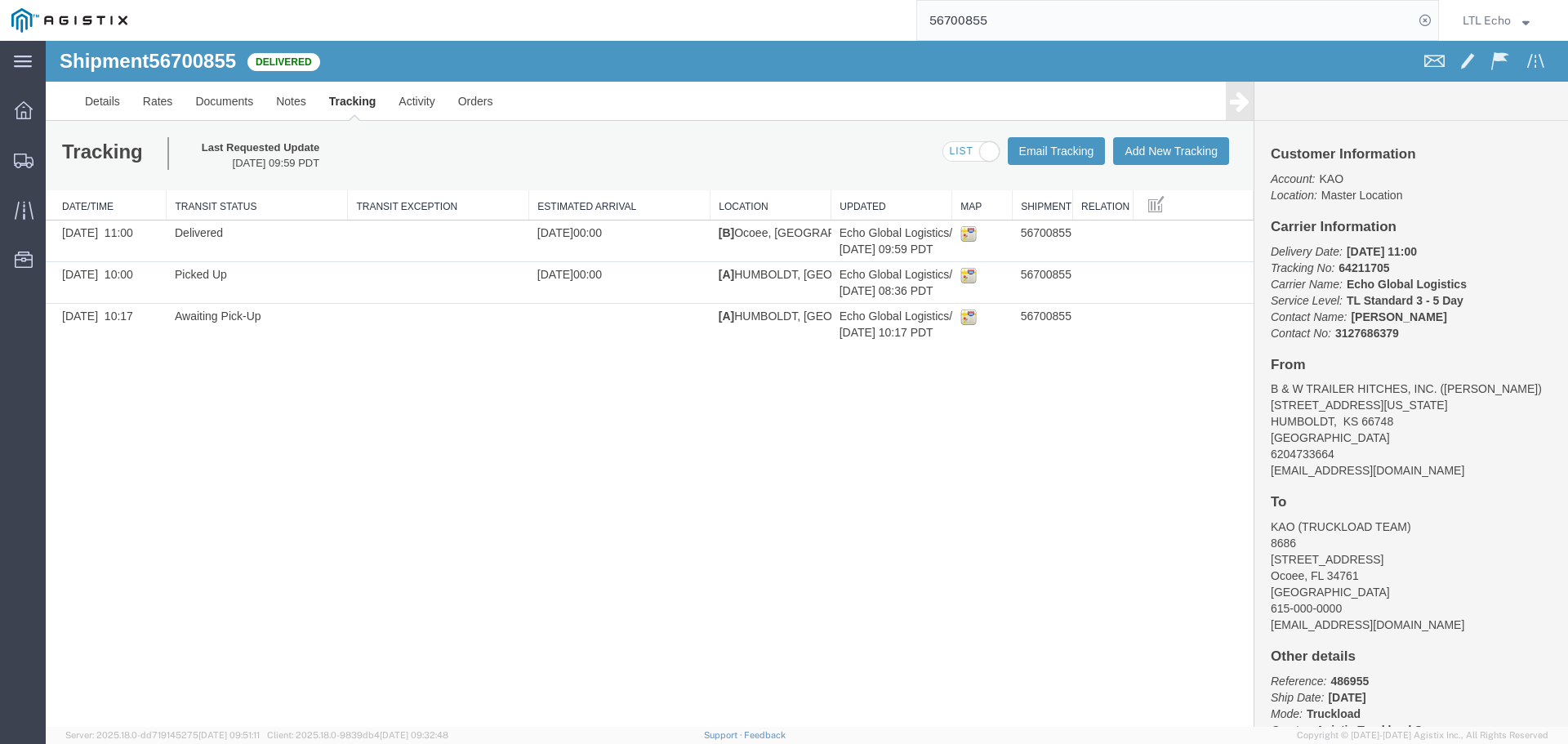
click at [958, 20] on input "56700855" at bounding box center [1165, 20] width 496 height 40
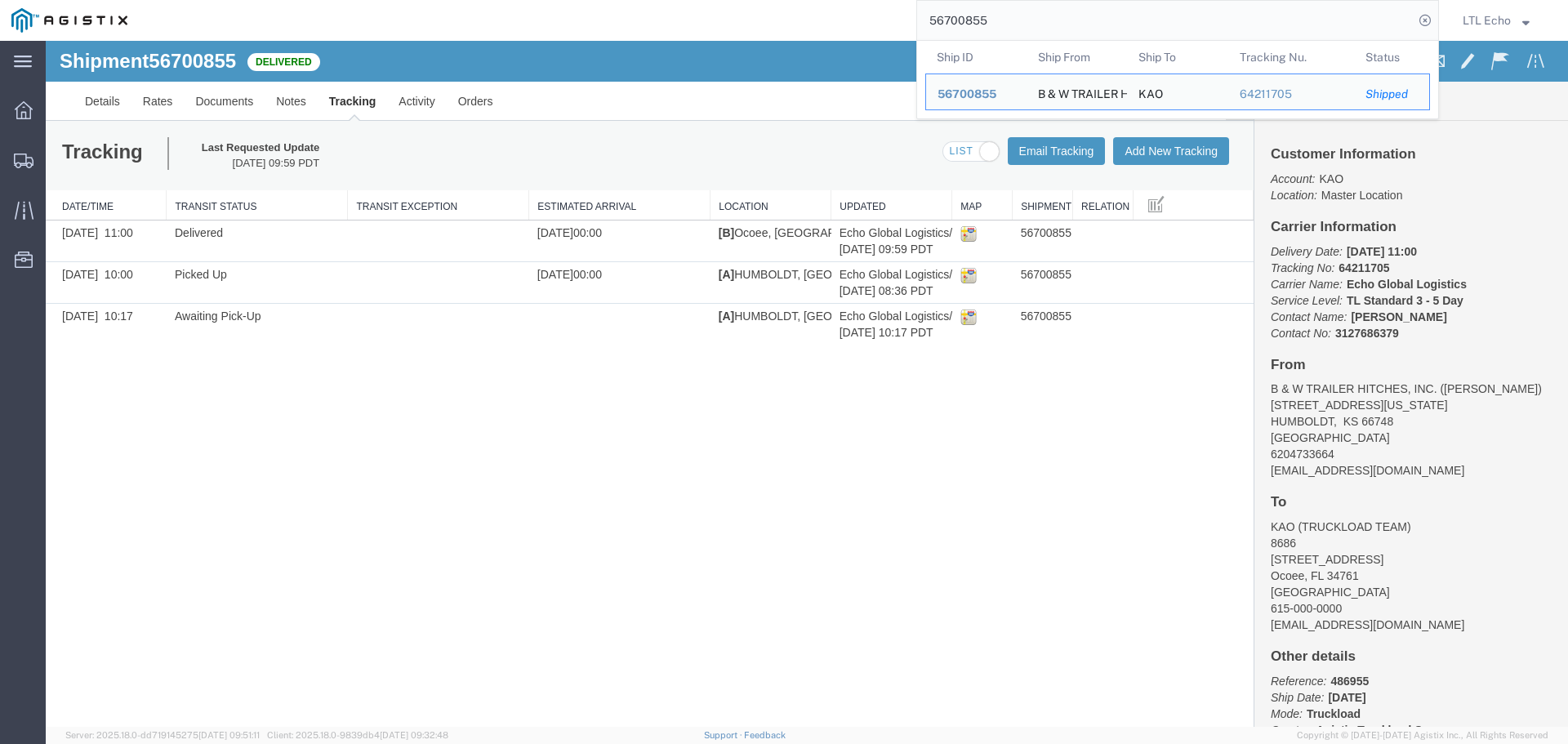
click at [958, 20] on input "56700855" at bounding box center [1165, 20] width 496 height 40
paste input "43782"
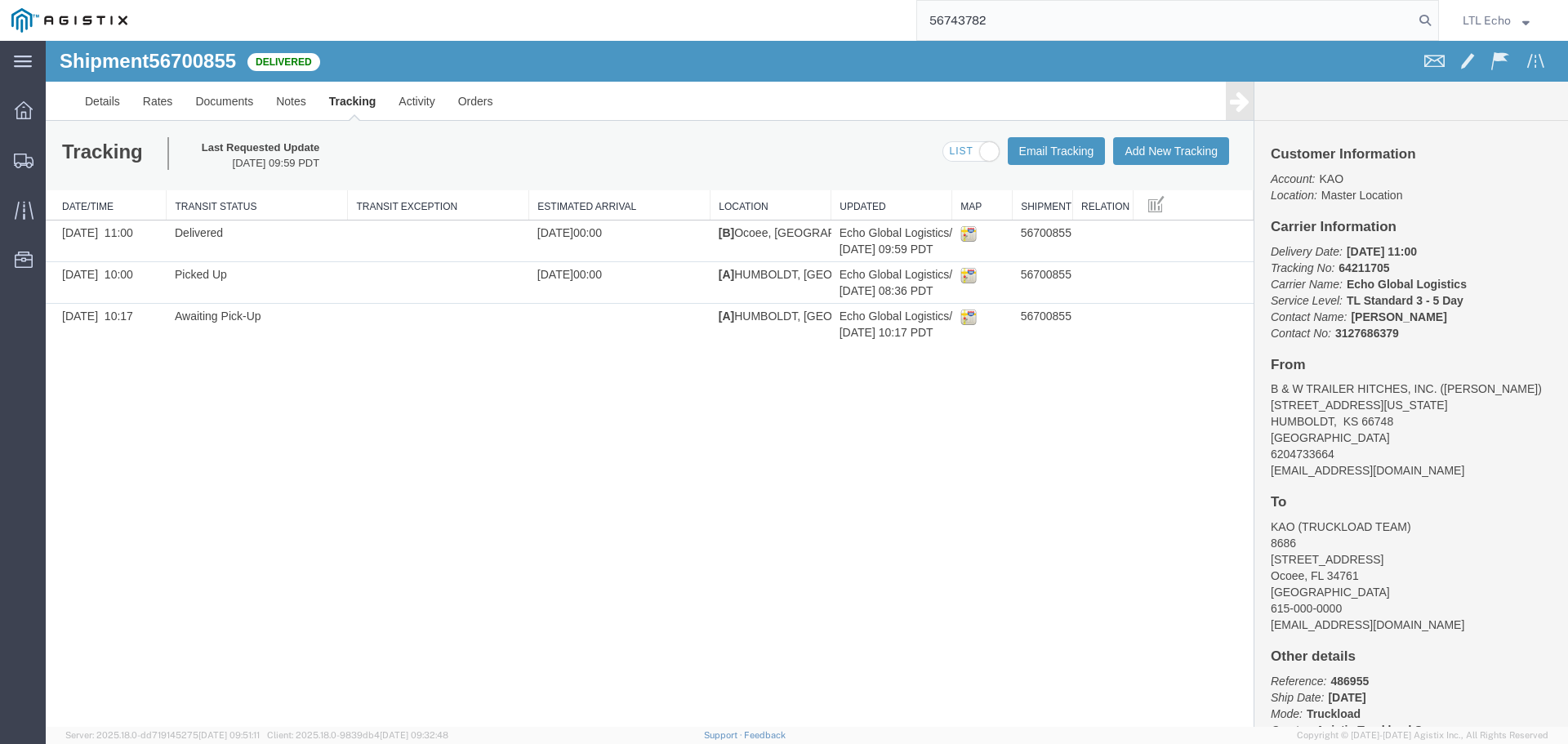
type input "56743782"
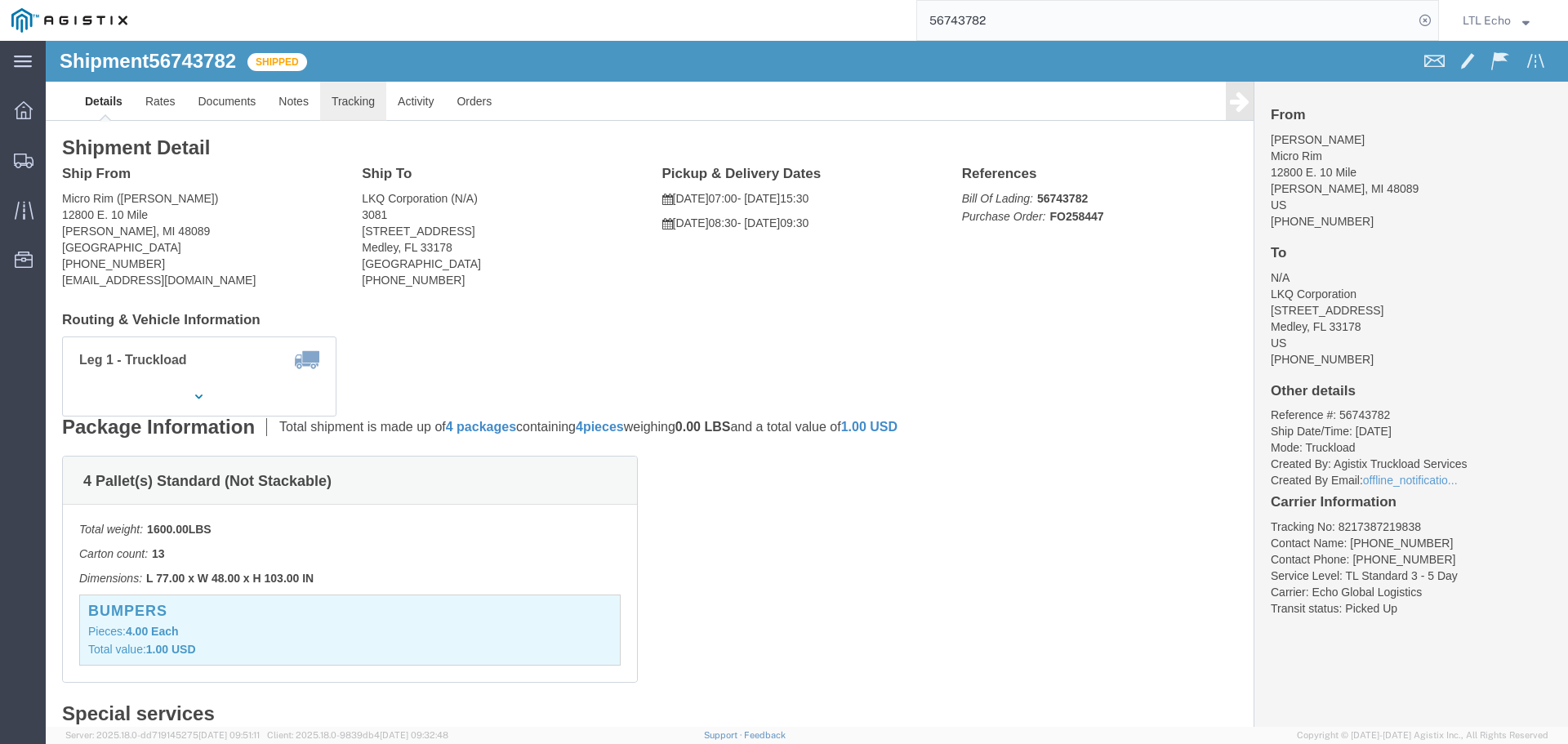
click link "Tracking"
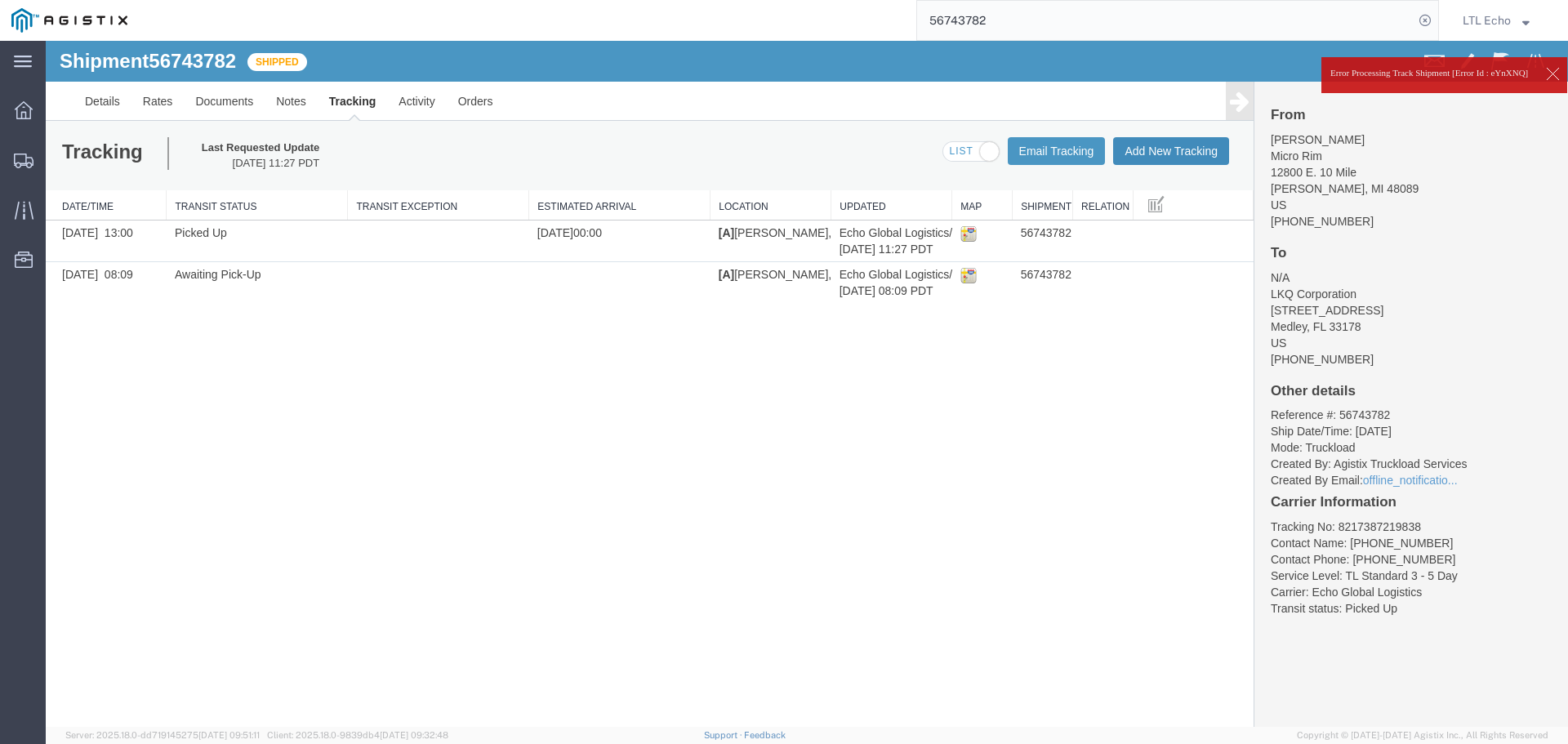
click at [1169, 144] on button "Add New Tracking" at bounding box center [1171, 151] width 116 height 28
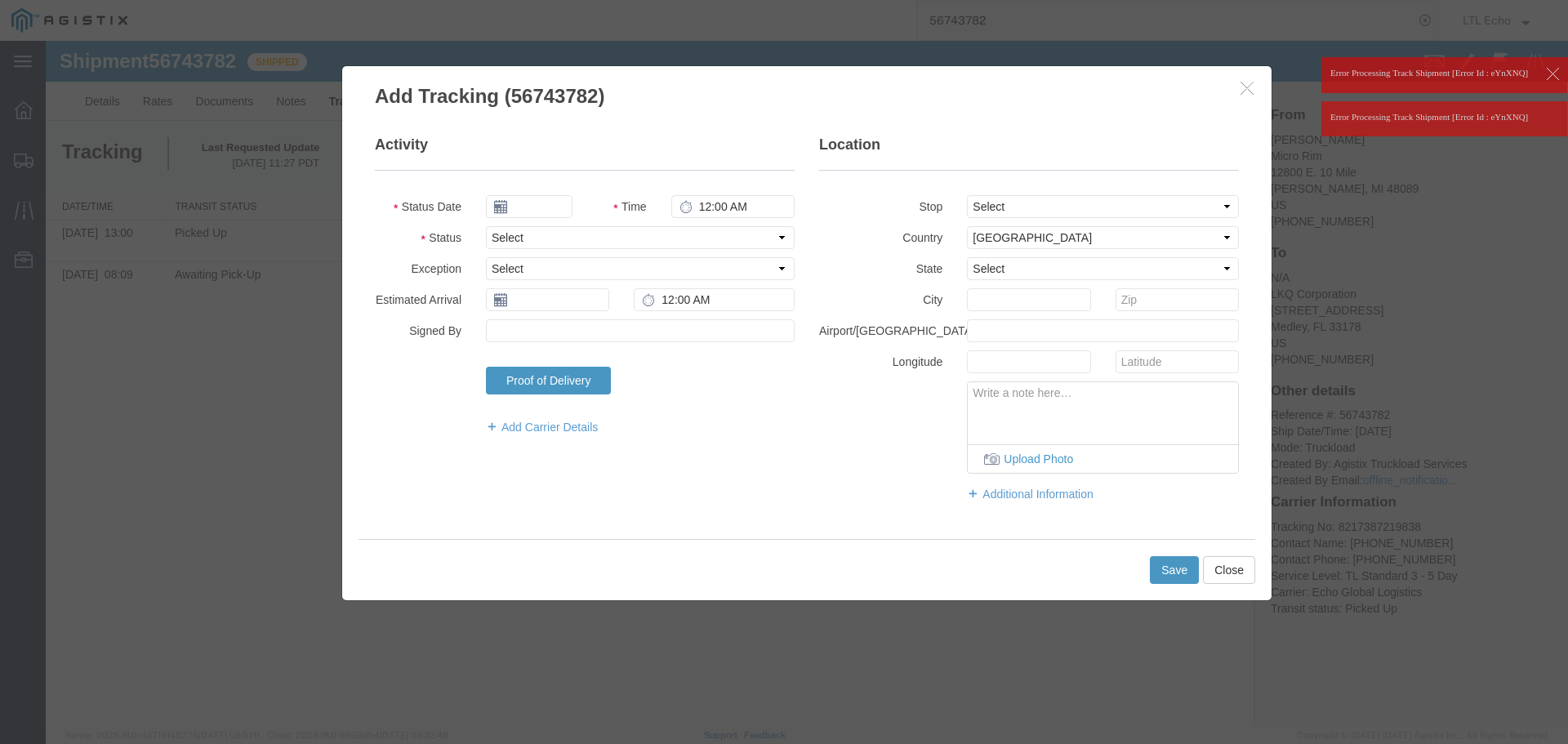
type input "[DATE]"
type input "12:00 PM"
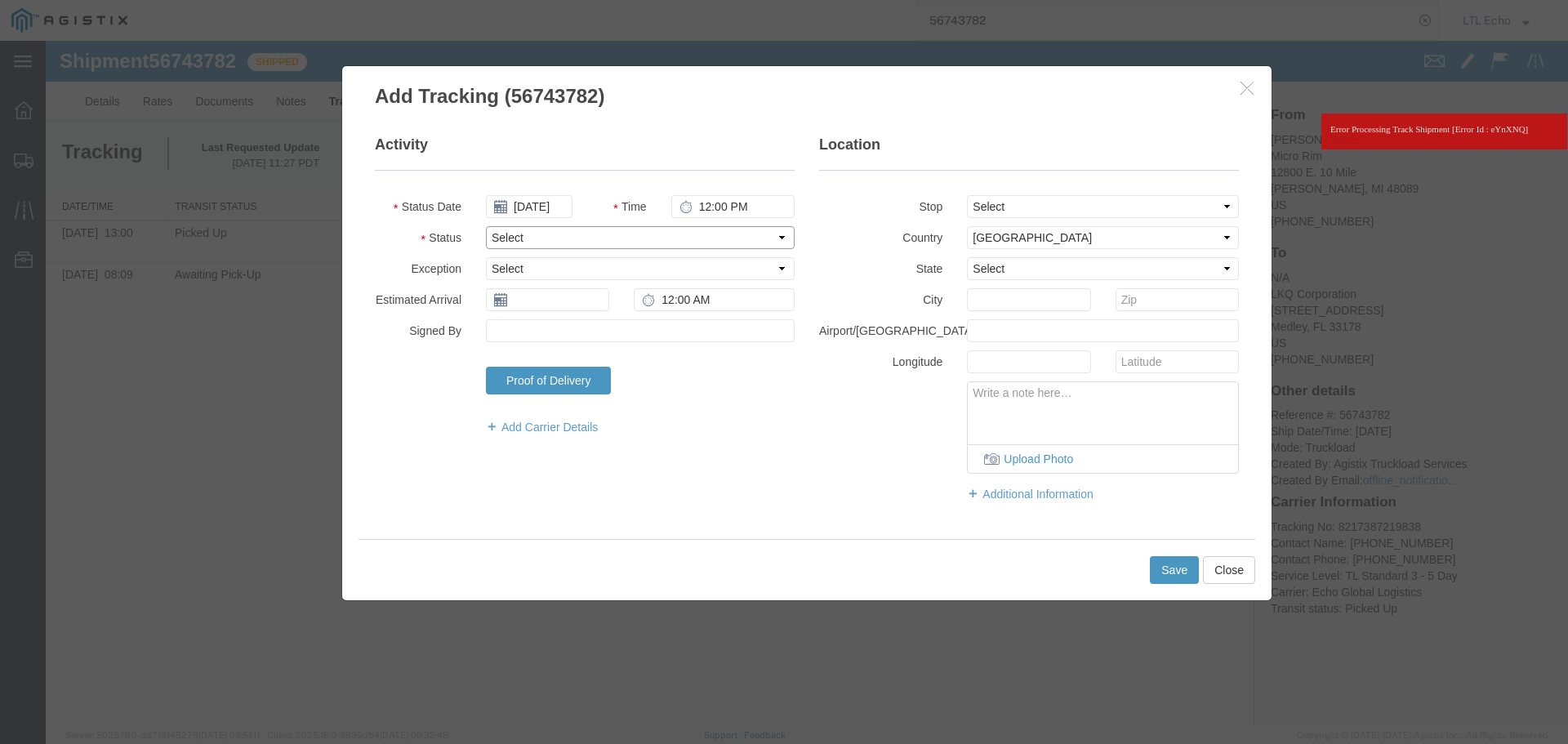
click at [571, 228] on select "Select Arrival Notice Available Arrival Notice Imported Arrive at Delivery Loca…" at bounding box center [639, 238] width 309 height 23
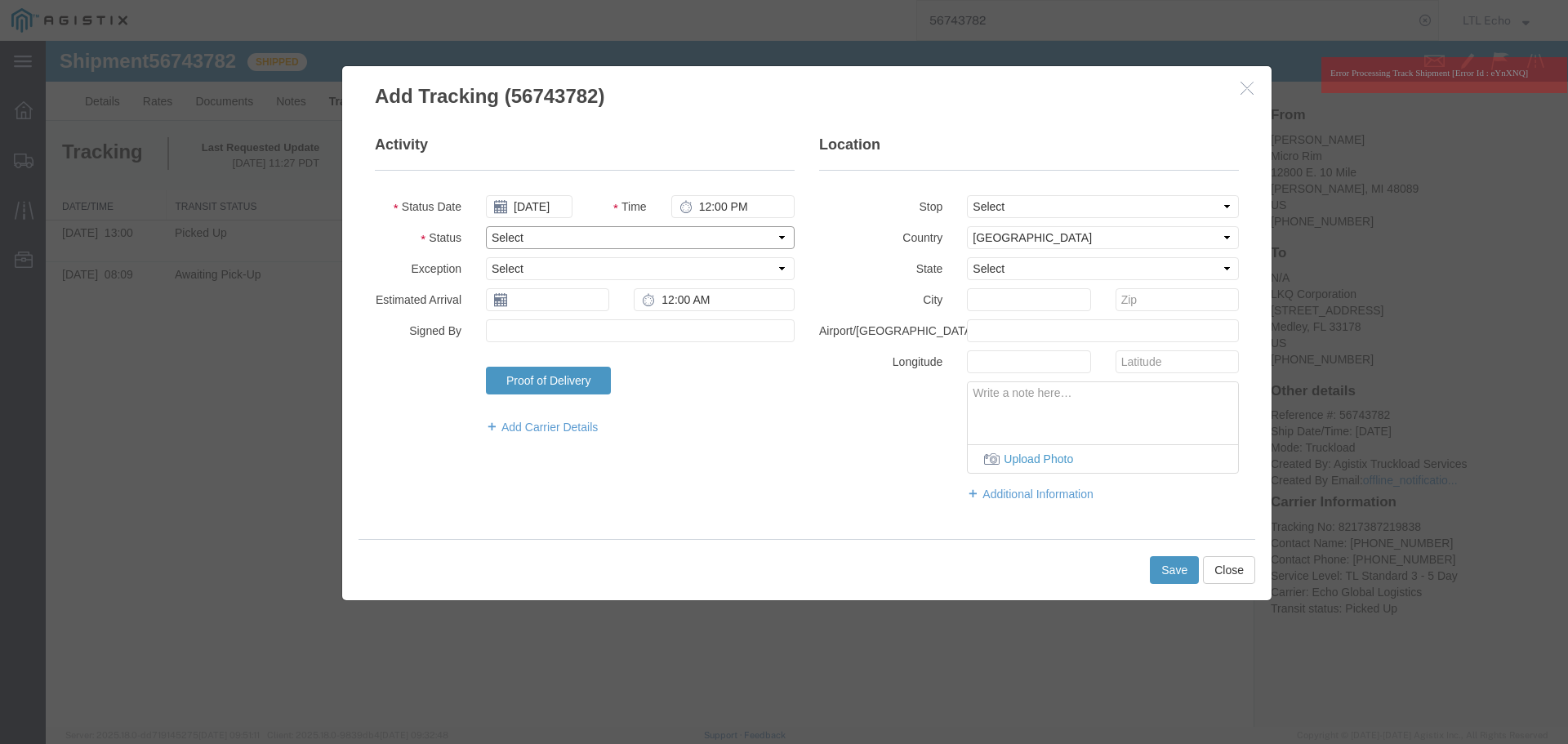
select select "DELIVRED"
click at [571, 228] on select "Select Arrival Notice Available Arrival Notice Imported Arrive at Delivery Loca…" at bounding box center [639, 238] width 309 height 23
click at [562, 302] on input "text" at bounding box center [547, 300] width 123 height 23
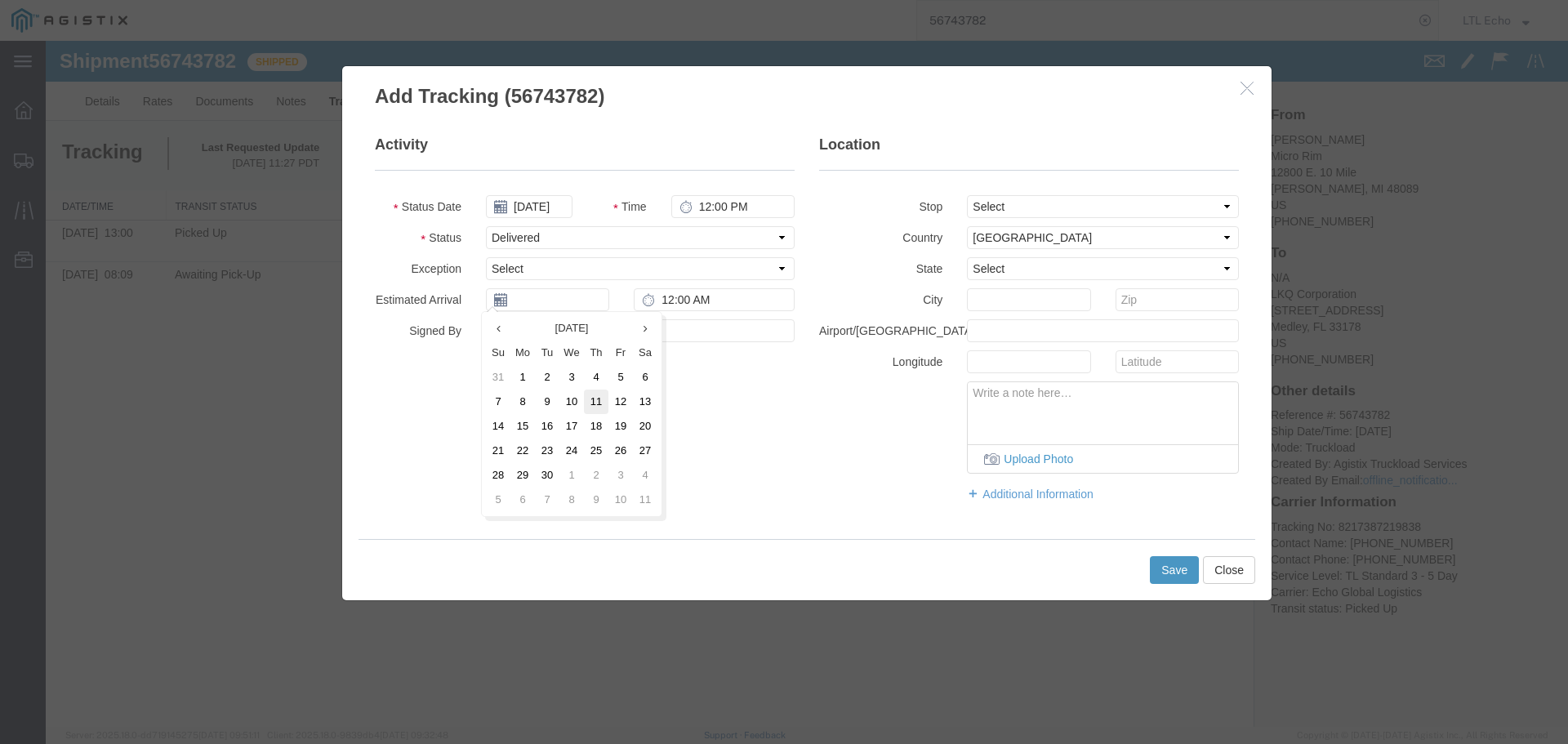
click at [592, 397] on td "11" at bounding box center [596, 402] width 24 height 24
type input "[DATE]"
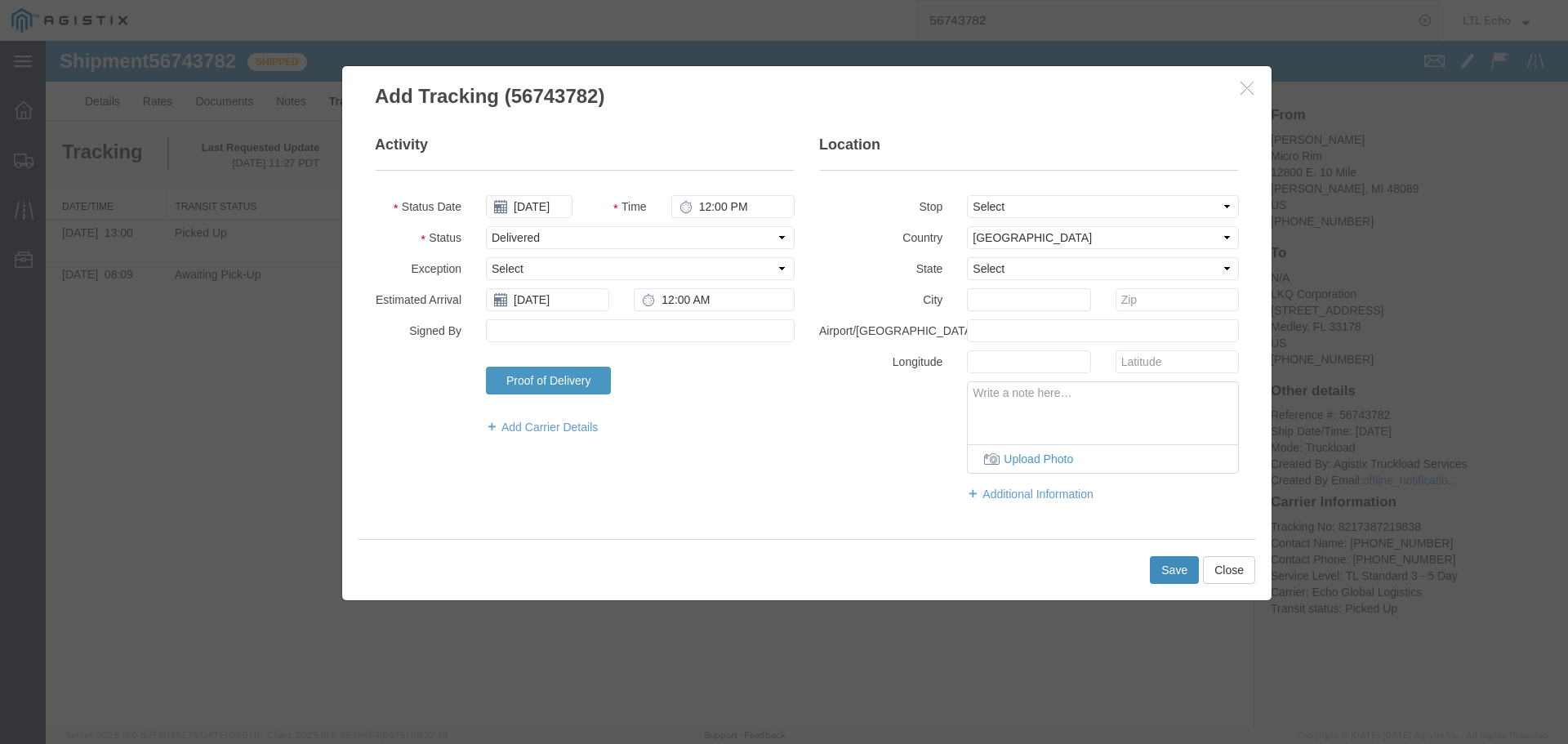
click at [1168, 576] on button "Save" at bounding box center [1174, 570] width 49 height 28
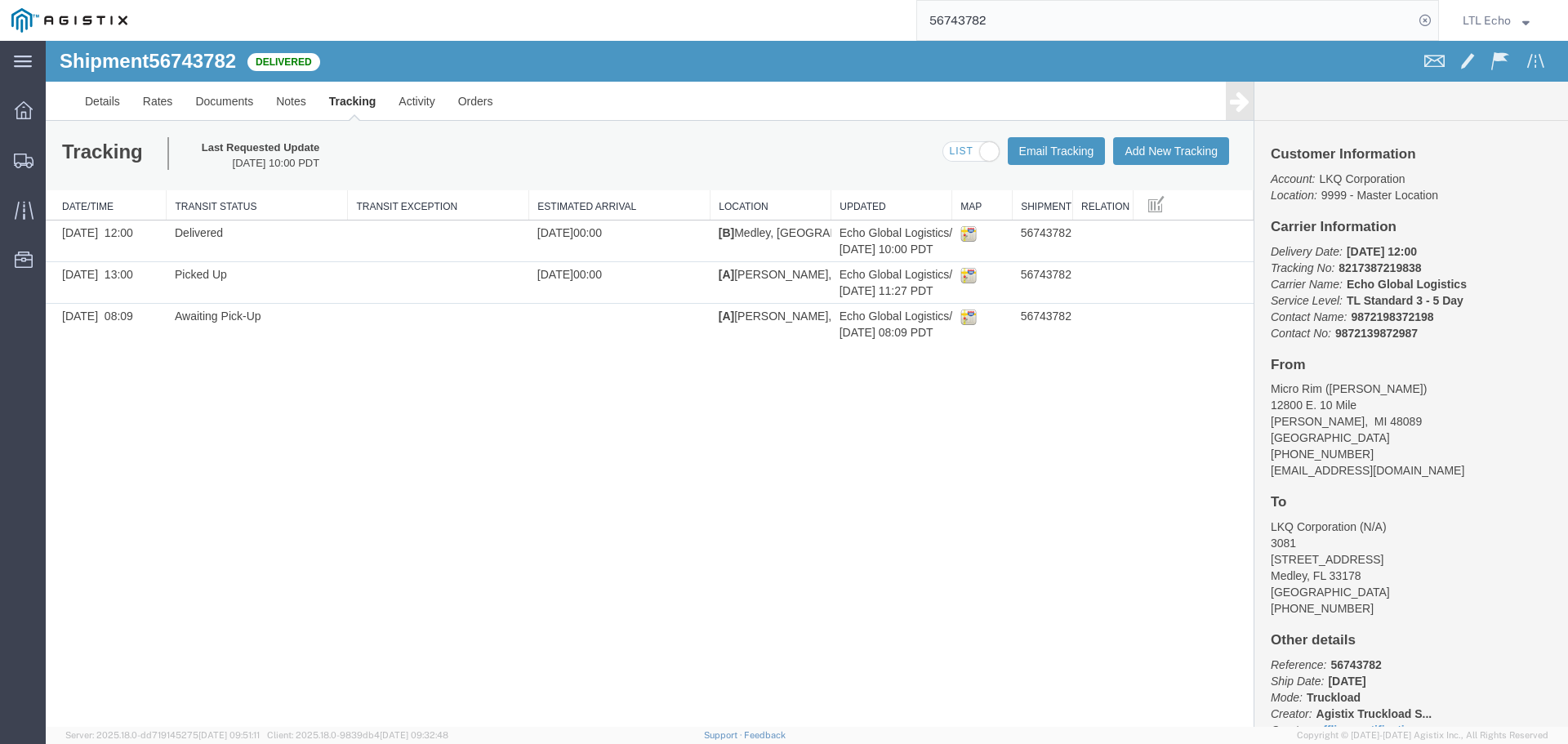
click at [953, 23] on input "56743782" at bounding box center [1165, 20] width 496 height 40
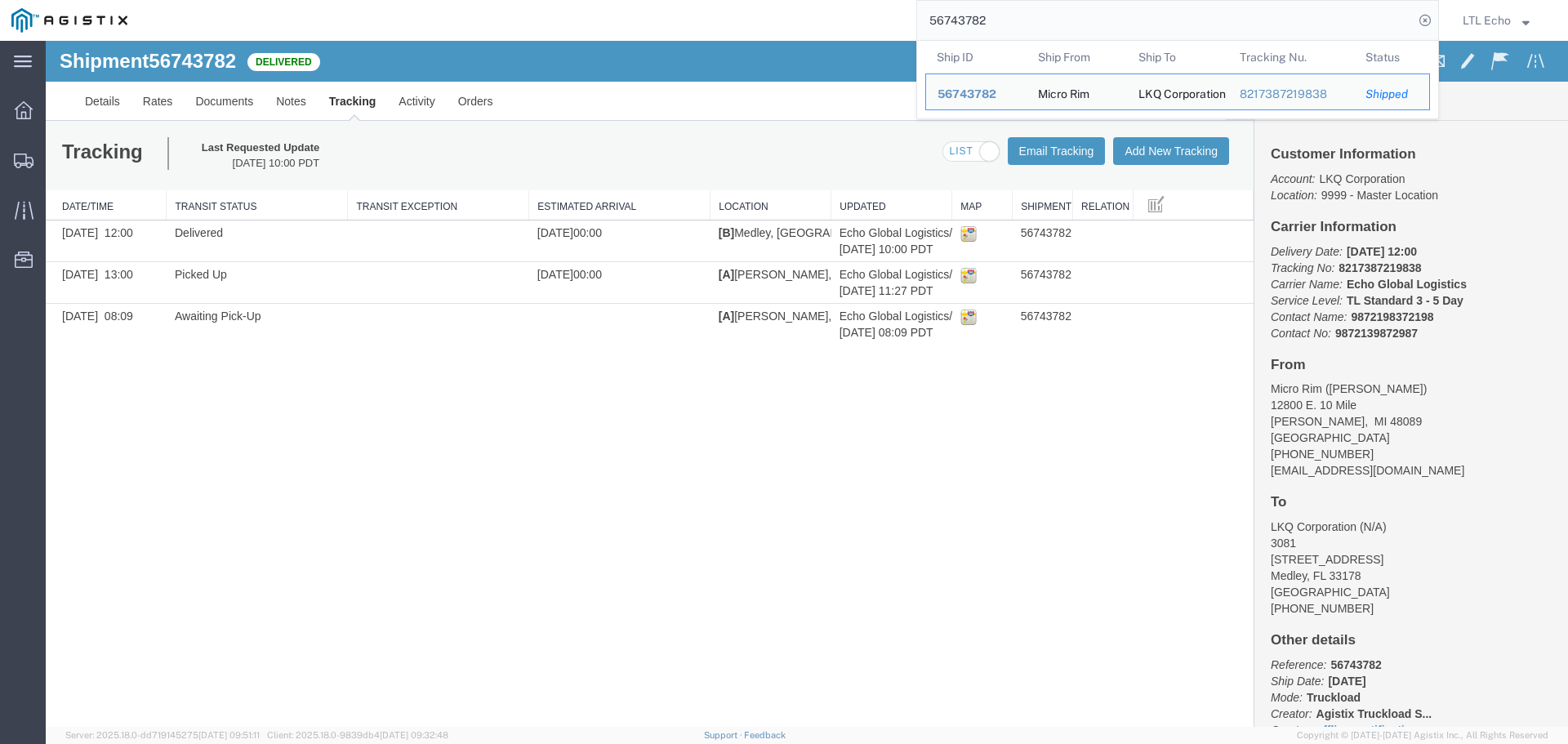
click at [953, 23] on input "56743782" at bounding box center [1165, 20] width 496 height 40
paste input "0"
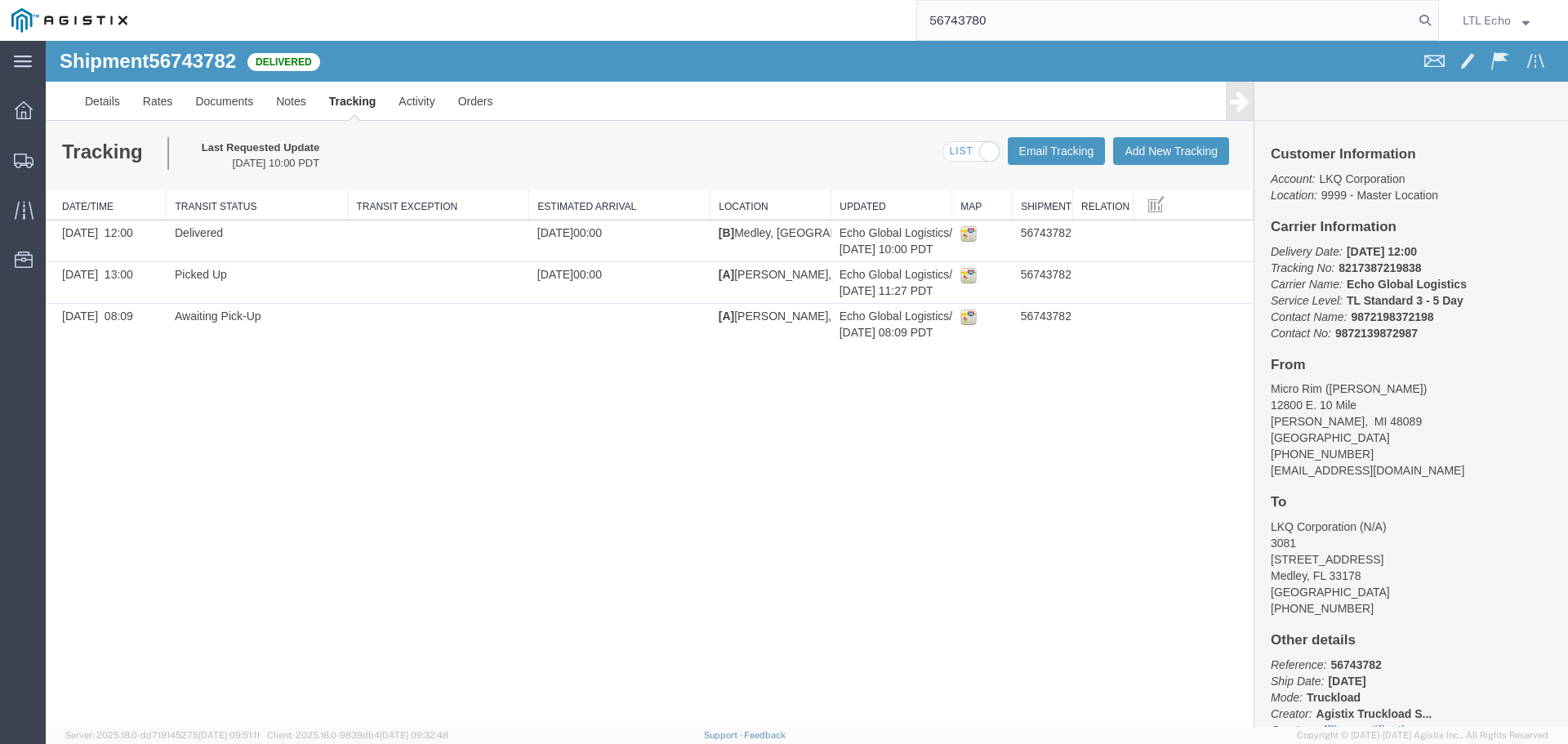
type input "56743780"
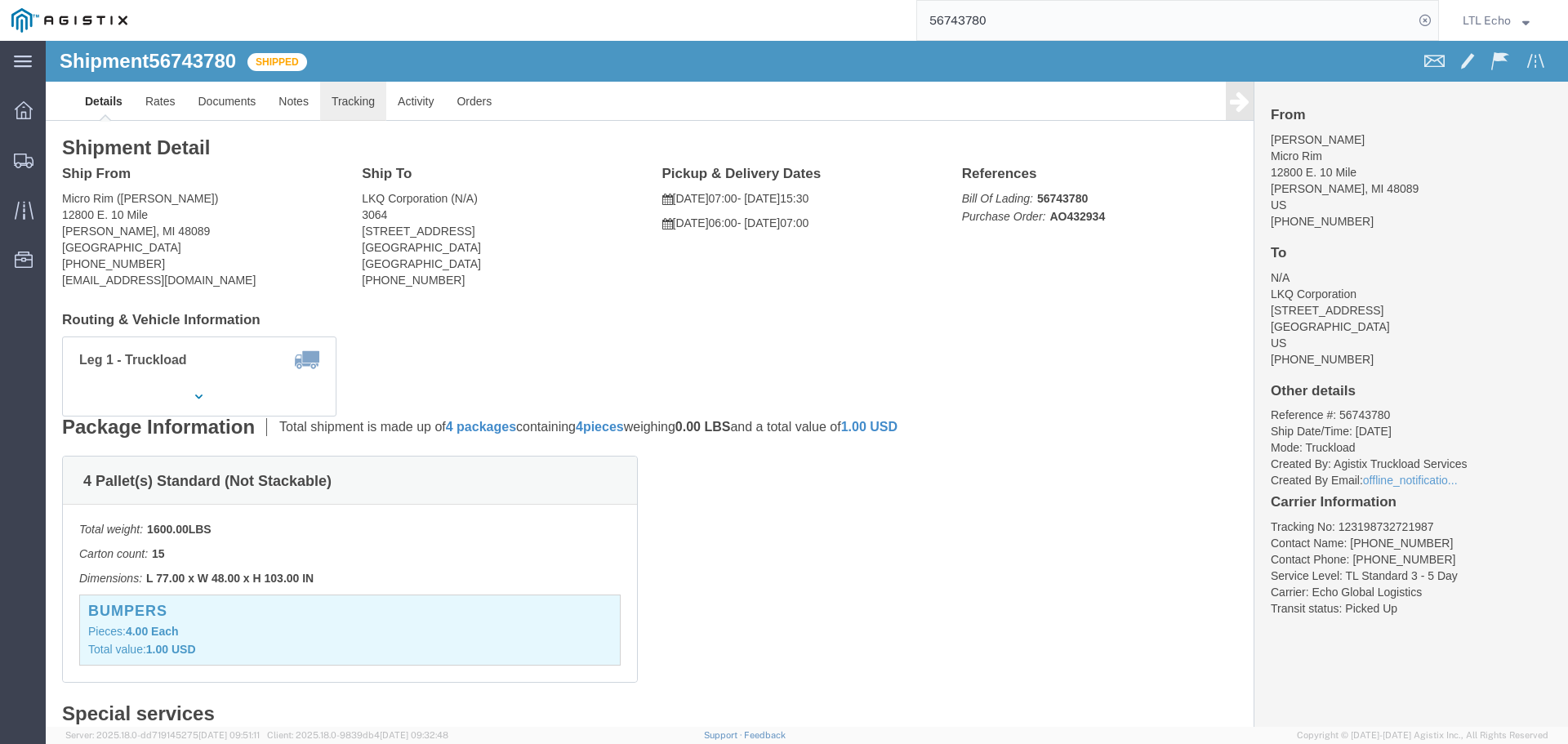
click link "Tracking"
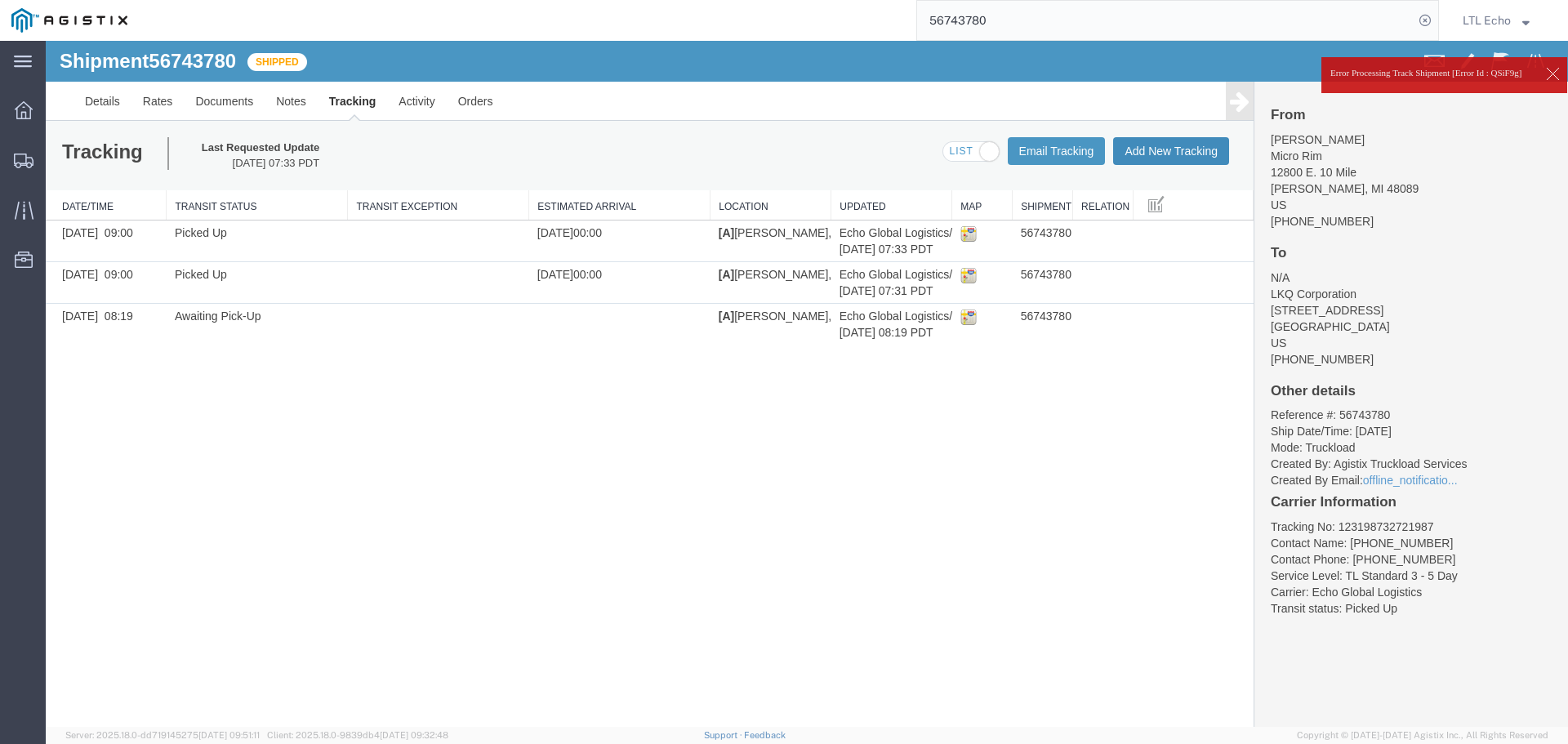
click at [1180, 155] on button "Add New Tracking" at bounding box center [1171, 151] width 116 height 28
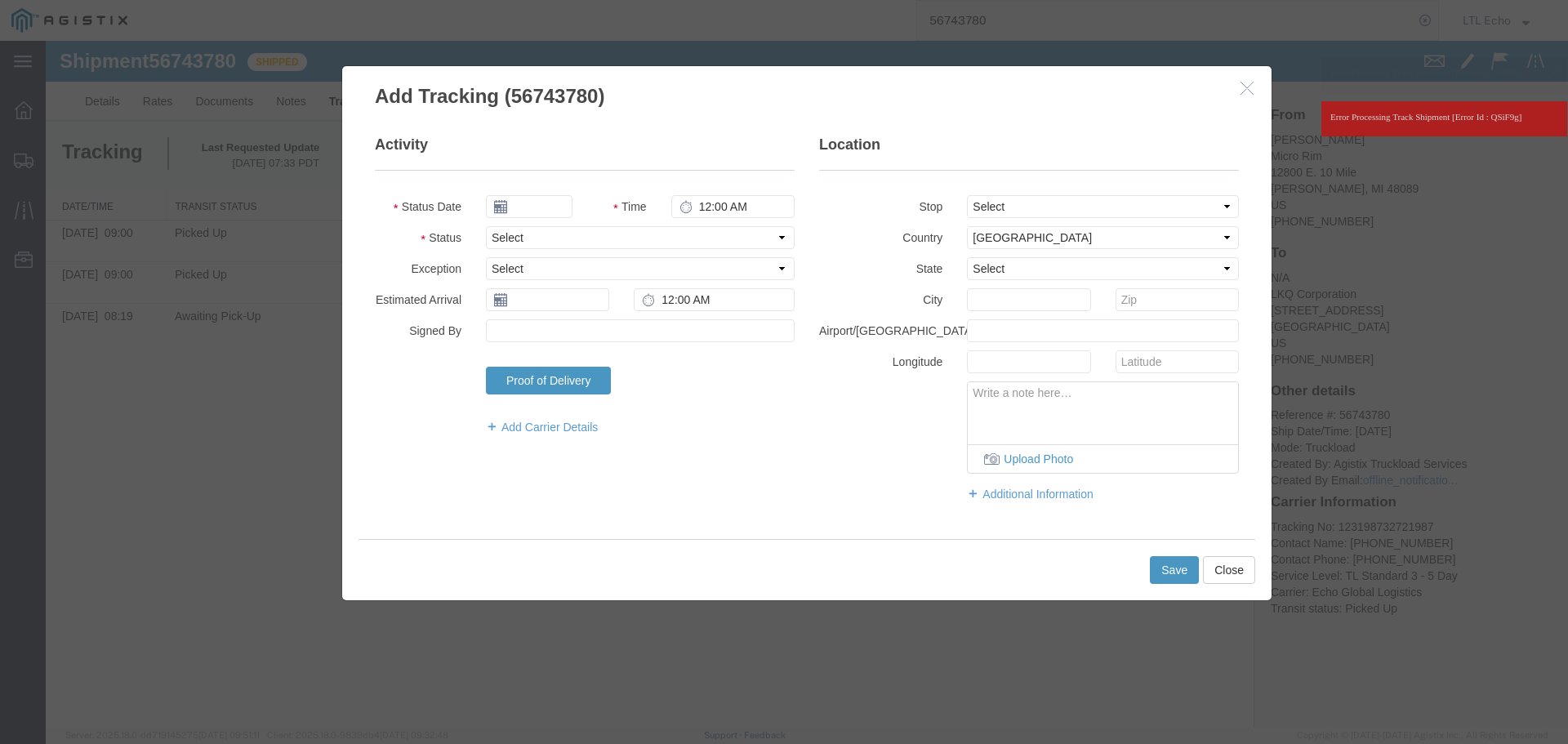
type input "[DATE]"
type input "12:00 PM"
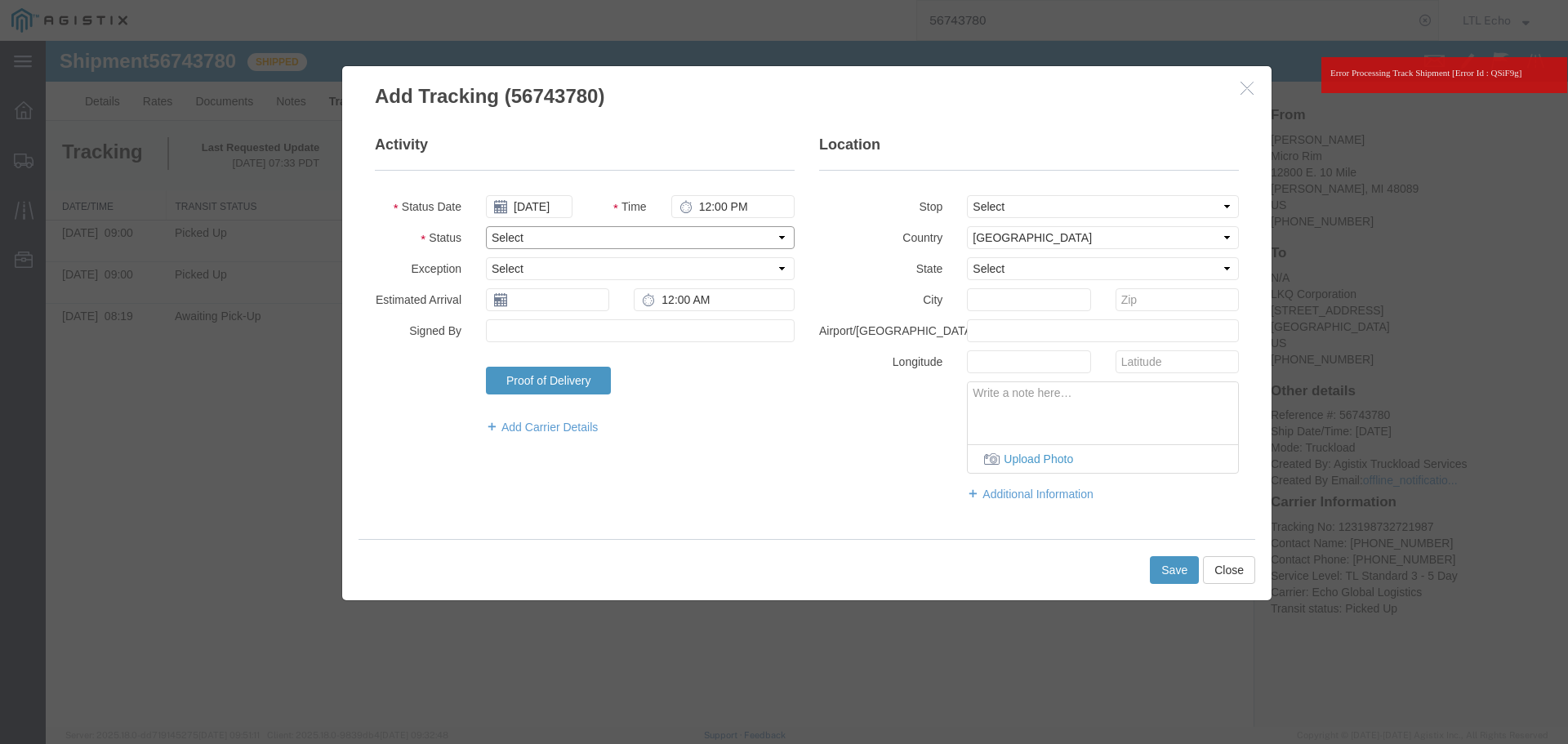
click at [506, 235] on select "Select Arrival Notice Available Arrival Notice Imported Arrive at Delivery Loca…" at bounding box center [639, 238] width 309 height 23
select select "DELIVRED"
click at [506, 235] on select "Select Arrival Notice Available Arrival Notice Imported Arrive at Delivery Loca…" at bounding box center [639, 238] width 309 height 23
click at [526, 303] on input "text" at bounding box center [547, 300] width 123 height 23
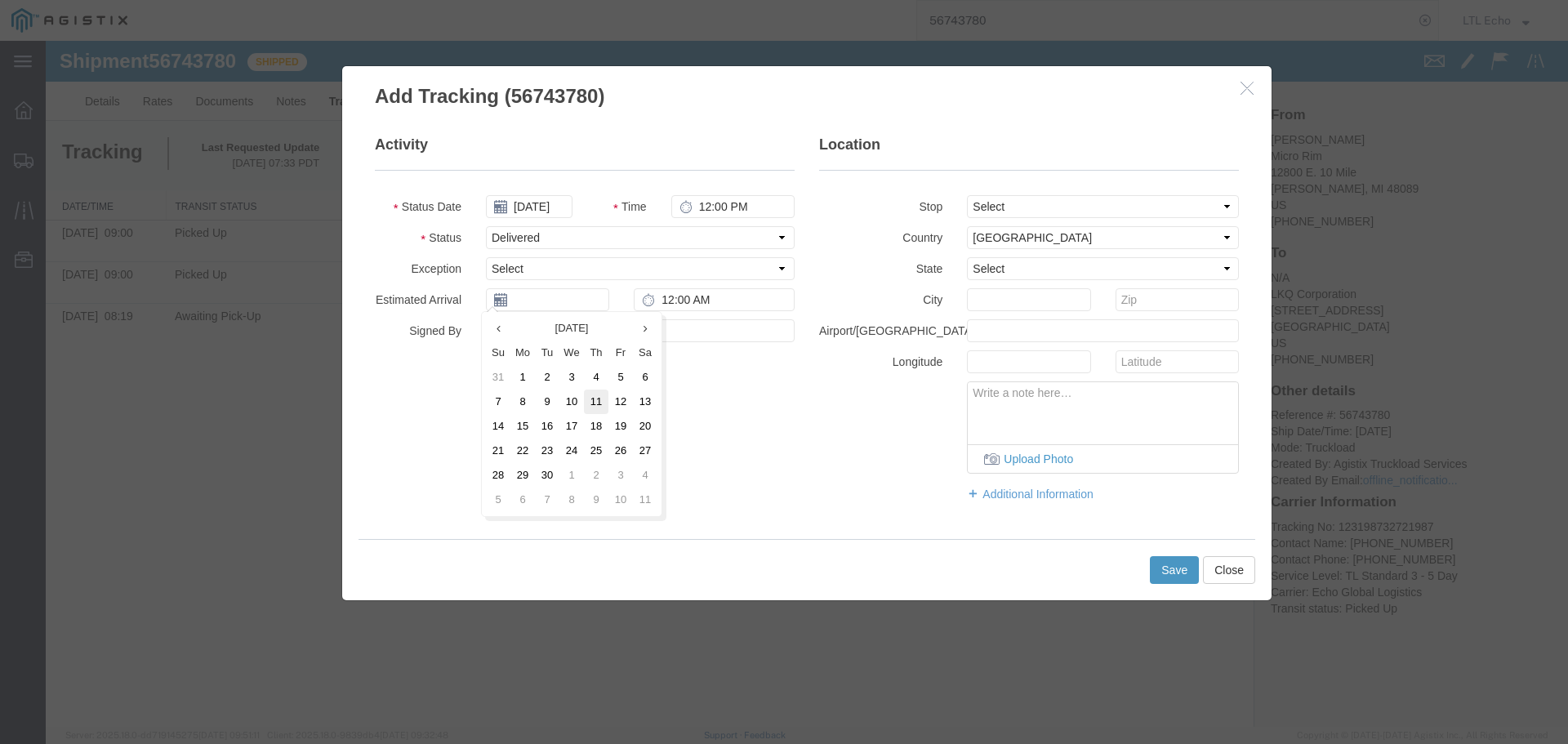
click at [590, 400] on td "11" at bounding box center [596, 402] width 24 height 24
type input "[DATE]"
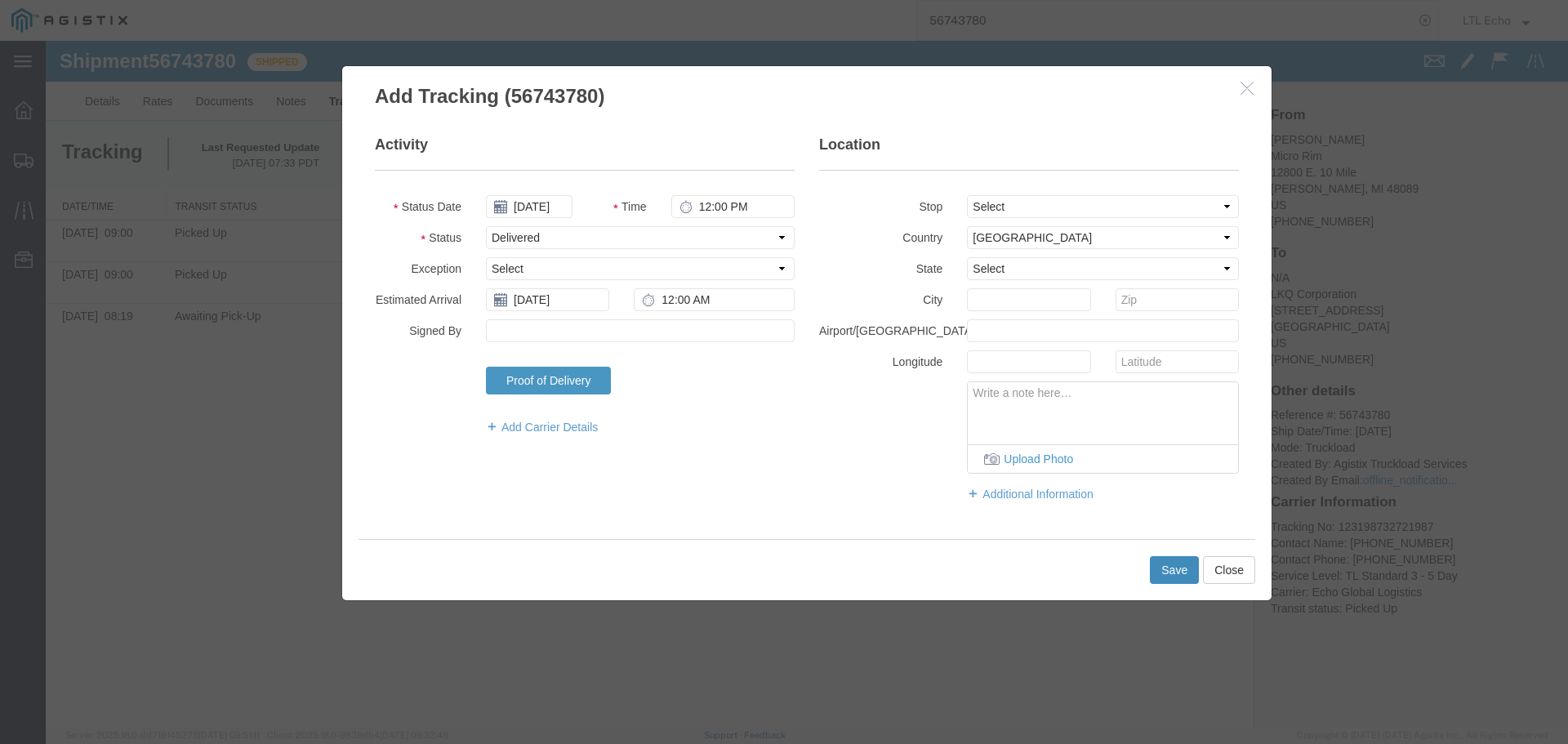
click at [1157, 573] on button "Save" at bounding box center [1174, 570] width 49 height 28
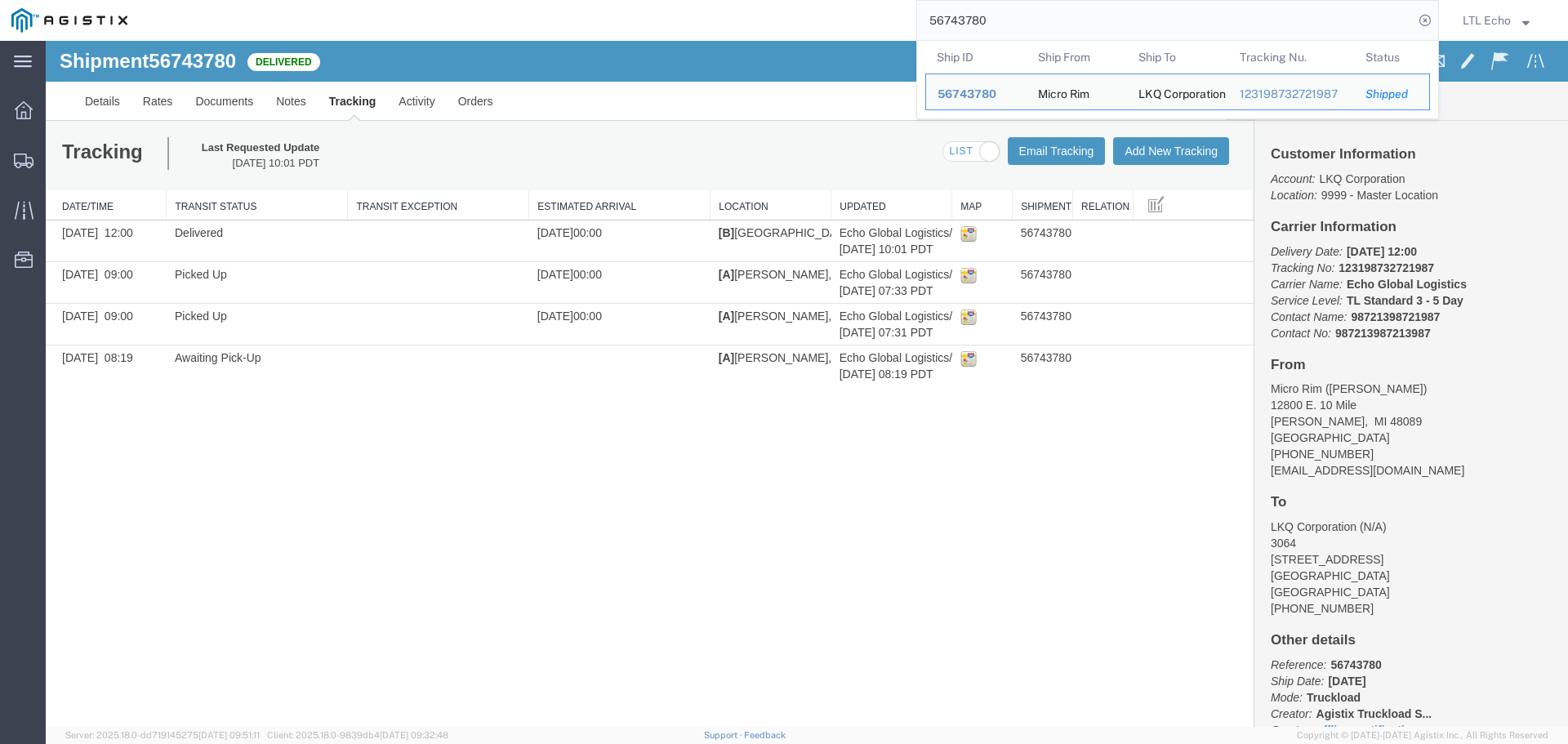
click at [970, 19] on input "56743780" at bounding box center [1165, 20] width 496 height 40
paste input "76792"
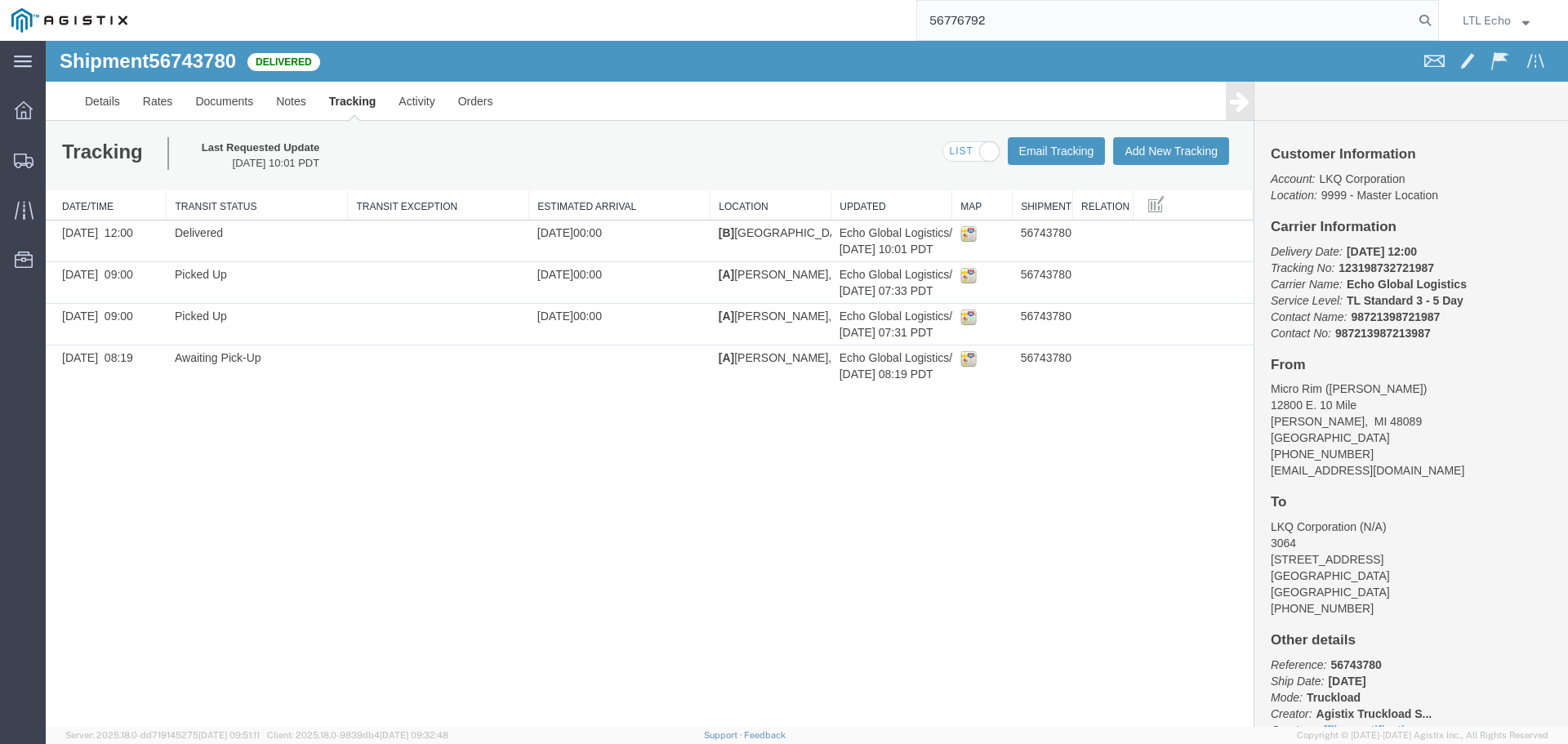
type input "56776792"
